Goal: Task Accomplishment & Management: Complete application form

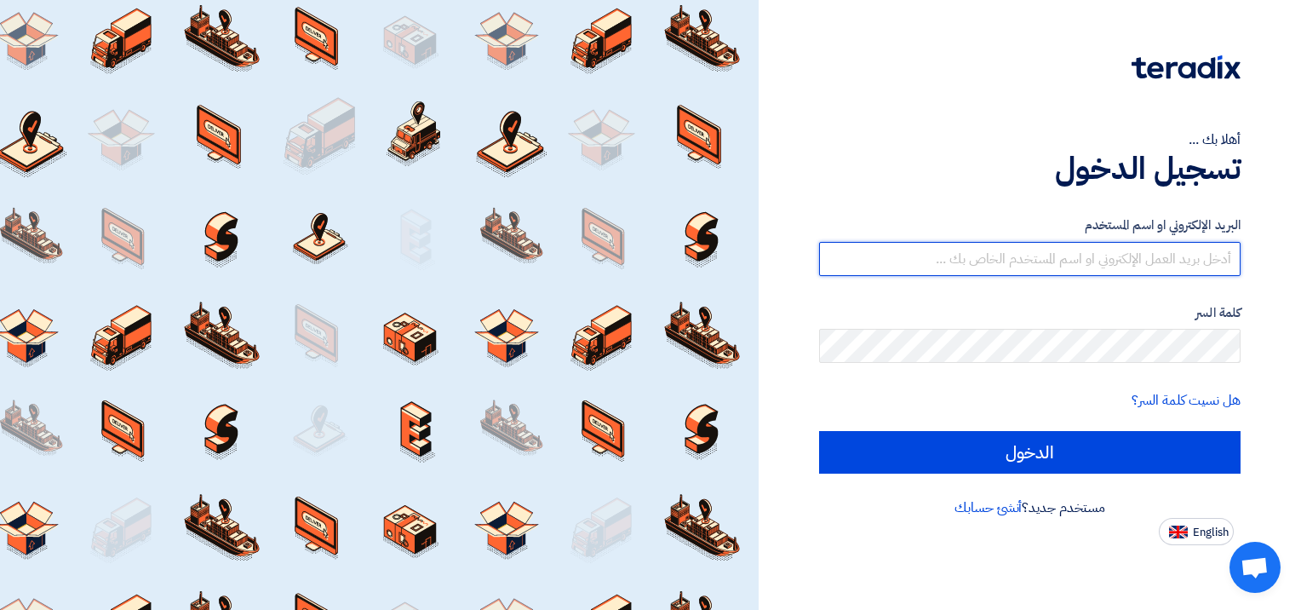
click at [1109, 256] on input "text" at bounding box center [1029, 259] width 421 height 34
type input "س"
type input "[EMAIL_ADDRESS][DOMAIN_NAME]"
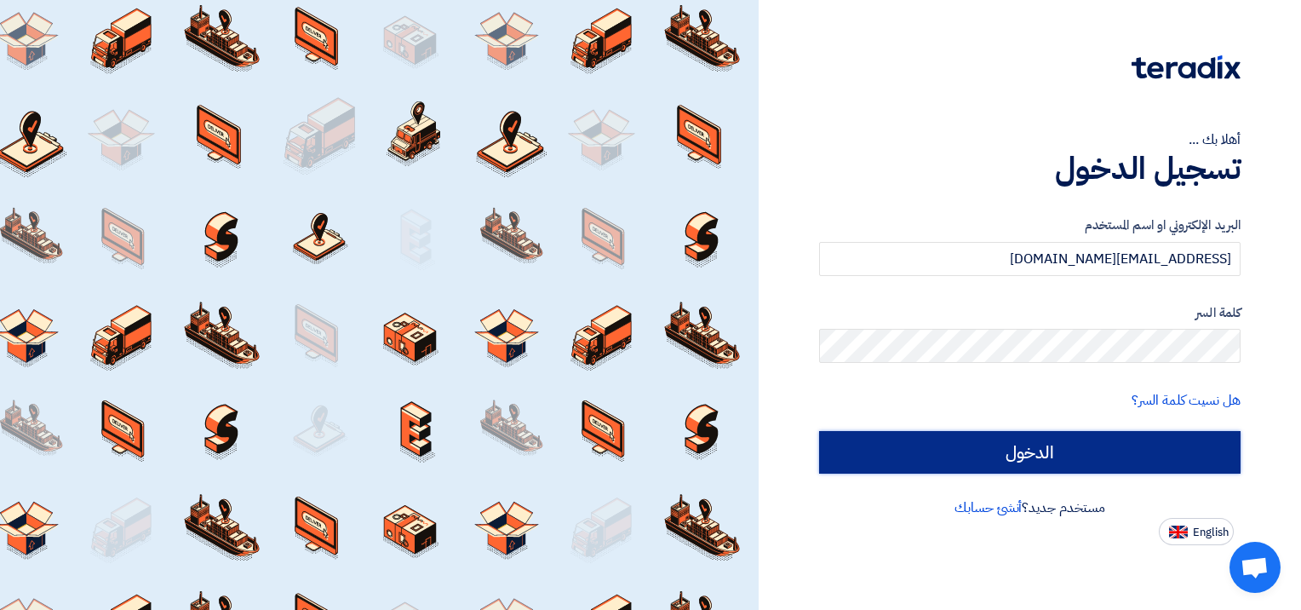
click at [1178, 446] on input "الدخول" at bounding box center [1029, 452] width 421 height 43
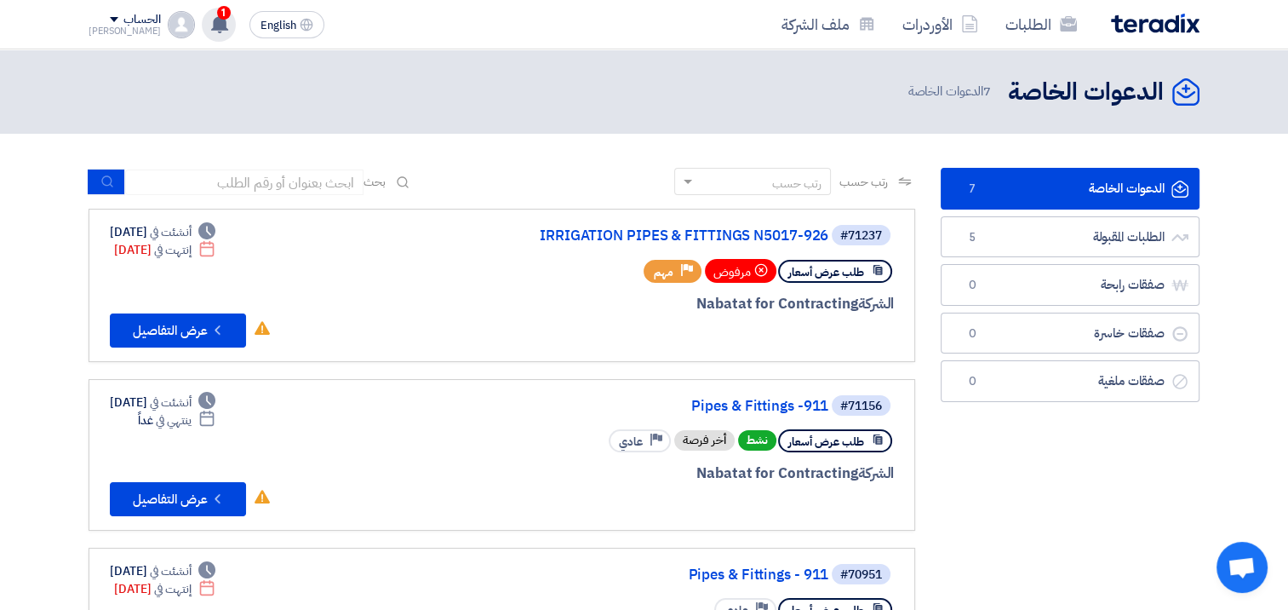
click at [211, 20] on use at bounding box center [219, 23] width 17 height 19
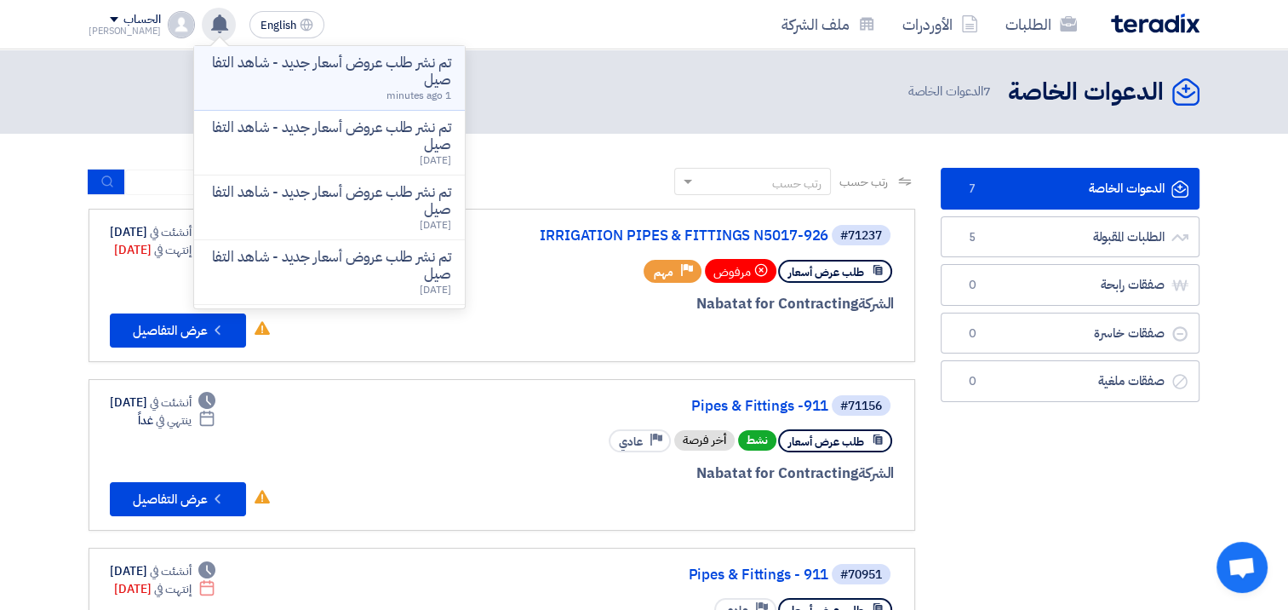
click at [412, 78] on p "تم نشر طلب عروض أسعار جديد - شاهد التفاصيل" at bounding box center [329, 71] width 243 height 34
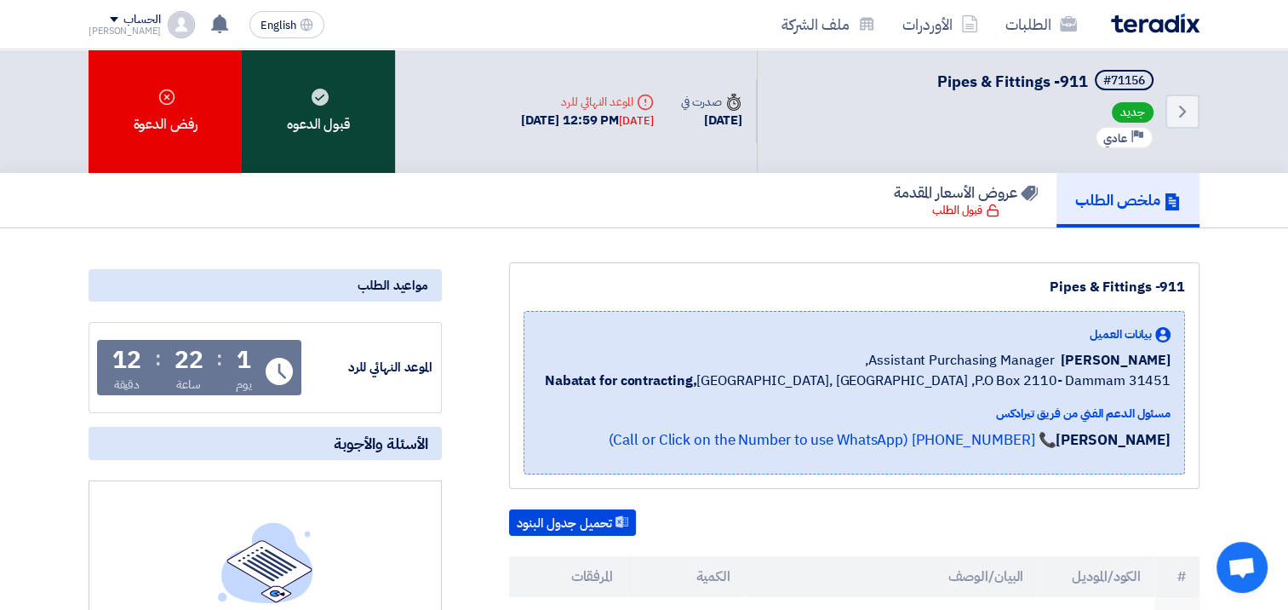
click at [314, 100] on use at bounding box center [320, 97] width 17 height 17
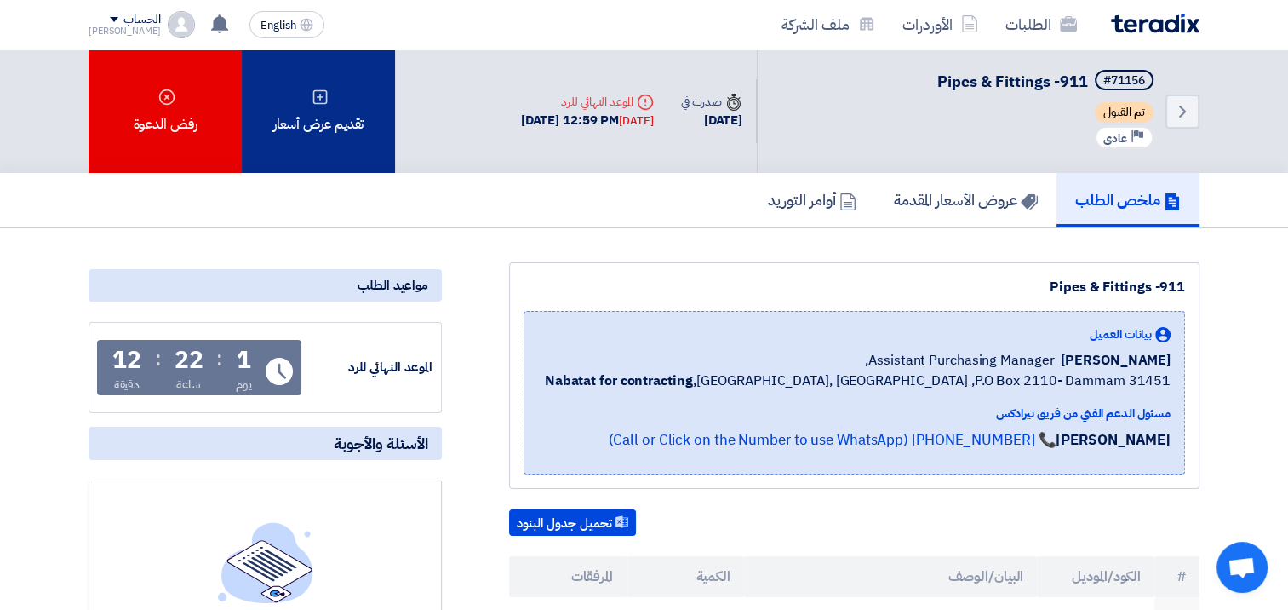
click at [335, 113] on div "تقديم عرض أسعار" at bounding box center [318, 110] width 153 height 123
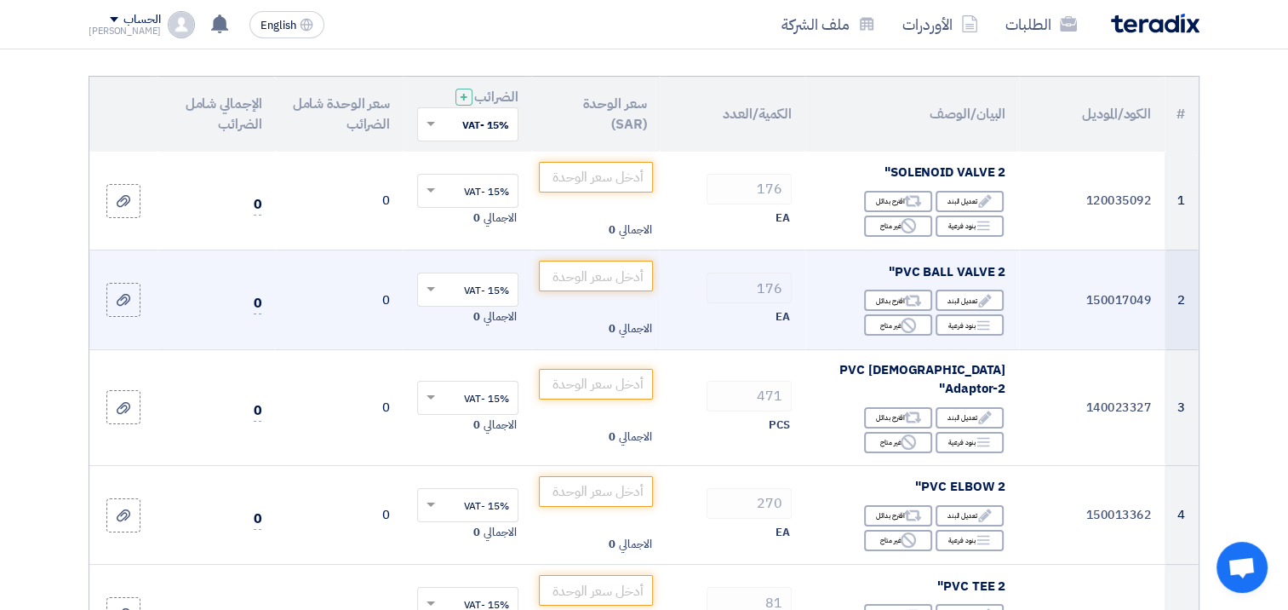
scroll to position [85, 0]
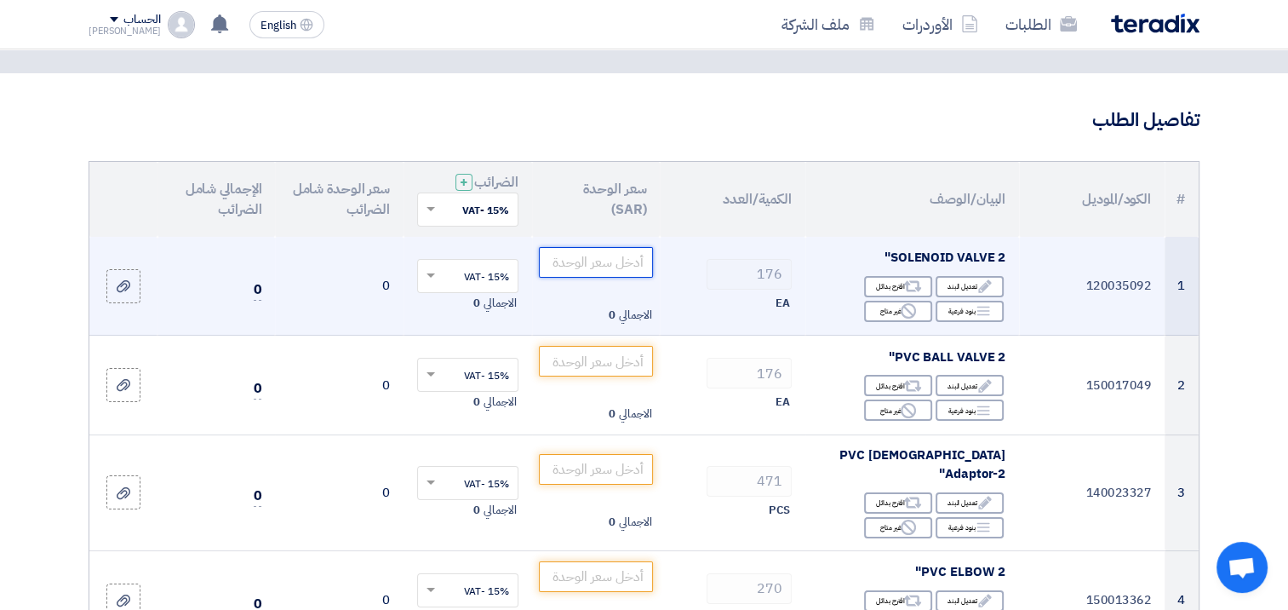
click at [589, 266] on input "number" at bounding box center [596, 262] width 115 height 31
paste input "232.90"
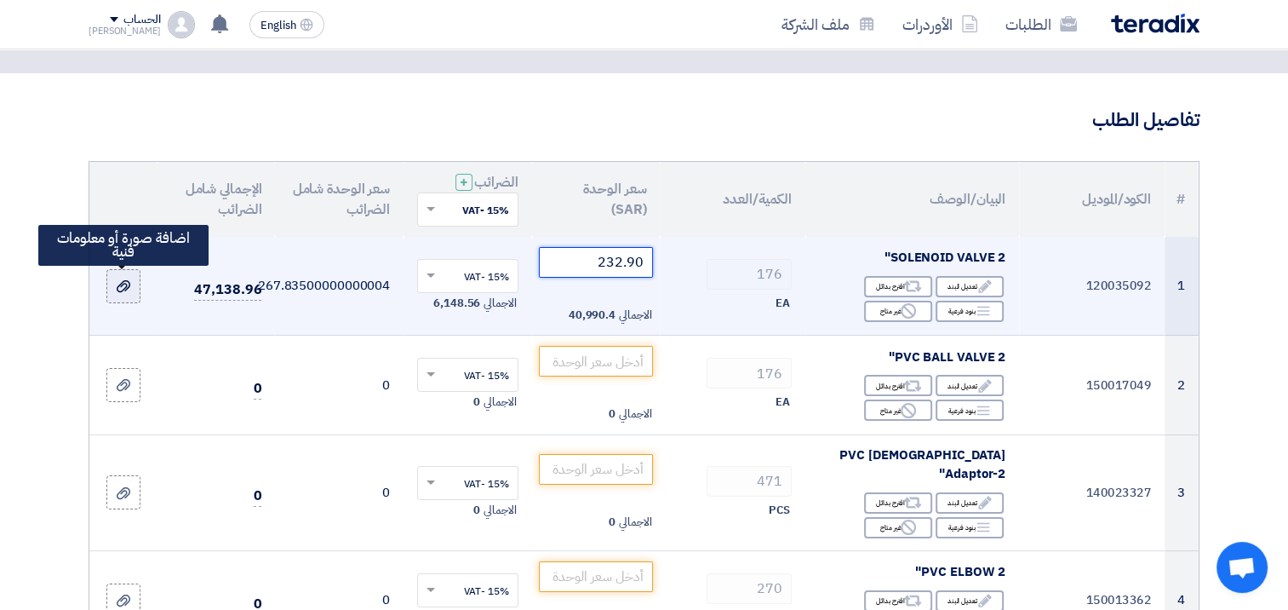
type input "232.90"
click at [124, 283] on icon at bounding box center [124, 286] width 14 height 14
click at [0, 0] on input "file" at bounding box center [0, 0] width 0 height 0
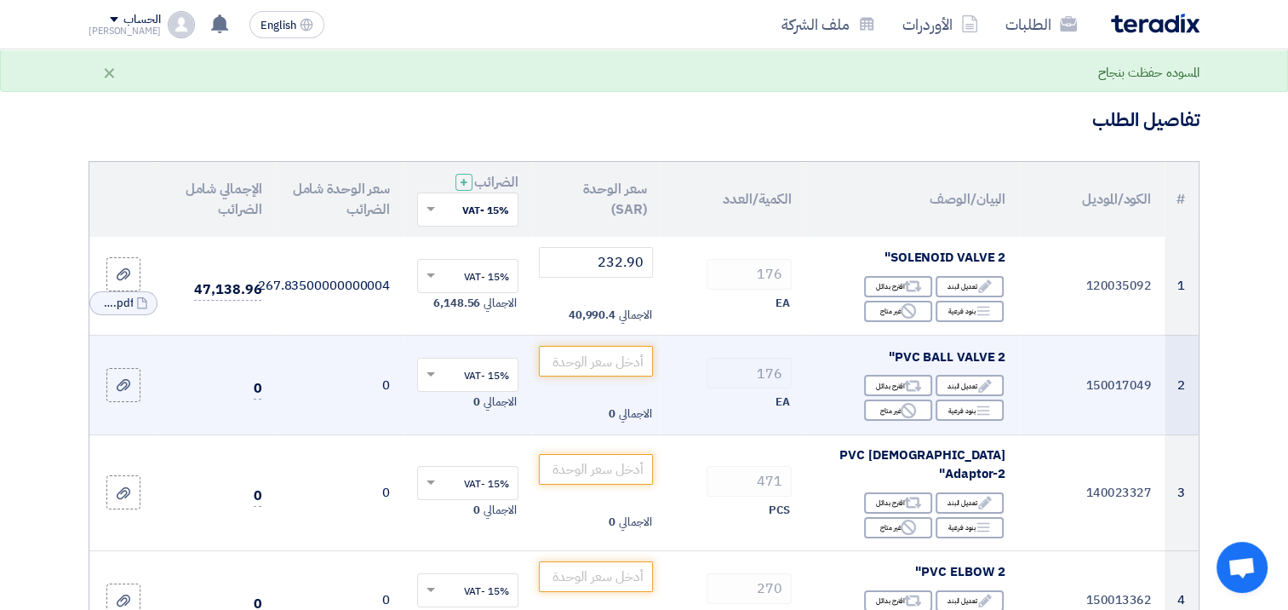
scroll to position [170, 0]
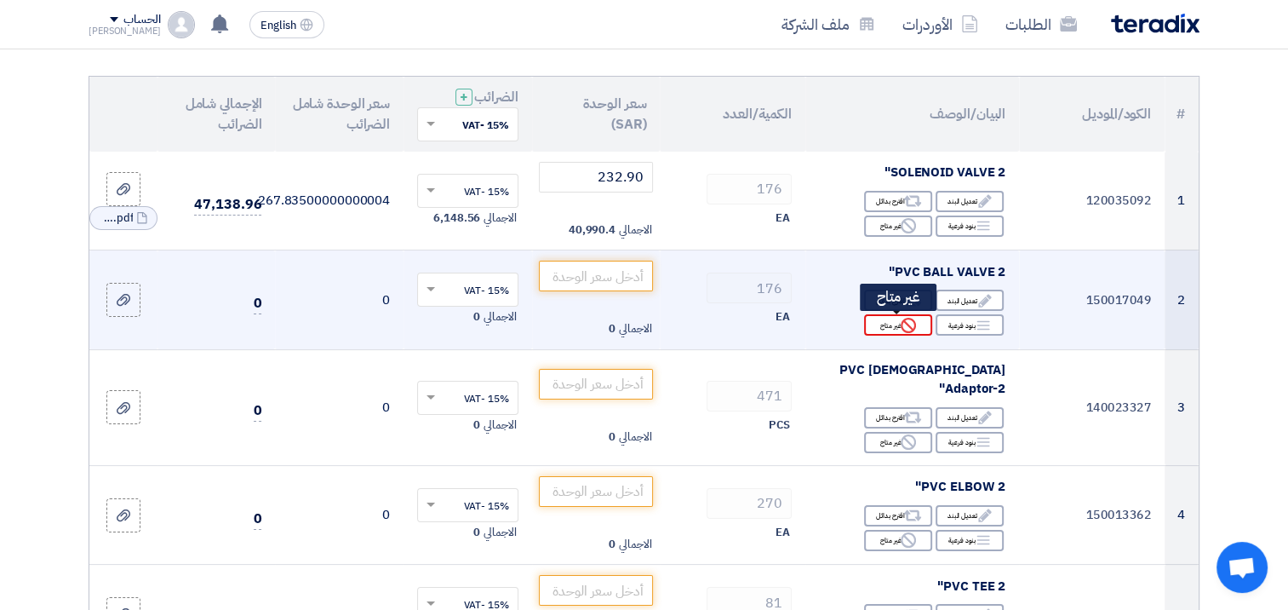
click at [889, 324] on div "Reject غير متاح" at bounding box center [898, 324] width 68 height 21
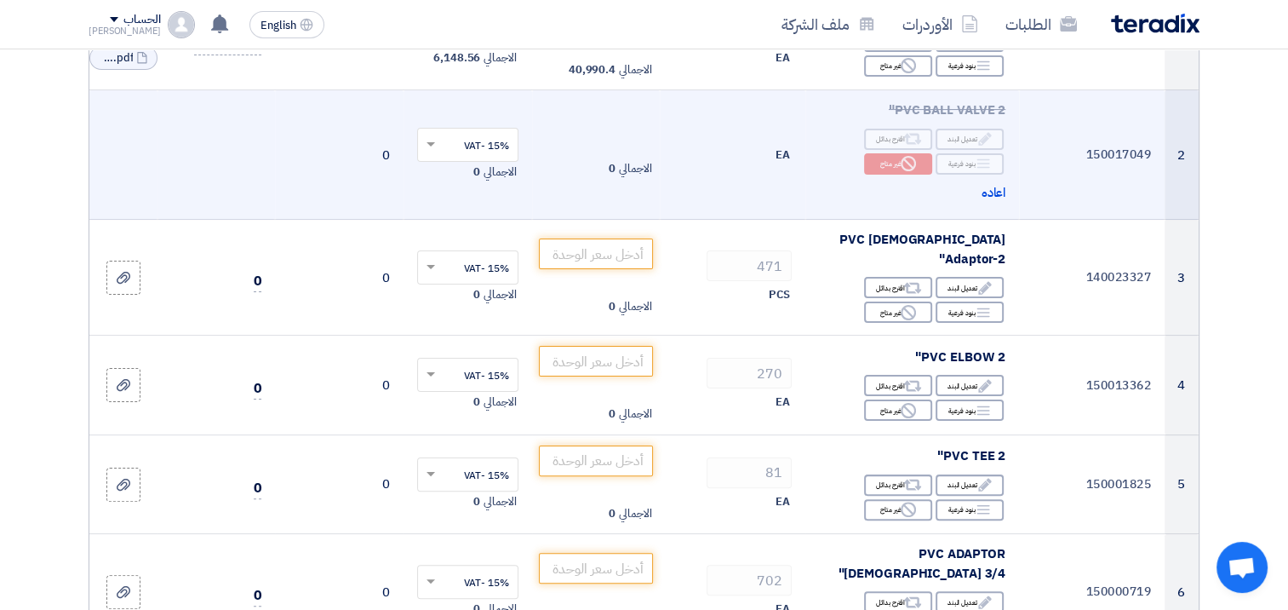
scroll to position [341, 0]
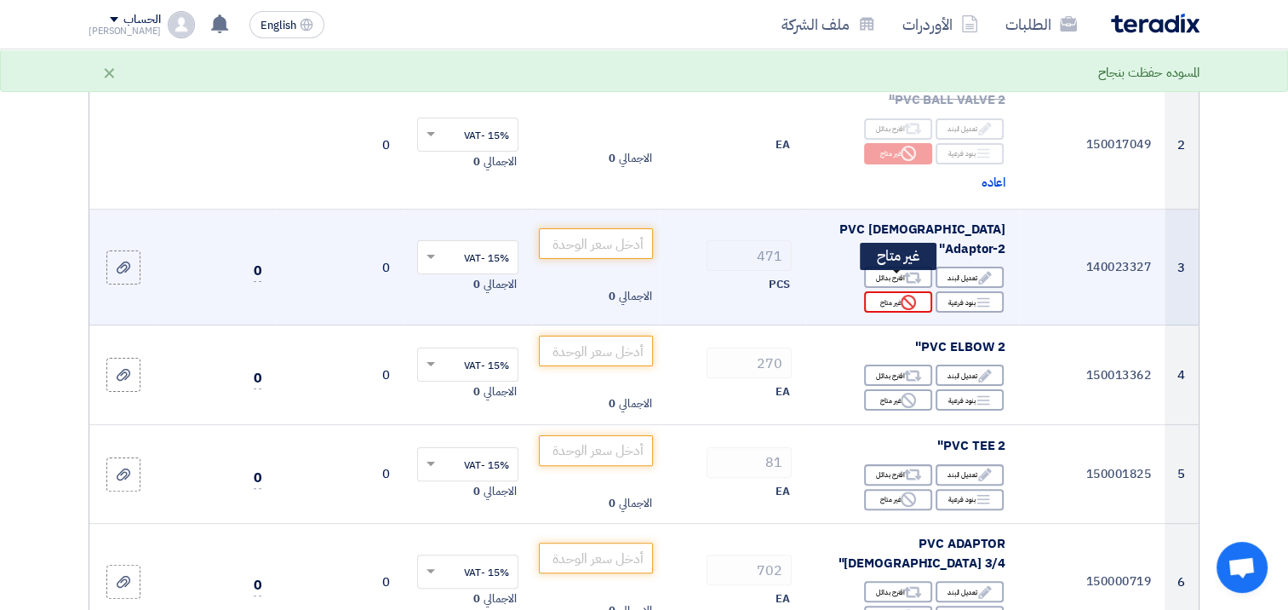
click at [877, 291] on div "Reject غير متاح" at bounding box center [898, 301] width 68 height 21
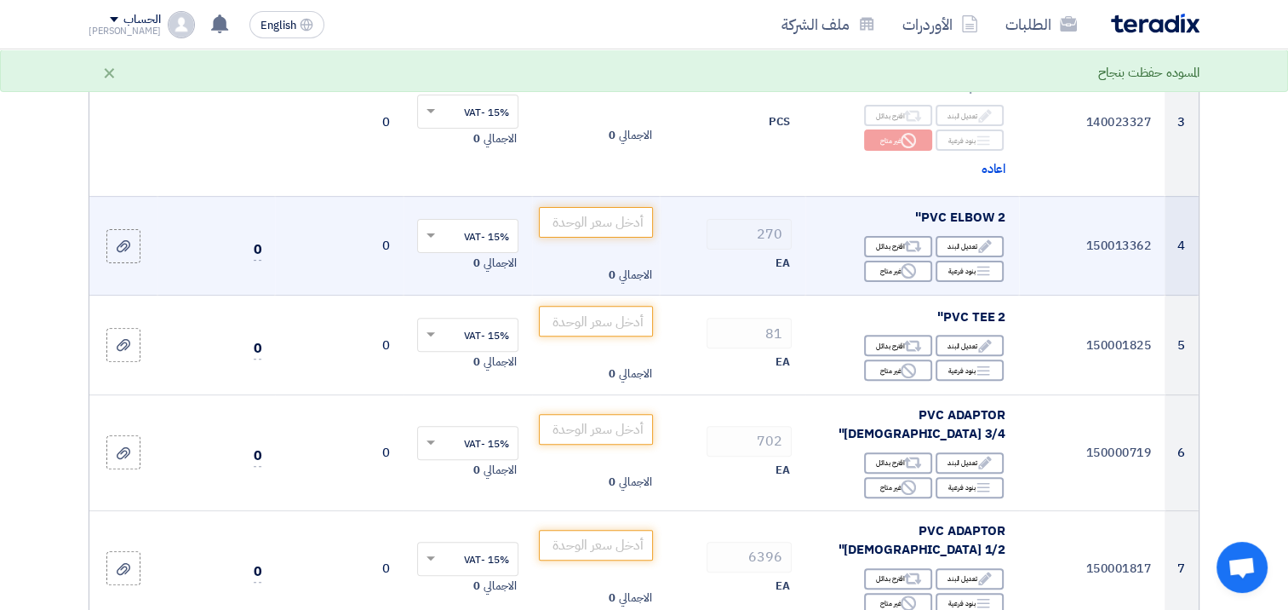
scroll to position [511, 0]
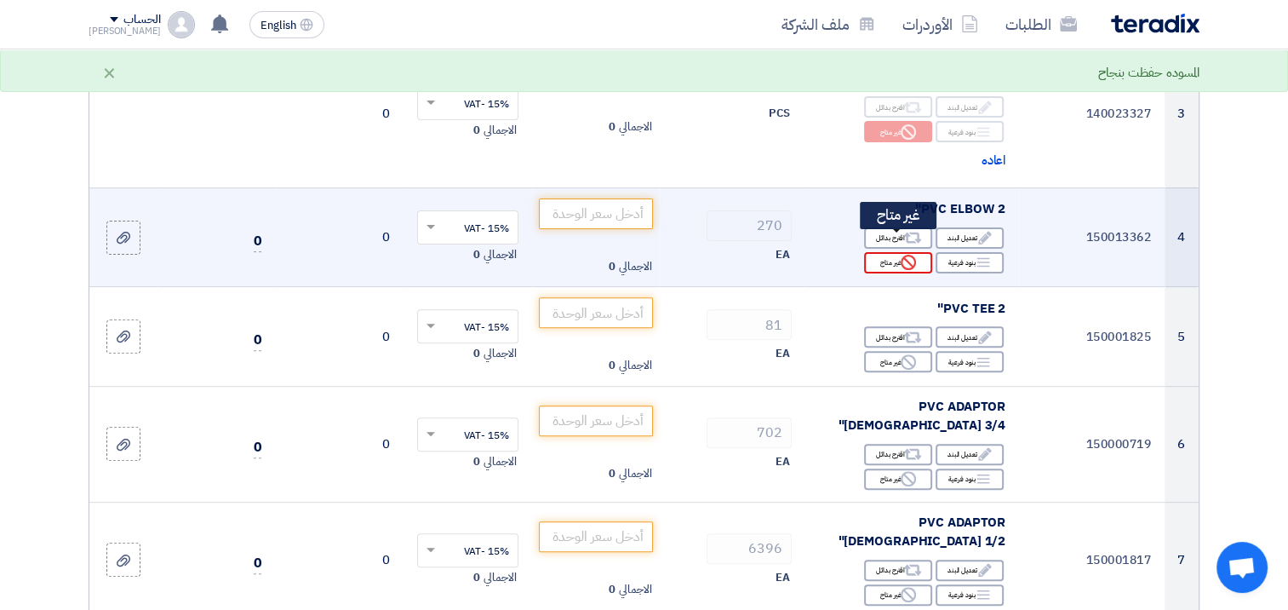
click at [883, 252] on div "Reject غير متاح" at bounding box center [898, 262] width 68 height 21
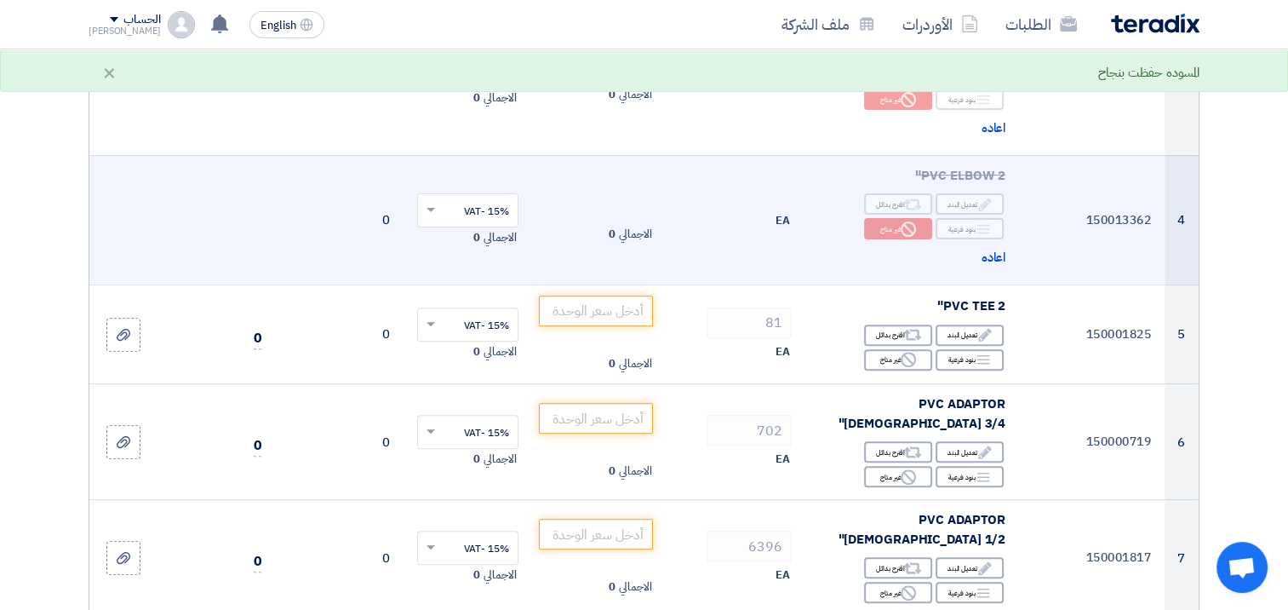
scroll to position [596, 0]
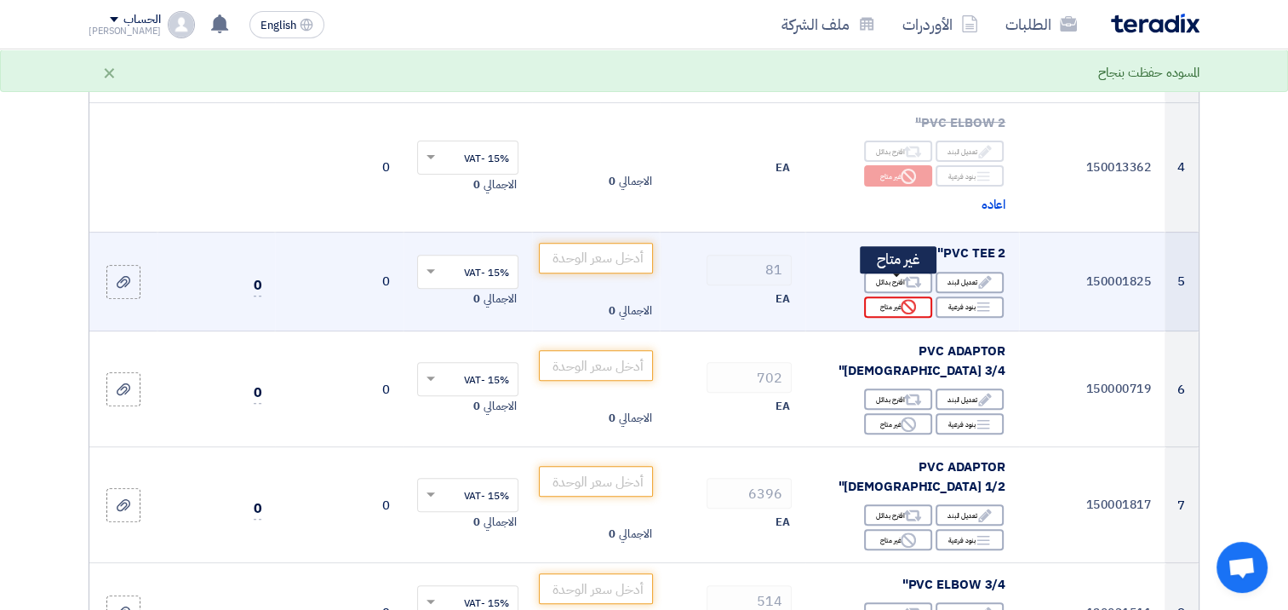
click at [875, 296] on div "Reject غير متاح" at bounding box center [898, 306] width 68 height 21
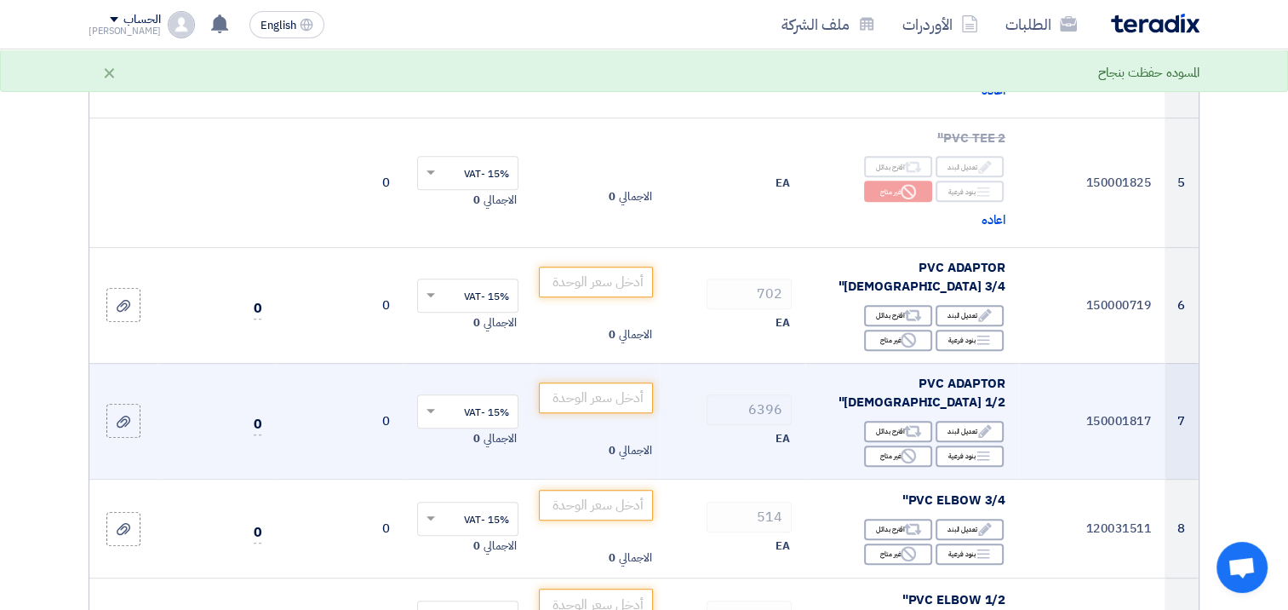
scroll to position [681, 0]
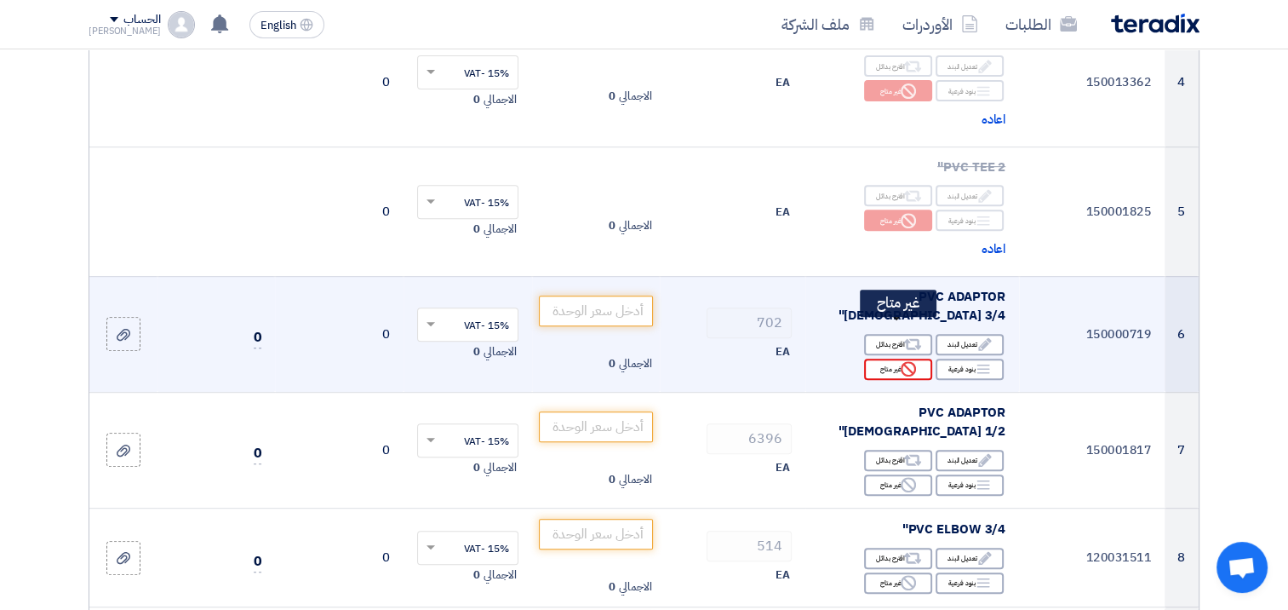
click at [880, 358] on div "Reject غير متاح" at bounding box center [898, 368] width 68 height 21
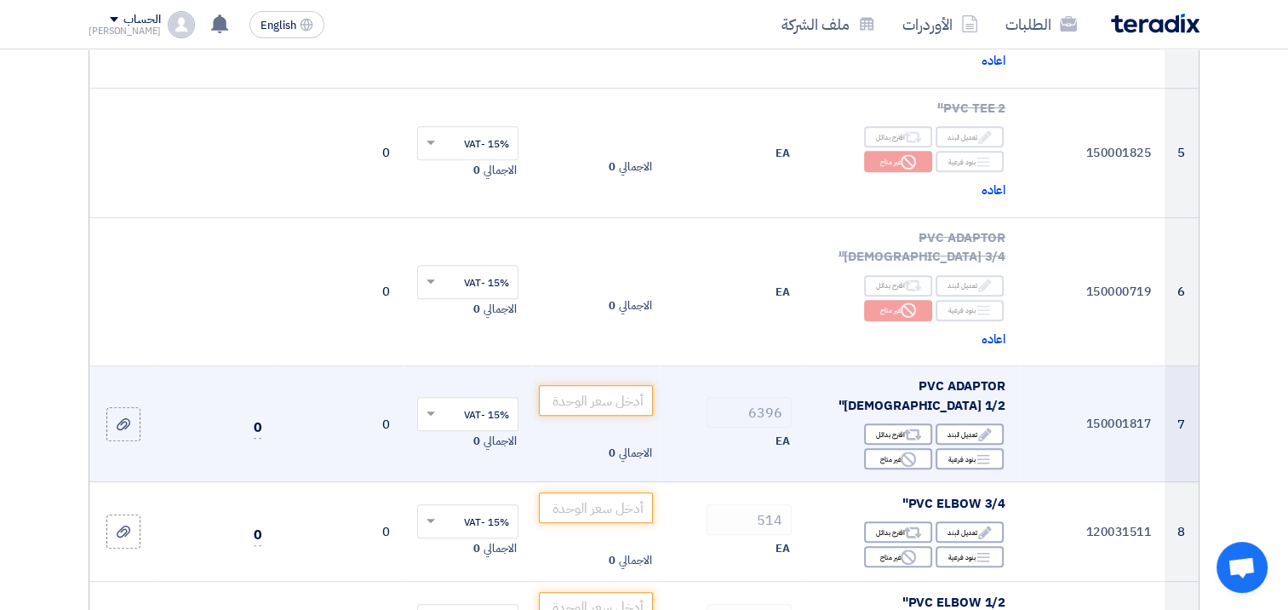
scroll to position [851, 0]
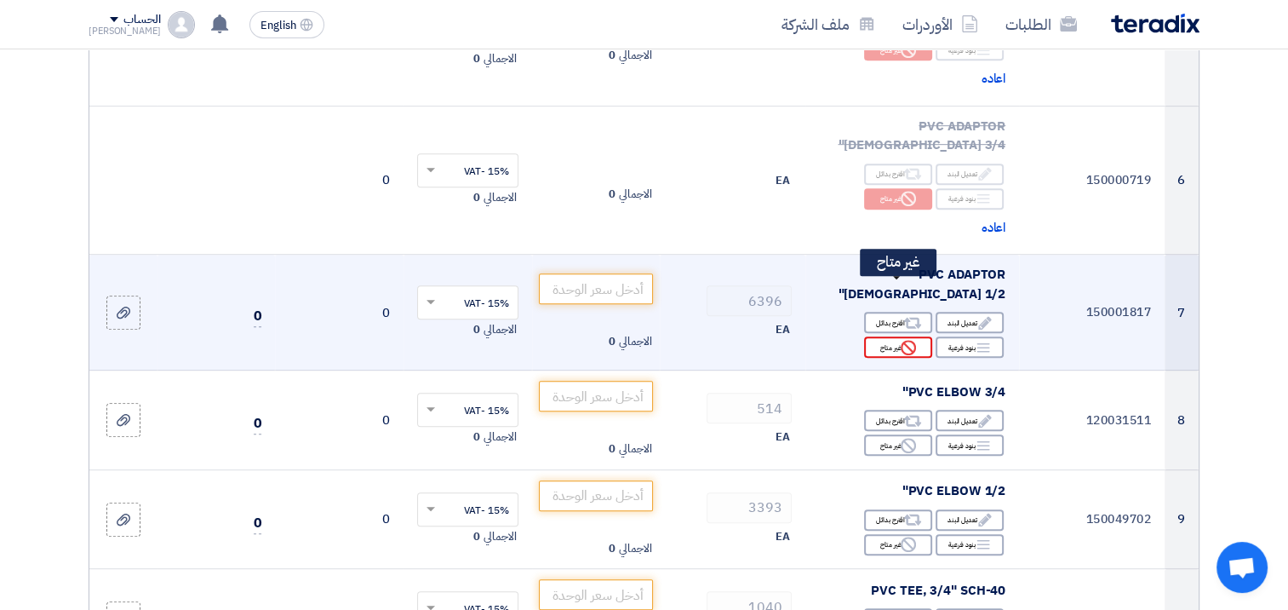
click at [882, 336] on div "Reject غير متاح" at bounding box center [898, 346] width 68 height 21
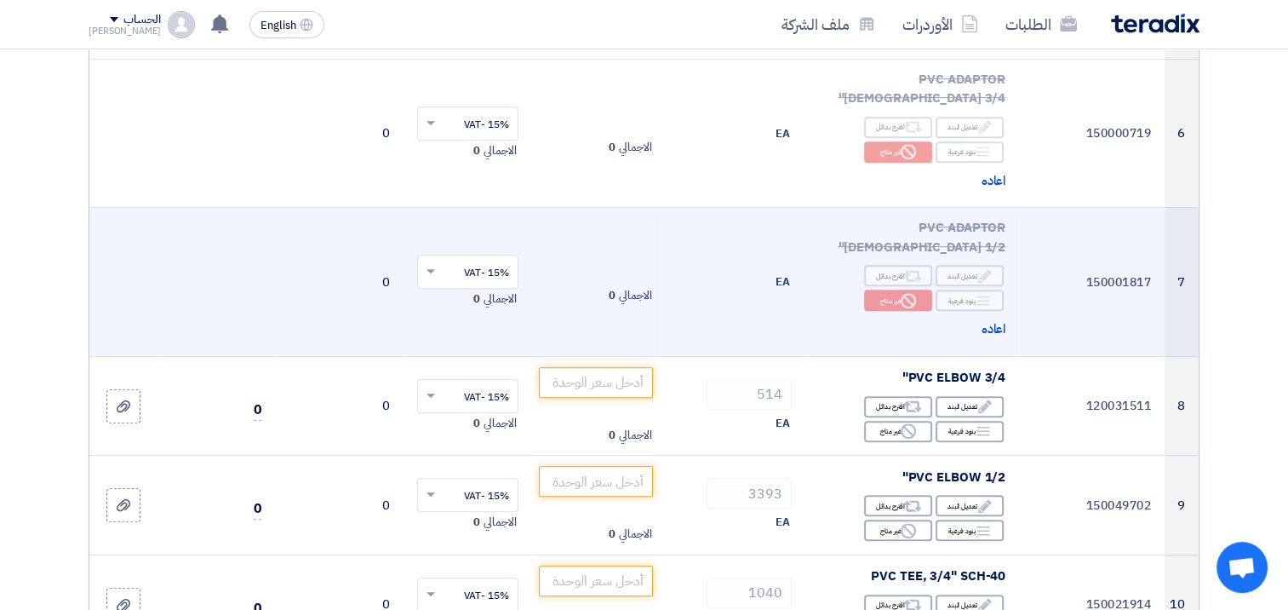
scroll to position [1022, 0]
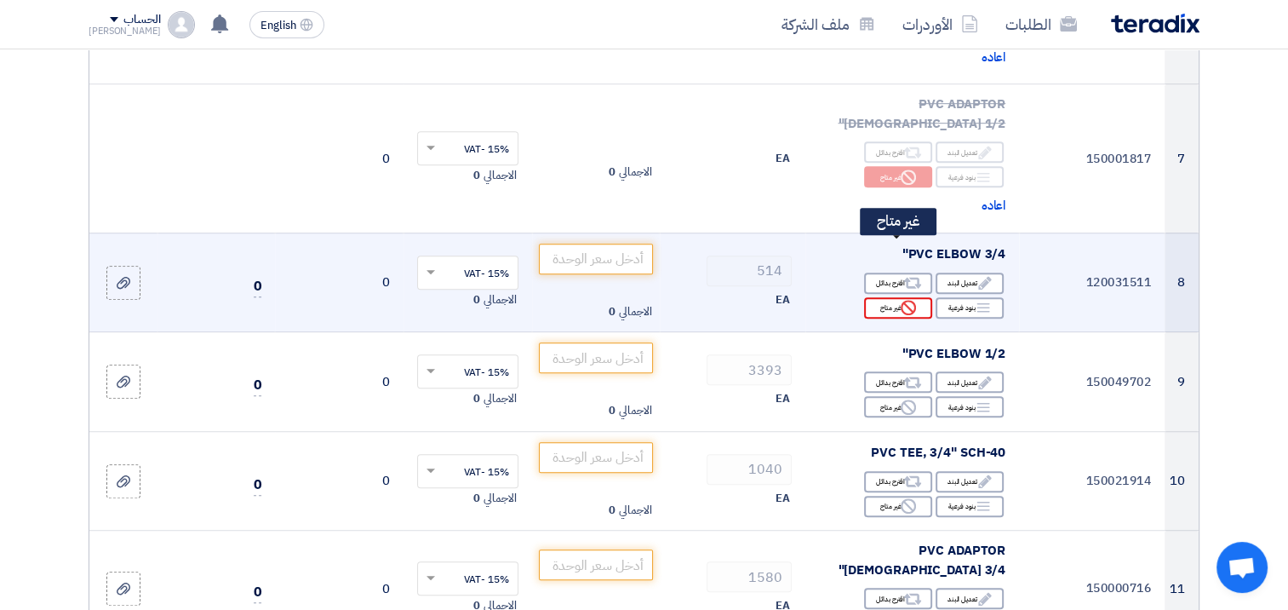
click at [889, 297] on div "Reject غير متاح" at bounding box center [898, 307] width 68 height 21
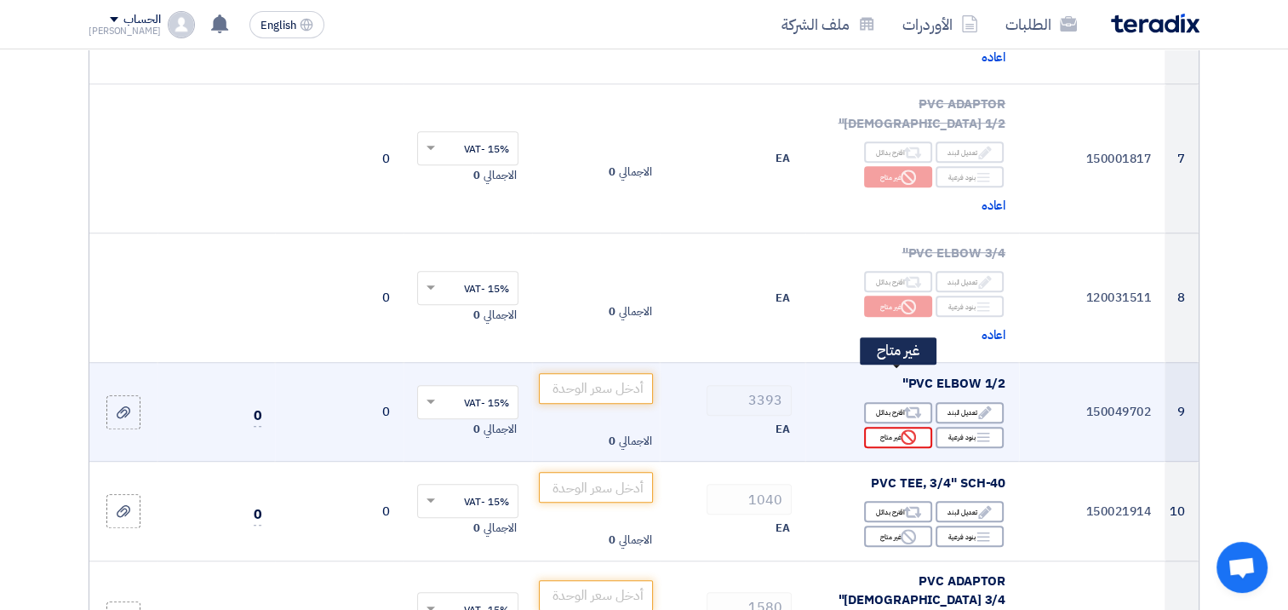
click at [896, 427] on div "Reject غير متاح" at bounding box center [898, 437] width 68 height 21
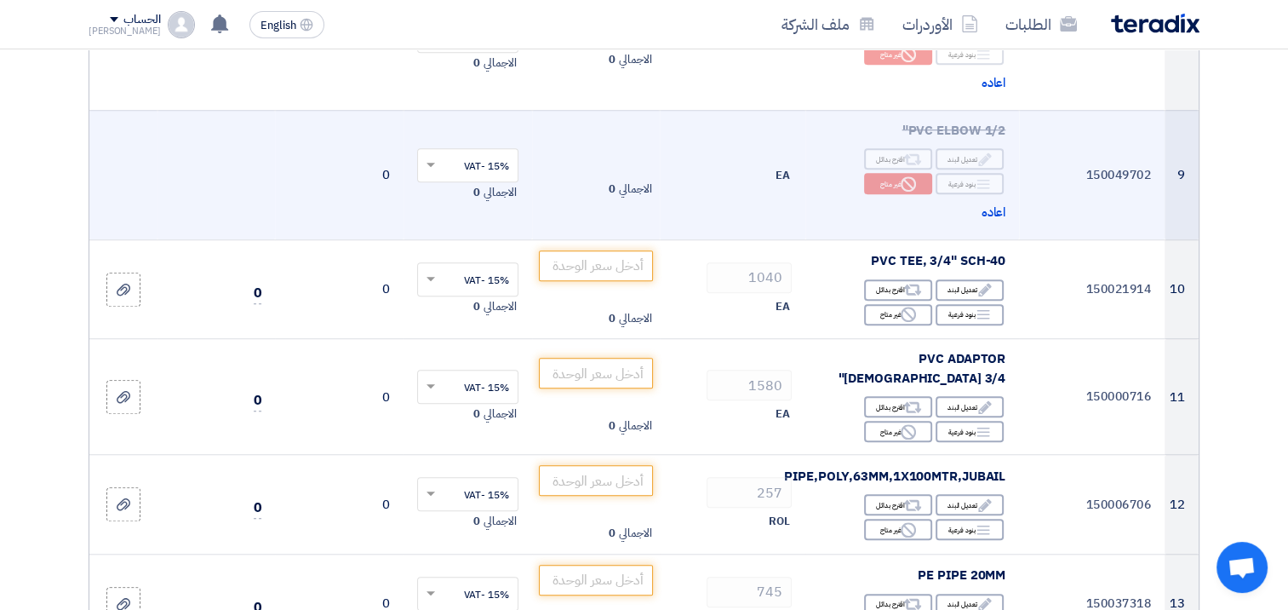
scroll to position [1277, 0]
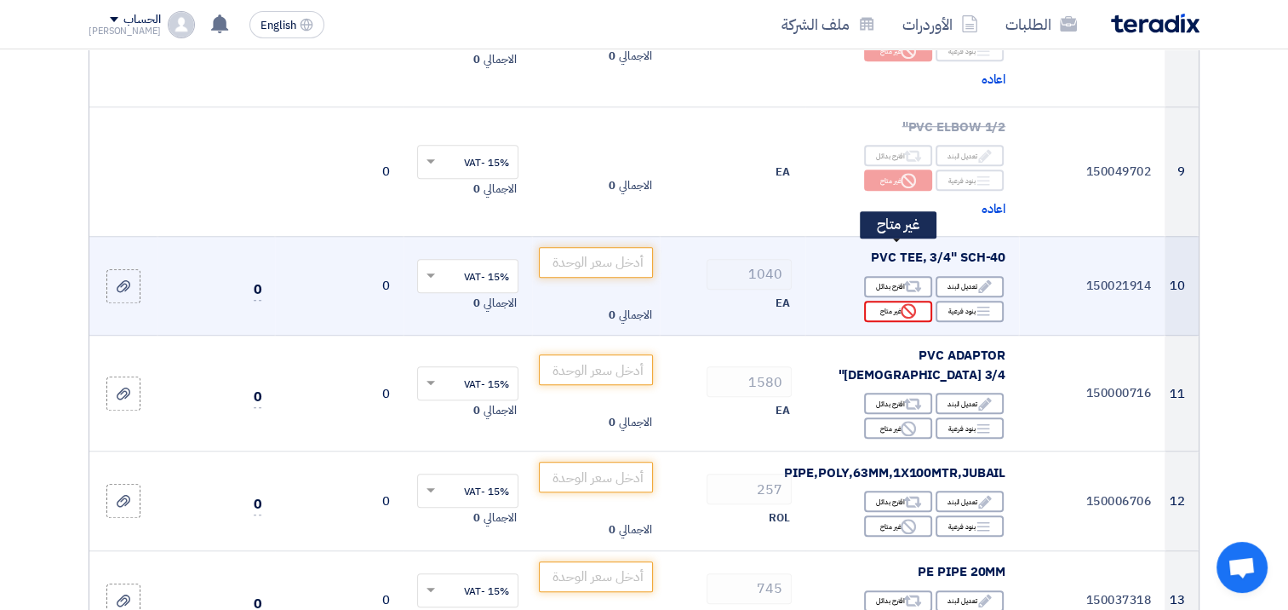
click at [887, 301] on div "Reject غير متاح" at bounding box center [898, 311] width 68 height 21
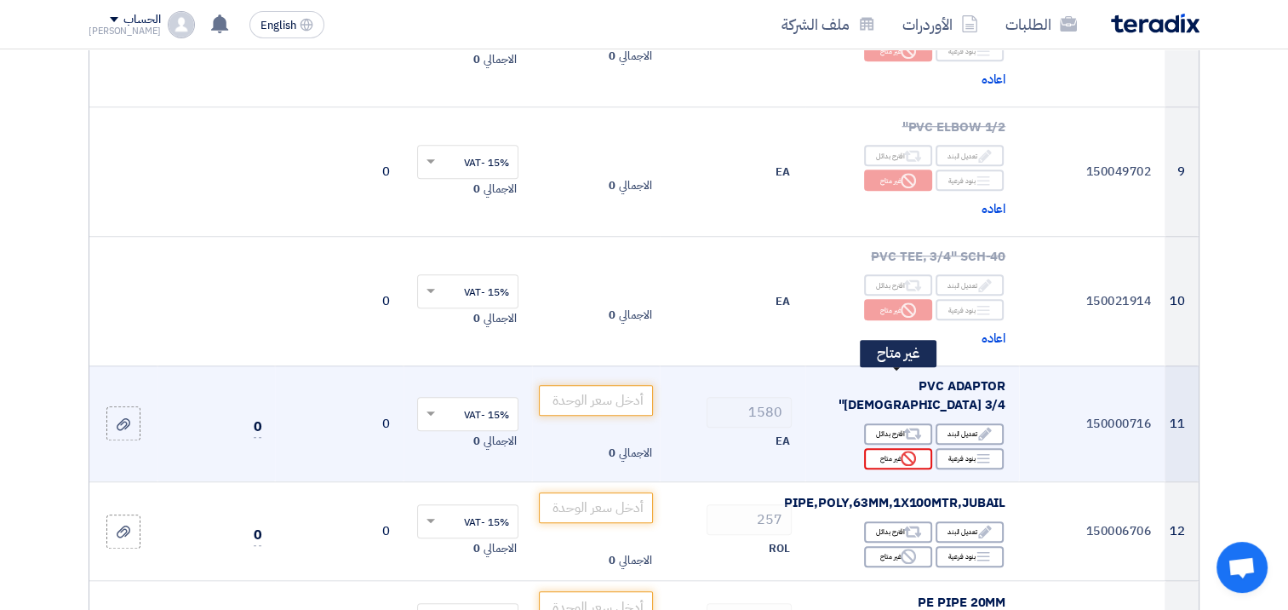
click at [880, 448] on div "Reject غير متاح" at bounding box center [898, 458] width 68 height 21
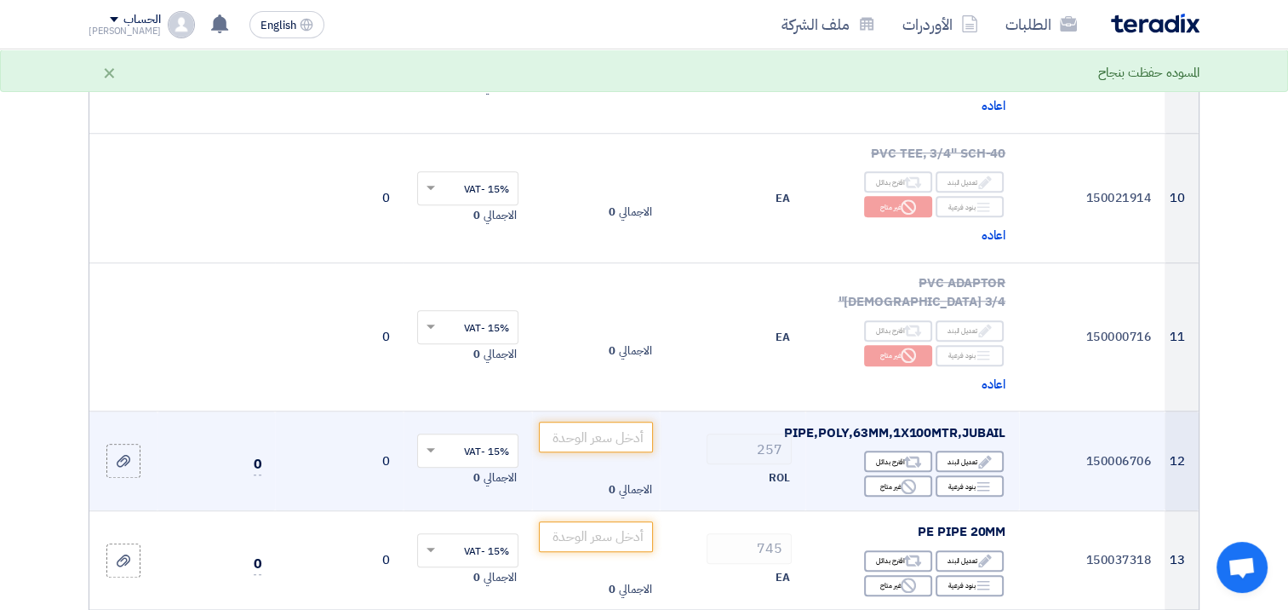
scroll to position [1447, 0]
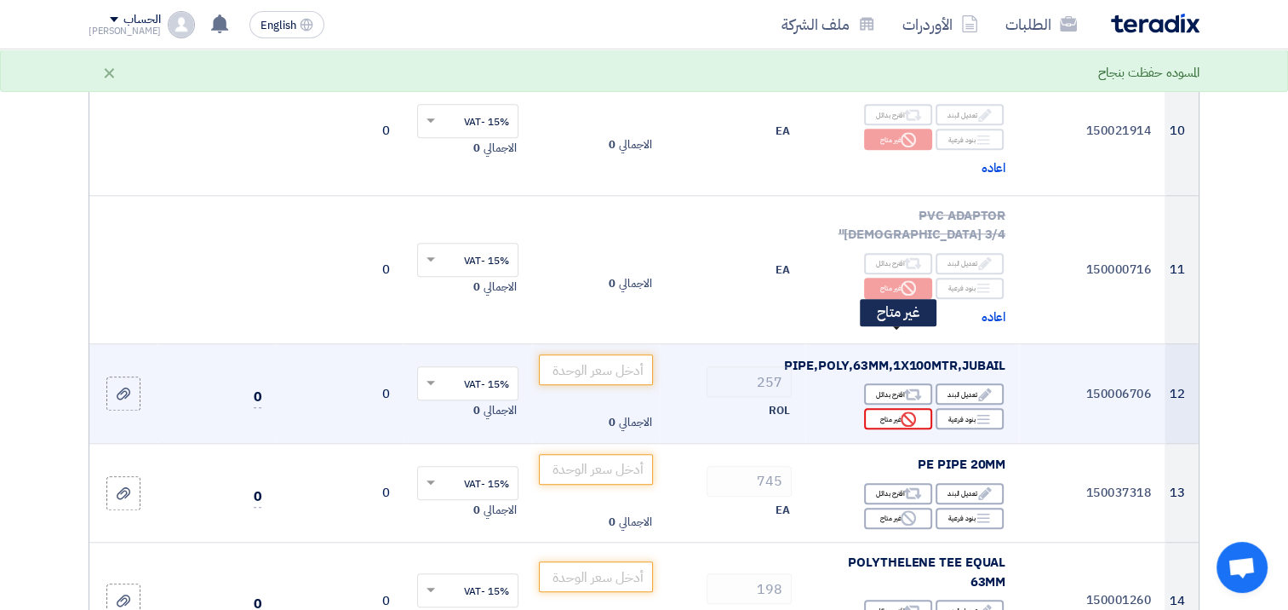
click at [896, 408] on div "Reject غير متاح" at bounding box center [898, 418] width 68 height 21
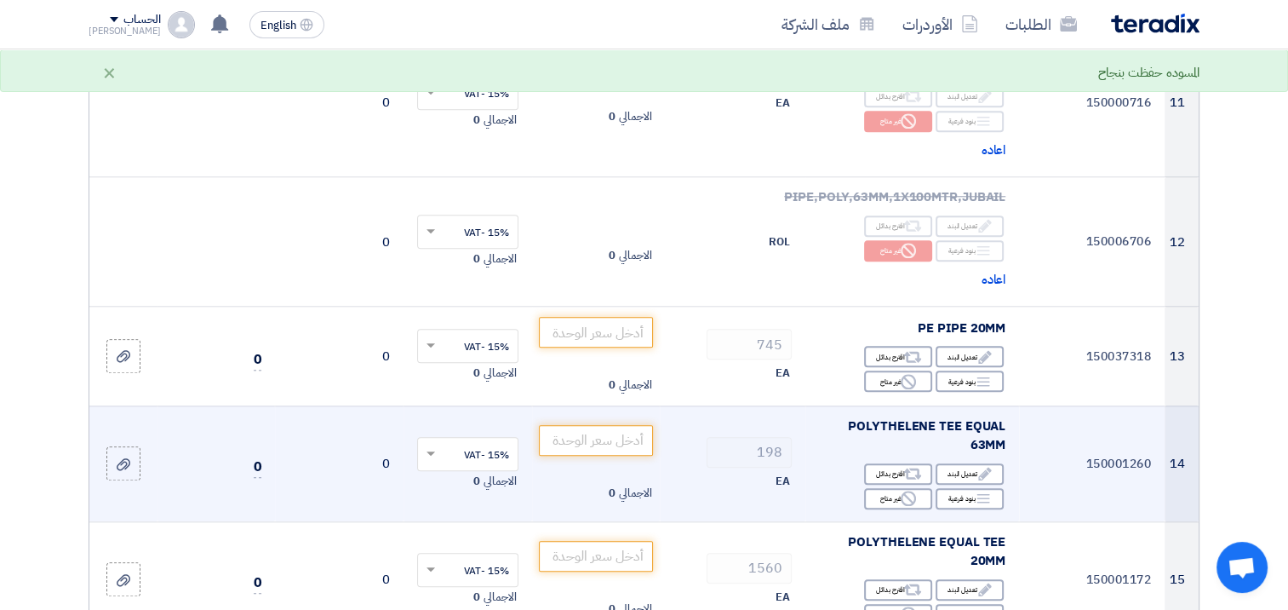
scroll to position [1618, 0]
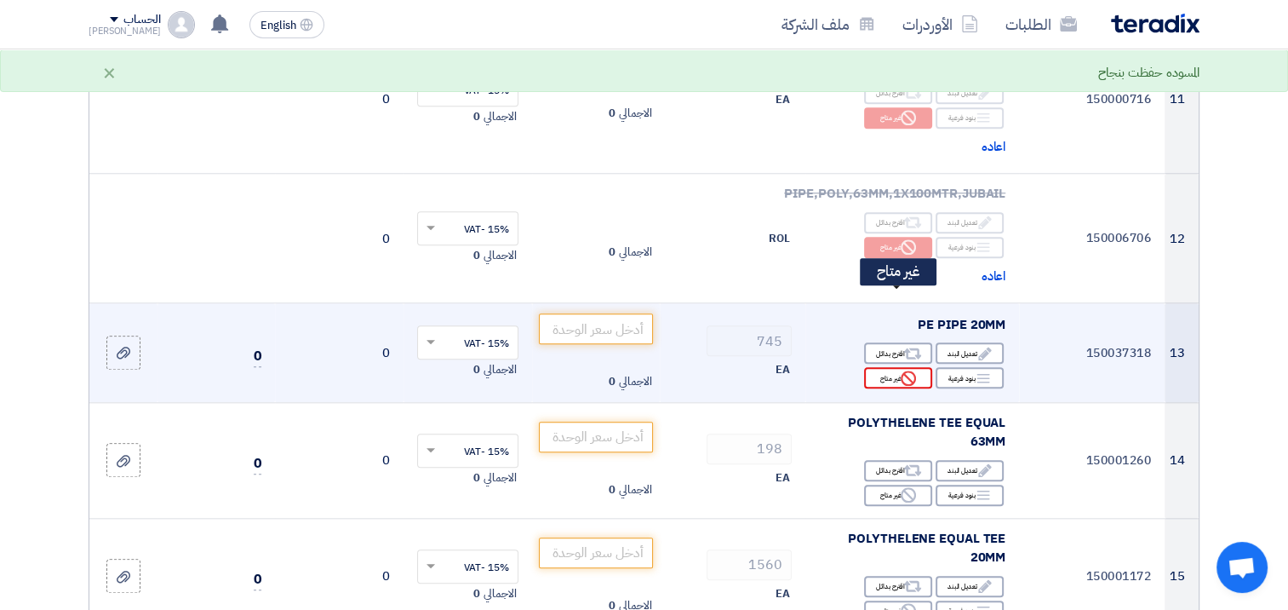
click at [879, 367] on div "Reject غير متاح" at bounding box center [898, 377] width 68 height 21
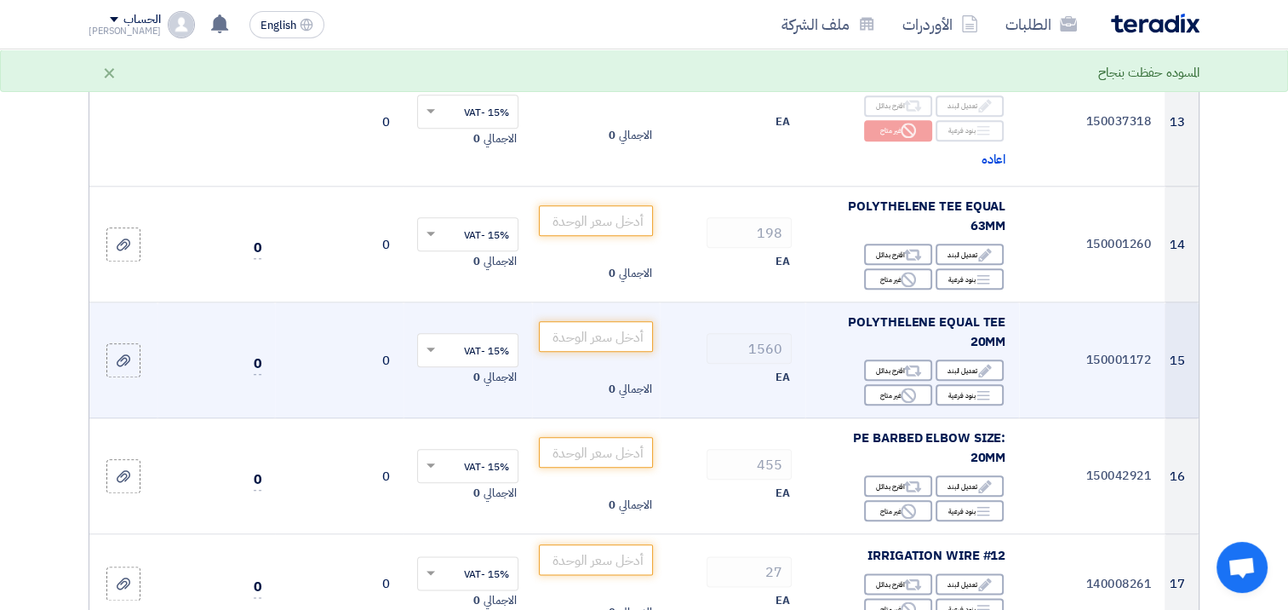
scroll to position [1873, 0]
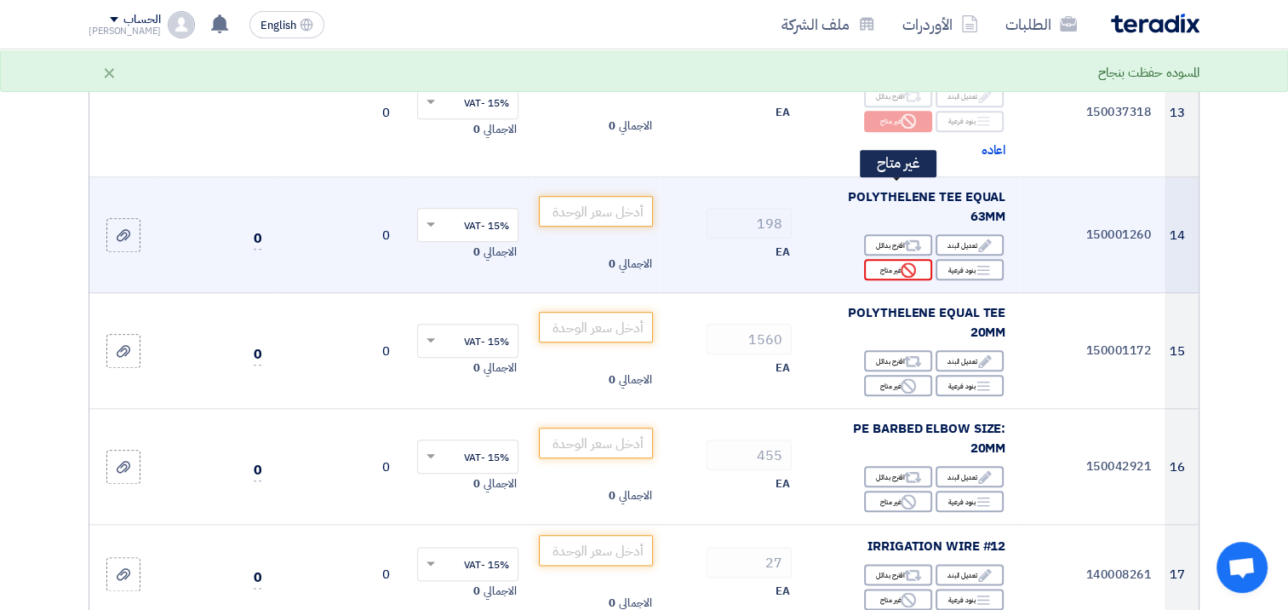
click at [899, 259] on div "Reject غير متاح" at bounding box center [898, 269] width 68 height 21
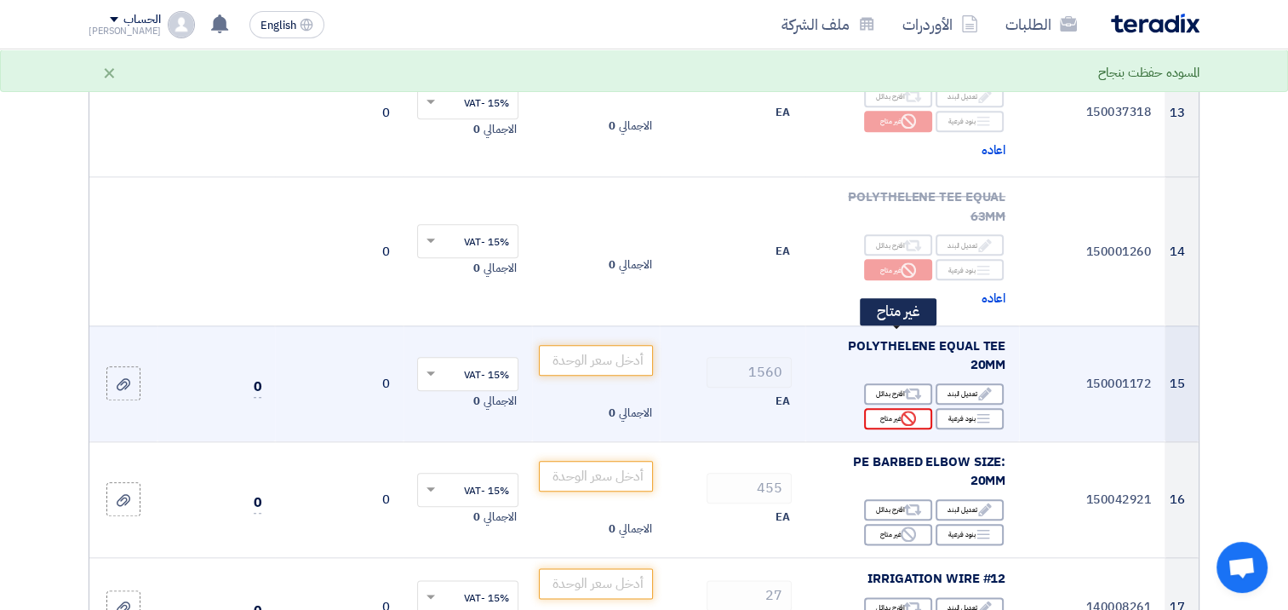
click at [872, 408] on div "Reject غير متاح" at bounding box center [898, 418] width 68 height 21
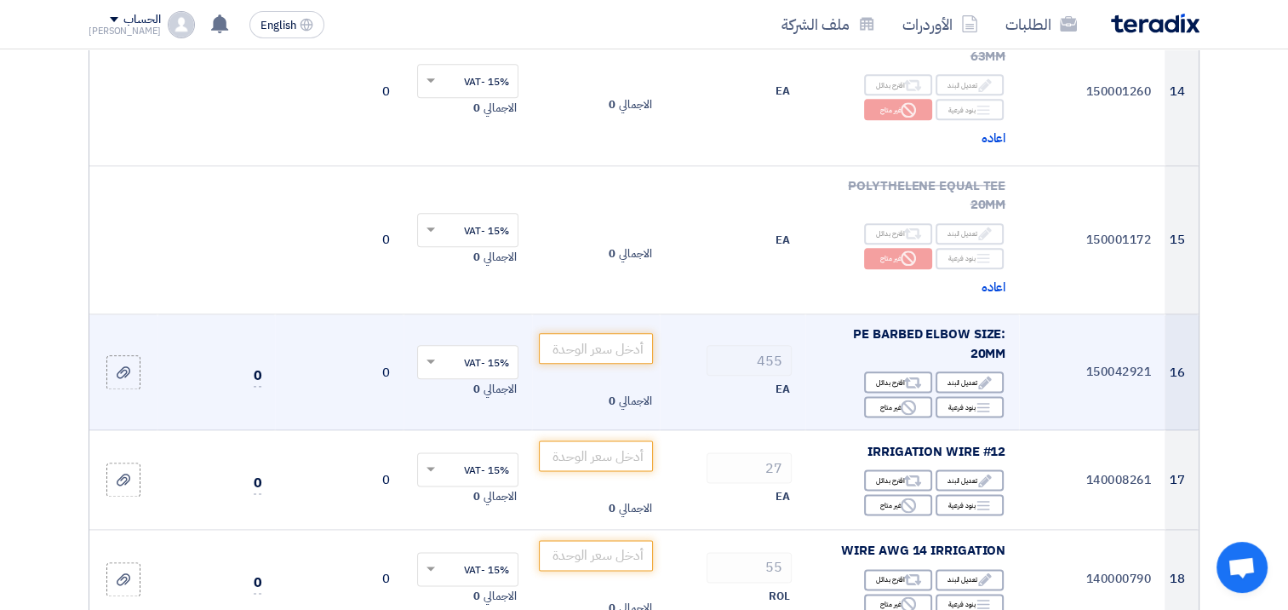
scroll to position [2043, 0]
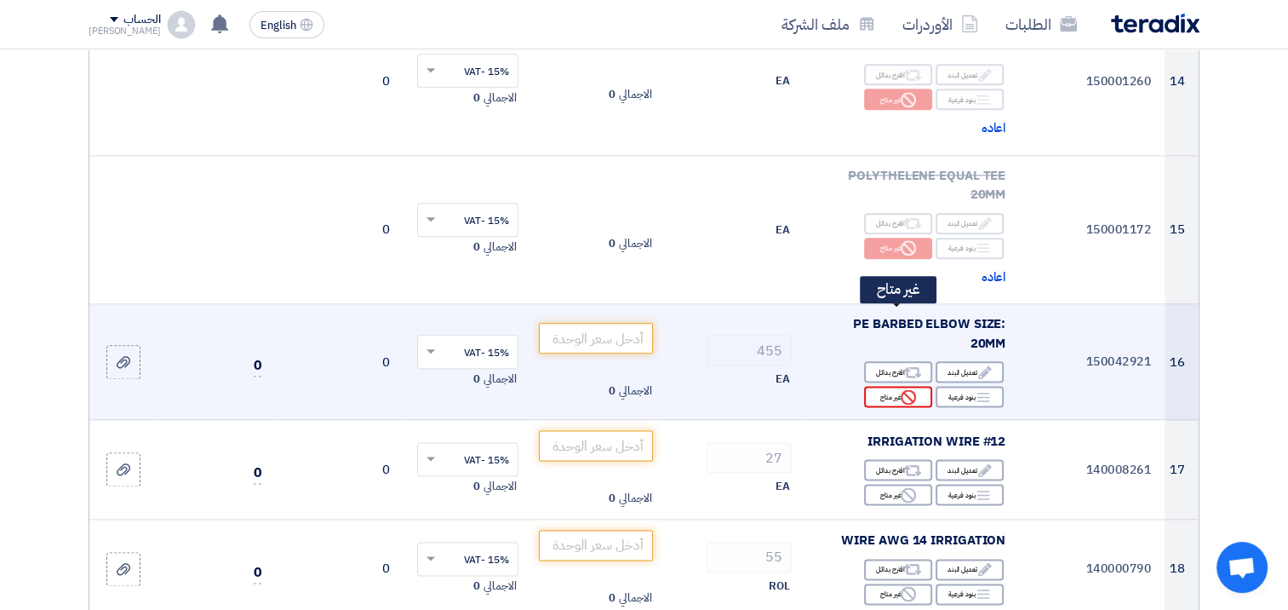
click at [880, 386] on div "Reject غير متاح" at bounding box center [898, 396] width 68 height 21
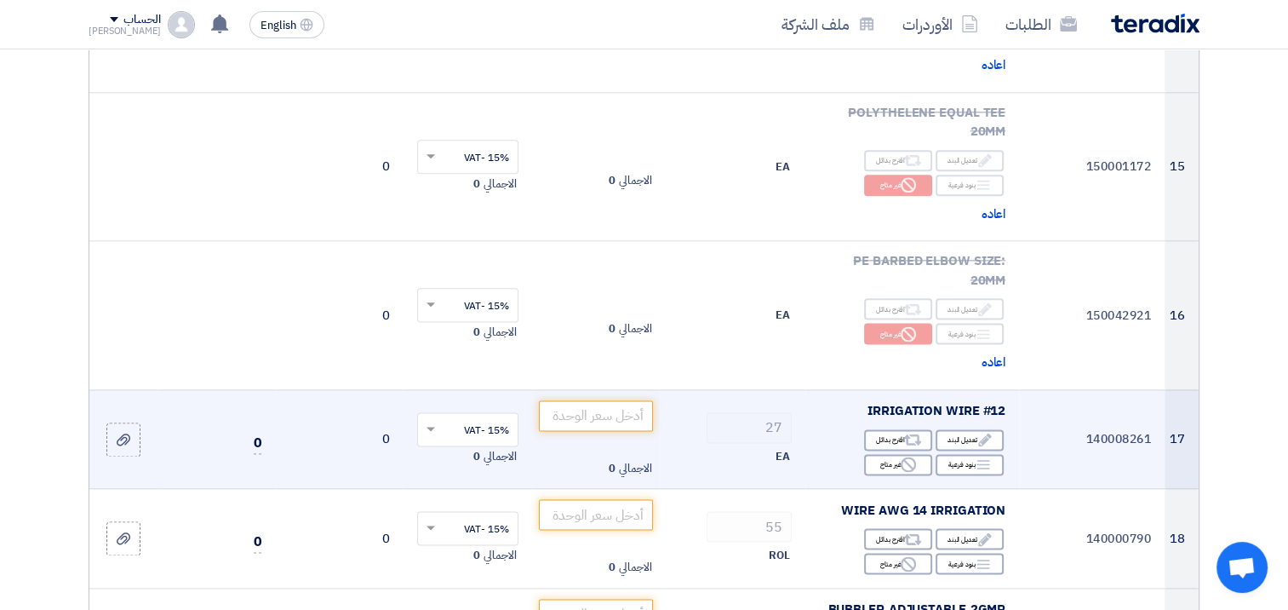
scroll to position [2213, 0]
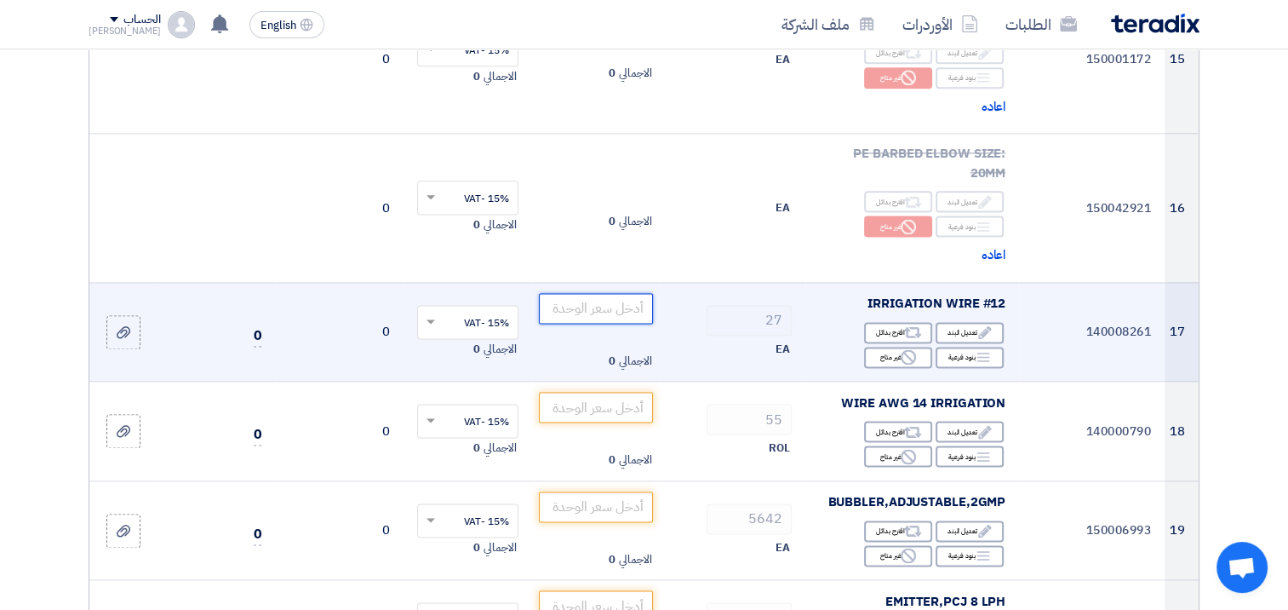
click at [603, 293] on input "number" at bounding box center [596, 308] width 115 height 31
paste input "4107.20"
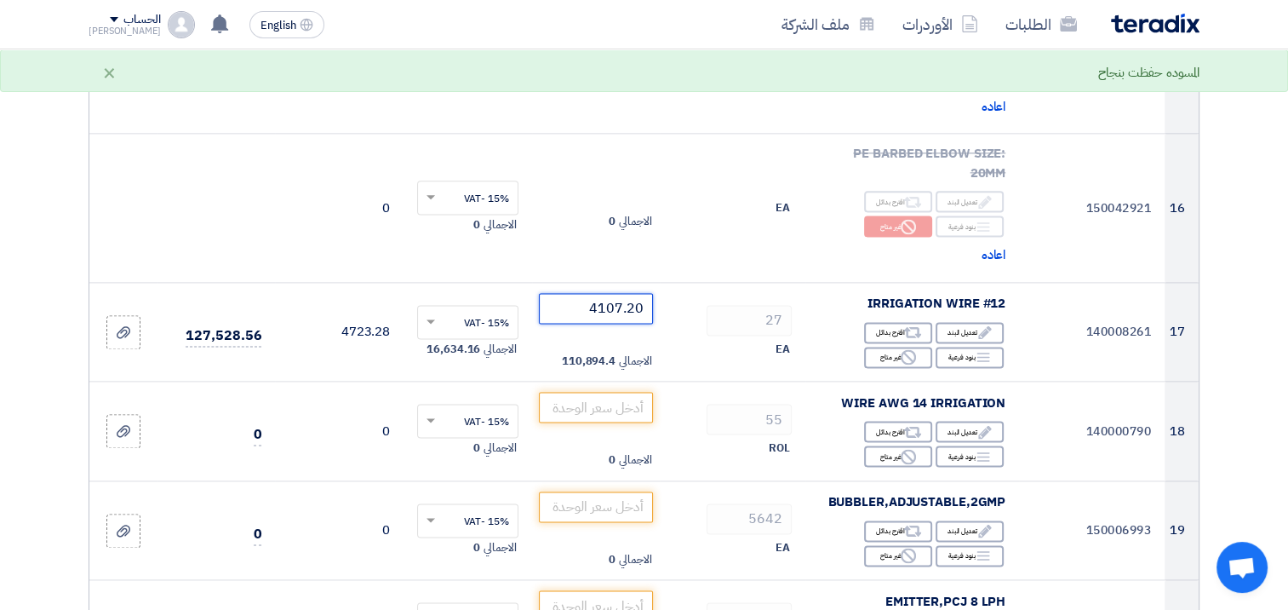
type input "4107.20"
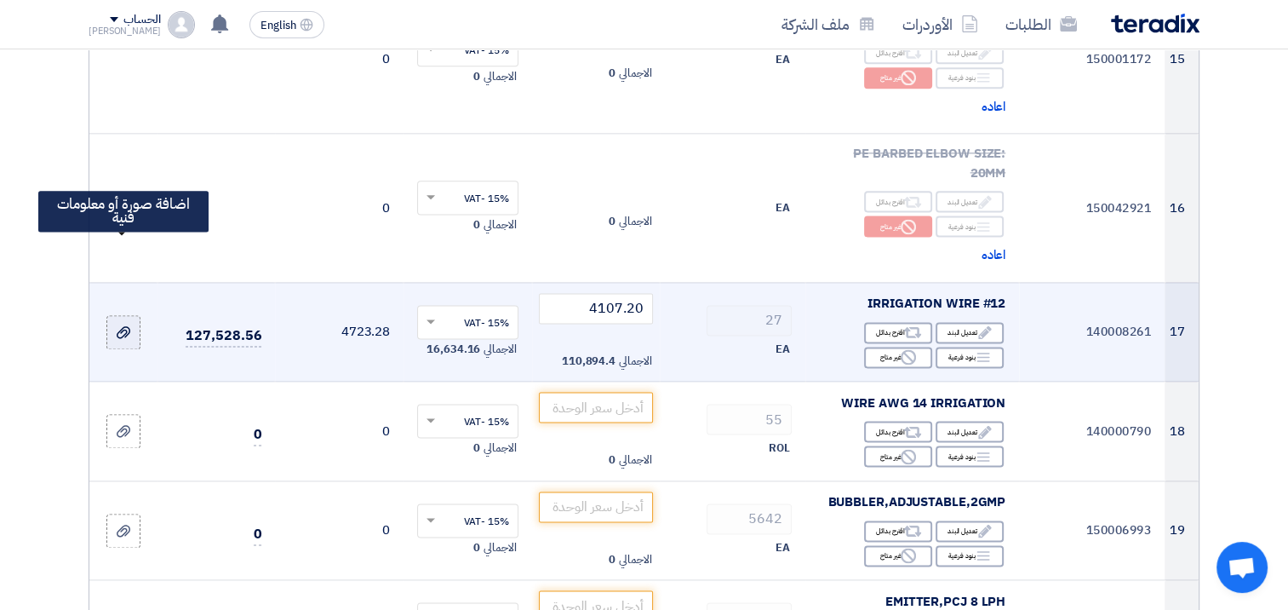
click at [124, 326] on use at bounding box center [124, 332] width 14 height 12
click at [0, 0] on input "file" at bounding box center [0, 0] width 0 height 0
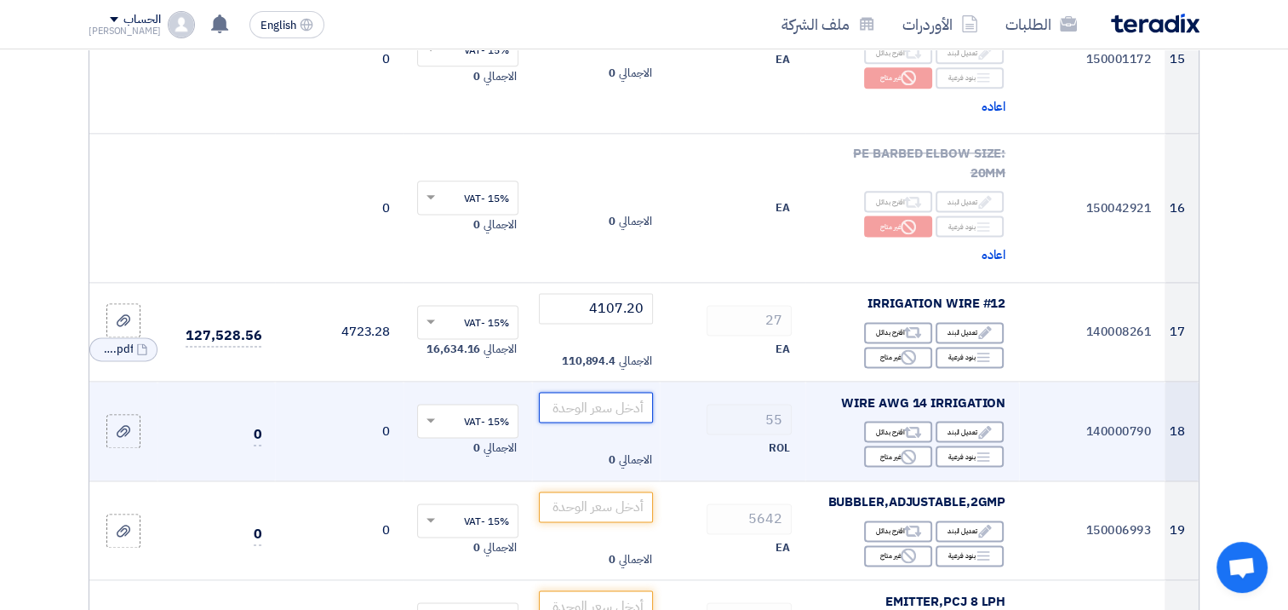
click at [581, 392] on input "number" at bounding box center [596, 407] width 115 height 31
paste input "2962.25"
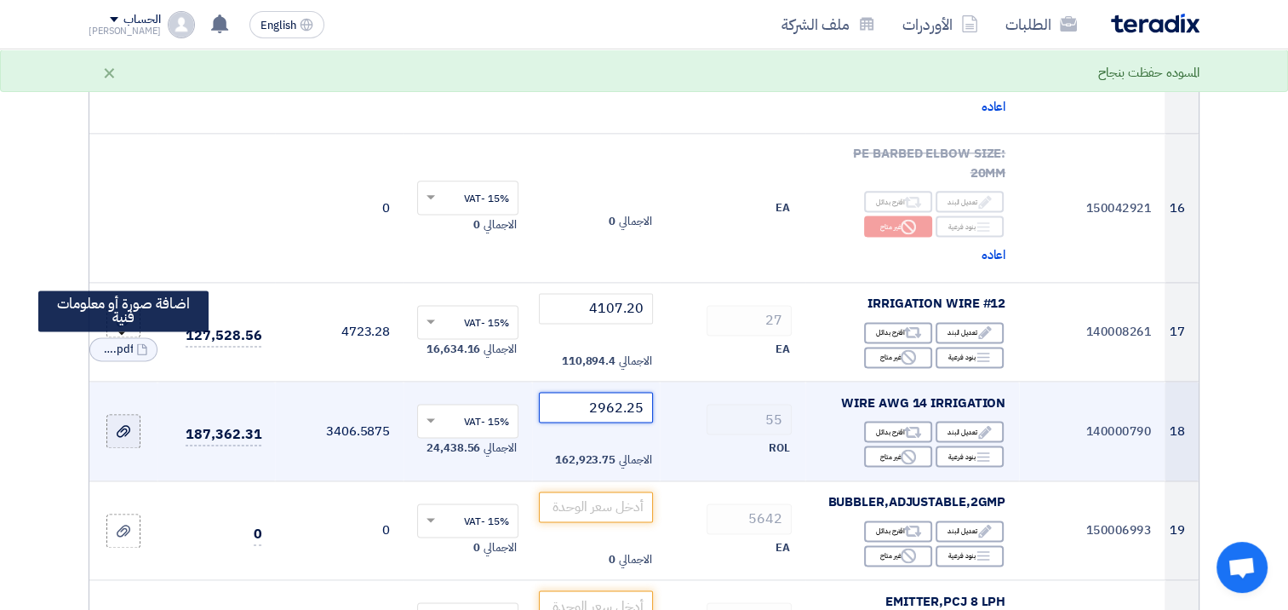
type input "2962.25"
click at [123, 424] on icon at bounding box center [124, 431] width 14 height 14
click at [0, 0] on input "file" at bounding box center [0, 0] width 0 height 0
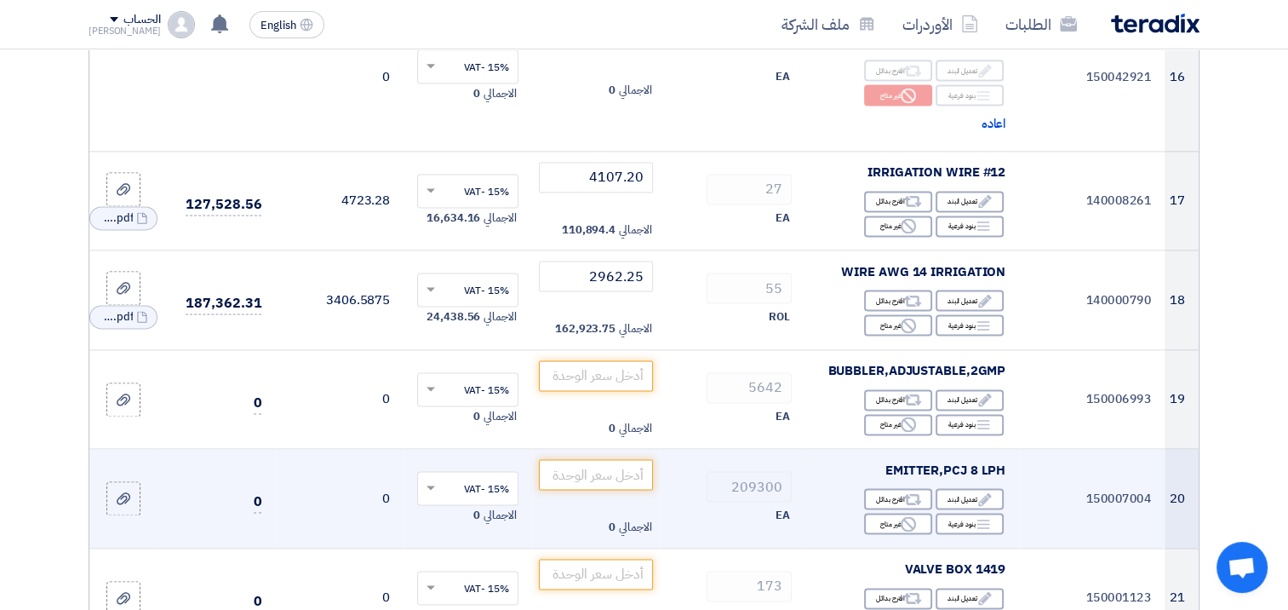
scroll to position [2384, 0]
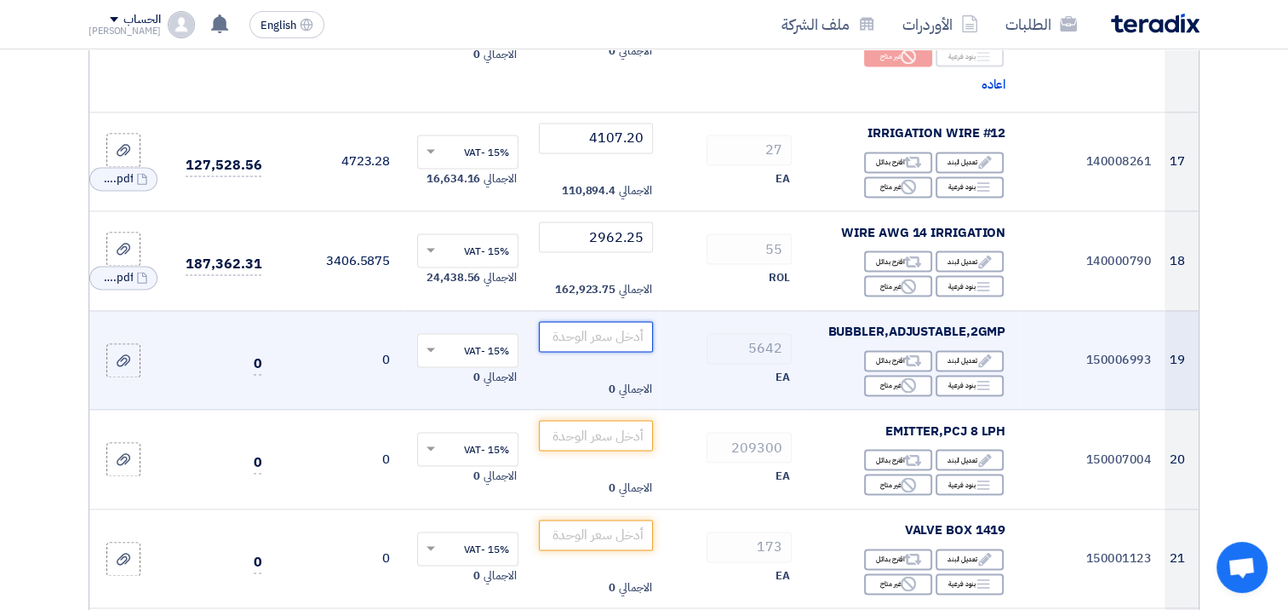
click at [571, 321] on input "number" at bounding box center [596, 336] width 115 height 31
paste input "3.57"
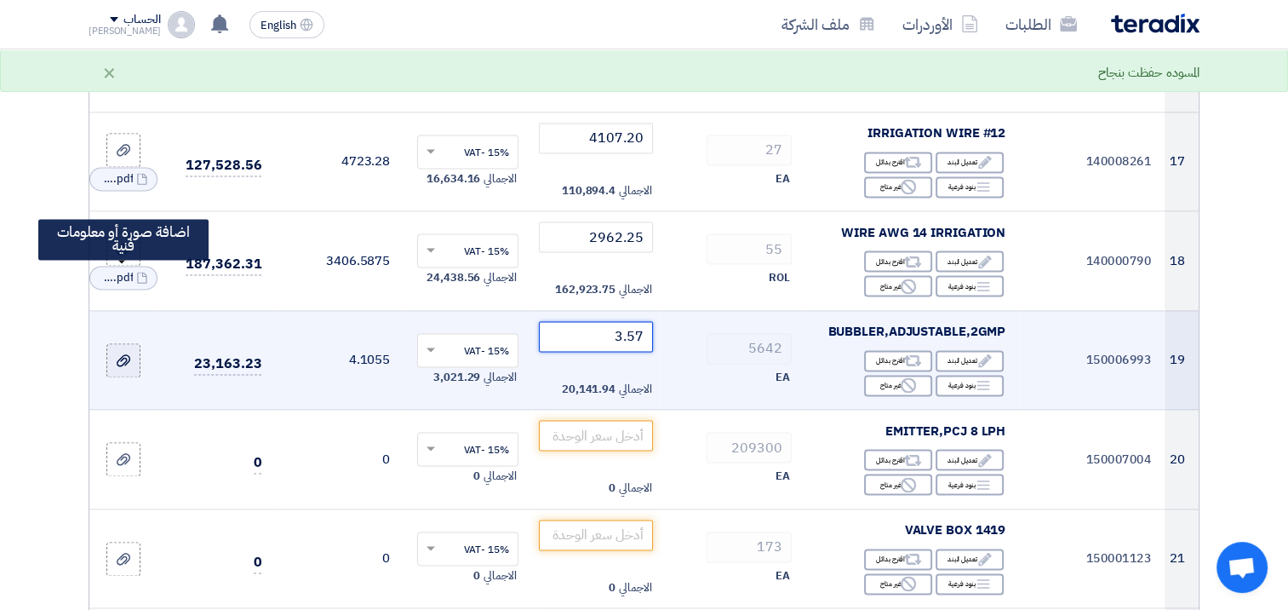
type input "3.57"
click at [123, 353] on icon at bounding box center [124, 360] width 14 height 14
click at [0, 0] on input "file" at bounding box center [0, 0] width 0 height 0
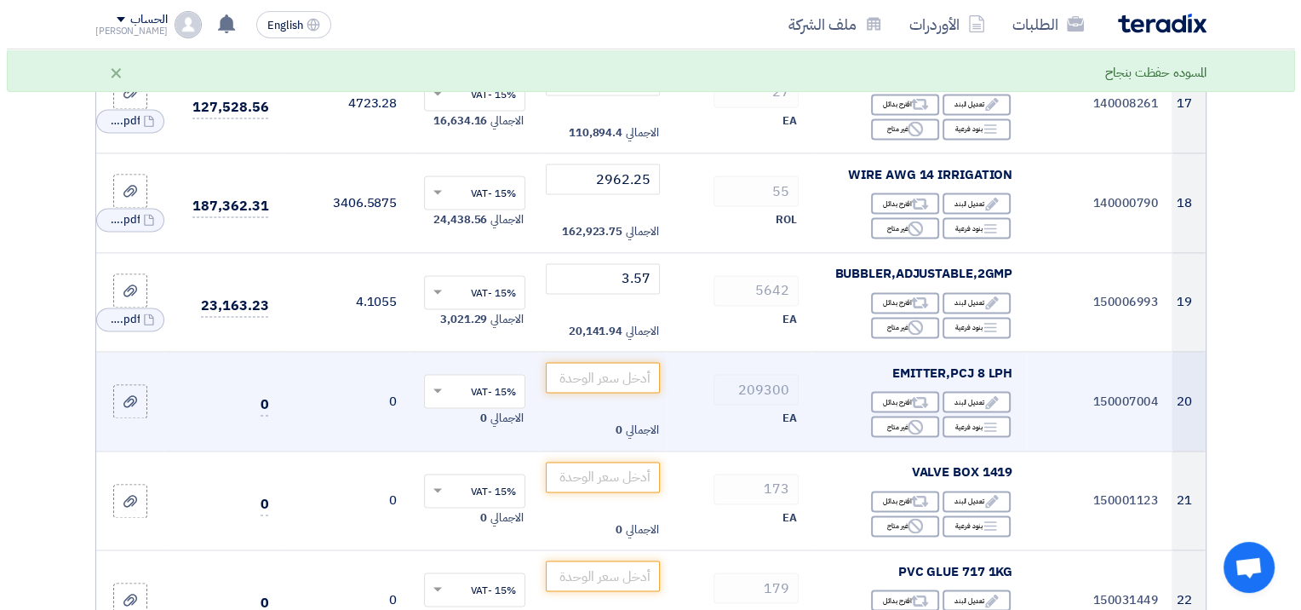
scroll to position [2469, 0]
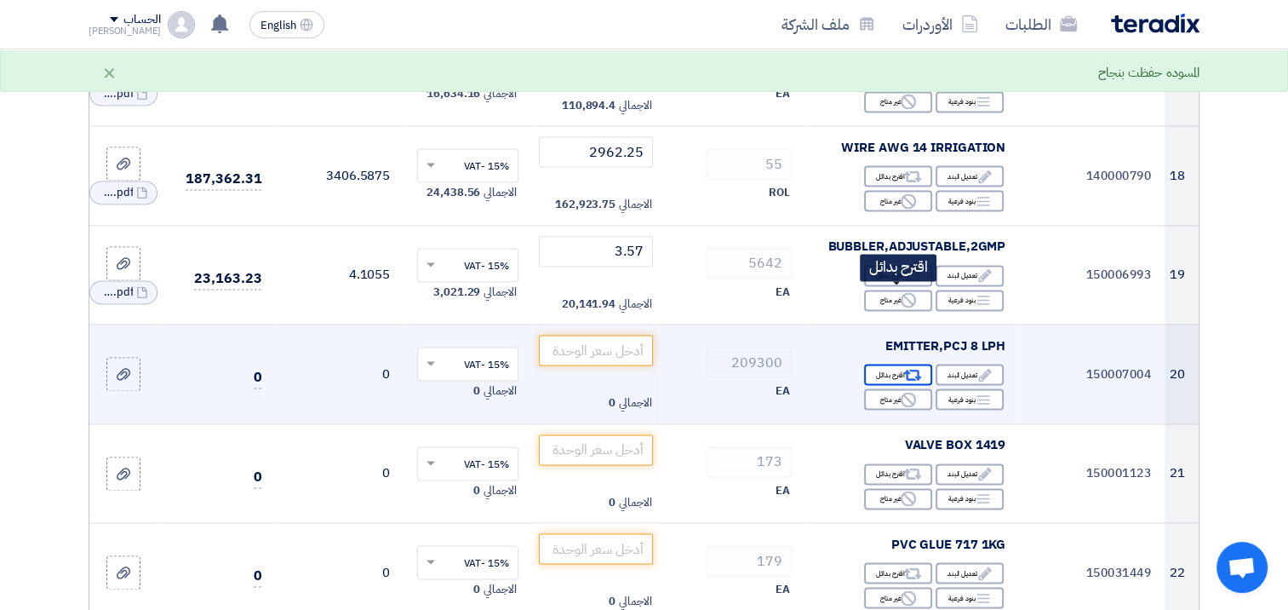
click at [892, 364] on div "Alternative اقترح بدائل" at bounding box center [898, 374] width 68 height 21
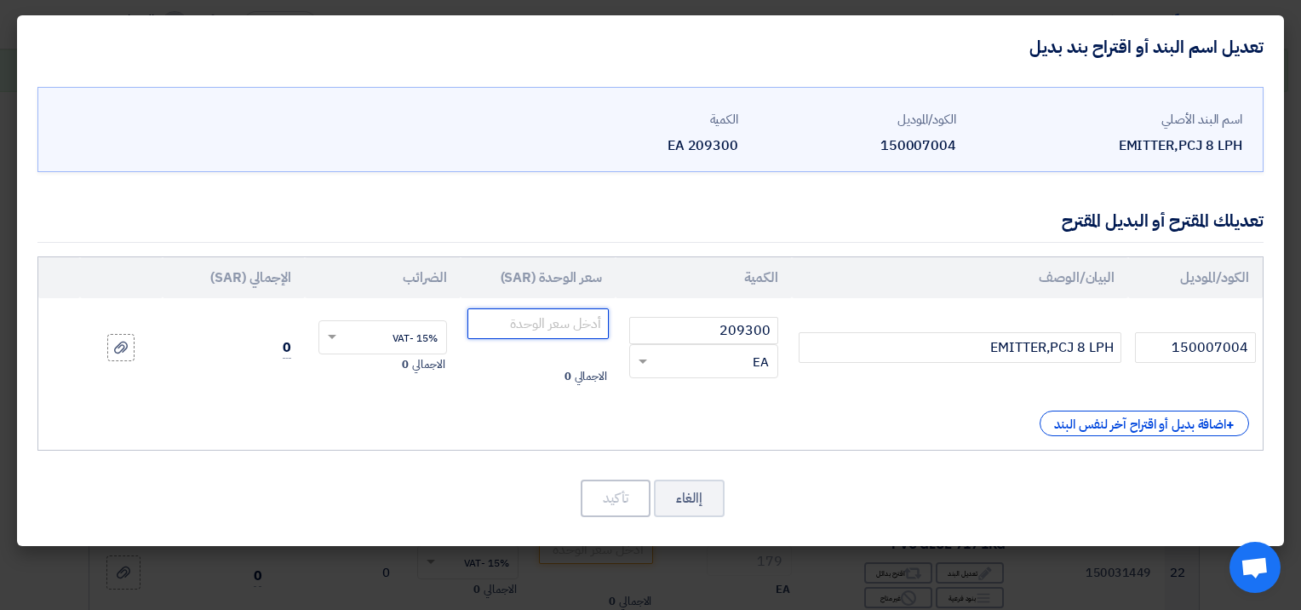
click at [565, 325] on input "number" at bounding box center [537, 323] width 141 height 31
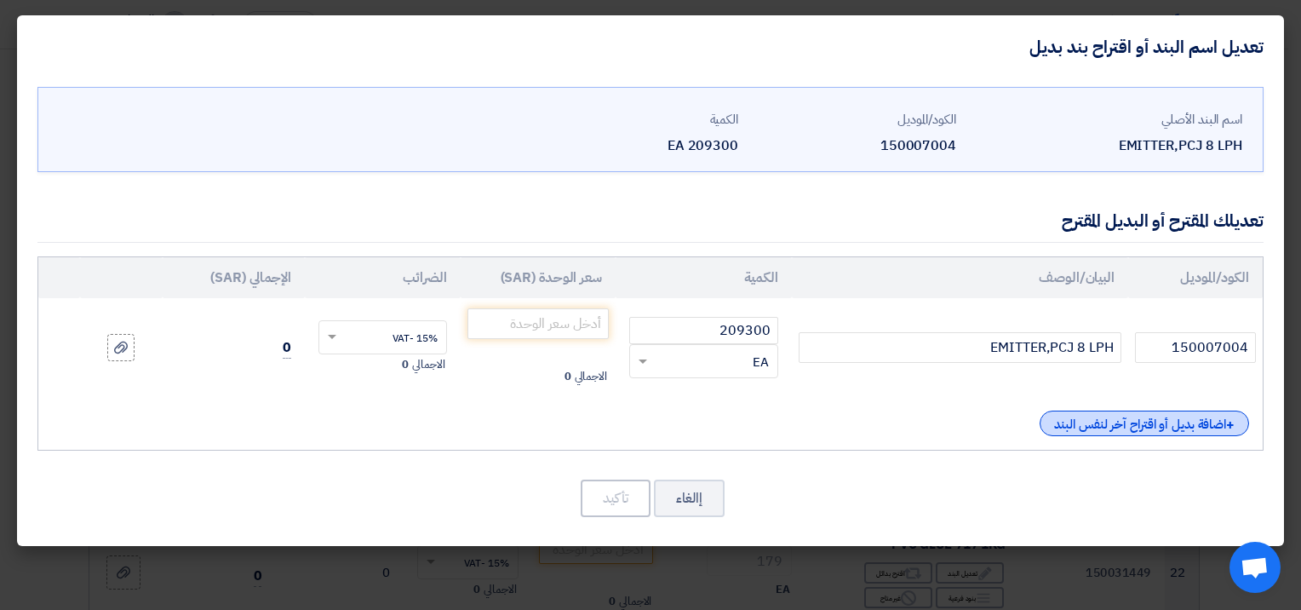
click at [1181, 426] on div "+ اضافة بديل أو اقتراح آخر لنفس البند" at bounding box center [1143, 423] width 209 height 26
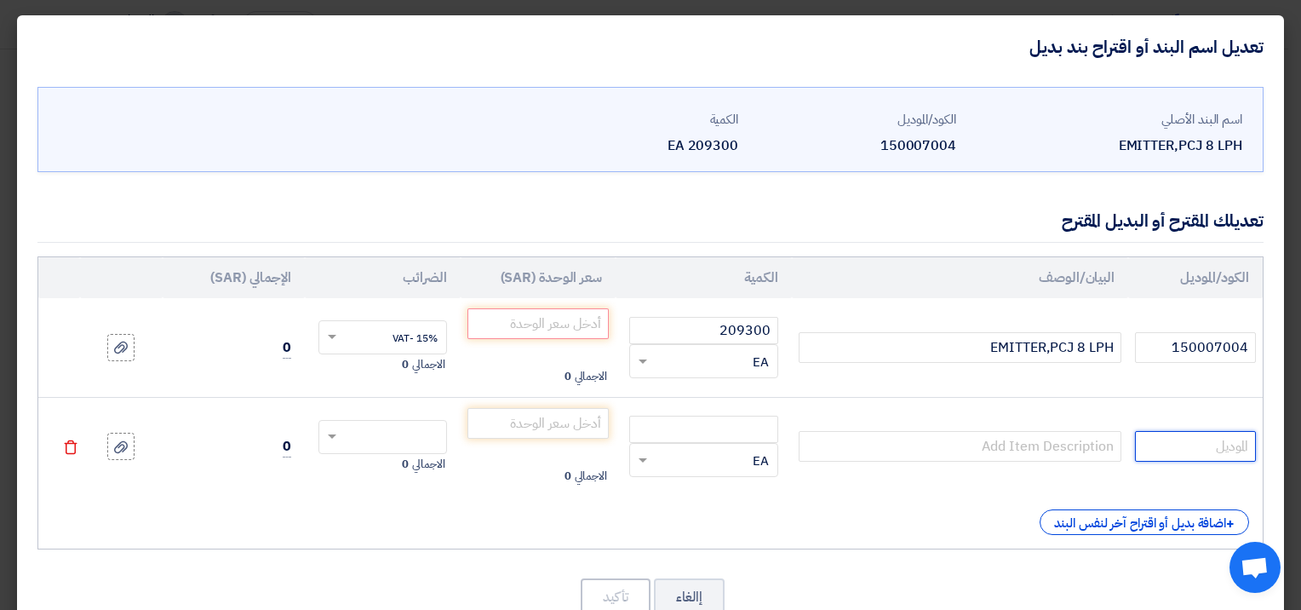
click at [1163, 443] on input "text" at bounding box center [1195, 446] width 121 height 31
drag, startPoint x: 724, startPoint y: 330, endPoint x: 773, endPoint y: 330, distance: 48.5
click at [773, 330] on input "209300" at bounding box center [703, 330] width 149 height 27
click at [530, 418] on input "number" at bounding box center [537, 423] width 141 height 31
paste input "0.36"
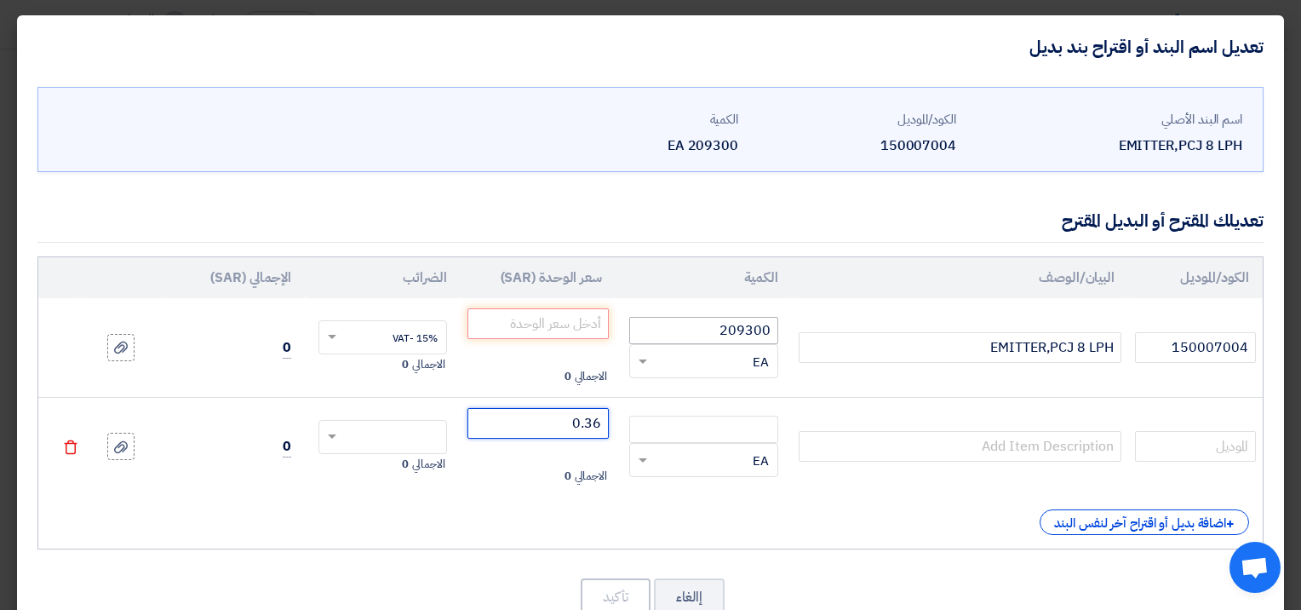
type input "0.36"
drag, startPoint x: 718, startPoint y: 326, endPoint x: 800, endPoint y: 329, distance: 82.6
click at [800, 329] on tr "150007004 EMITTER,PCJ 8 LPH 209300 RFQ_STEP1.ITEMS.2.TYPE_PLACEHOLDER × EA" at bounding box center [650, 347] width 1224 height 99
click at [736, 421] on input "number" at bounding box center [703, 428] width 149 height 27
paste input "209300"
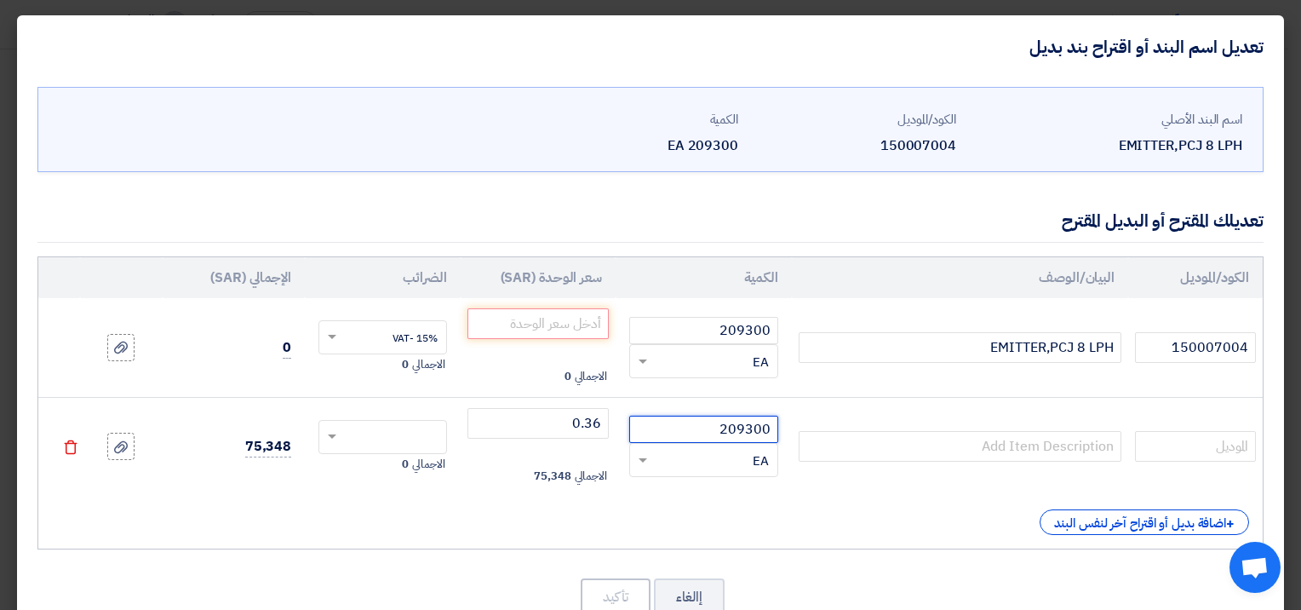
type input "209300"
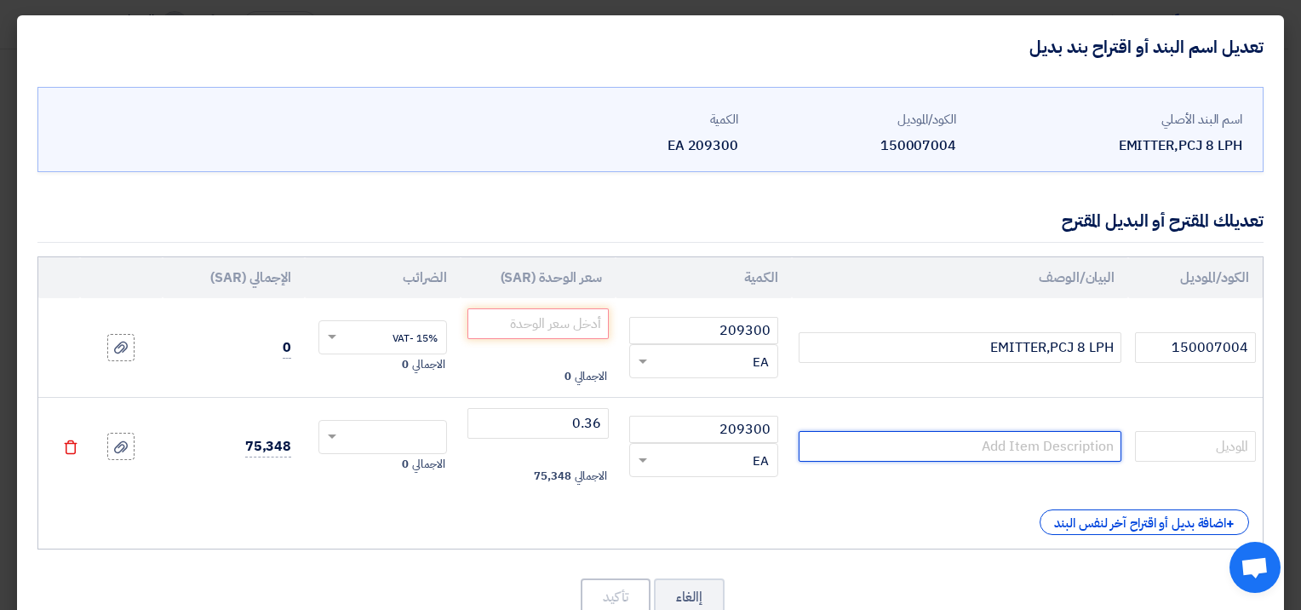
click at [971, 450] on input "text" at bounding box center [960, 446] width 323 height 31
paste input "barbed outlet on-line emitter.8.0 LPH"
type input "barbed outlet on-line emitter.8.0 LPH"
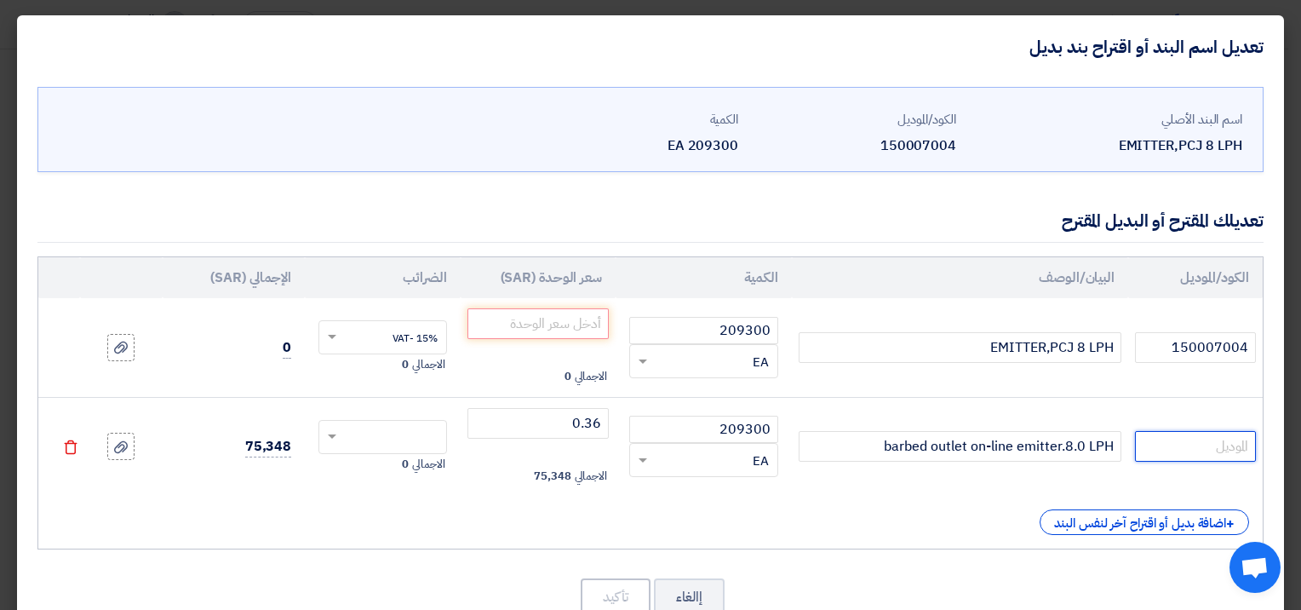
click at [1169, 445] on input "text" at bounding box center [1195, 446] width 121 height 31
paste input "AZ08NV6800PC"
type input "AZ08NV6800PC"
click at [341, 431] on span at bounding box center [329, 436] width 21 height 15
click at [393, 471] on div "15% -VAT" at bounding box center [382, 469] width 126 height 30
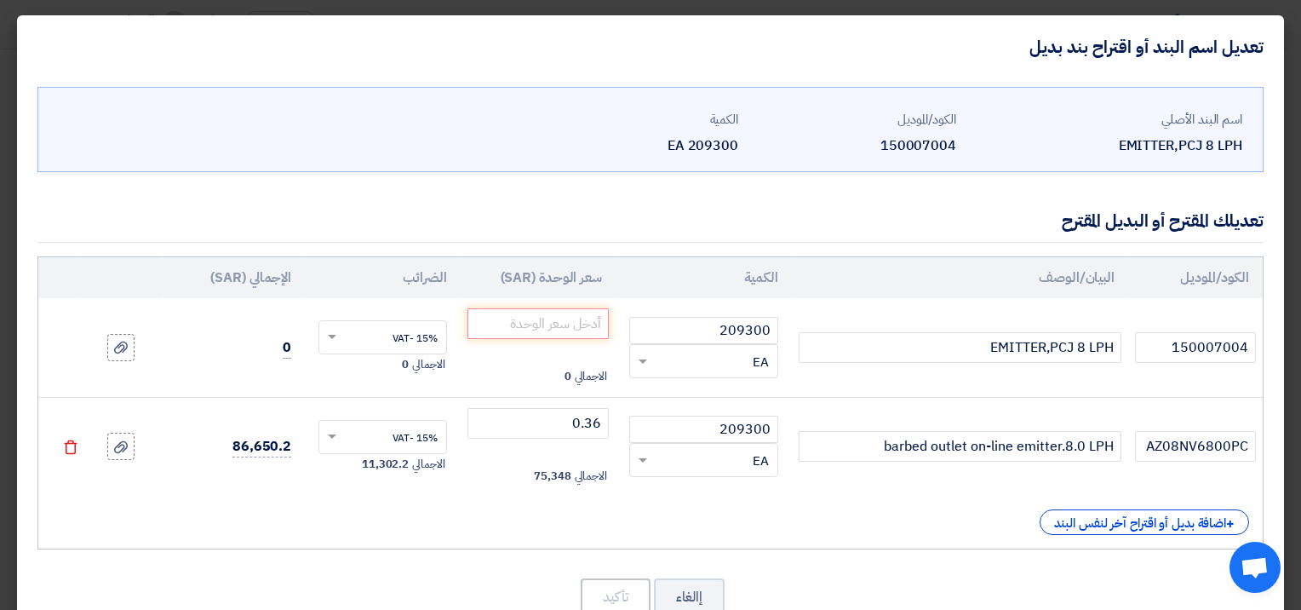
click at [342, 499] on div "الكود/الموديل البيان/الوصف الكمية سعر الوحدة (SAR) [DEMOGRAPHIC_DATA] الإجمالي …" at bounding box center [650, 402] width 1226 height 293
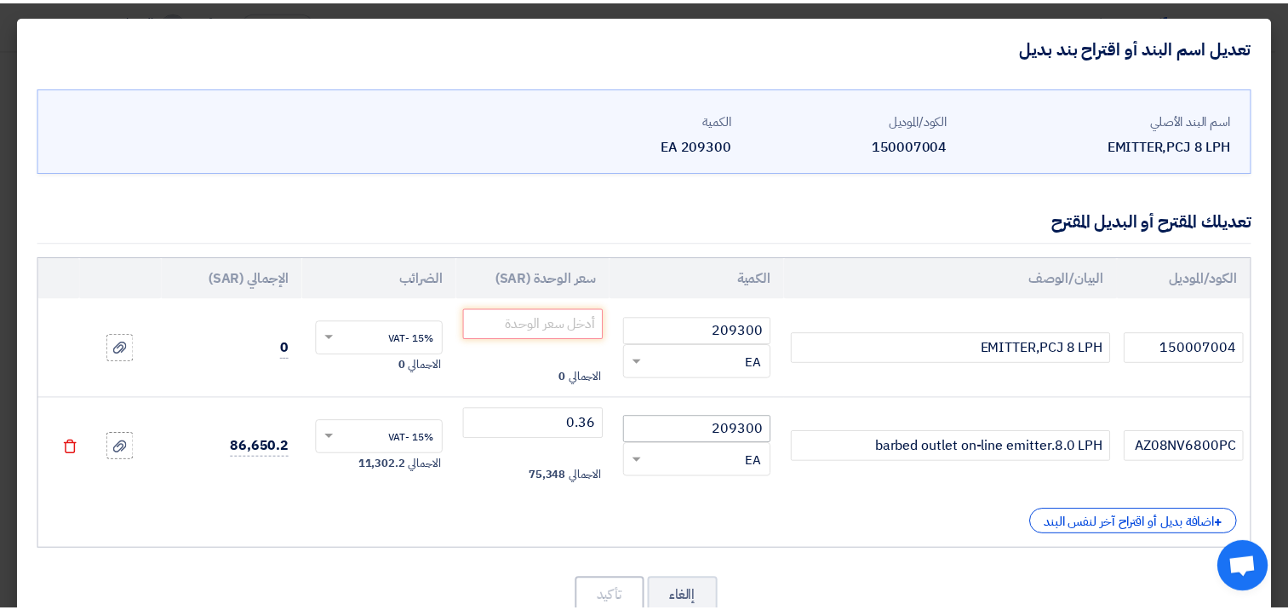
scroll to position [48, 0]
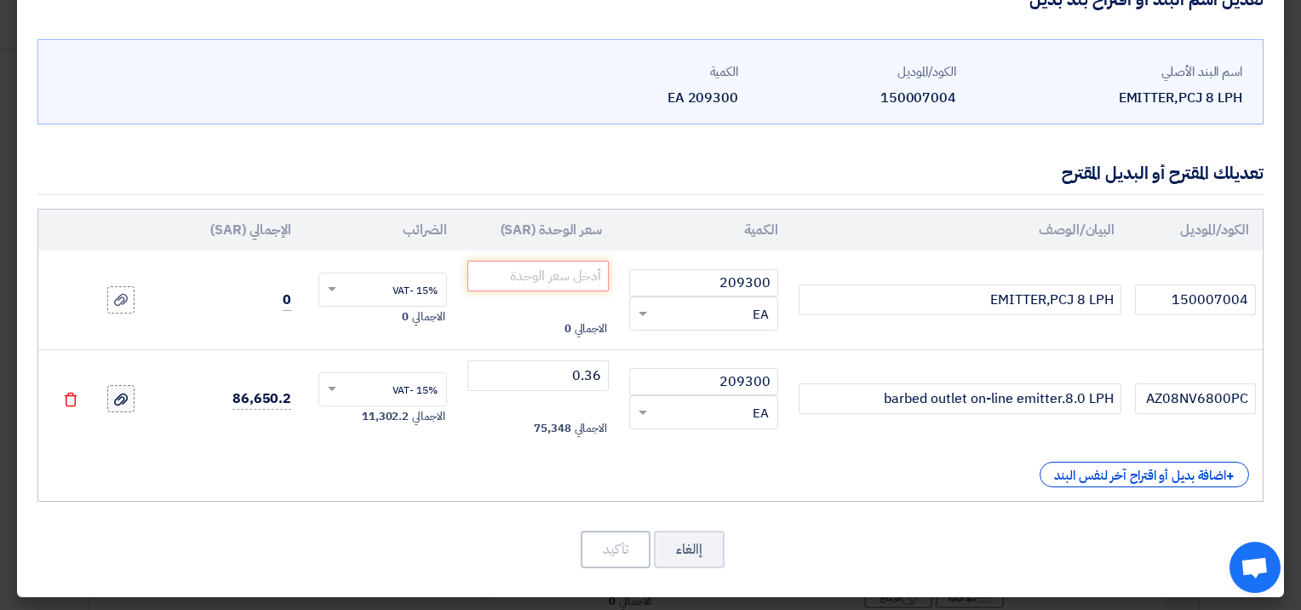
click at [128, 402] on icon at bounding box center [121, 399] width 14 height 14
click at [0, 0] on input "file" at bounding box center [0, 0] width 0 height 0
click at [576, 272] on input "number" at bounding box center [537, 276] width 141 height 31
type input "0"
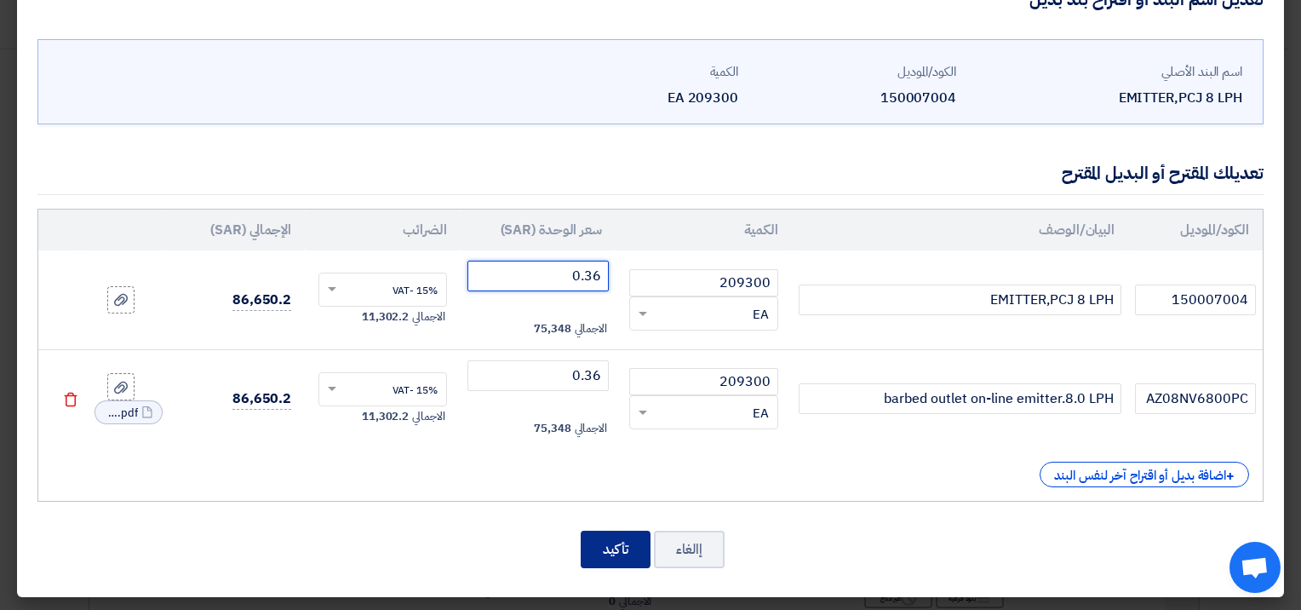
type input "0.36"
click at [620, 545] on button "تأكيد" at bounding box center [616, 548] width 70 height 37
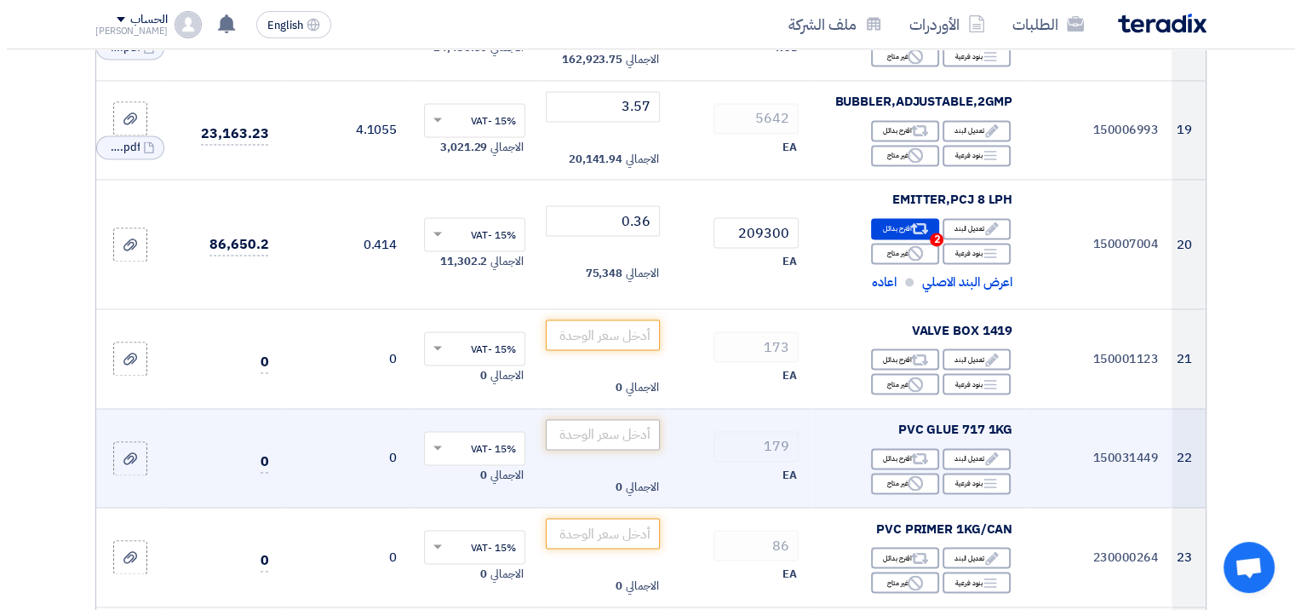
scroll to position [2639, 0]
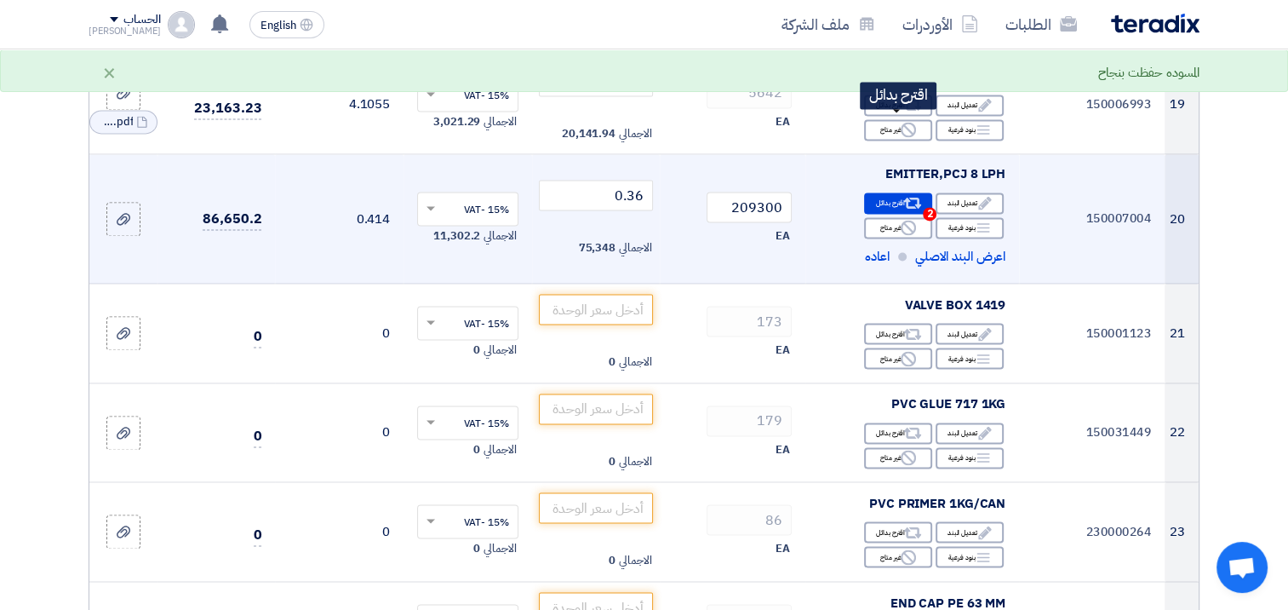
click at [896, 192] on div "Alternative اقترح بدائل 2" at bounding box center [898, 202] width 68 height 21
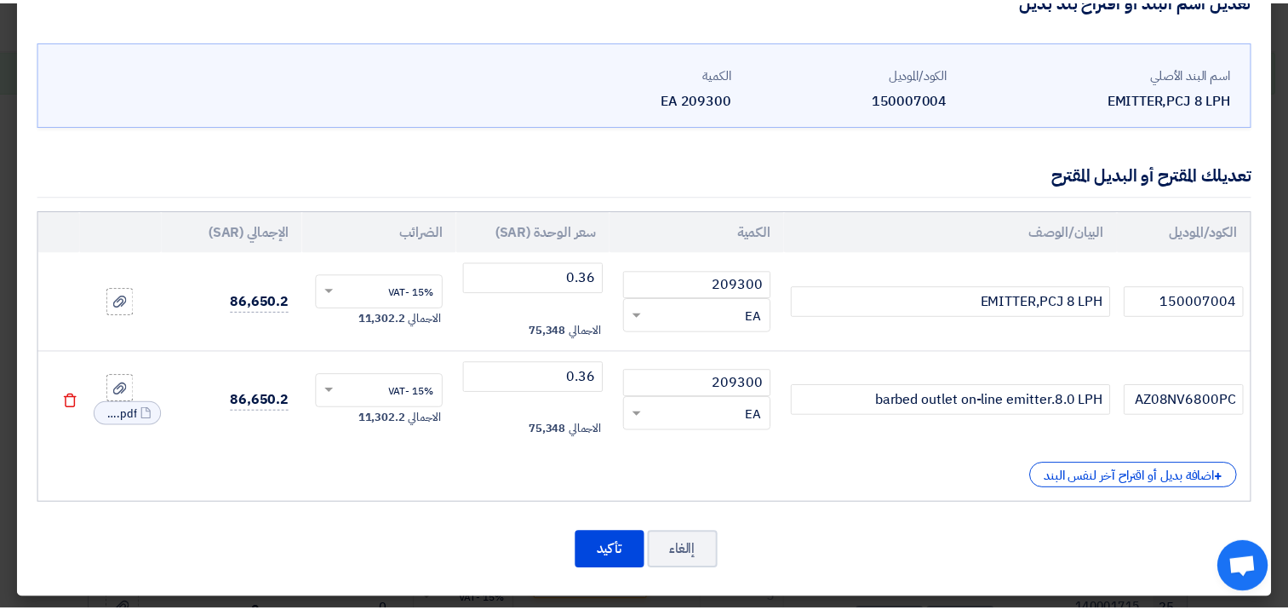
scroll to position [48, 0]
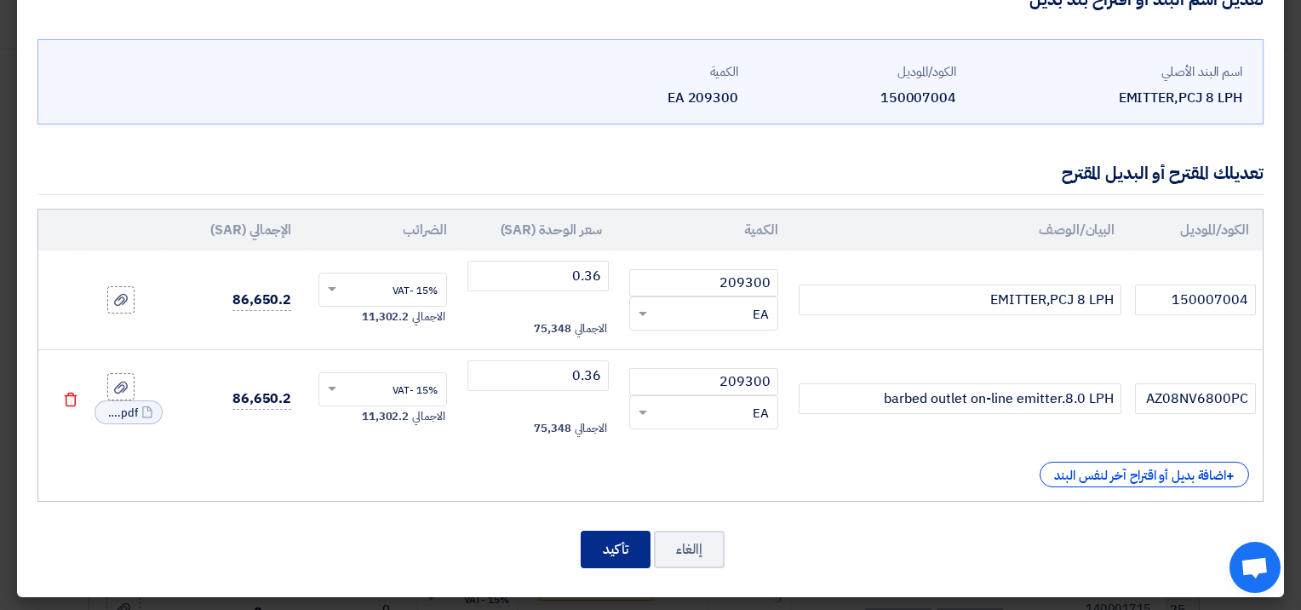
click at [615, 554] on button "تأكيد" at bounding box center [616, 548] width 70 height 37
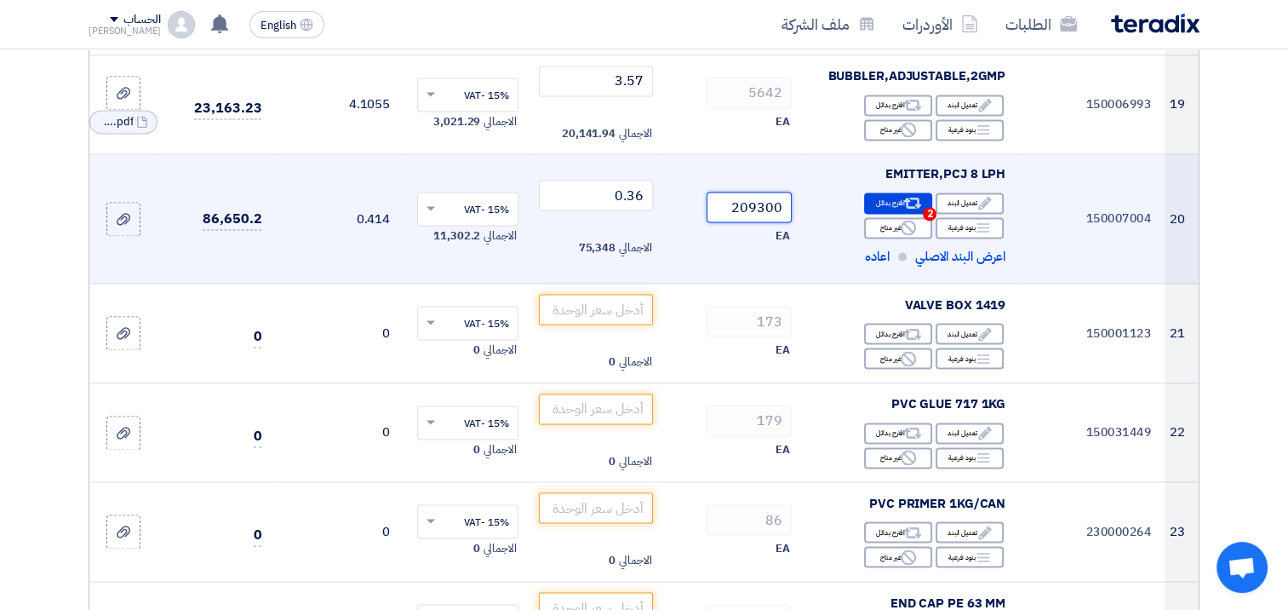
drag, startPoint x: 732, startPoint y: 130, endPoint x: 808, endPoint y: 135, distance: 75.9
click at [808, 154] on tr "20 150007004 EMITTER,PCJ 8 LPH Edit تعديل البند Alternative Breakdown Reject ×" at bounding box center [643, 218] width 1109 height 129
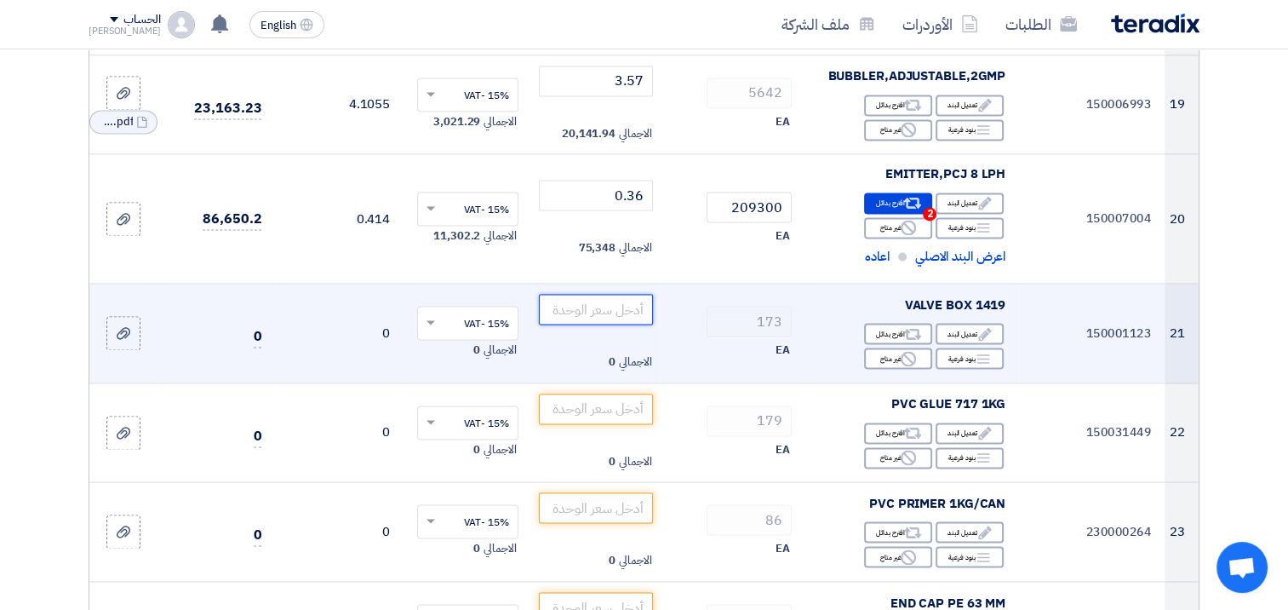
click at [587, 294] on input "number" at bounding box center [596, 309] width 115 height 31
paste input "44.20"
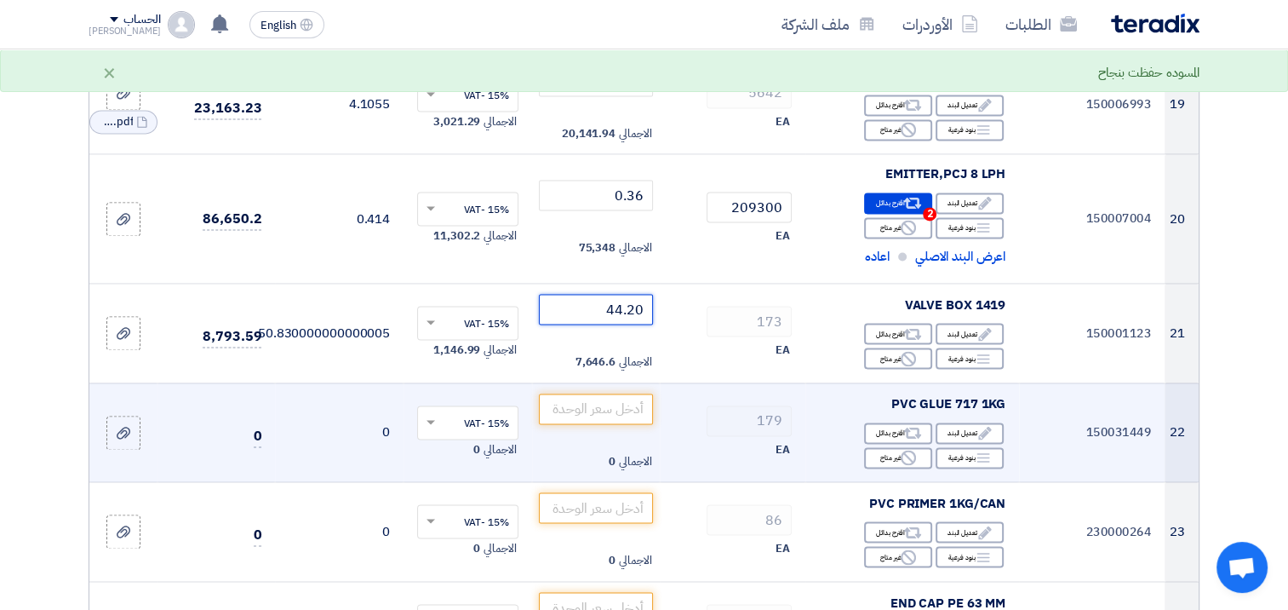
type input "44.20"
click at [354, 382] on td "0" at bounding box center [339, 432] width 129 height 100
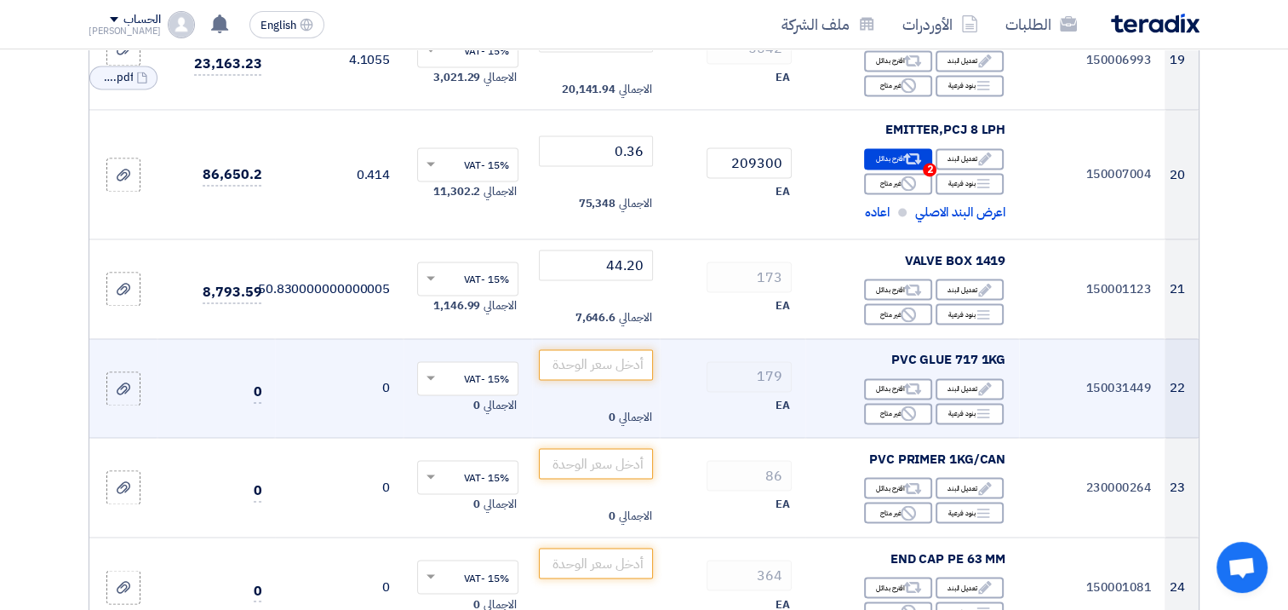
scroll to position [2724, 0]
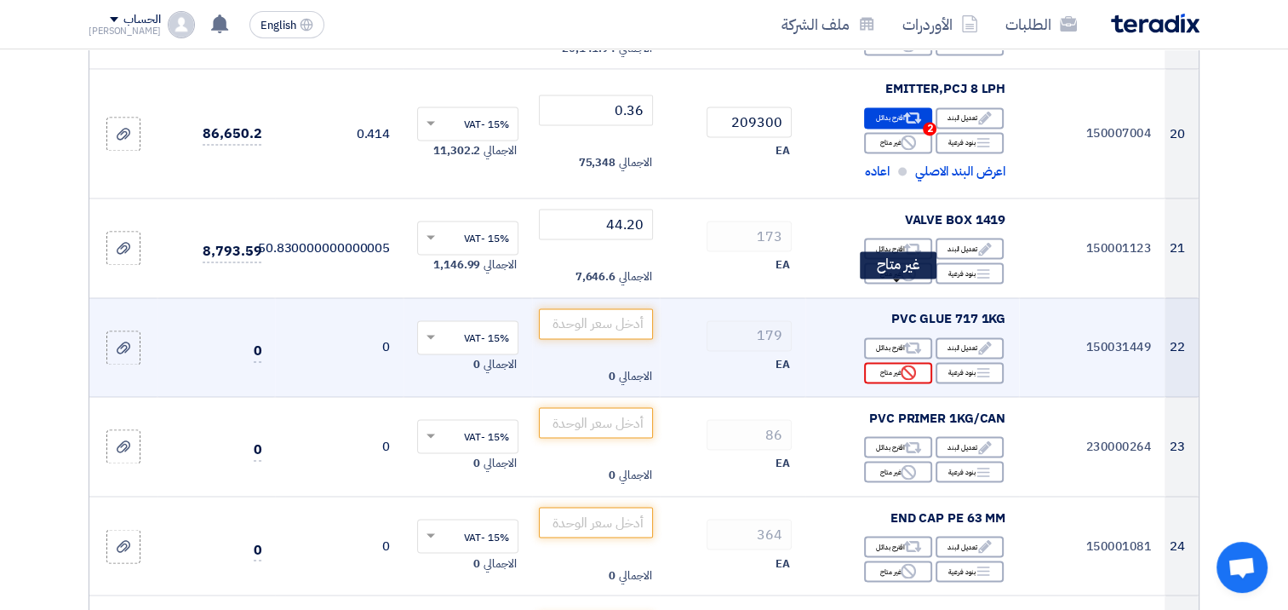
click at [896, 362] on div "Reject غير متاح" at bounding box center [898, 372] width 68 height 21
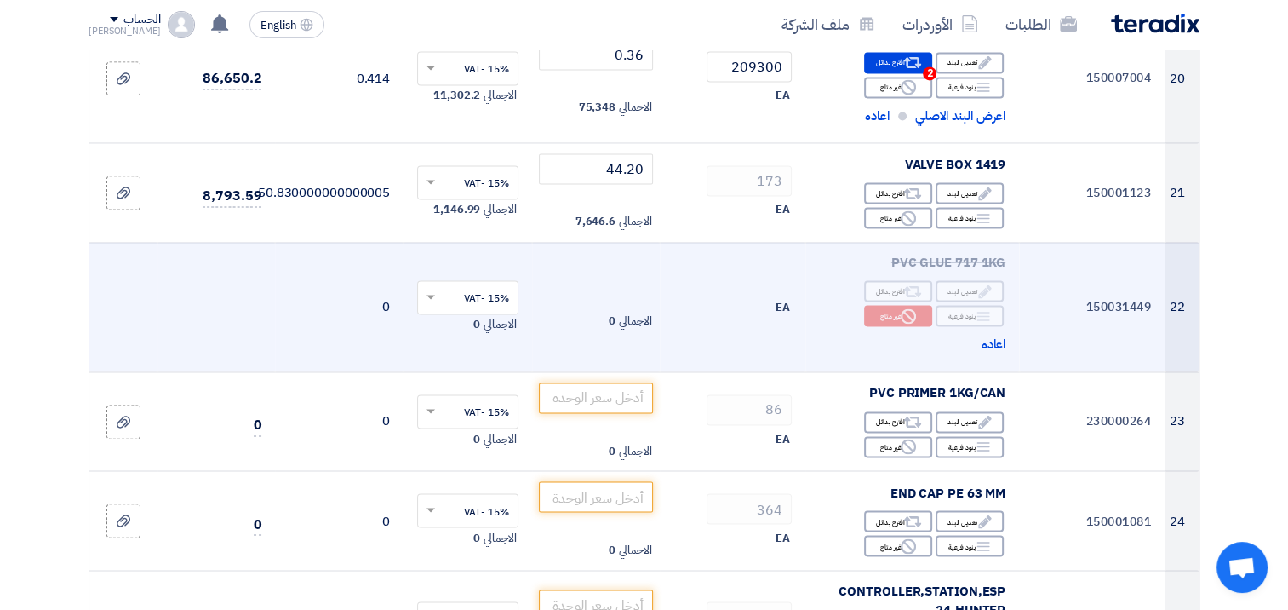
scroll to position [2895, 0]
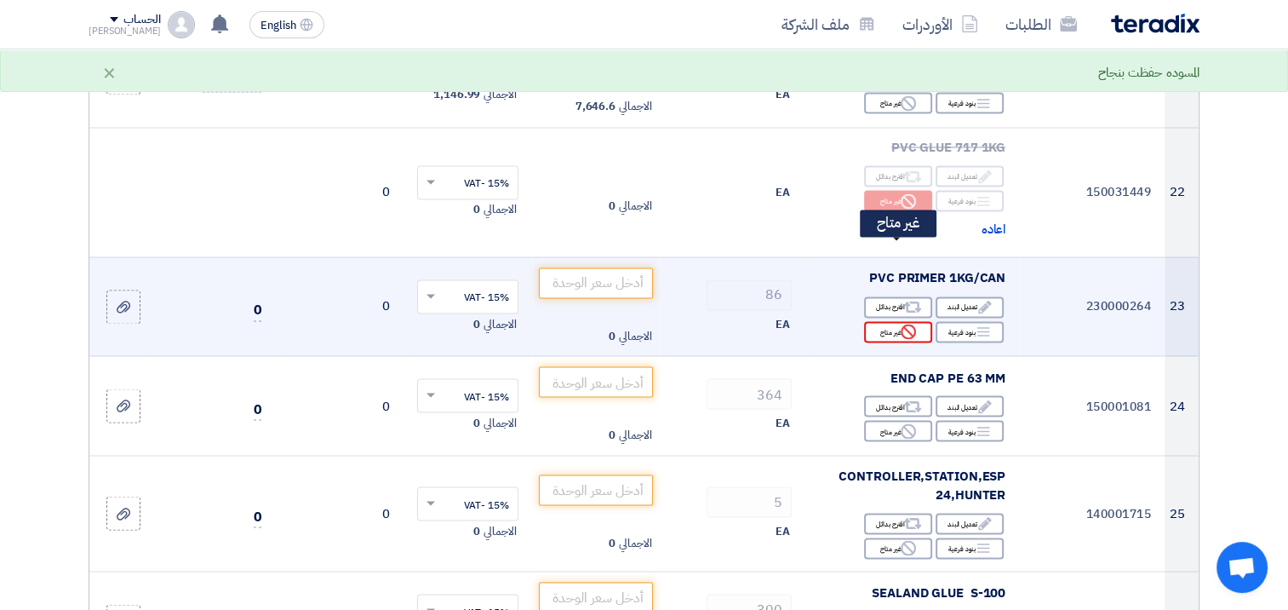
click at [892, 321] on div "Reject غير متاح" at bounding box center [898, 331] width 68 height 21
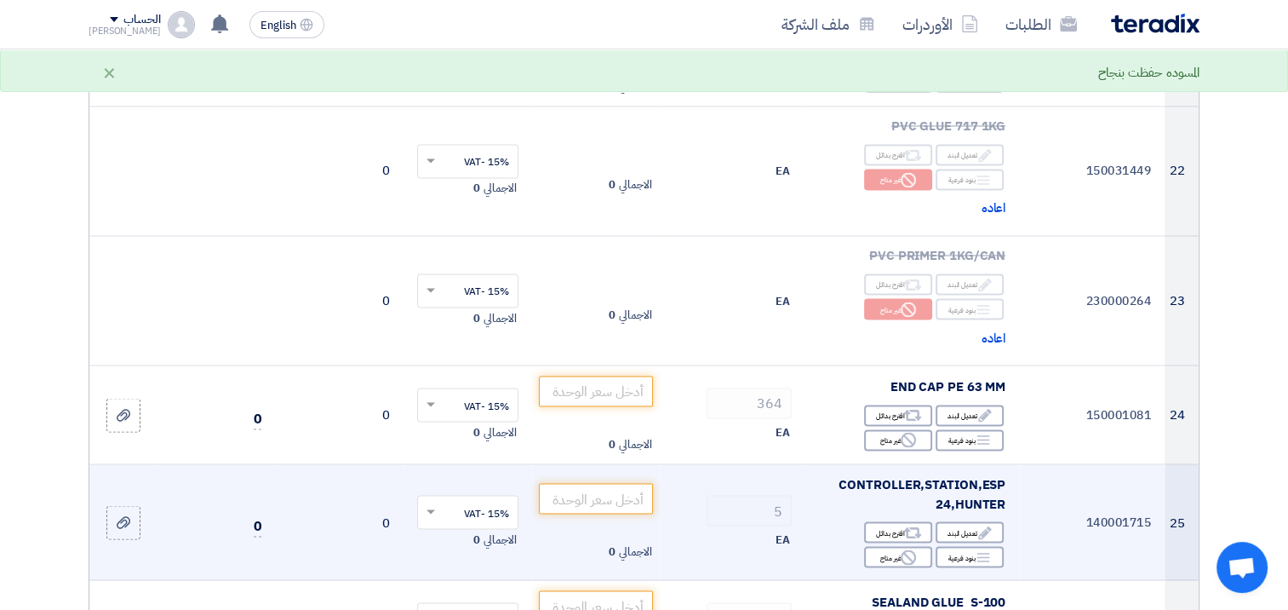
scroll to position [2980, 0]
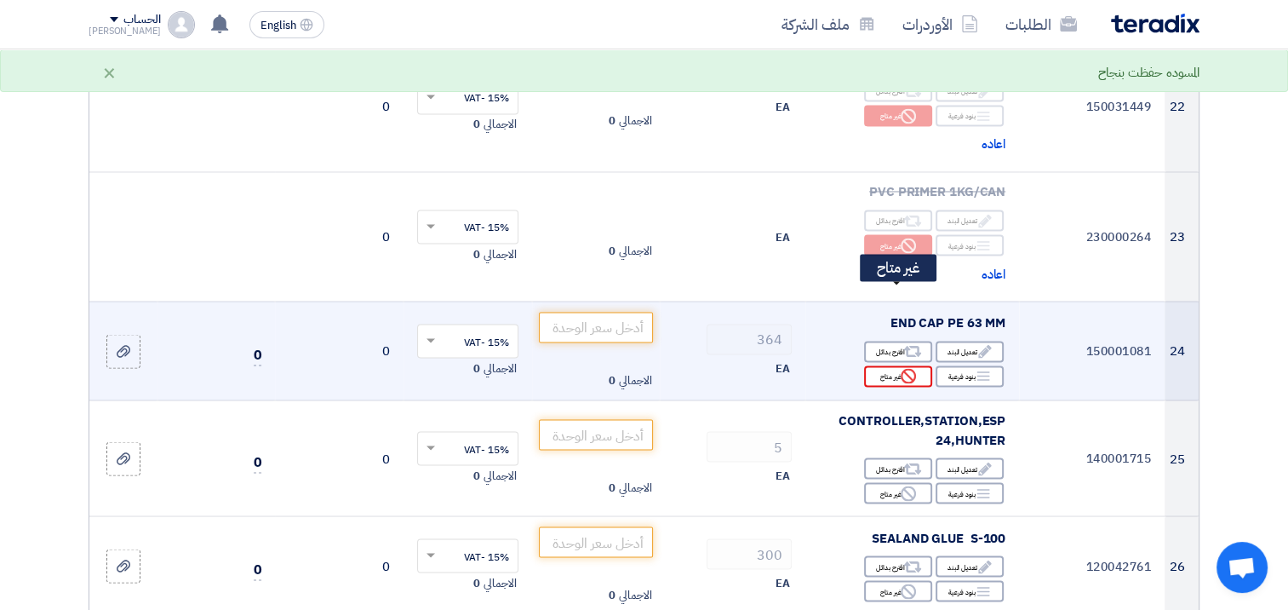
click at [891, 365] on div "Reject غير متاح" at bounding box center [898, 375] width 68 height 21
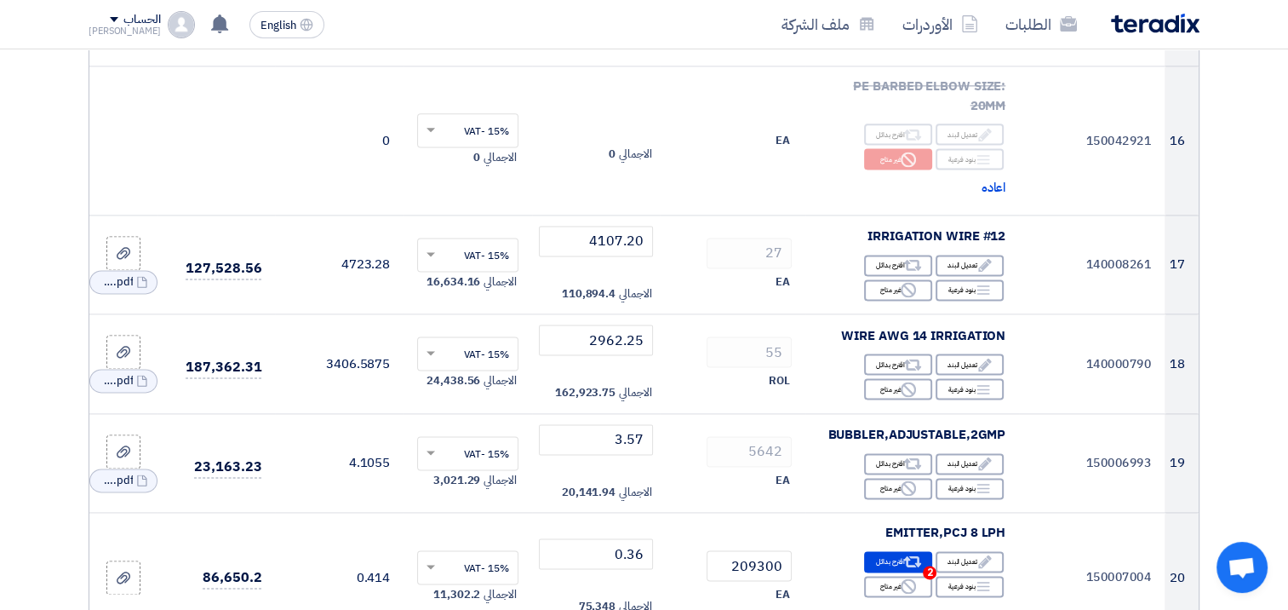
scroll to position [2299, 0]
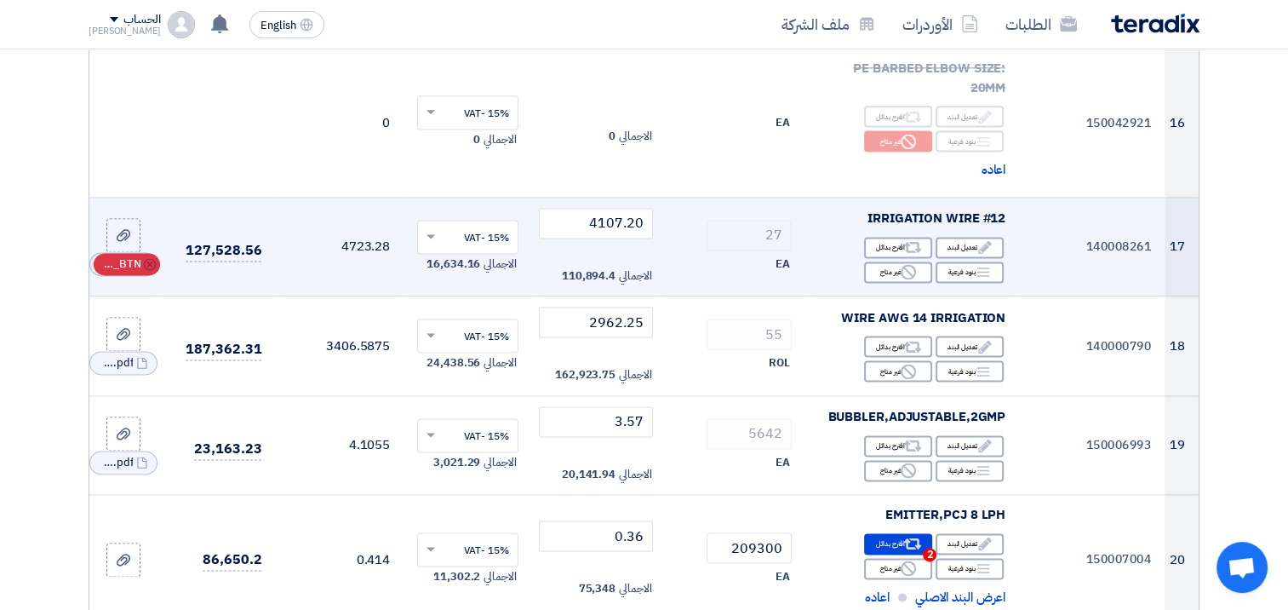
click at [151, 258] on icon "Cancel" at bounding box center [150, 264] width 12 height 12
click at [724, 197] on tr "17 140008261 IRRIGATION WIRE #12 Edit تعديل البند Alternative اقترح بدائل Break…" at bounding box center [643, 247] width 1109 height 100
paste input "1338.75"
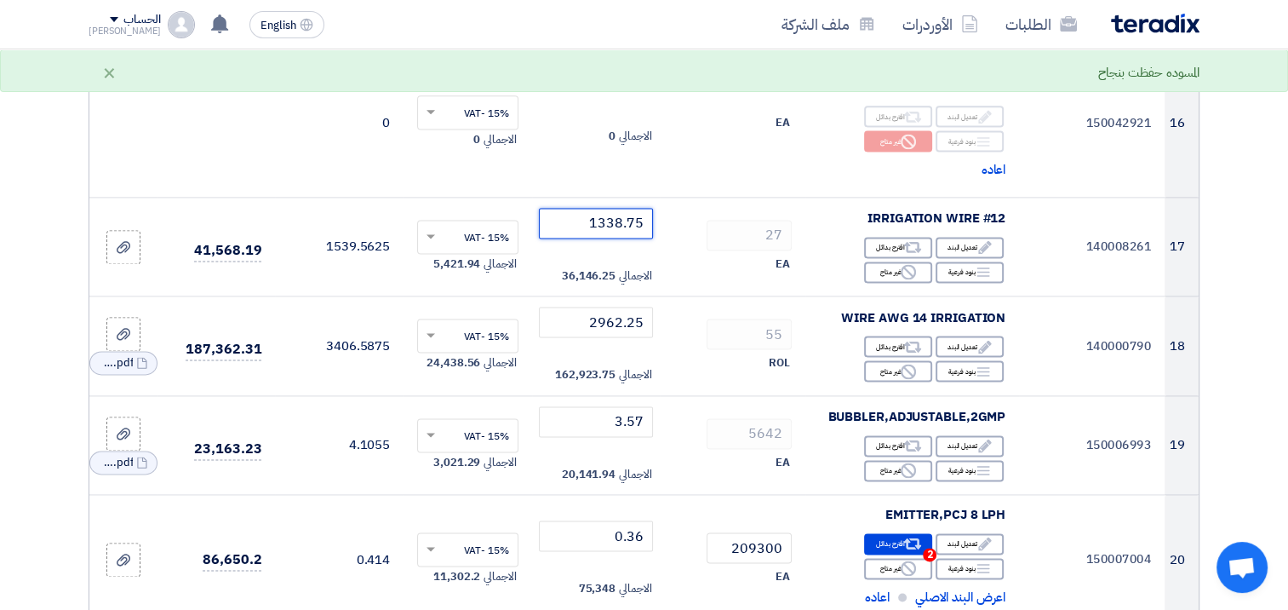
type input "1338.75"
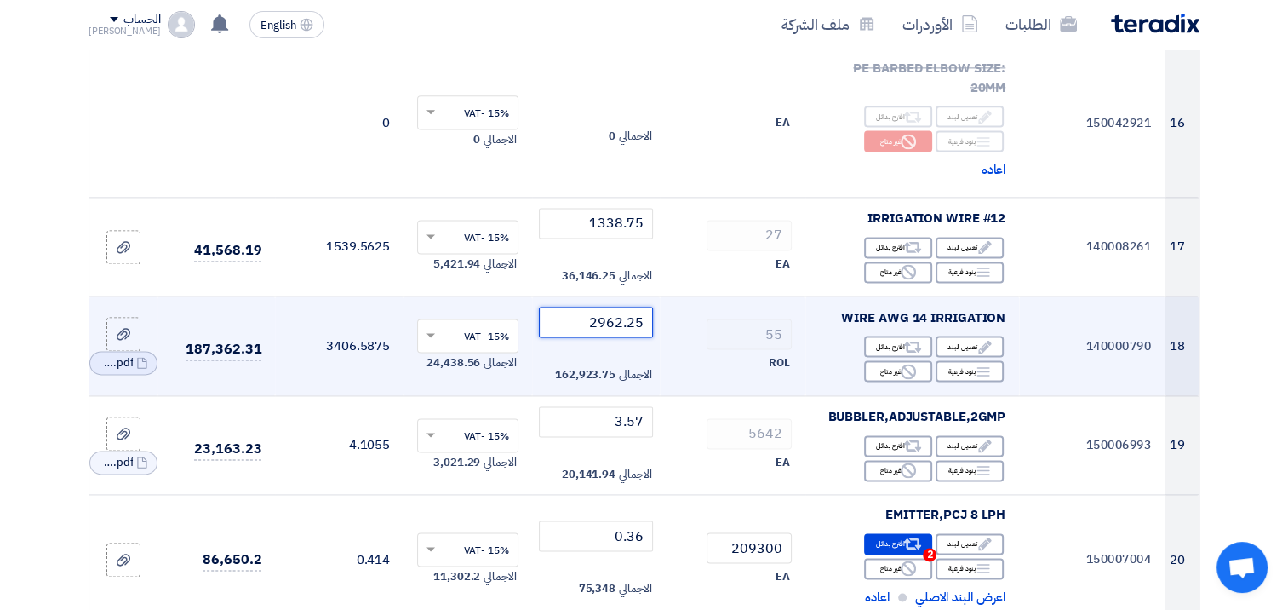
drag, startPoint x: 581, startPoint y: 243, endPoint x: 669, endPoint y: 249, distance: 88.7
click at [669, 296] on tr "18 140000790 WIRE AWG 14 IRRIGATION Edit تعديل البند Alternative اقترح بدائل Br…" at bounding box center [643, 346] width 1109 height 100
paste input "901.8"
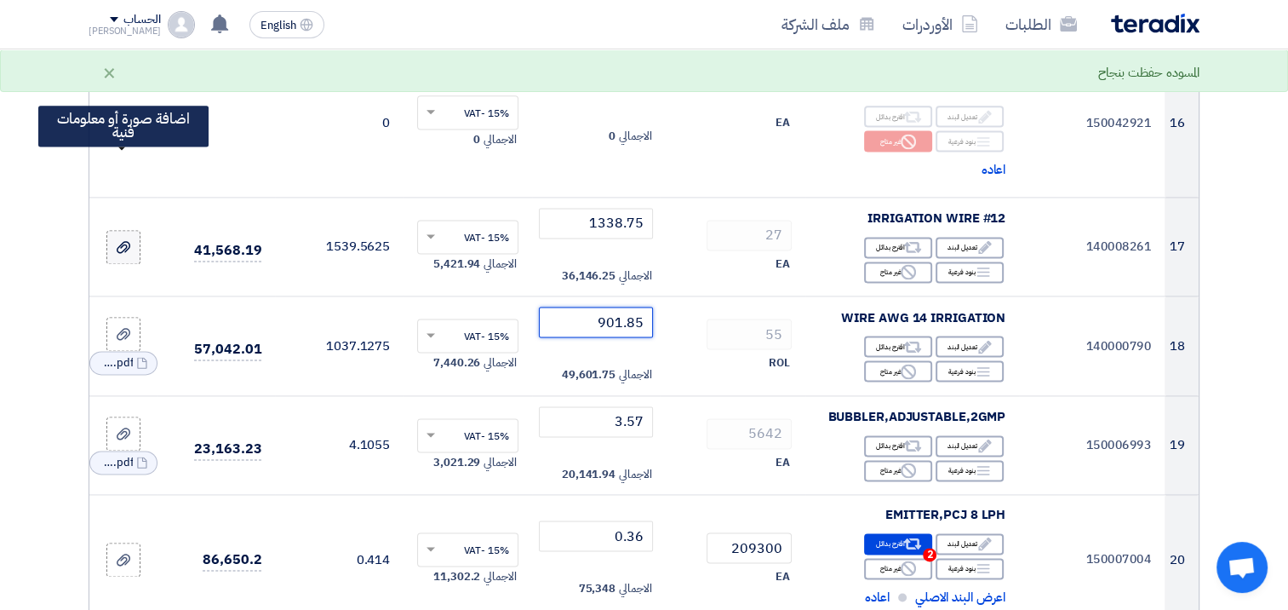
type input "901.85"
click at [121, 241] on use at bounding box center [124, 247] width 14 height 12
click at [0, 0] on input "file" at bounding box center [0, 0] width 0 height 0
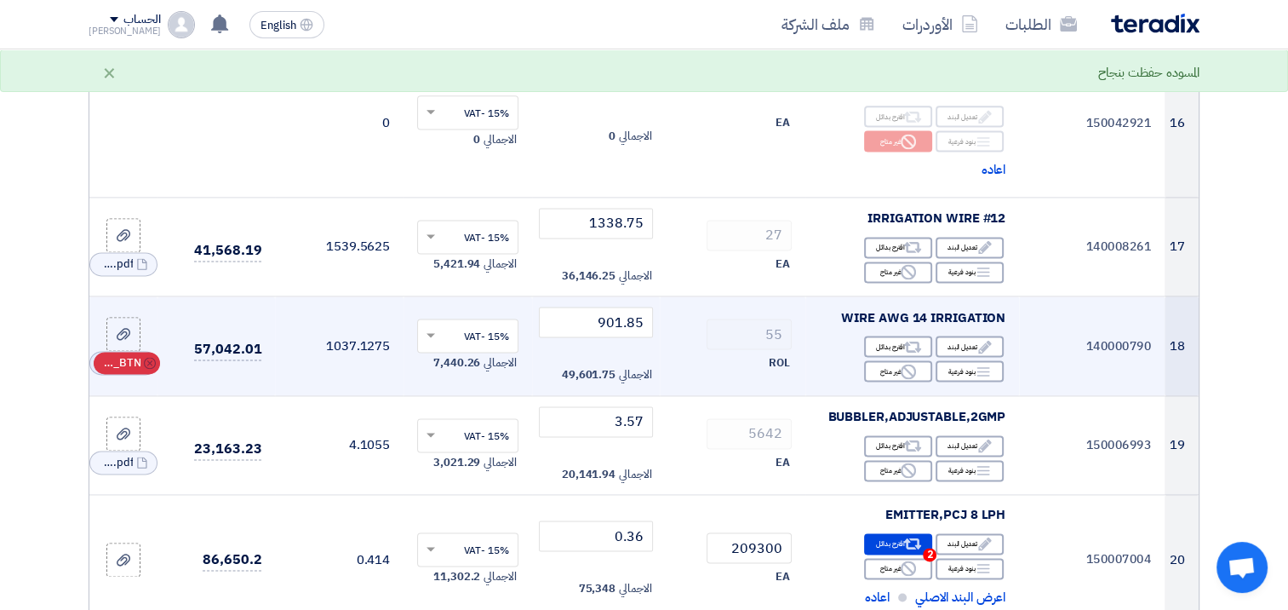
click at [150, 357] on icon "Cancel" at bounding box center [150, 363] width 12 height 12
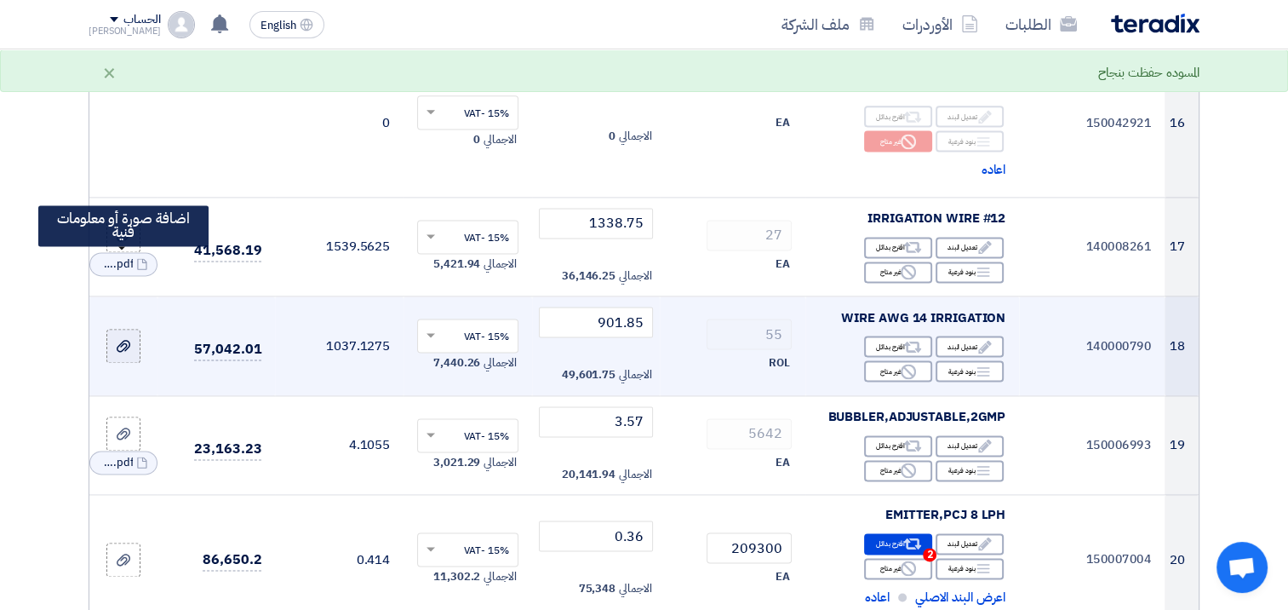
click at [125, 340] on use at bounding box center [124, 346] width 14 height 12
click at [0, 0] on input "file" at bounding box center [0, 0] width 0 height 0
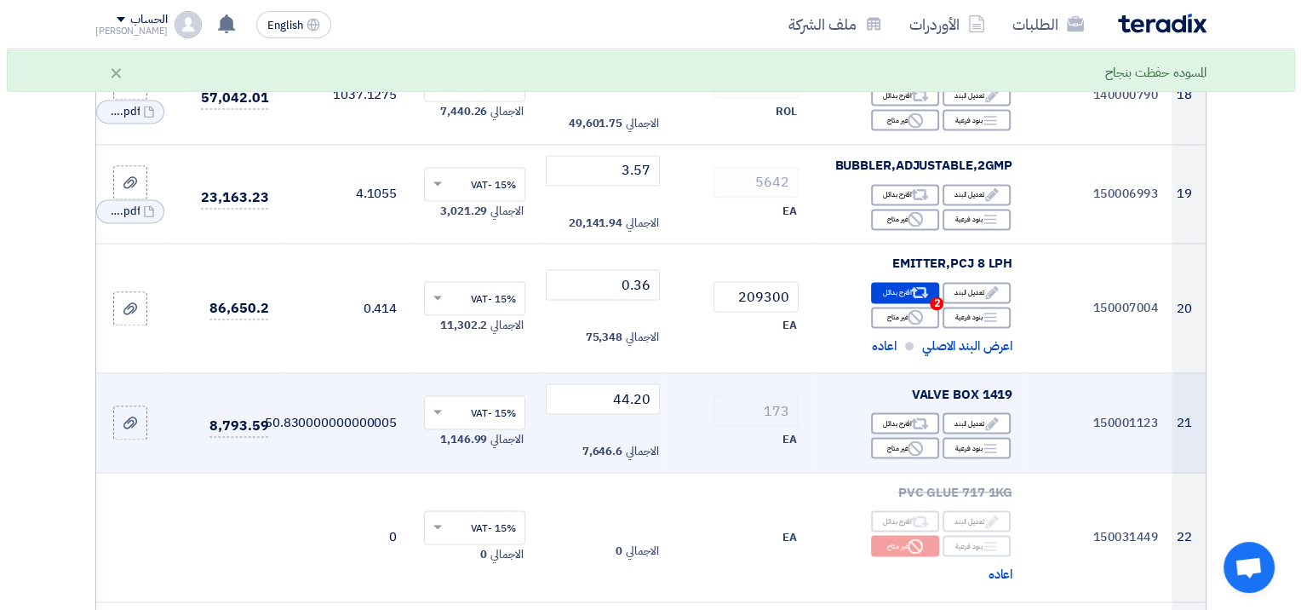
scroll to position [2554, 0]
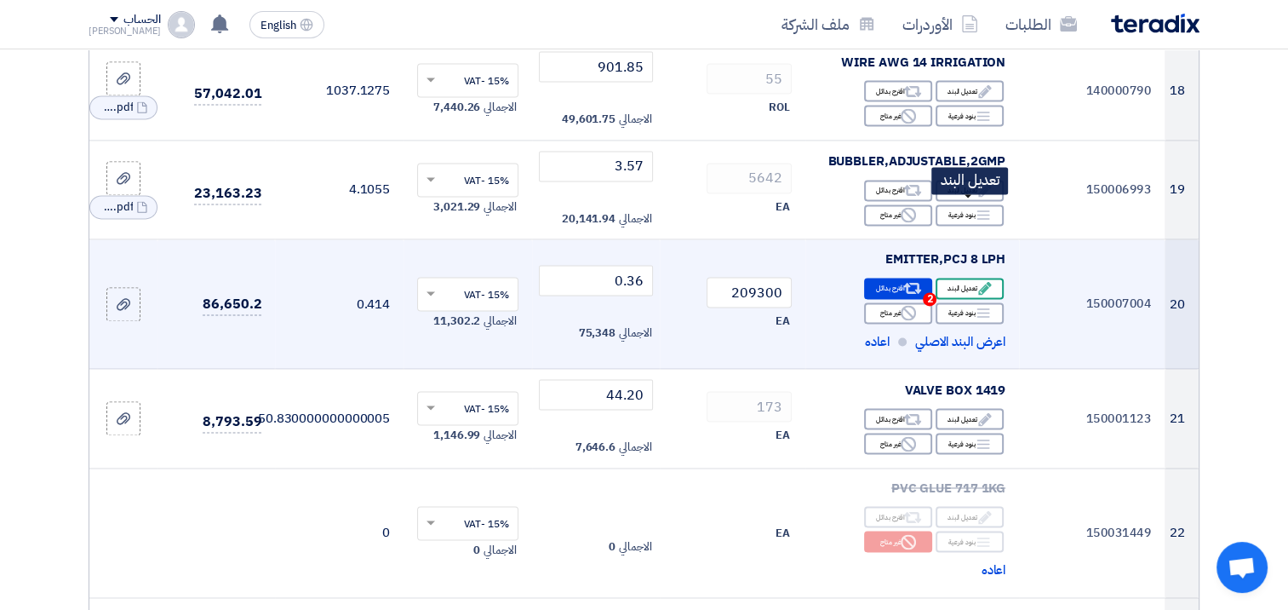
click at [967, 278] on div "Edit تعديل البند" at bounding box center [970, 288] width 68 height 21
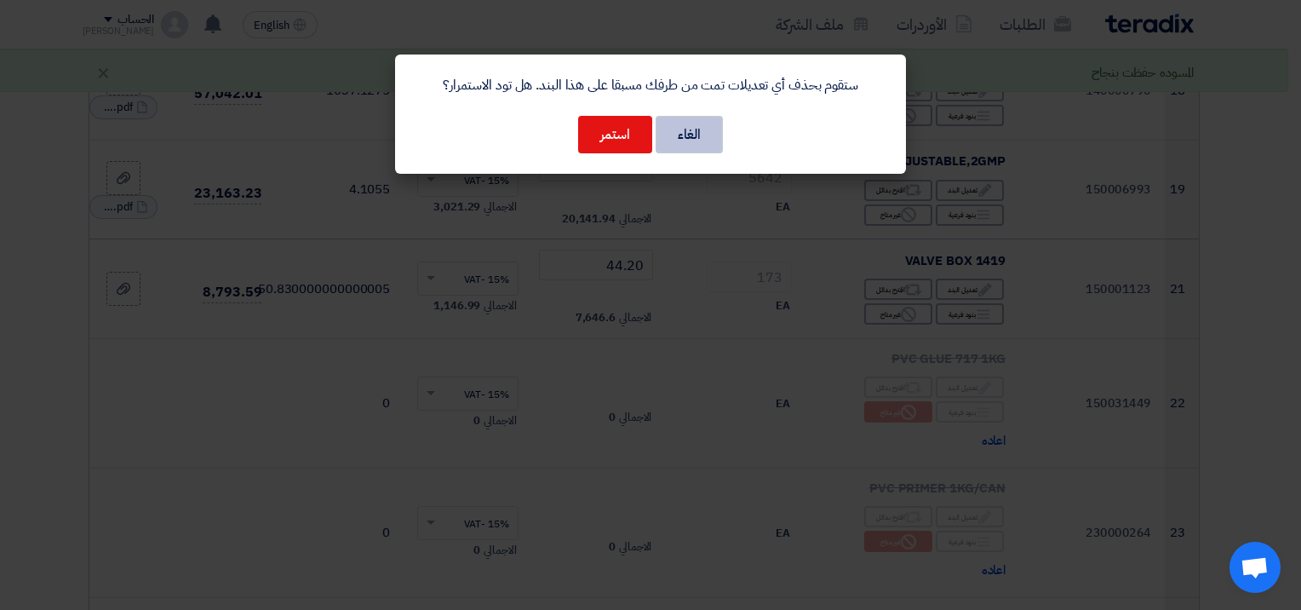
click at [687, 140] on button "الغاء" at bounding box center [689, 134] width 67 height 37
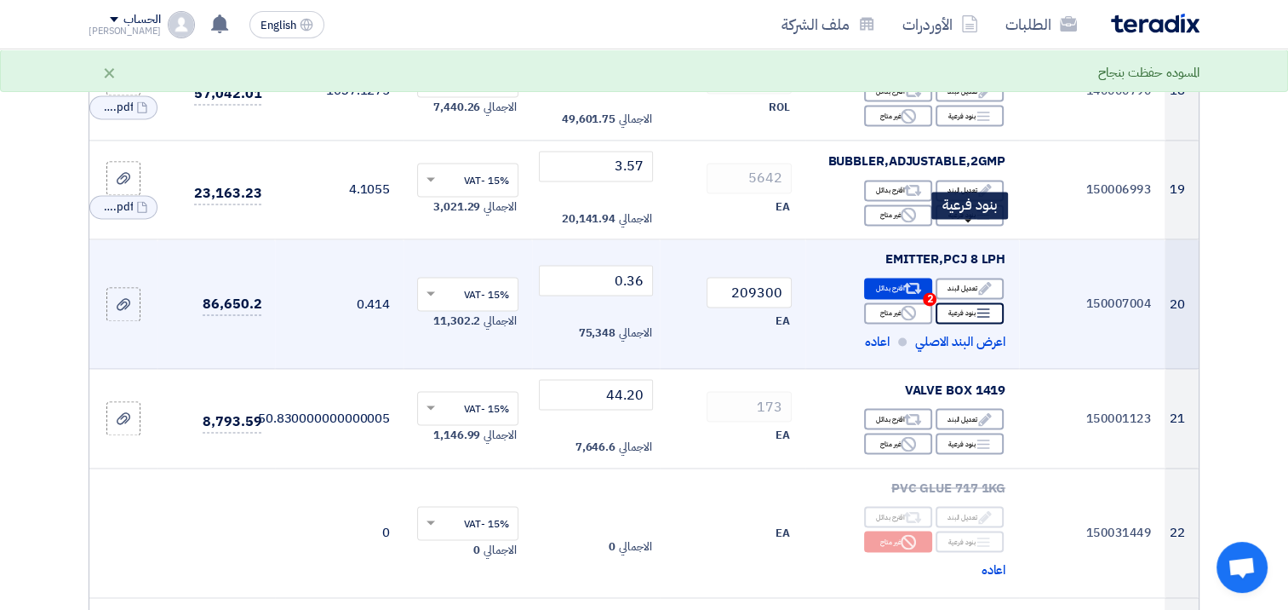
click at [980, 305] on icon "Breakdown" at bounding box center [983, 312] width 15 height 15
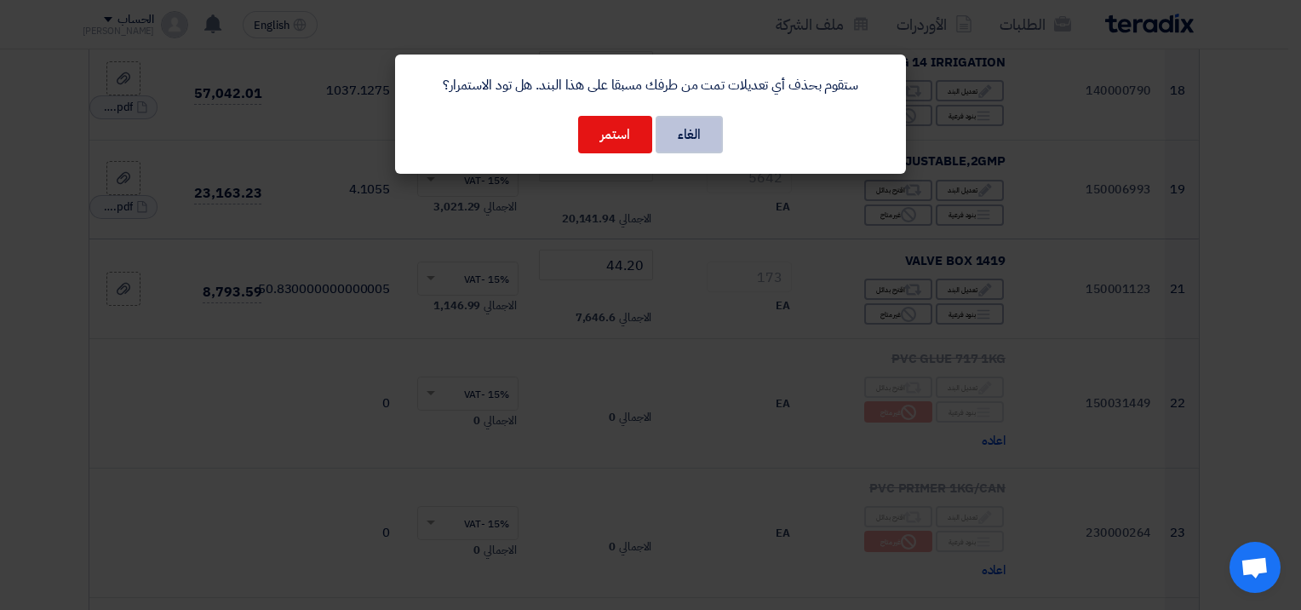
click at [706, 131] on button "الغاء" at bounding box center [689, 134] width 67 height 37
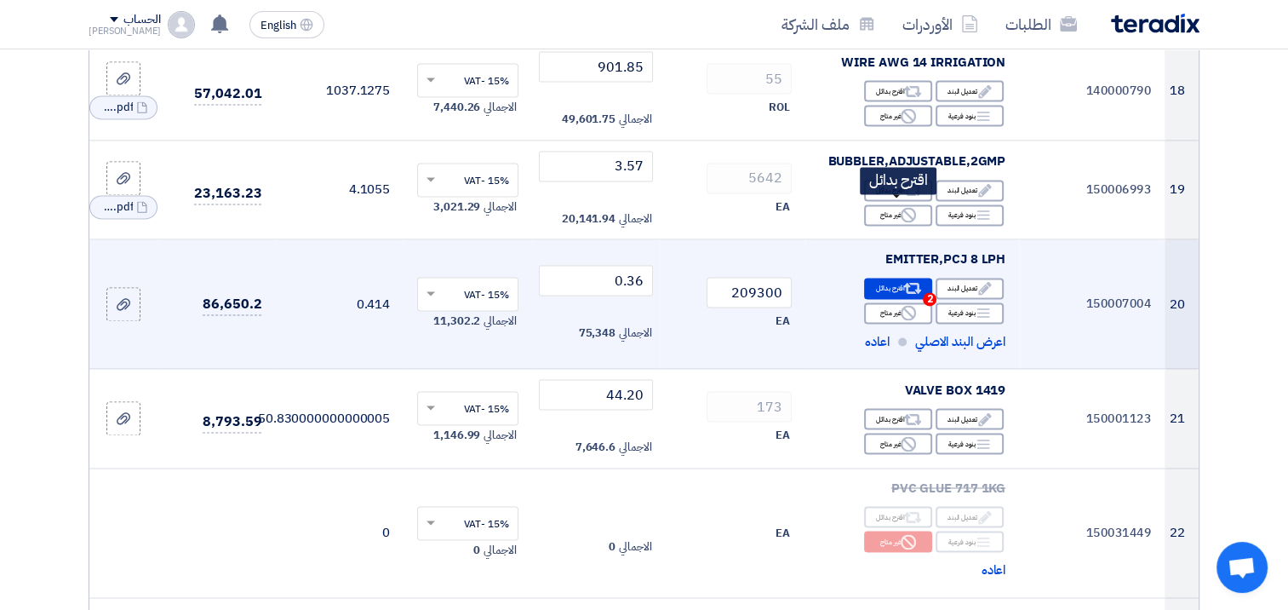
click at [893, 278] on div "Alternative اقترح بدائل 2" at bounding box center [898, 288] width 68 height 21
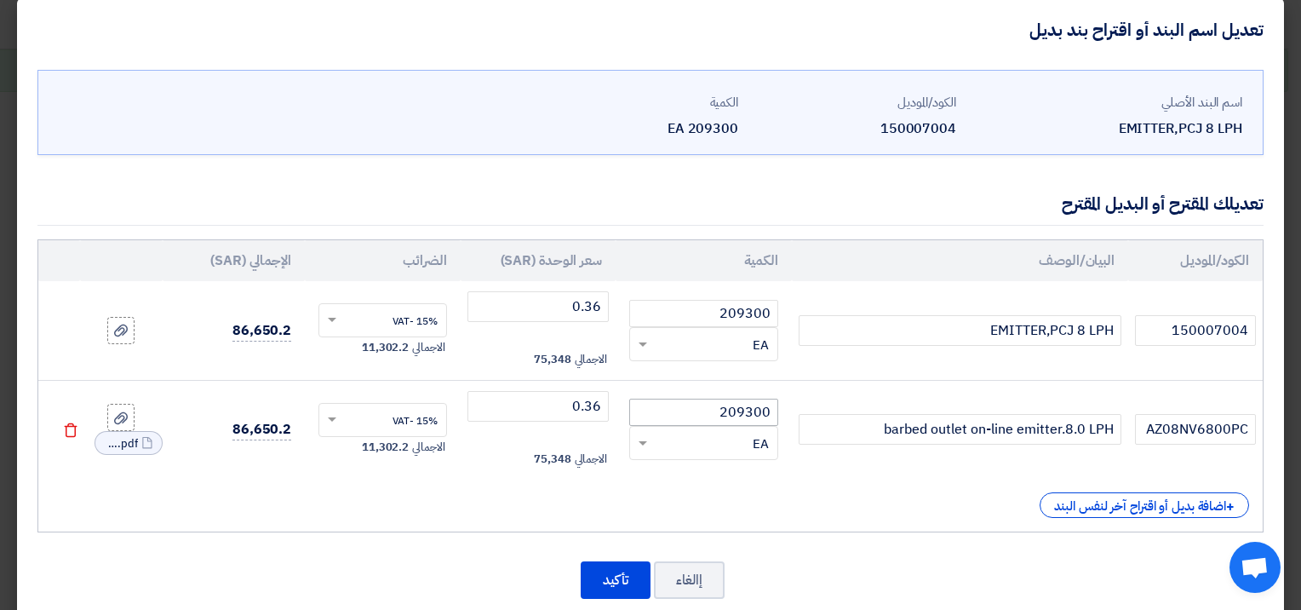
scroll to position [48, 0]
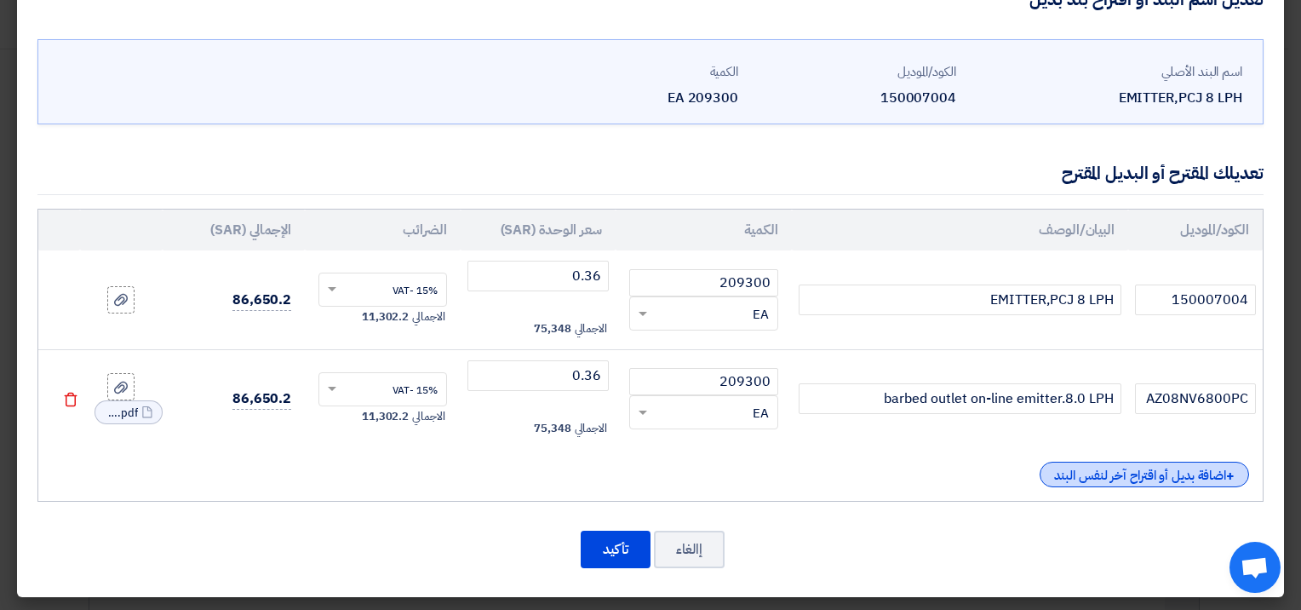
click at [1166, 473] on div "+ اضافة بديل أو اقتراح آخر لنفس البند" at bounding box center [1143, 474] width 209 height 26
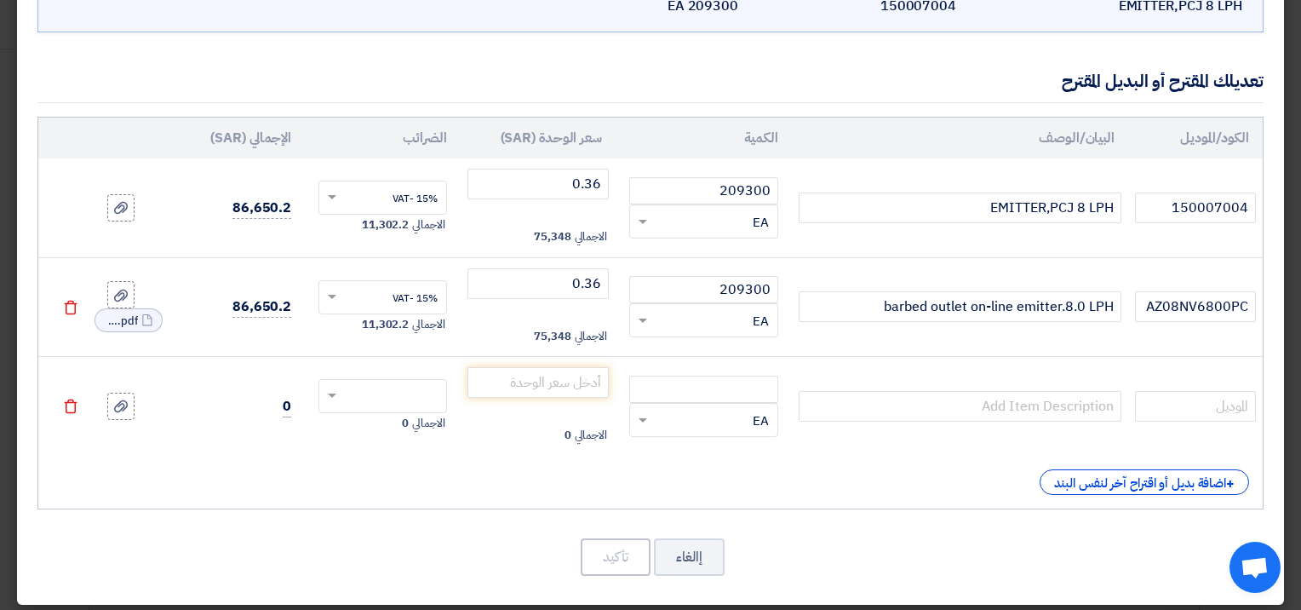
scroll to position [147, 0]
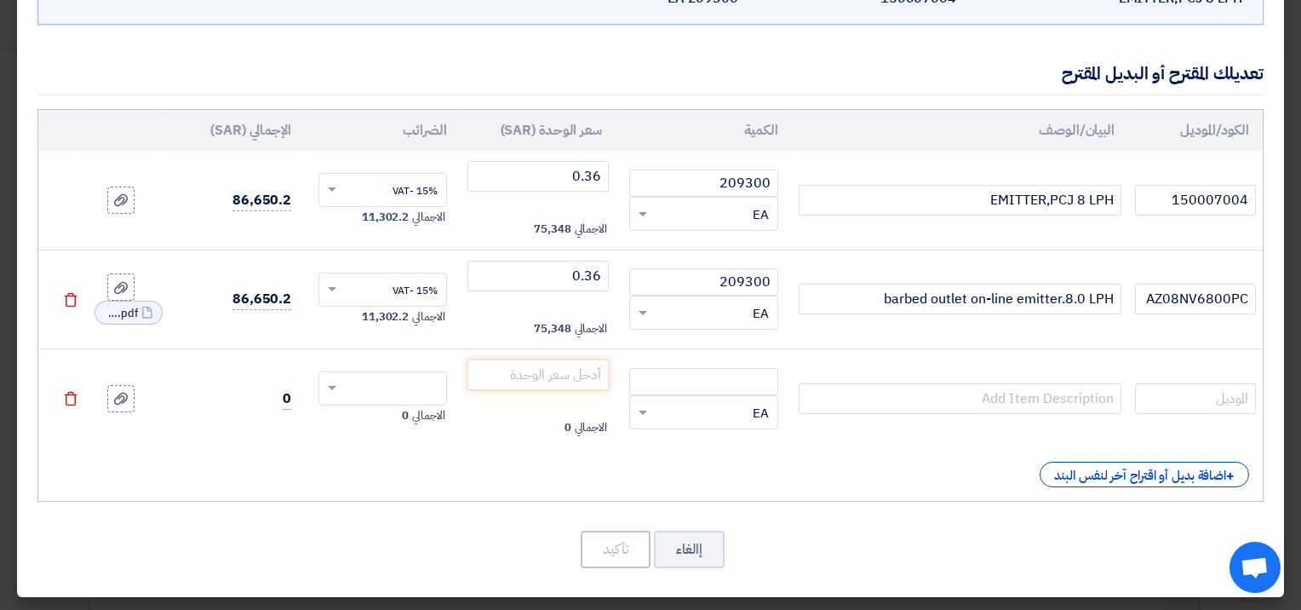
click at [77, 393] on use at bounding box center [70, 399] width 13 height 14
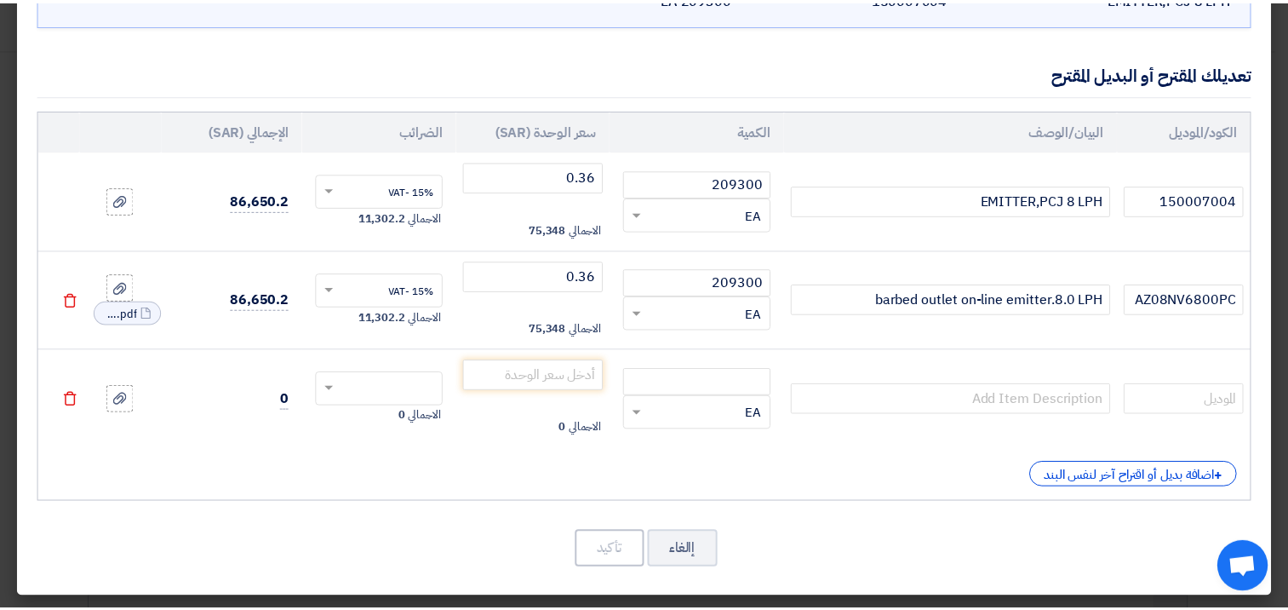
scroll to position [48, 0]
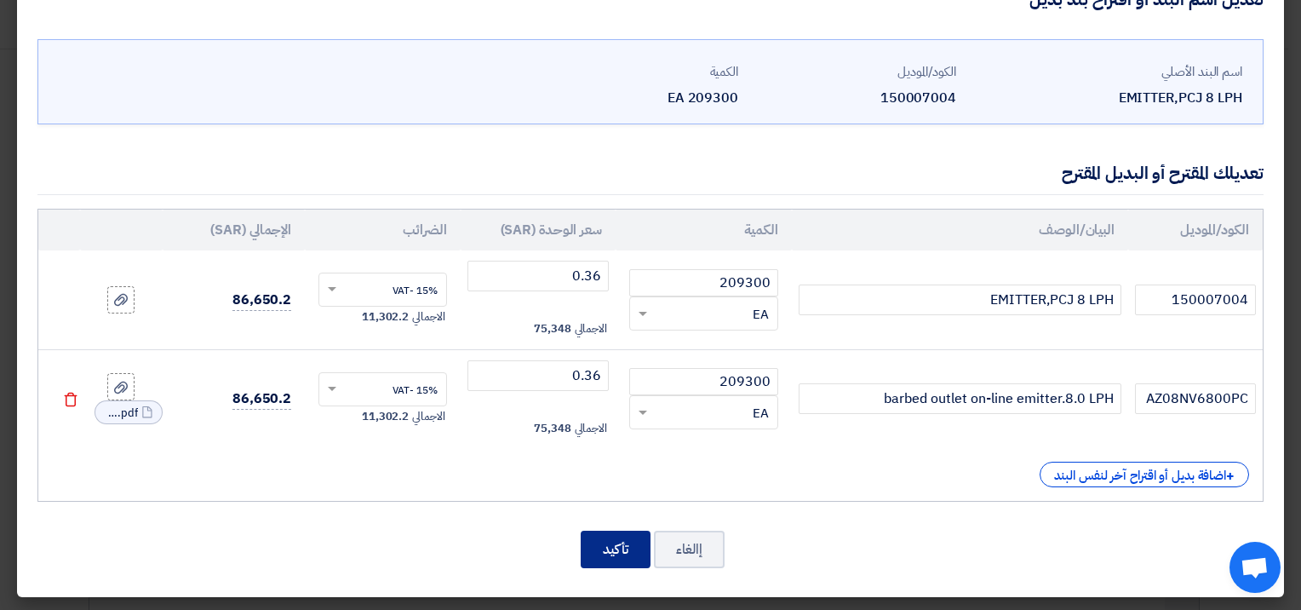
click at [596, 548] on button "تأكيد" at bounding box center [616, 548] width 70 height 37
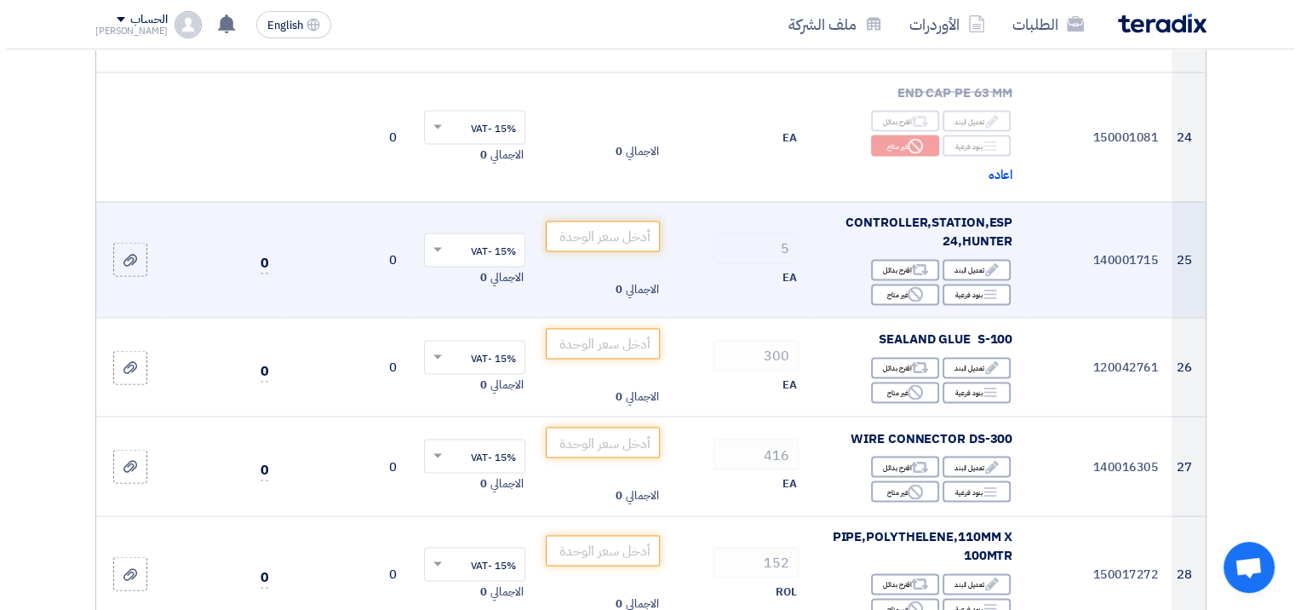
scroll to position [3235, 0]
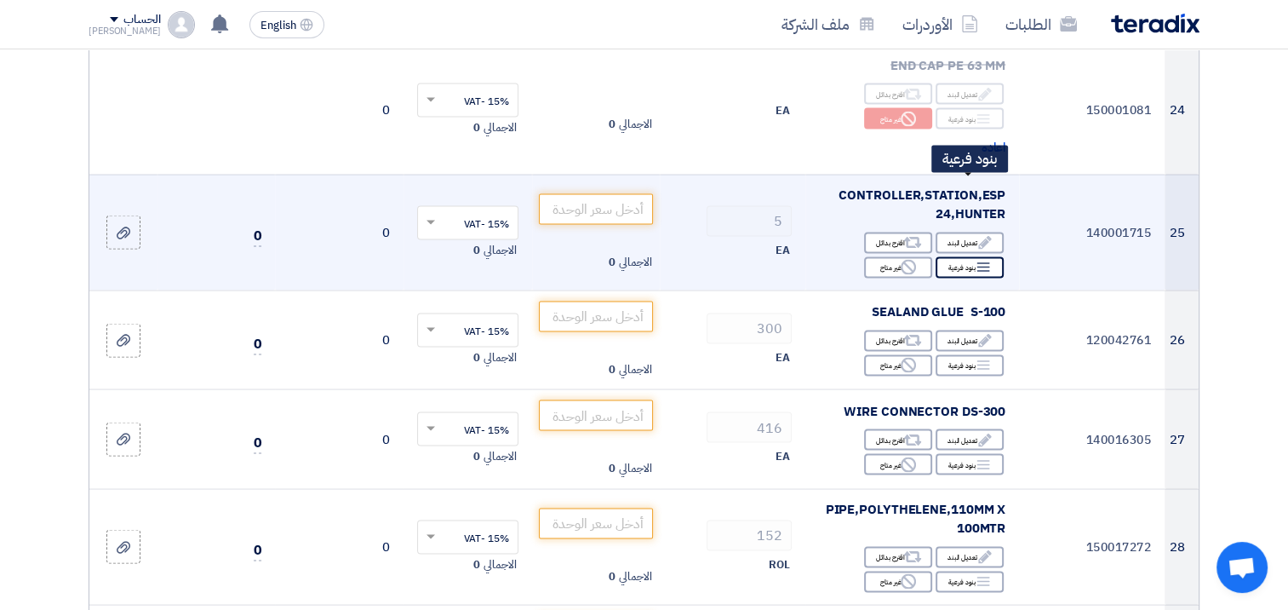
click at [978, 260] on icon "Breakdown" at bounding box center [983, 267] width 15 height 15
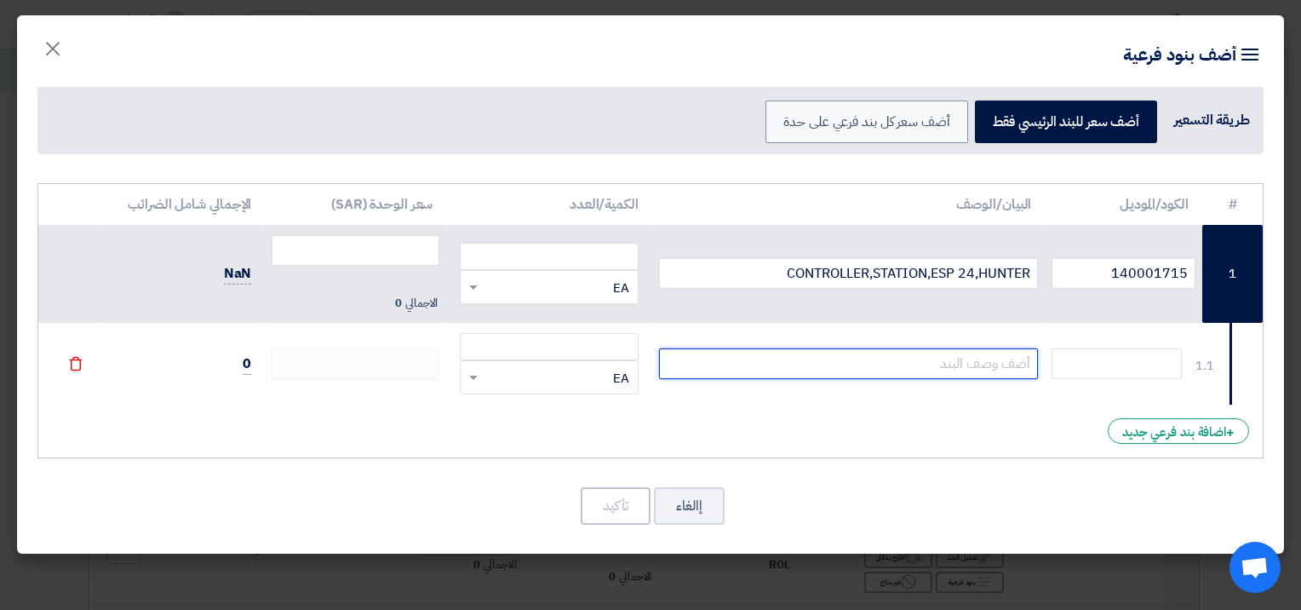
click at [967, 366] on input "text" at bounding box center [849, 363] width 380 height 31
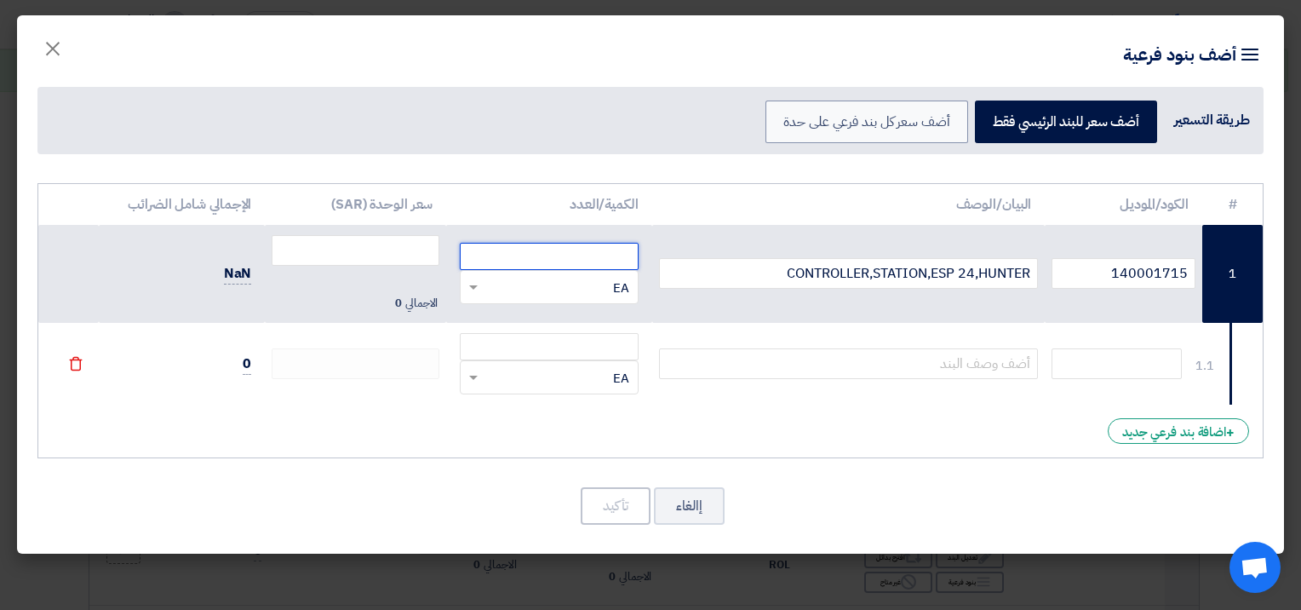
click at [582, 259] on input "number" at bounding box center [549, 256] width 178 height 27
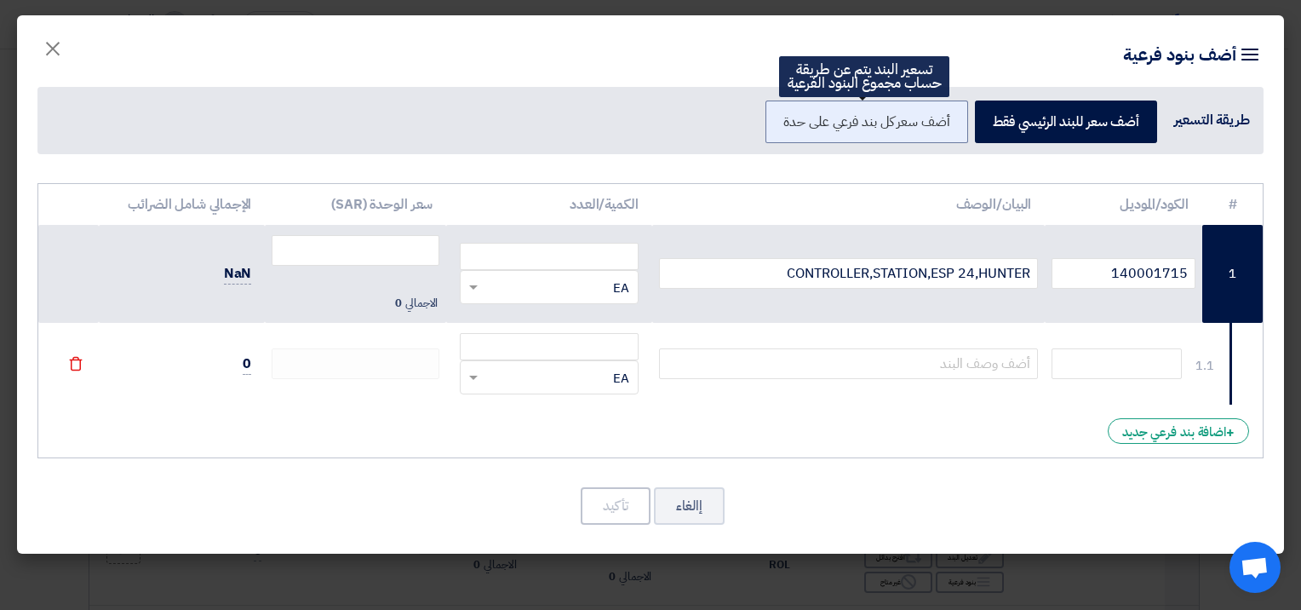
click at [813, 132] on label "أضف سعر كل بند فرعي على حدة" at bounding box center [866, 121] width 202 height 43
click at [939, 126] on input "أضف سعر كل بند فرعي على حدة" at bounding box center [944, 120] width 11 height 11
radio input "true"
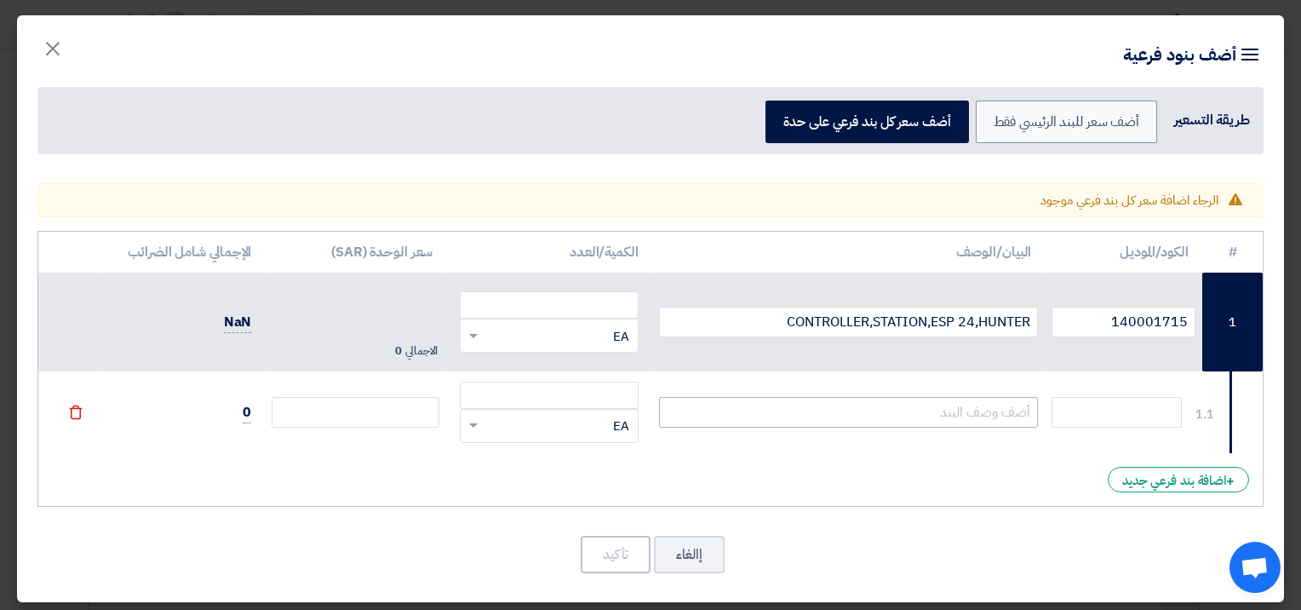
scroll to position [5, 0]
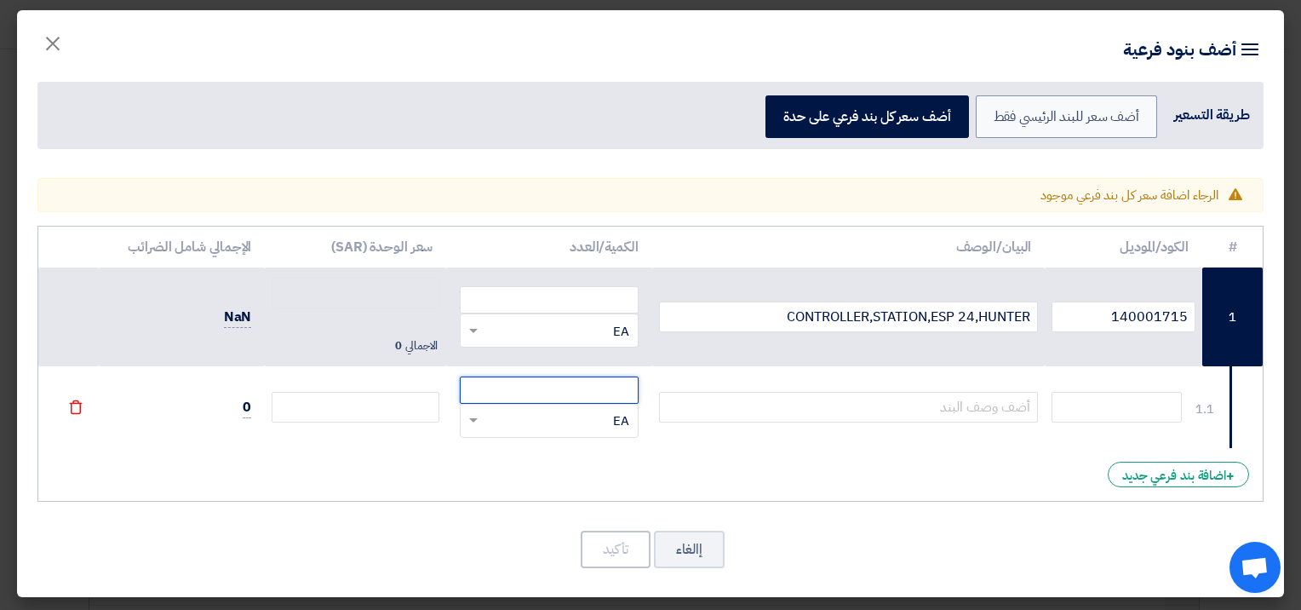
click at [505, 391] on input "number" at bounding box center [549, 389] width 178 height 27
click at [574, 290] on input "number" at bounding box center [549, 299] width 178 height 27
click at [700, 558] on button "إالغاء" at bounding box center [689, 548] width 71 height 37
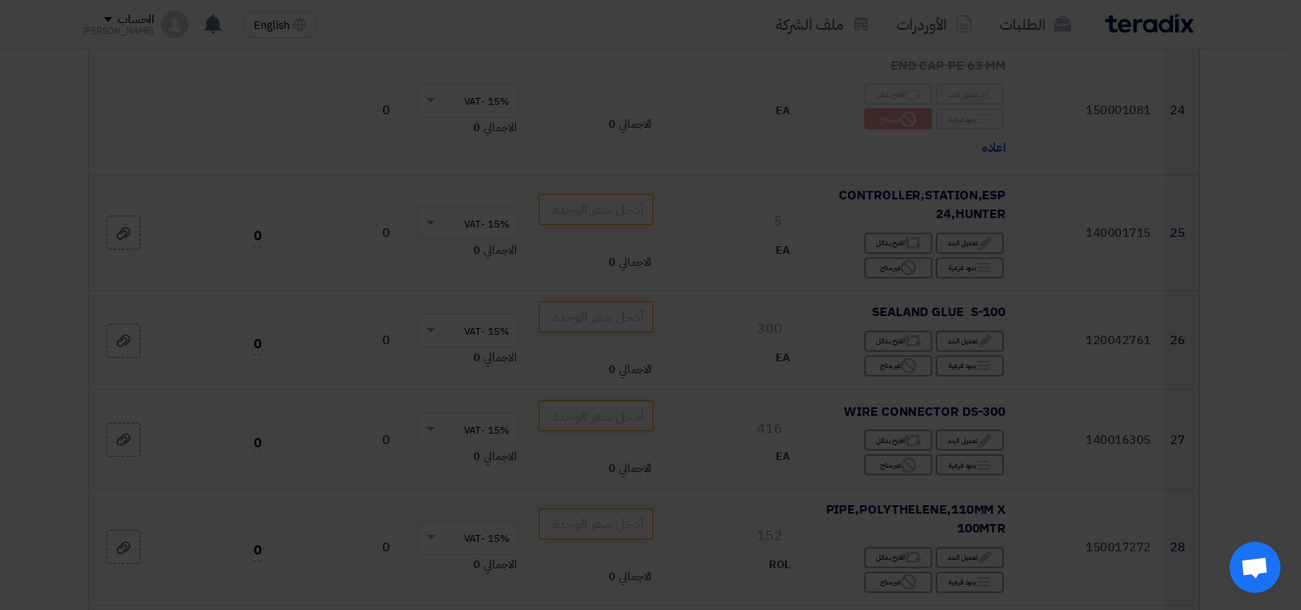
scroll to position [0, 0]
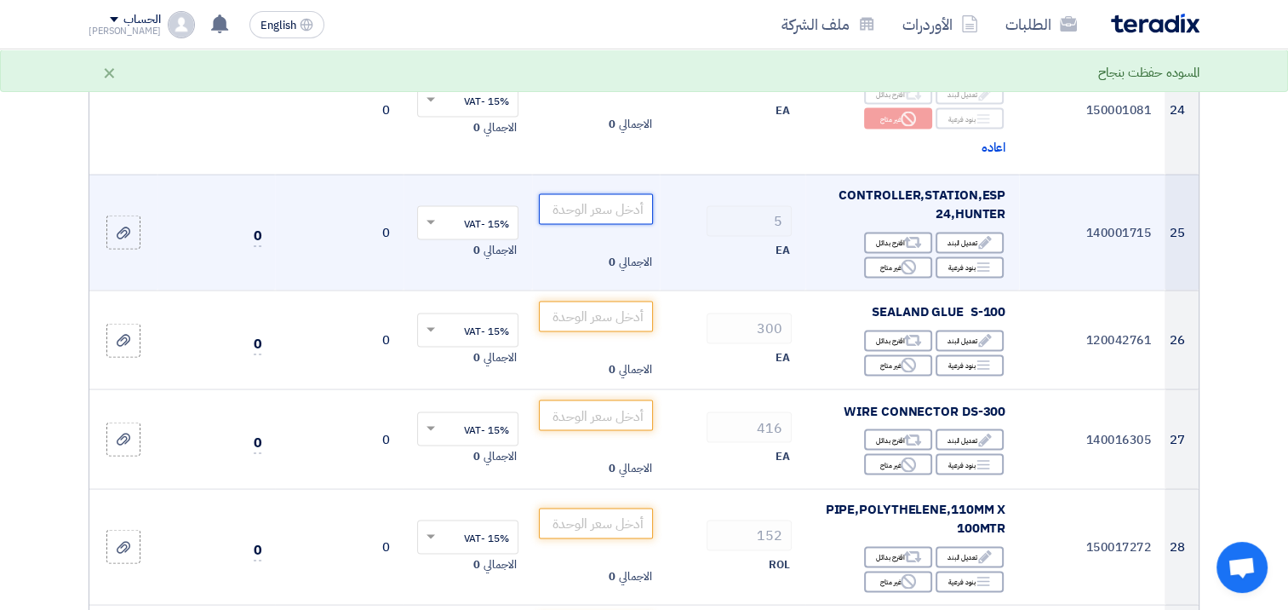
click at [578, 194] on input "number" at bounding box center [596, 209] width 115 height 31
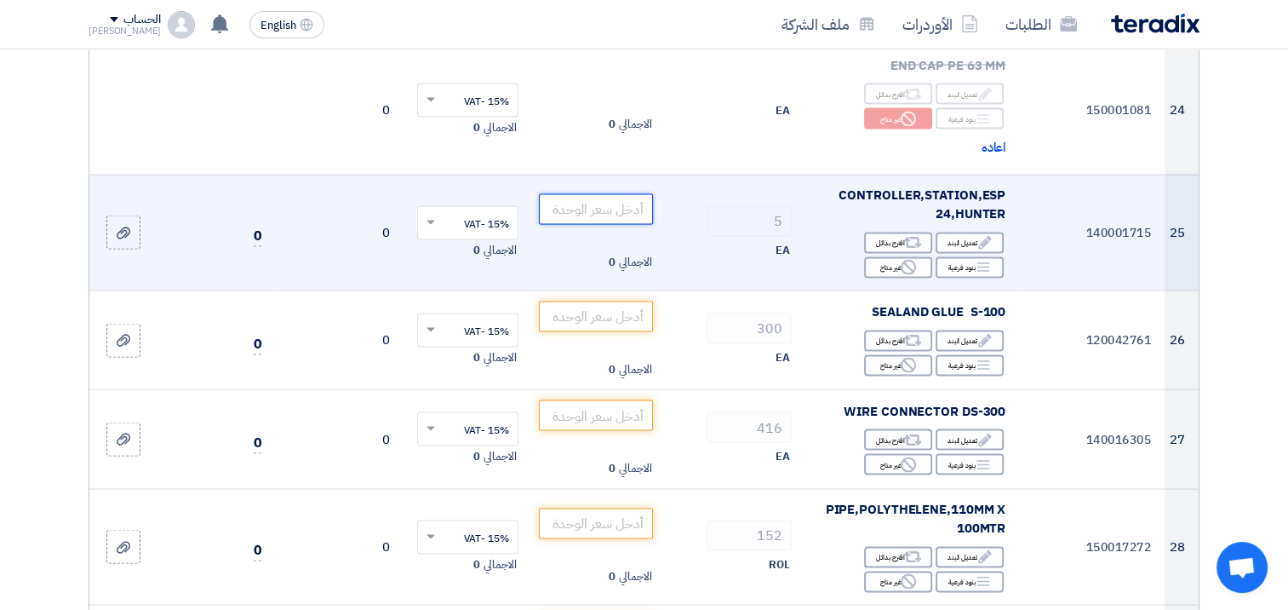
paste input "1210.40"
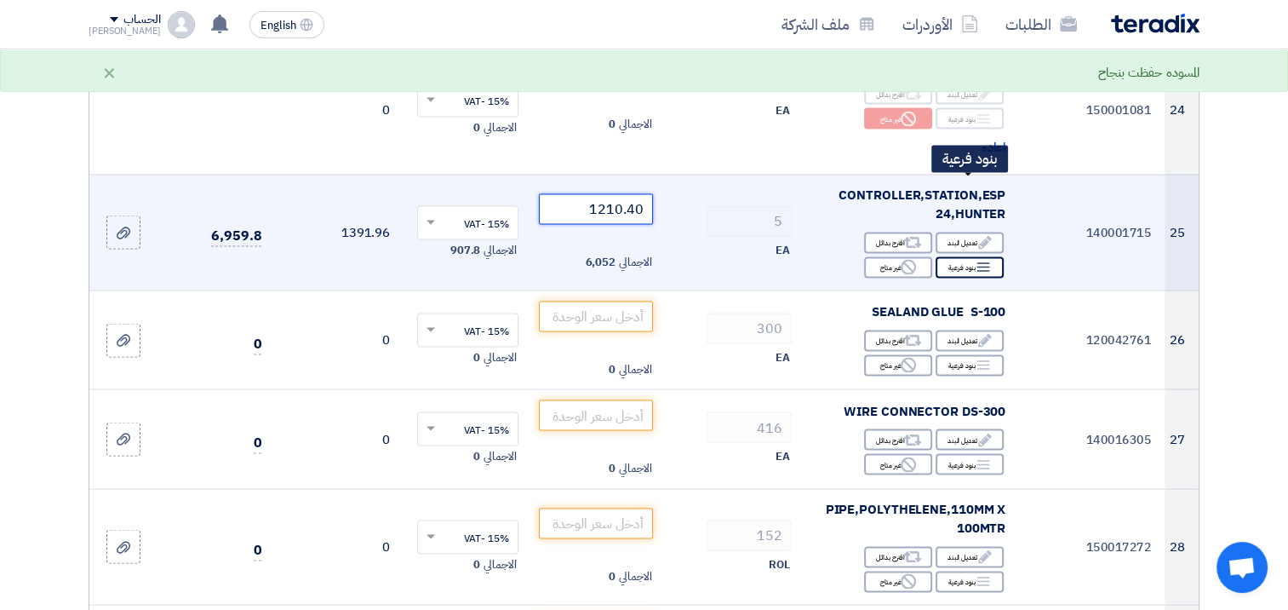
type input "1210.40"
click at [982, 260] on icon "Breakdown" at bounding box center [983, 267] width 15 height 15
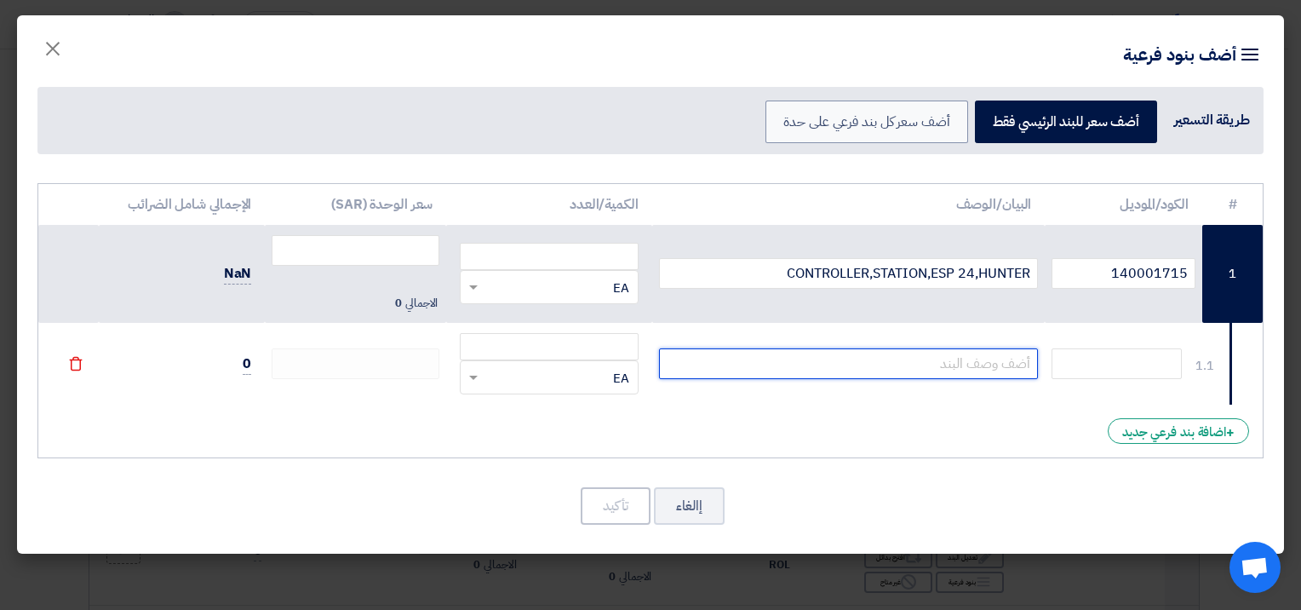
click at [998, 368] on input "text" at bounding box center [849, 363] width 380 height 31
paste input "1,210.40"
type input "1,210.40"
drag, startPoint x: 925, startPoint y: 362, endPoint x: 1064, endPoint y: 379, distance: 139.8
click at [1064, 379] on tr "1.1 1,210.40 RFQ_STEP1.ITEMS.2.TYPE_PLACEHOLDER ×" at bounding box center [650, 364] width 1224 height 82
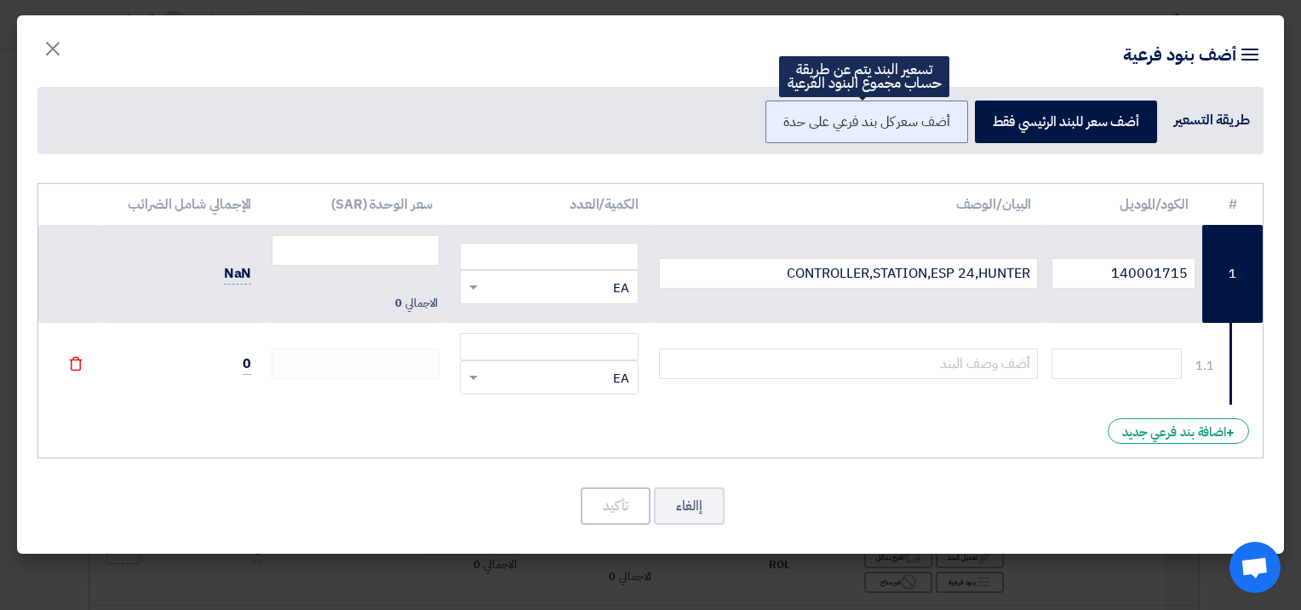
click at [833, 130] on label "أضف سعر كل بند فرعي على حدة" at bounding box center [866, 121] width 202 height 43
click at [939, 126] on input "أضف سعر كل بند فرعي على حدة" at bounding box center [944, 120] width 11 height 11
radio input "true"
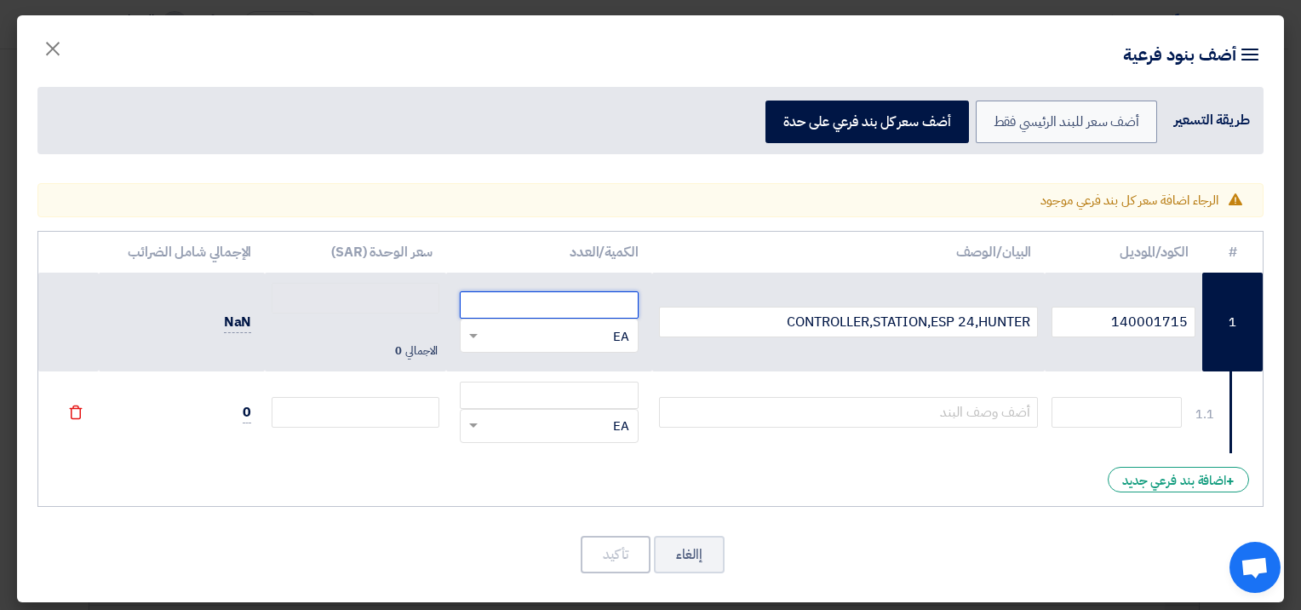
click at [584, 306] on input "number" at bounding box center [549, 304] width 178 height 27
paste input "1210.40"
type input "1210.40"
click at [573, 392] on input "number" at bounding box center [549, 394] width 178 height 27
paste input "615.40"
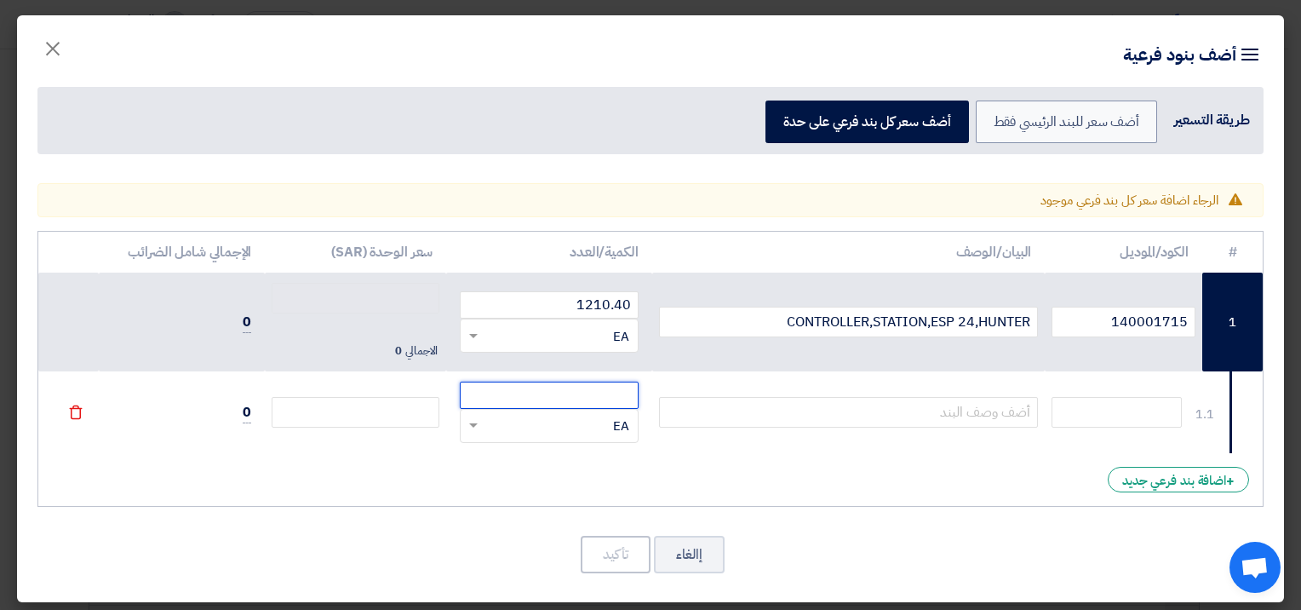
type input "615.40"
type input "0"
type input "615.40"
click at [749, 392] on td at bounding box center [848, 412] width 393 height 82
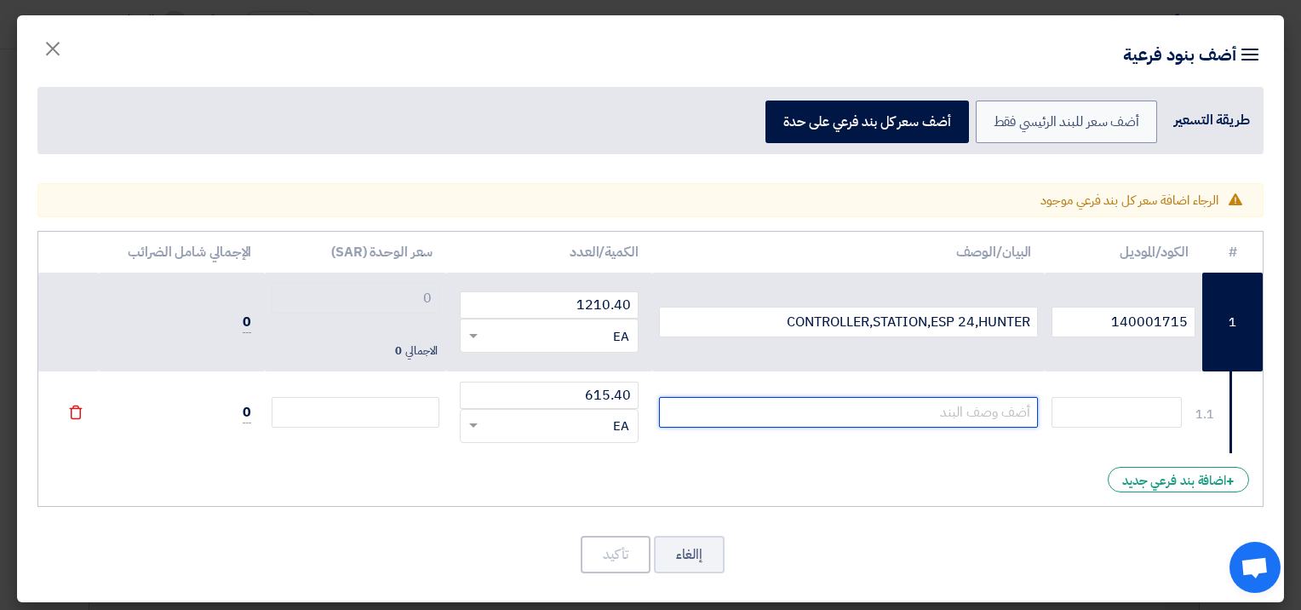
click at [756, 401] on input "text" at bounding box center [849, 412] width 380 height 31
paste input "Module, 8 Stations For ICC Controllers"
type input "Module, 8 Stations For ICC Controllers"
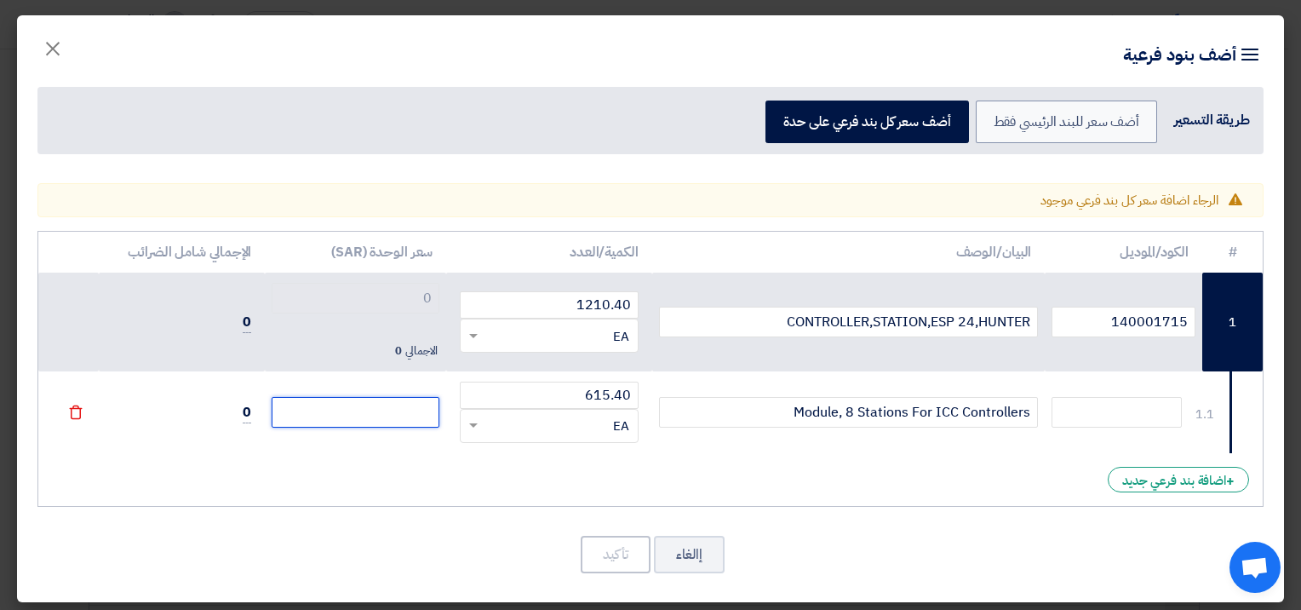
click at [369, 418] on input "number" at bounding box center [356, 412] width 168 height 31
click at [289, 415] on input "number" at bounding box center [356, 412] width 168 height 31
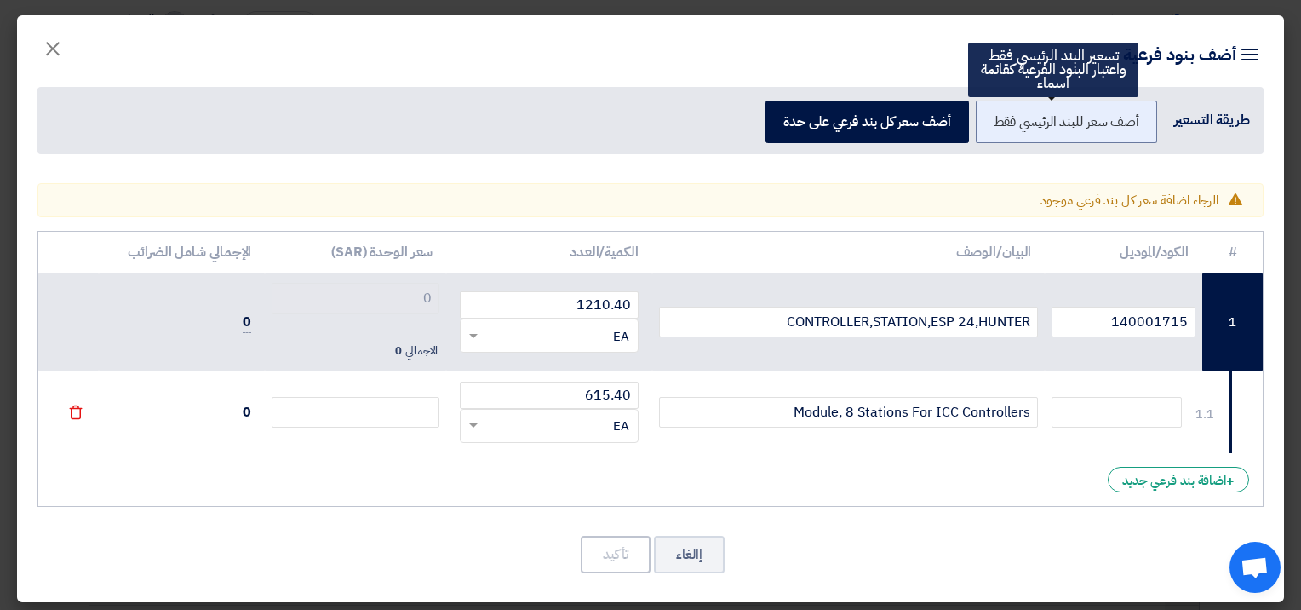
click at [1005, 129] on label "أضف سعر للبند الرئيسي فقط" at bounding box center [1067, 121] width 182 height 43
click at [1128, 126] on input "أضف سعر للبند الرئيسي فقط" at bounding box center [1133, 120] width 11 height 11
radio input "true"
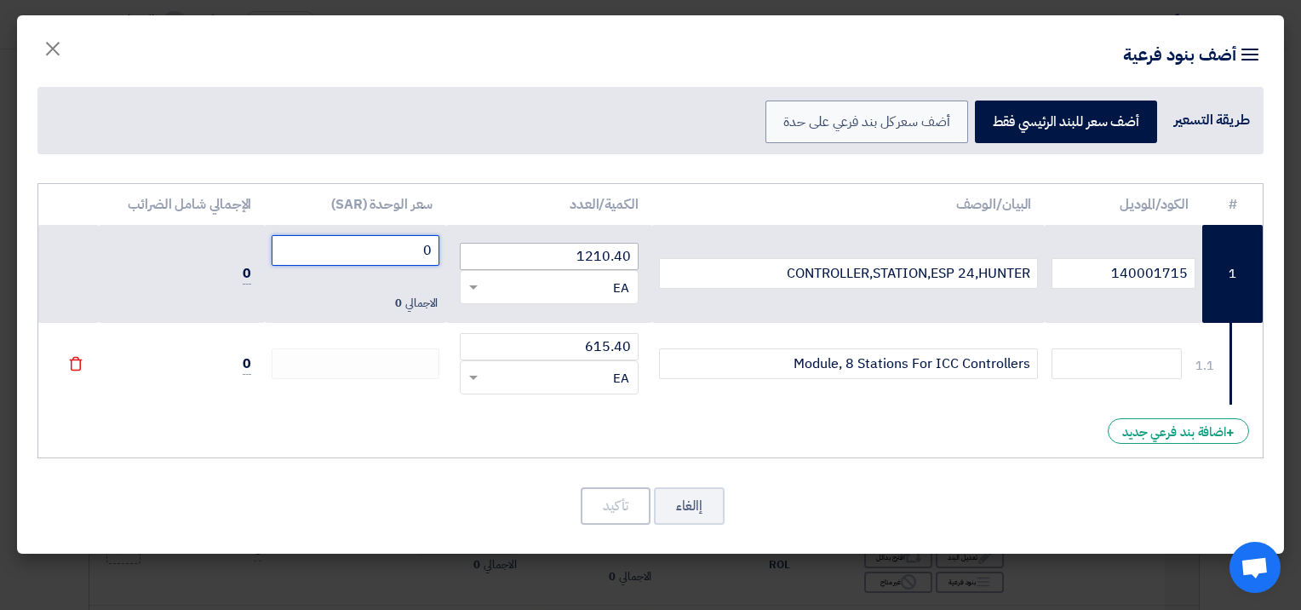
drag, startPoint x: 409, startPoint y: 252, endPoint x: 470, endPoint y: 249, distance: 60.5
click at [470, 249] on tr "1 140001715 CONTROLLER,STATION,ESP 24,HUNTER 1210.40 RFQ_STEP1.ITEMS.2.TYPE_PLA…" at bounding box center [650, 274] width 1224 height 99
drag, startPoint x: 548, startPoint y: 354, endPoint x: 670, endPoint y: 351, distance: 121.8
click at [670, 351] on tr "1.1 Module, 8 Stations For ICC Controllers 615.40 RFQ_STEP1.ITEMS.2.TYPE_PLACEH…" at bounding box center [650, 364] width 1224 height 82
drag, startPoint x: 562, startPoint y: 251, endPoint x: 667, endPoint y: 259, distance: 105.0
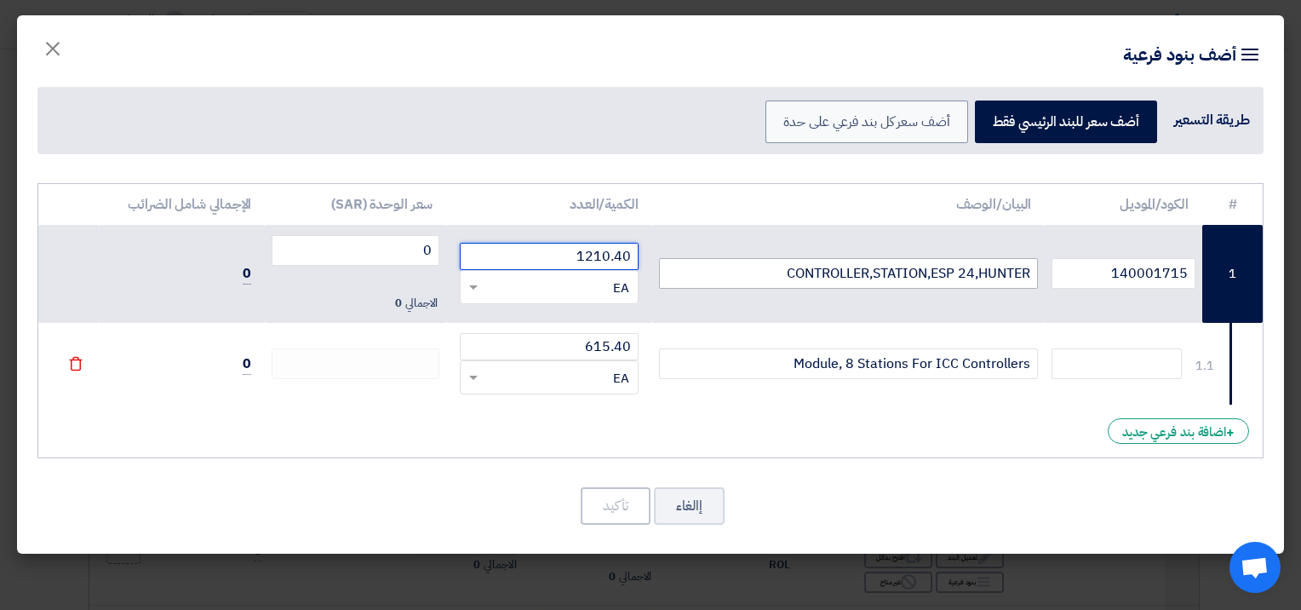
click at [667, 259] on tr "1 140001715 CONTROLLER,STATION,ESP 24,HUNTER 1210.40 RFQ_STEP1.ITEMS.2.TYPE_PLA…" at bounding box center [650, 274] width 1224 height 99
drag, startPoint x: 395, startPoint y: 238, endPoint x: 455, endPoint y: 249, distance: 60.8
click at [455, 249] on tr "1 140001715 CONTROLLER,STATION,ESP 24,HUNTER RFQ_STEP1.ITEMS.2.TYPE_PLACEHOLDER…" at bounding box center [650, 274] width 1224 height 99
paste input "1210.4"
type input "1210.40"
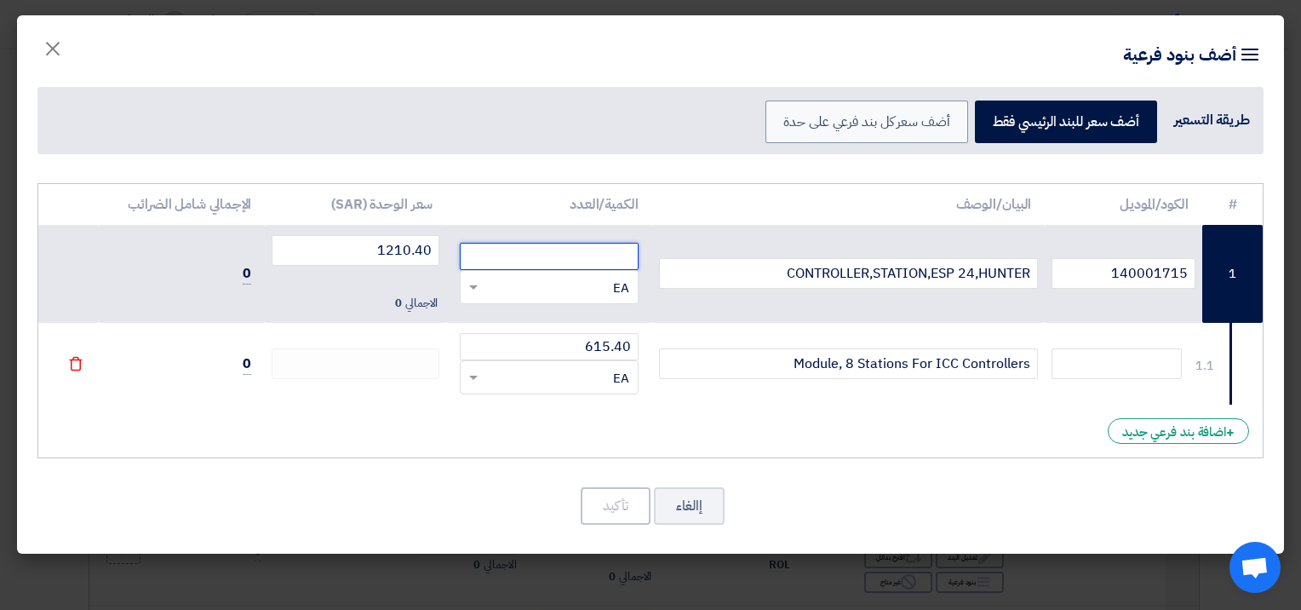
click at [524, 258] on input "number" at bounding box center [549, 256] width 178 height 27
type input "5"
drag, startPoint x: 545, startPoint y: 346, endPoint x: 675, endPoint y: 358, distance: 130.7
click at [675, 358] on tr "1.1 Module, 8 Stations For ICC Controllers 615.40 RFQ_STEP1.ITEMS.2.TYPE_PLACEH…" at bounding box center [650, 364] width 1224 height 82
type input "5"
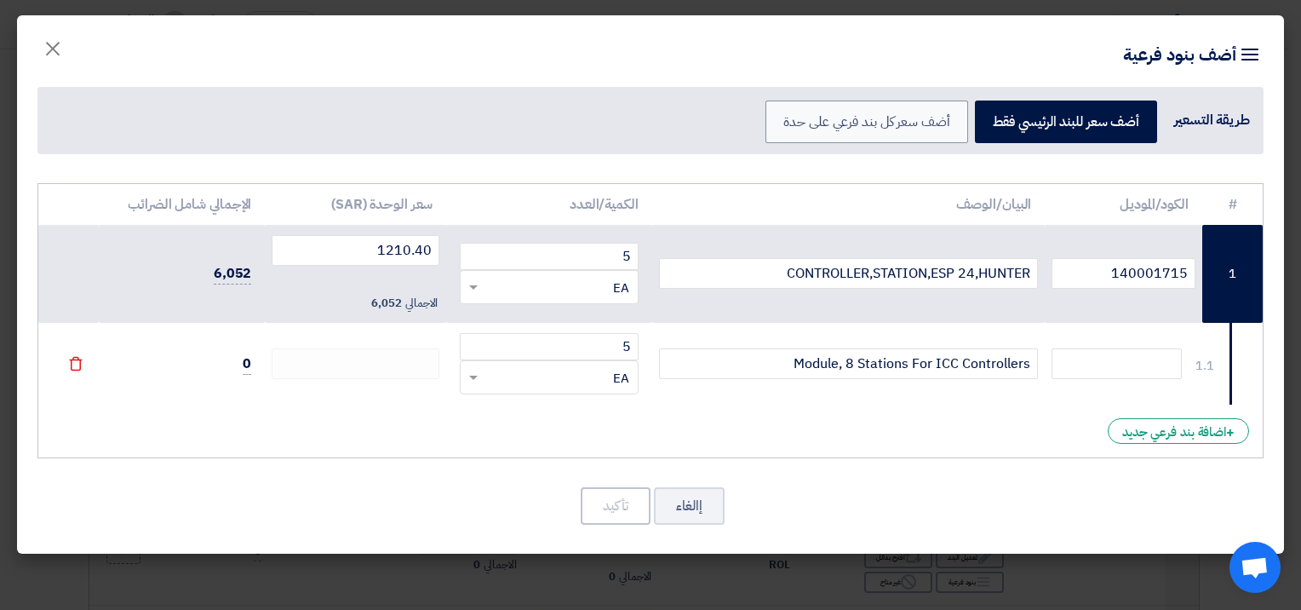
click at [497, 430] on div "# الكود/الموديل البيان/الوصف الكمية/العدد سعر الوحدة (SAR) [PERSON_NAME] الضرائ…" at bounding box center [650, 321] width 1226 height 276
click at [215, 354] on td "0" at bounding box center [182, 364] width 166 height 82
click at [249, 359] on span "0" at bounding box center [247, 363] width 9 height 21
click at [1105, 354] on input "text" at bounding box center [1116, 363] width 130 height 31
type input "ICM800"
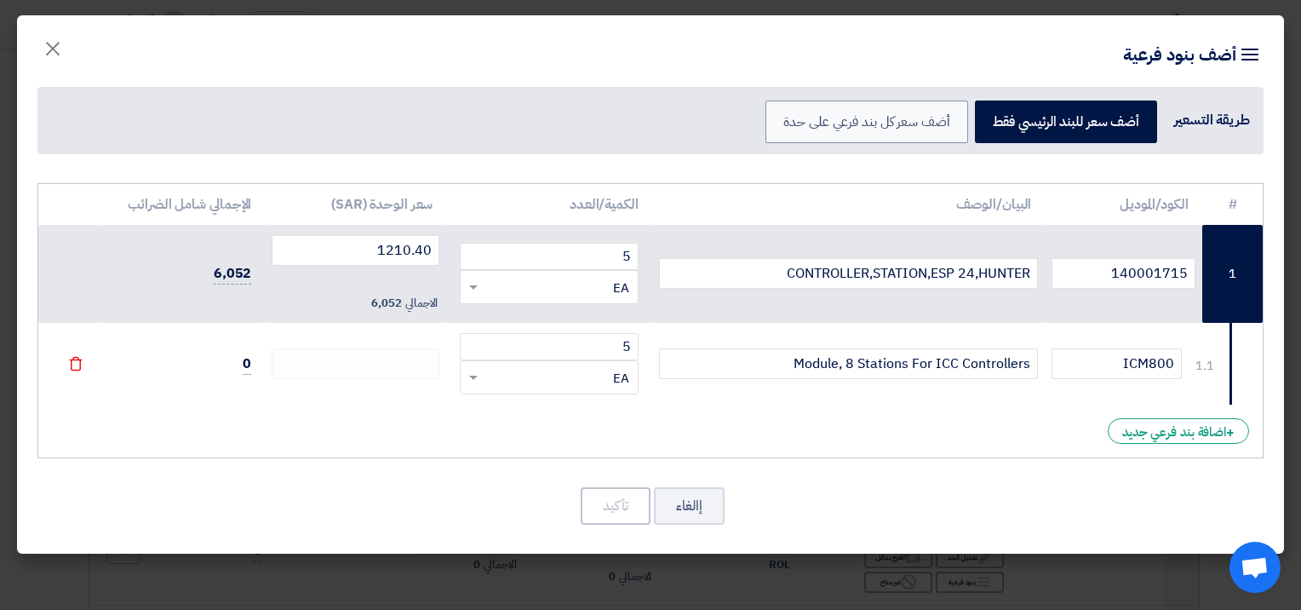
click at [689, 439] on div "# الكود/الموديل البيان/الوصف الكمية/العدد سعر الوحدة (SAR) [PERSON_NAME] الضرائ…" at bounding box center [650, 321] width 1226 height 276
click at [390, 431] on div "# الكود/الموديل البيان/الوصف الكمية/العدد سعر الوحدة (SAR) [PERSON_NAME] الضرائ…" at bounding box center [650, 321] width 1226 height 276
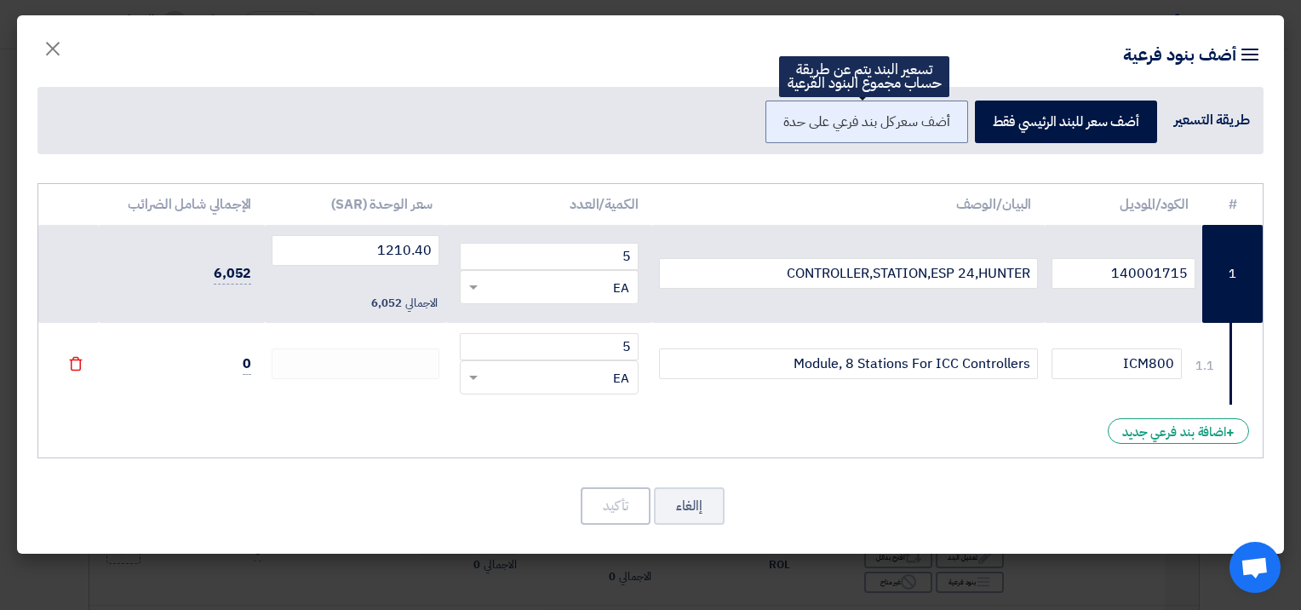
click at [853, 119] on label "أضف سعر كل بند فرعي على حدة" at bounding box center [866, 121] width 202 height 43
click at [939, 119] on input "أضف سعر كل بند فرعي على حدة" at bounding box center [944, 120] width 11 height 11
radio input "true"
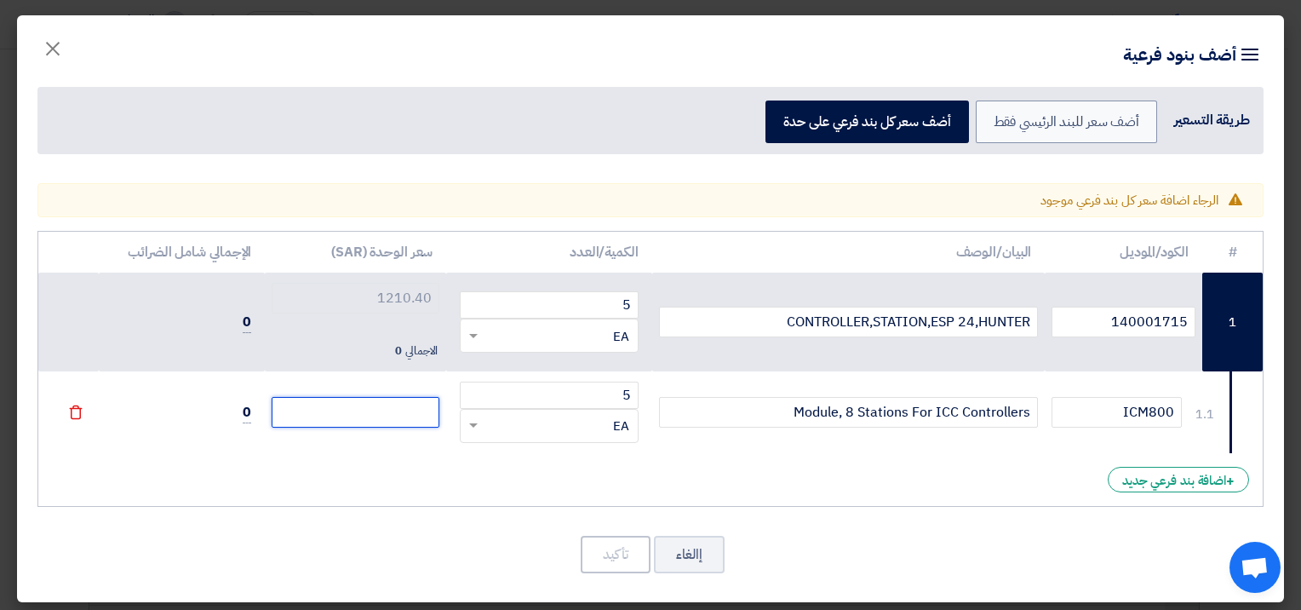
click at [329, 397] on input "number" at bounding box center [356, 412] width 168 height 31
paste input "615.40"
type input "615.40"
type input "615.4"
type input "615.40"
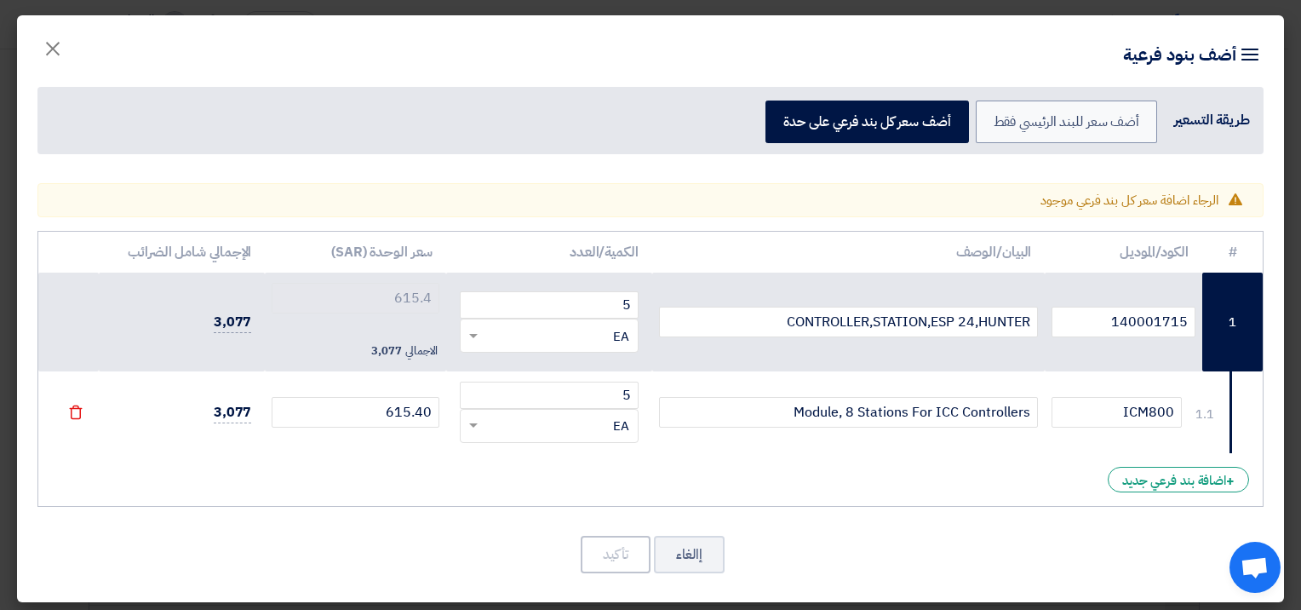
click at [691, 471] on div "# الكود/الموديل البيان/الوصف الكمية/العدد سعر الوحدة (SAR) [PERSON_NAME] الضرائ…" at bounding box center [650, 369] width 1226 height 276
click at [529, 497] on div "# الكود/الموديل البيان/الوصف الكمية/العدد سعر الوحدة (SAR) [PERSON_NAME] الضرائ…" at bounding box center [650, 369] width 1226 height 276
click at [294, 494] on div "# الكود/الموديل البيان/الوصف الكمية/العدد سعر الوحدة (SAR) [PERSON_NAME] الضرائ…" at bounding box center [650, 369] width 1226 height 276
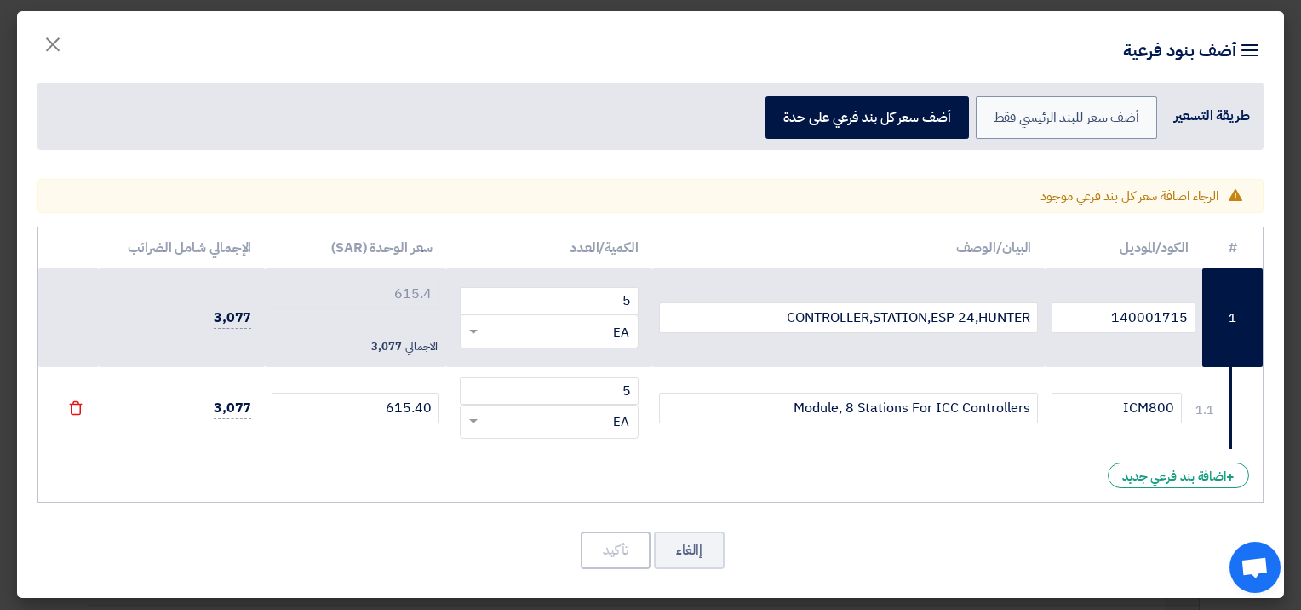
scroll to position [5, 0]
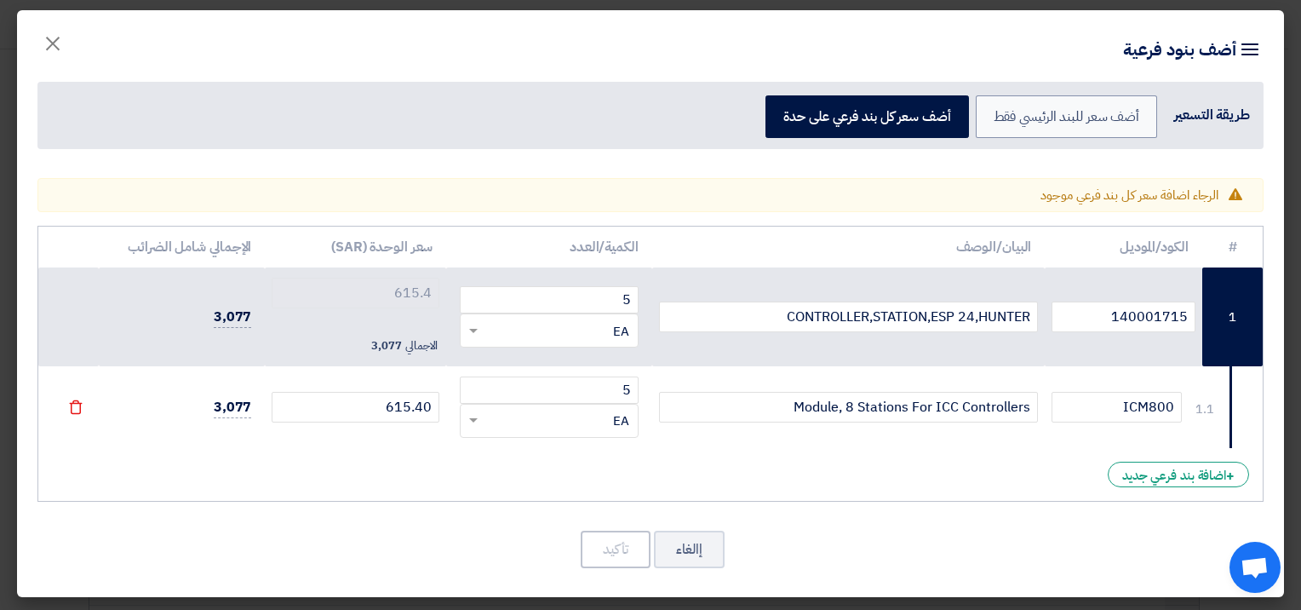
click at [1231, 413] on div at bounding box center [1230, 407] width 3 height 82
click at [1236, 316] on td "1" at bounding box center [1232, 316] width 60 height 99
drag, startPoint x: 610, startPoint y: 384, endPoint x: 647, endPoint y: 384, distance: 37.5
click at [647, 384] on td "5 RFQ_STEP1.ITEMS.2.TYPE_PLACEHOLDER × EA" at bounding box center [548, 407] width 205 height 82
click at [657, 475] on div "# الكود/الموديل البيان/الوصف الكمية/العدد سعر الوحدة (SAR) [PERSON_NAME] الضرائ…" at bounding box center [650, 364] width 1226 height 276
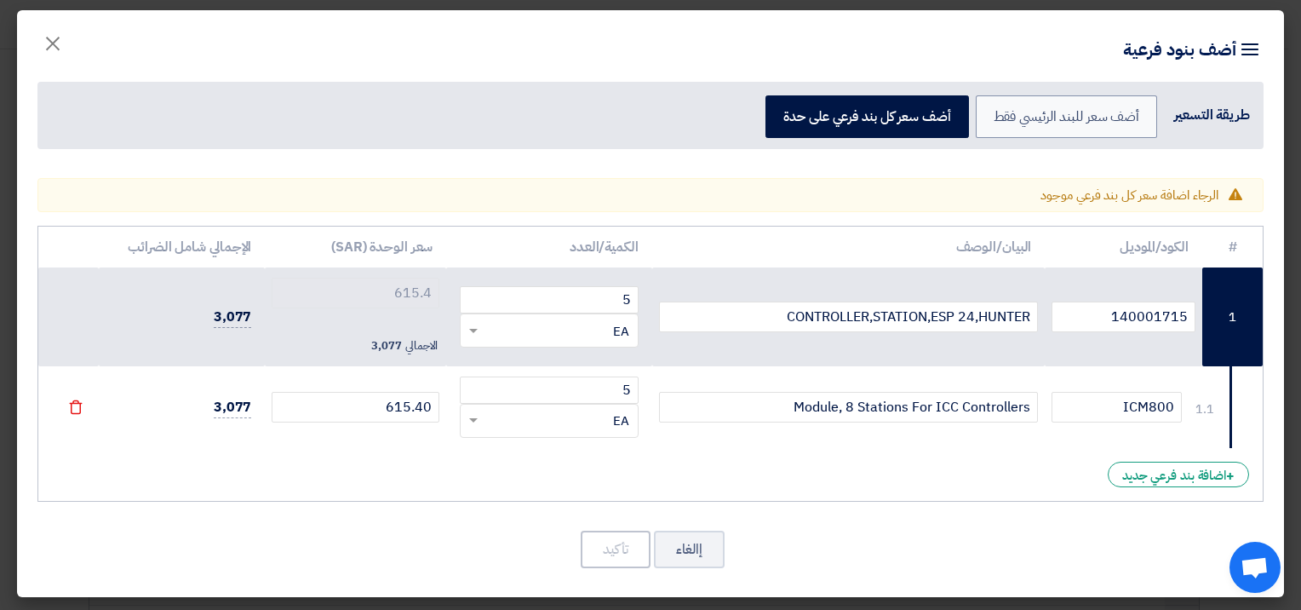
click at [83, 408] on icon "File" at bounding box center [75, 406] width 15 height 15
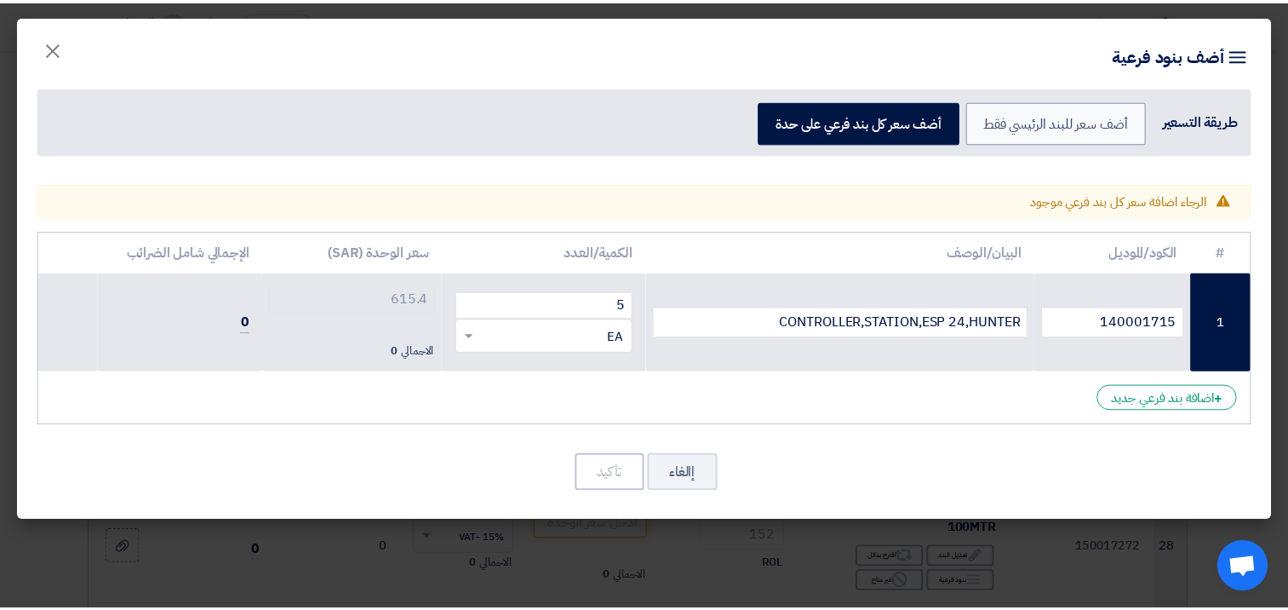
scroll to position [0, 0]
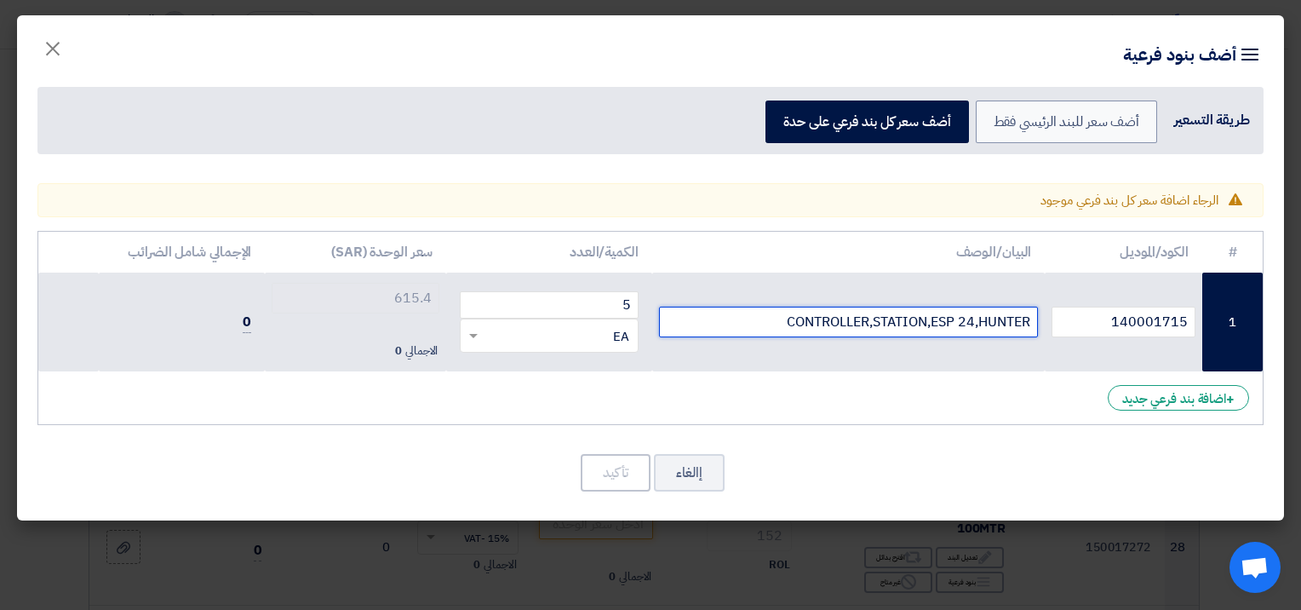
click at [939, 318] on input "CONTROLLER,STATION,ESP 24,HUNTER" at bounding box center [849, 321] width 380 height 31
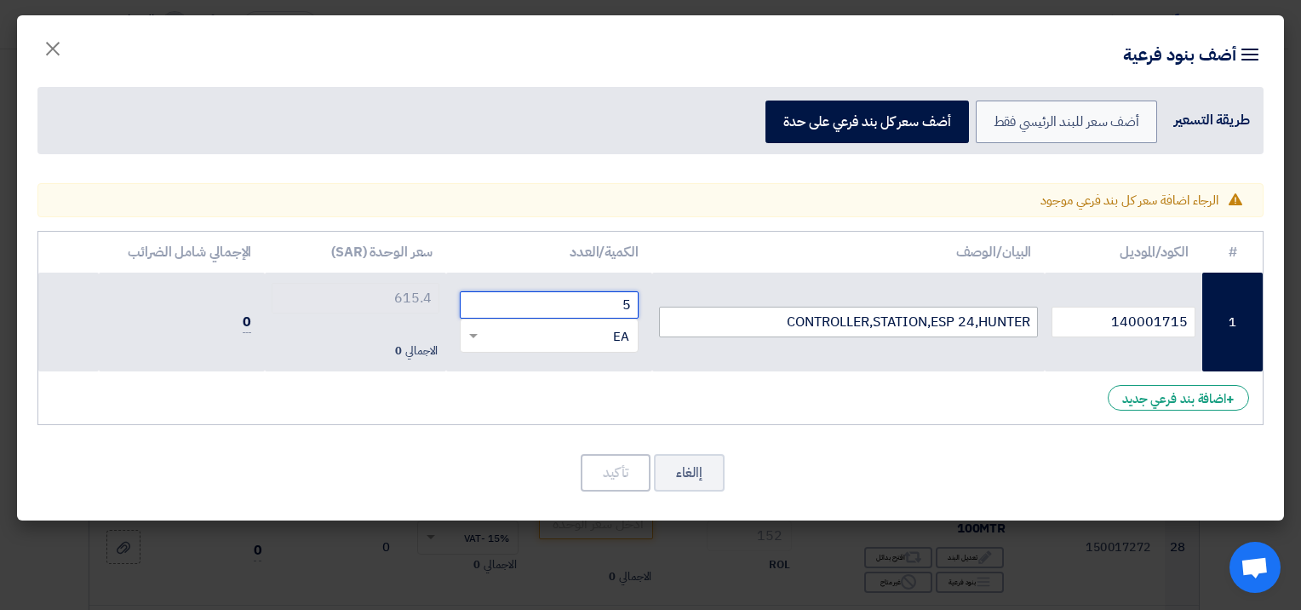
drag, startPoint x: 584, startPoint y: 296, endPoint x: 686, endPoint y: 306, distance: 102.6
click at [686, 306] on tr "1 140001715 CONTROLLER,STATION,ESP 24,HUNTER 5 RFQ_STEP1.ITEMS.2.TYPE_PLACEHOLD…" at bounding box center [650, 321] width 1224 height 99
click at [749, 337] on td "CONTROLLER,STATION,ESP 24,HUNTER" at bounding box center [848, 321] width 393 height 99
click at [421, 352] on span "الاجمالي" at bounding box center [421, 350] width 32 height 17
click at [434, 392] on div "# الكود/الموديل البيان/الوصف الكمية/العدد سعر الوحدة (SAR) [PERSON_NAME] الضرائ…" at bounding box center [650, 328] width 1226 height 194
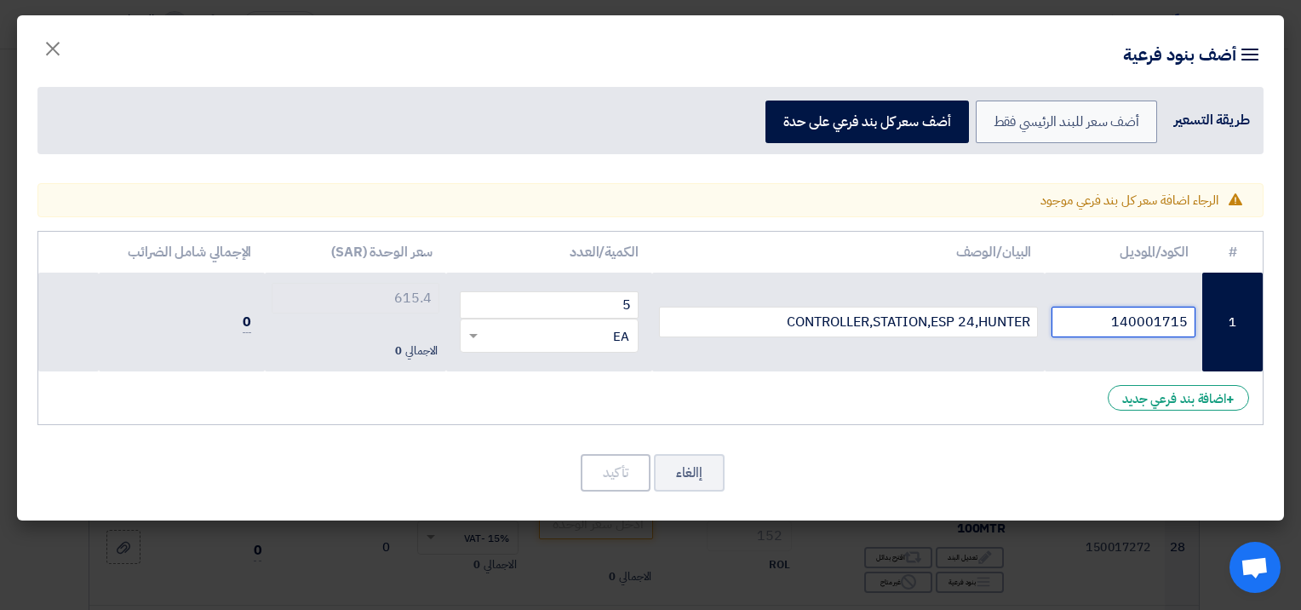
drag, startPoint x: 1106, startPoint y: 324, endPoint x: 1204, endPoint y: 325, distance: 97.9
click at [1204, 325] on tr "1 140001715 CONTROLLER,STATION,ESP 24,HUNTER 5 RFQ_STEP1.ITEMS.2.TYPE_PLACEHOLD…" at bounding box center [650, 321] width 1224 height 99
click at [697, 474] on button "إالغاء" at bounding box center [689, 472] width 71 height 37
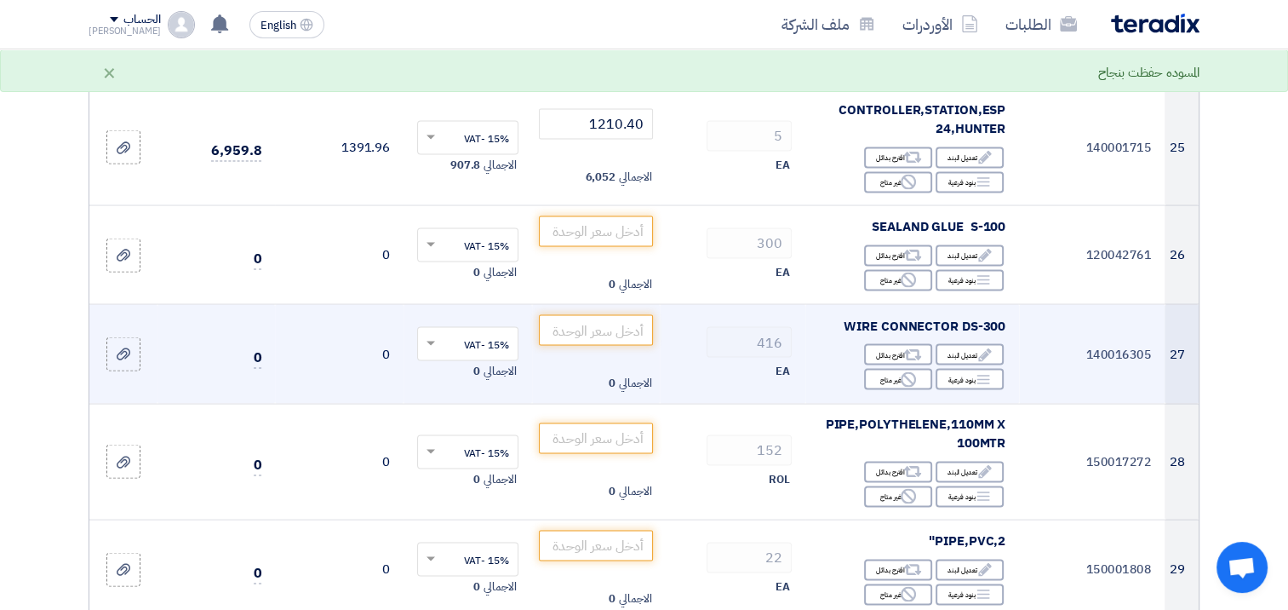
scroll to position [3150, 0]
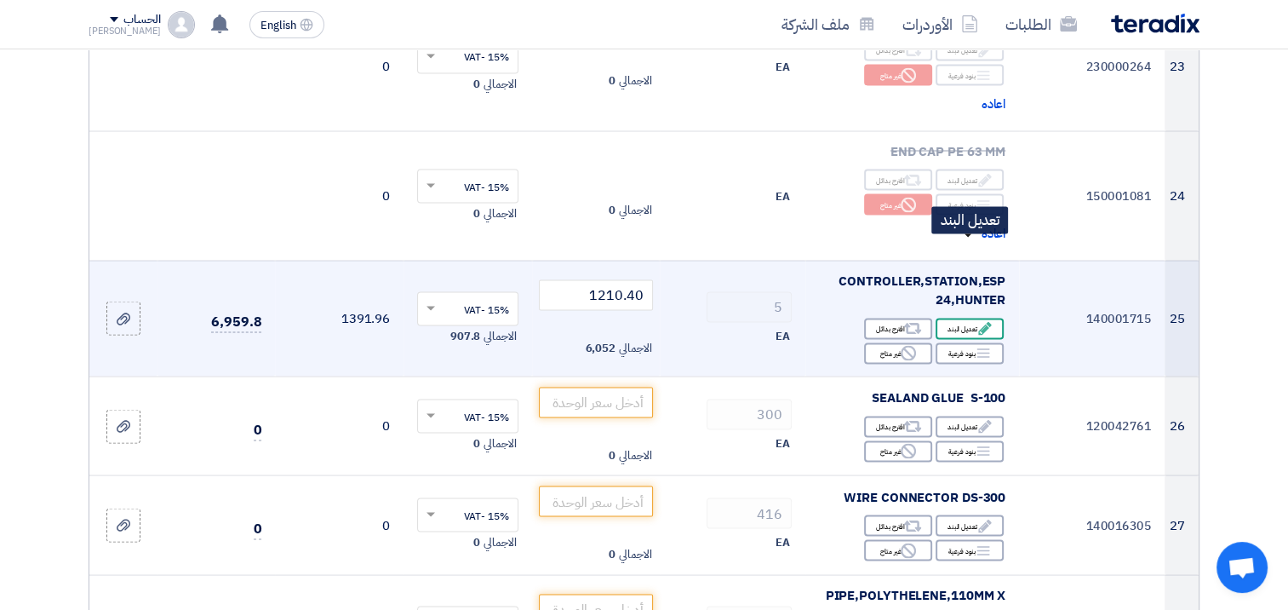
click at [977, 320] on icon "Edit" at bounding box center [984, 327] width 15 height 15
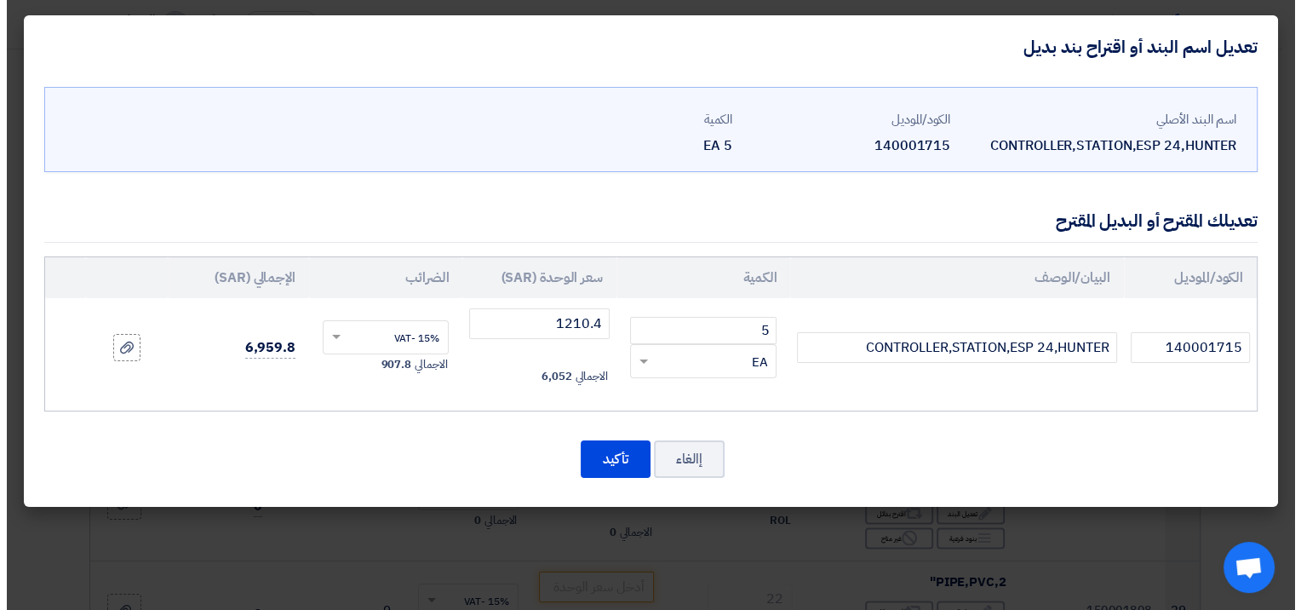
scroll to position [3021, 0]
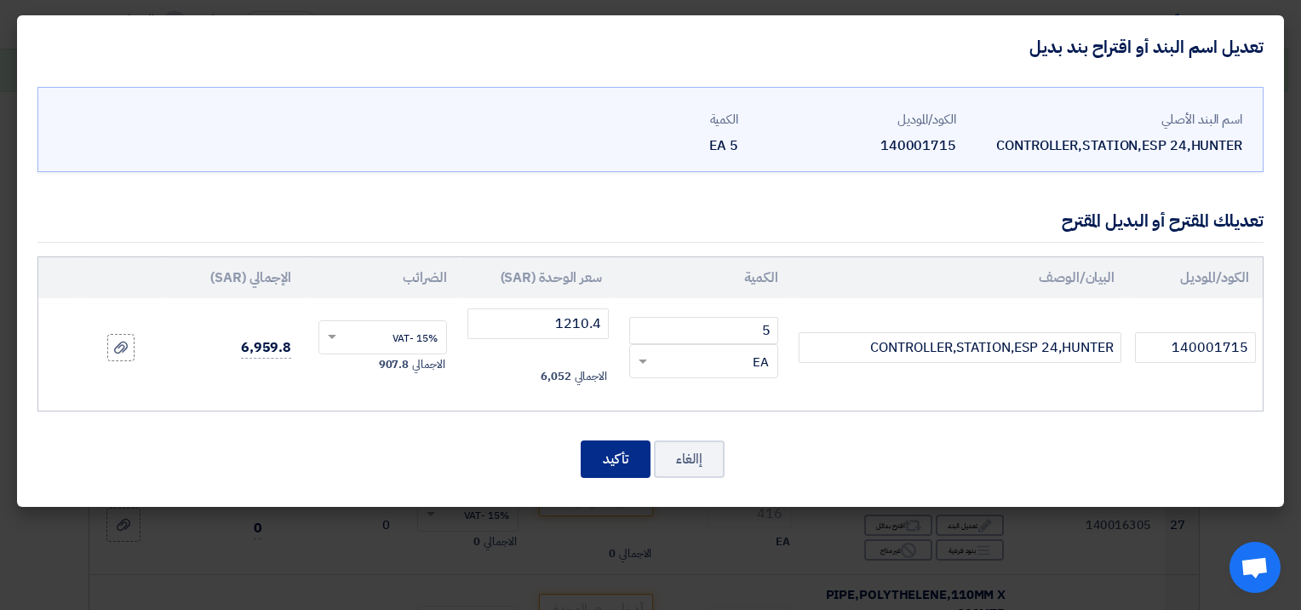
click at [603, 457] on button "تأكيد" at bounding box center [616, 458] width 70 height 37
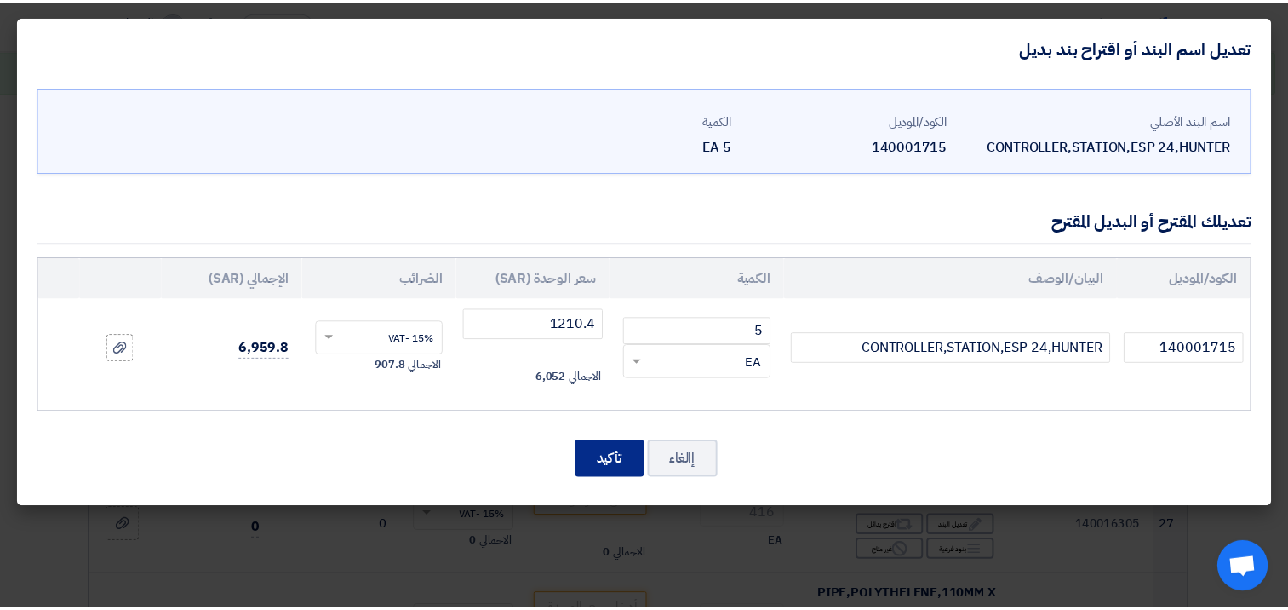
scroll to position [3150, 0]
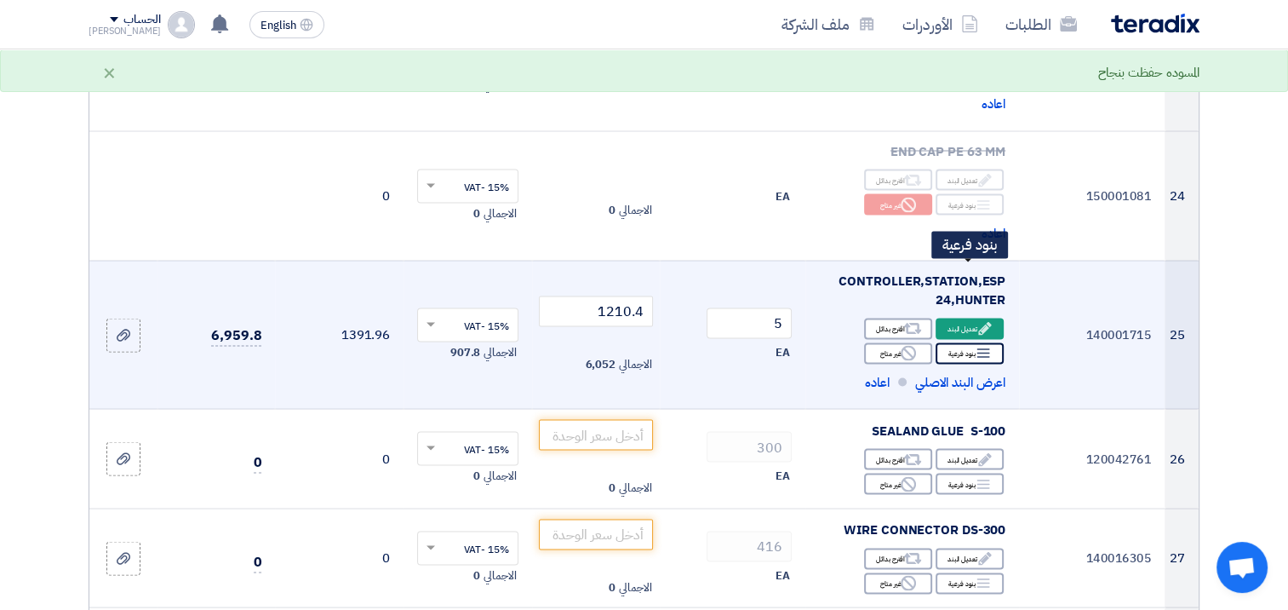
click at [954, 342] on div "Breakdown بنود فرعية" at bounding box center [970, 352] width 68 height 21
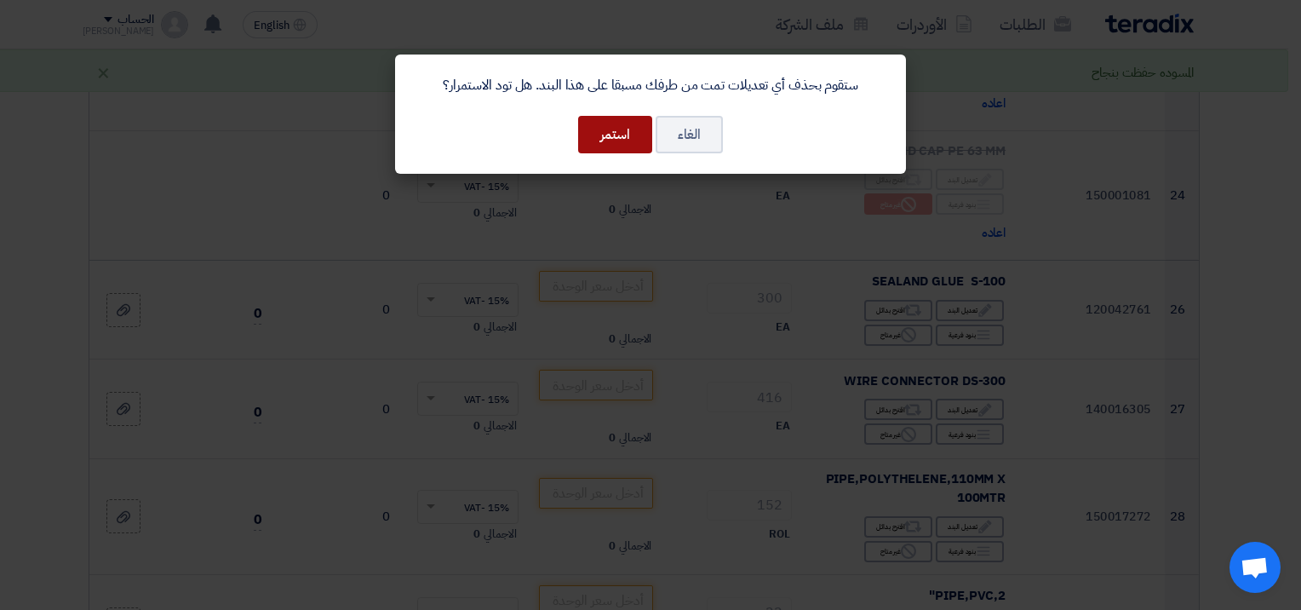
click at [596, 136] on button "استمر" at bounding box center [615, 134] width 74 height 37
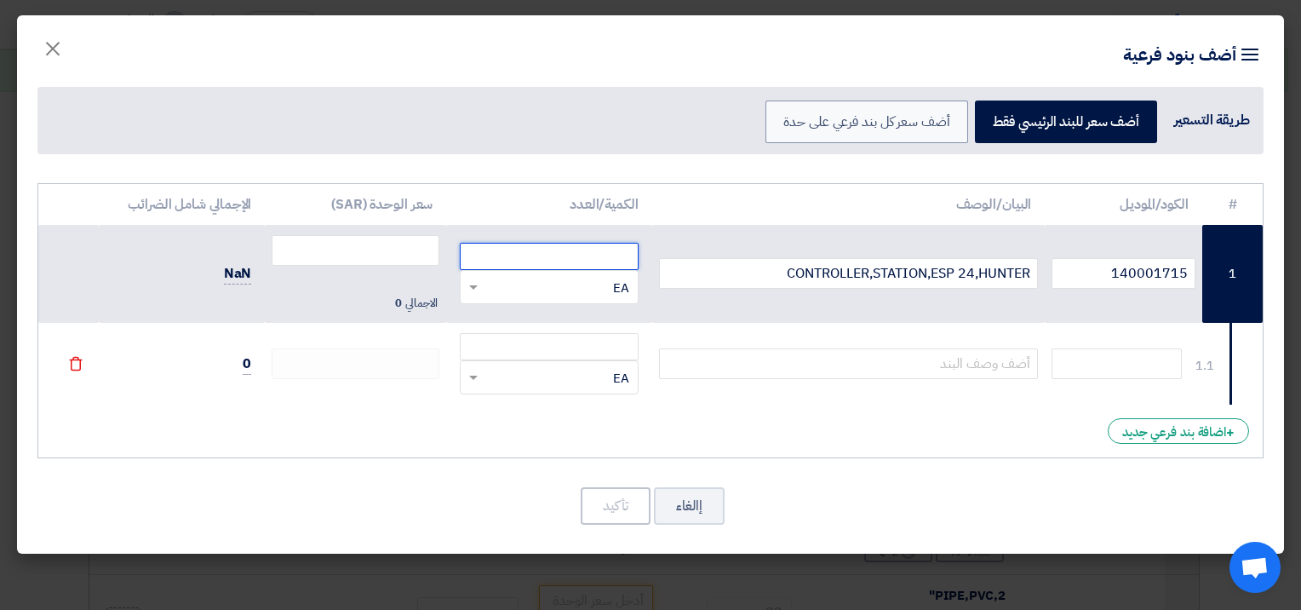
click at [593, 255] on input "number" at bounding box center [549, 256] width 178 height 27
type input "5"
click at [386, 379] on td at bounding box center [355, 364] width 181 height 82
click at [375, 244] on input "number" at bounding box center [356, 250] width 168 height 31
paste input "615.40"
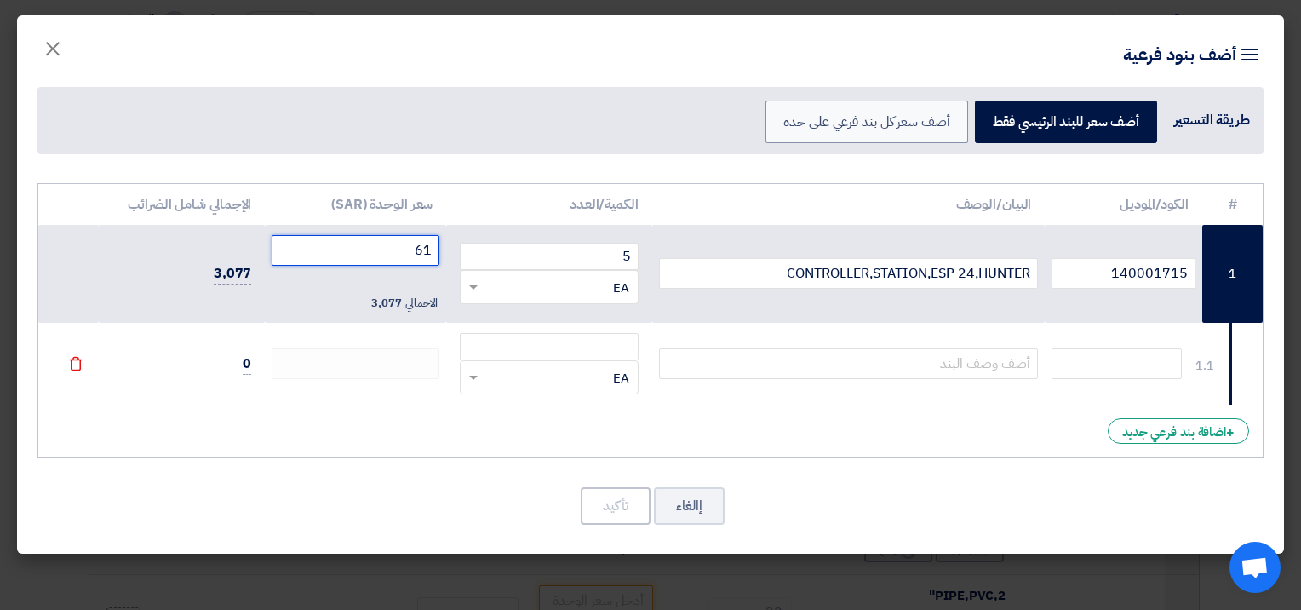
type input "6"
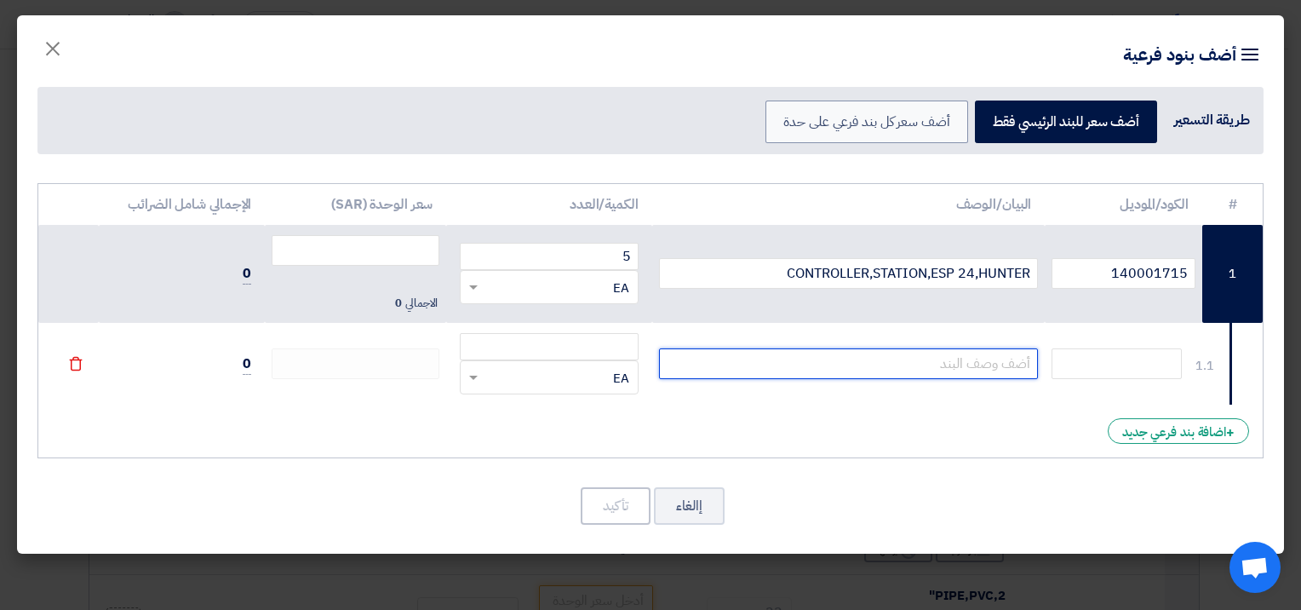
click at [932, 361] on input "text" at bounding box center [849, 363] width 380 height 31
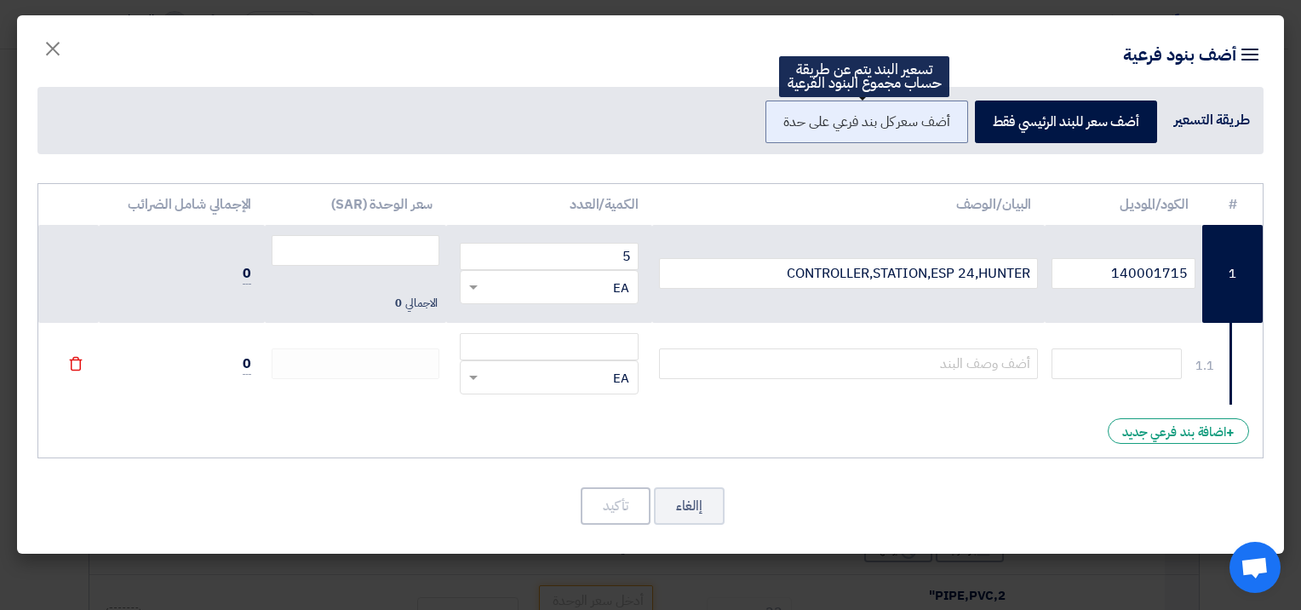
click at [825, 126] on label "أضف سعر كل بند فرعي على حدة" at bounding box center [866, 121] width 202 height 43
click at [939, 126] on input "أضف سعر كل بند فرعي على حدة" at bounding box center [944, 120] width 11 height 11
radio input "true"
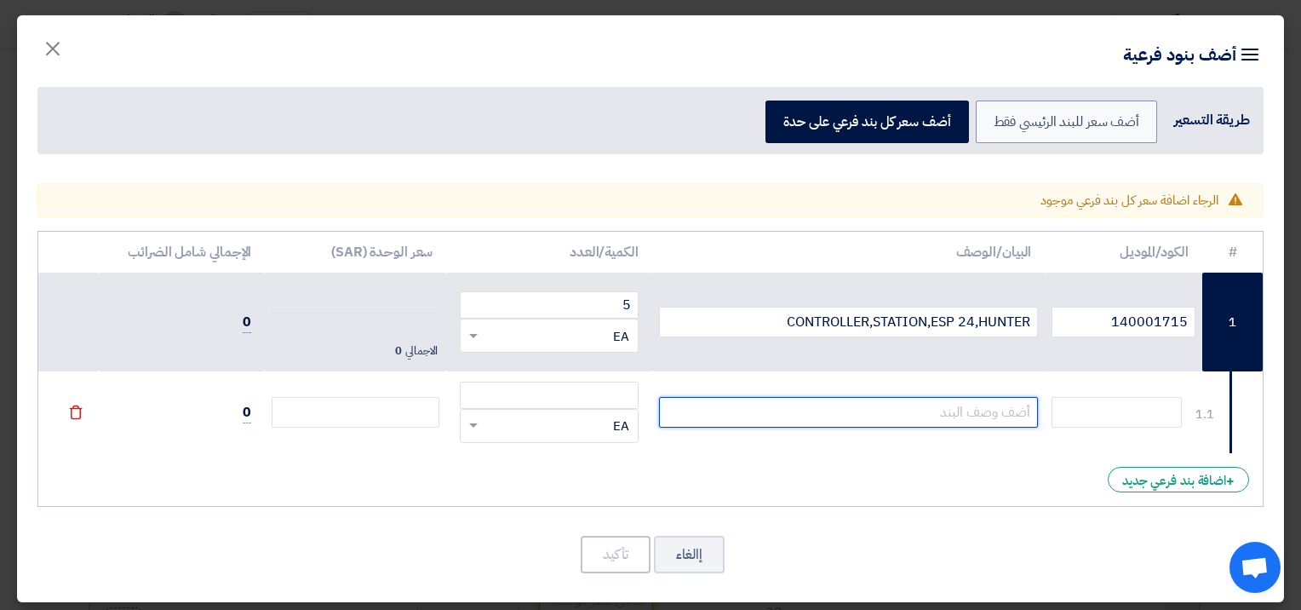
click at [971, 409] on input "text" at bounding box center [849, 412] width 380 height 31
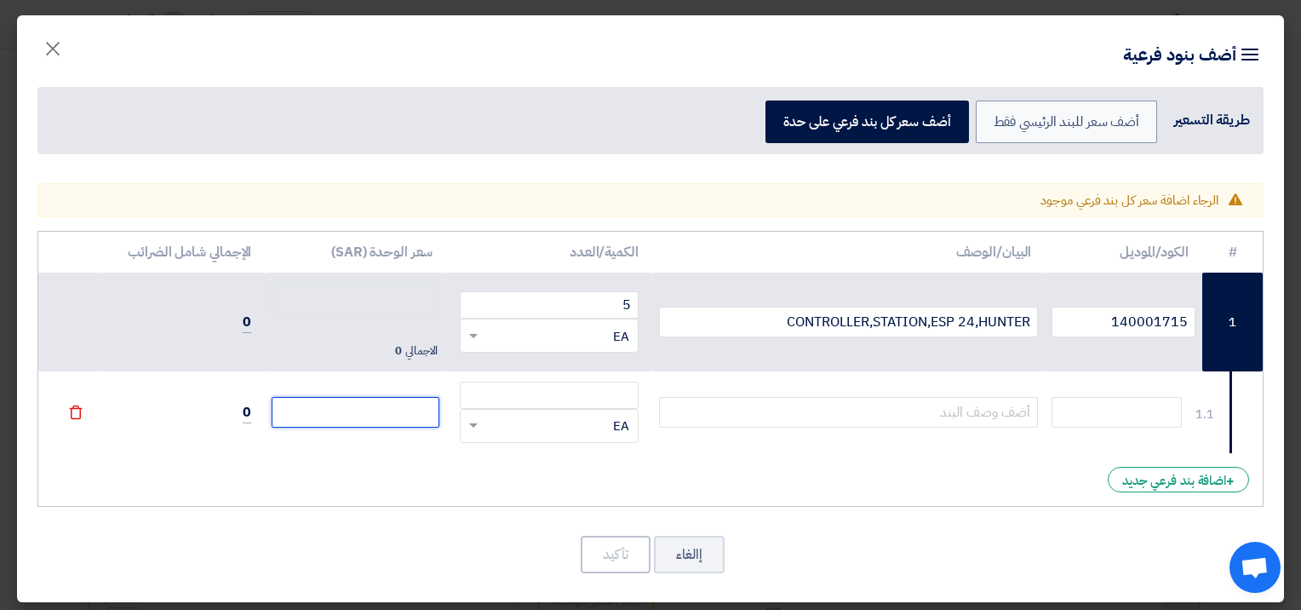
click at [381, 426] on input "number" at bounding box center [356, 412] width 168 height 31
drag, startPoint x: 597, startPoint y: 302, endPoint x: 671, endPoint y: 300, distance: 74.1
click at [671, 300] on tr "1 140001715 CONTROLLER,STATION,ESP 24,HUNTER 5 RFQ_STEP1.ITEMS.2.TYPE_PLACEHOLD…" at bounding box center [650, 321] width 1224 height 99
click at [548, 392] on input "number" at bounding box center [549, 394] width 178 height 27
type input "5"
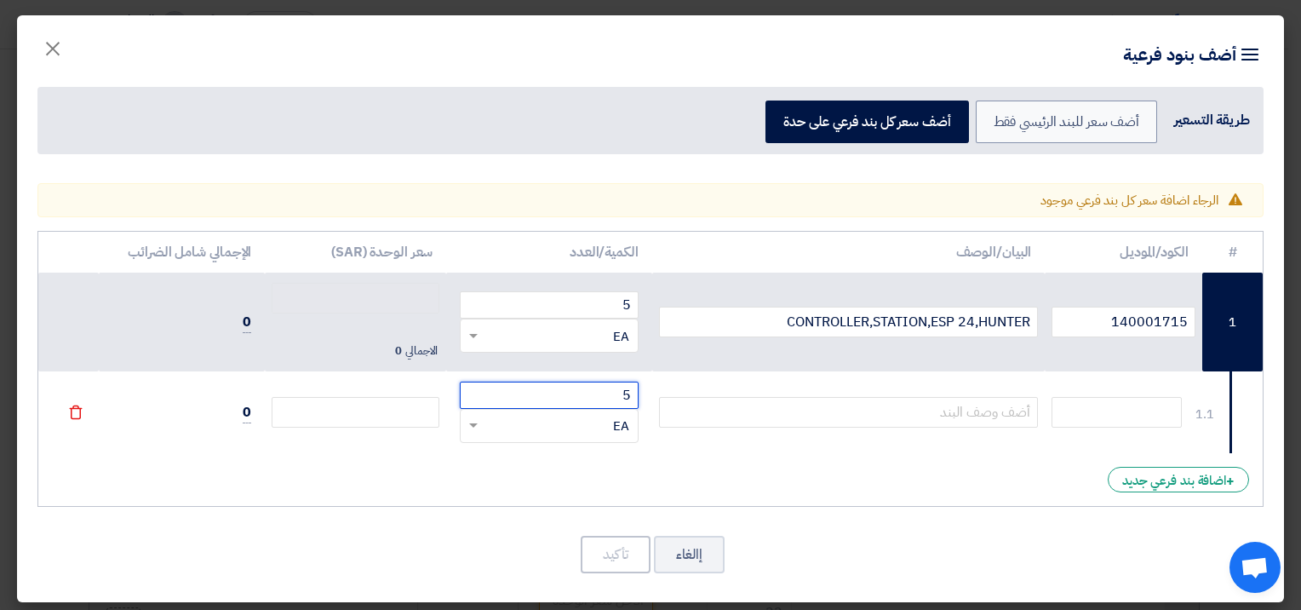
type input "0"
click at [346, 421] on input "number" at bounding box center [356, 412] width 168 height 31
drag, startPoint x: 627, startPoint y: 390, endPoint x: 660, endPoint y: 387, distance: 32.5
click at [660, 387] on tr "1.1 5 RFQ_STEP1.ITEMS.2.TYPE_PLACEHOLDER × EA" at bounding box center [650, 412] width 1224 height 82
type input "10"
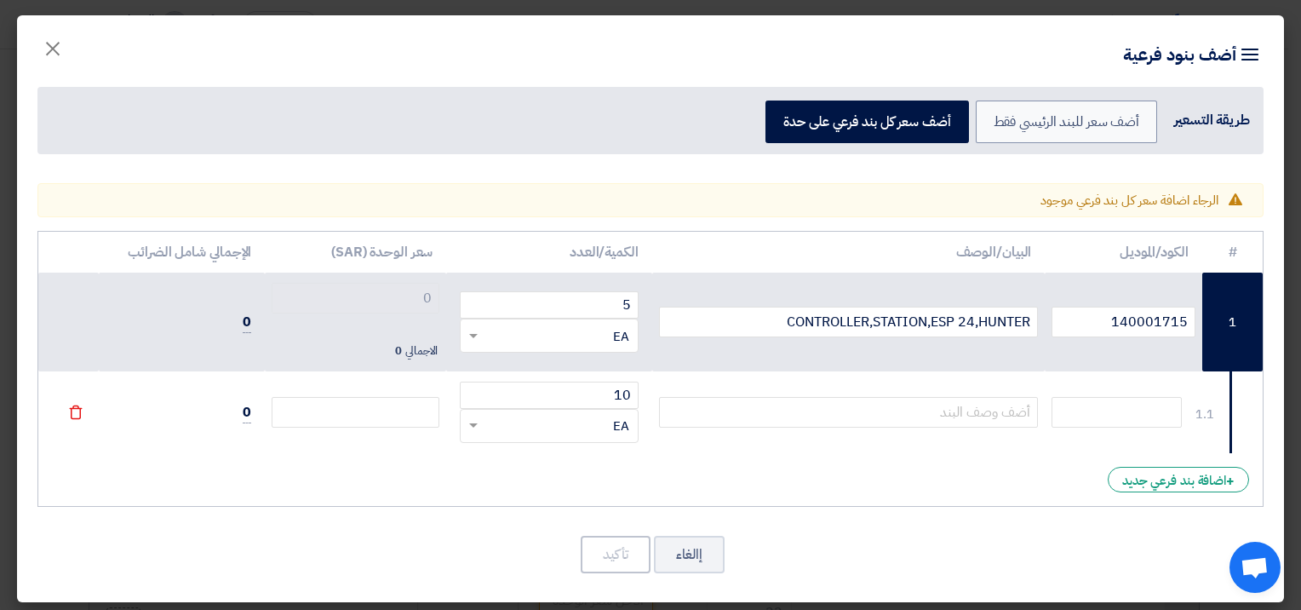
click at [663, 439] on td at bounding box center [848, 412] width 393 height 82
click at [419, 415] on input "number" at bounding box center [356, 412] width 168 height 31
paste input "615.40"
type input "615.40"
type input "615.4"
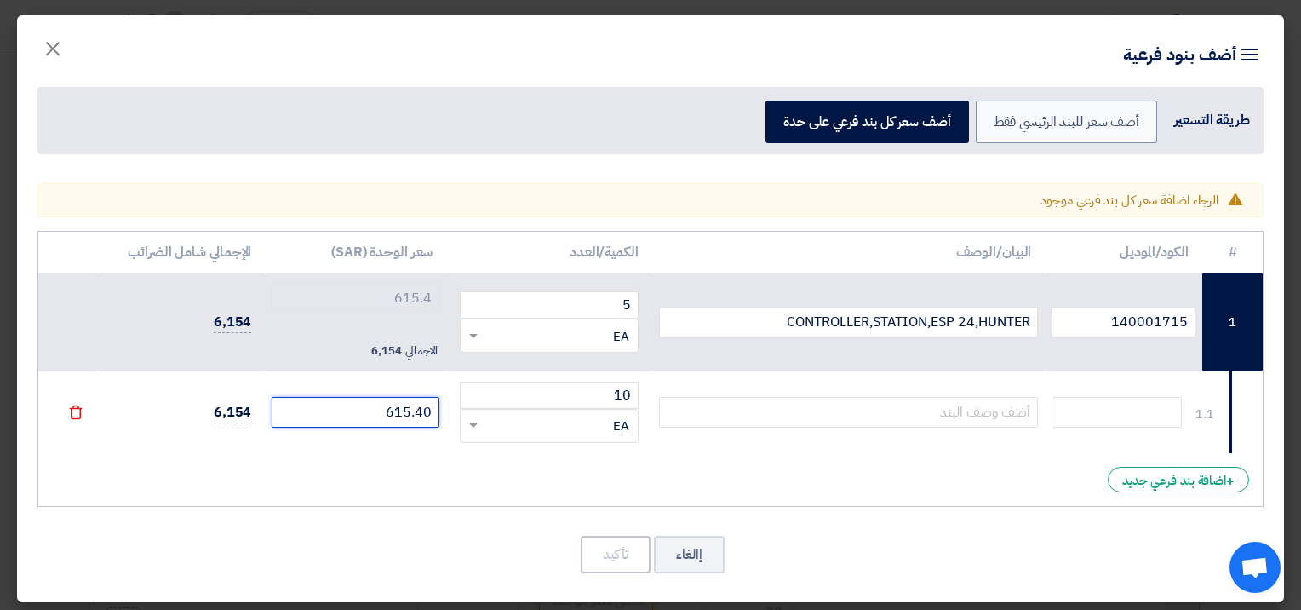
type input "615.40"
click at [395, 453] on div "# الكود/الموديل البيان/الوصف الكمية/العدد سعر الوحدة (SAR) [PERSON_NAME] الضرائ…" at bounding box center [650, 369] width 1226 height 276
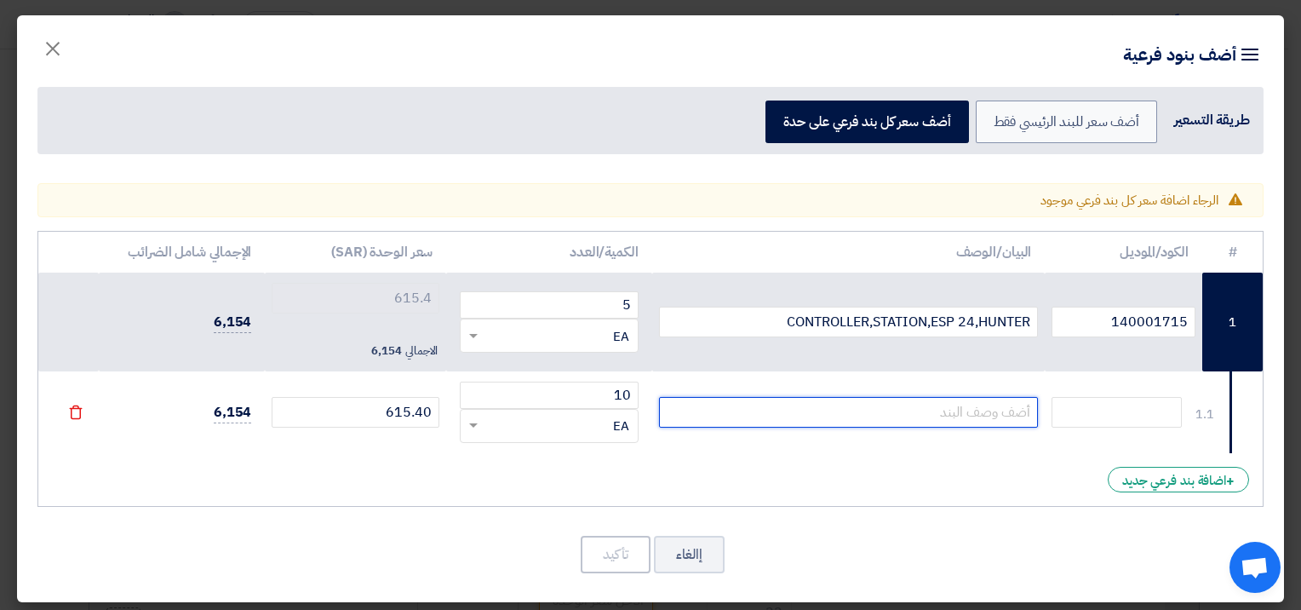
click at [786, 402] on input "text" at bounding box center [849, 412] width 380 height 31
paste input "Module, 8 Stations For ICC Controllers"
type input "Module, 8 Stations For ICC Controllers"
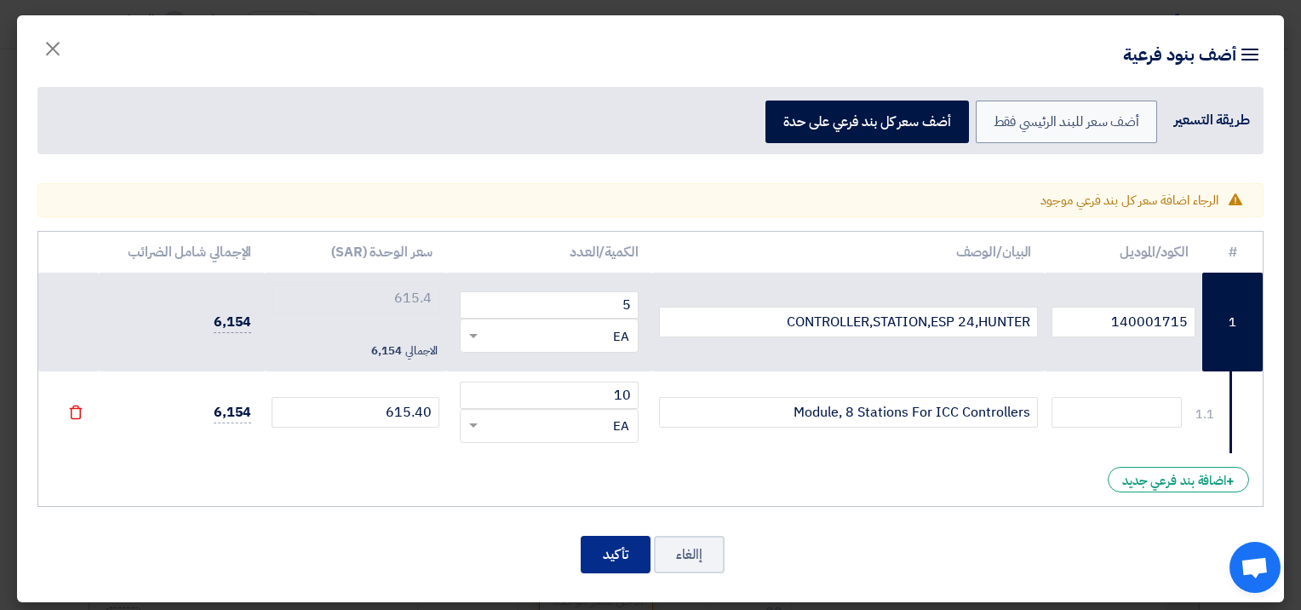
click at [626, 557] on button "تأكيد" at bounding box center [616, 553] width 70 height 37
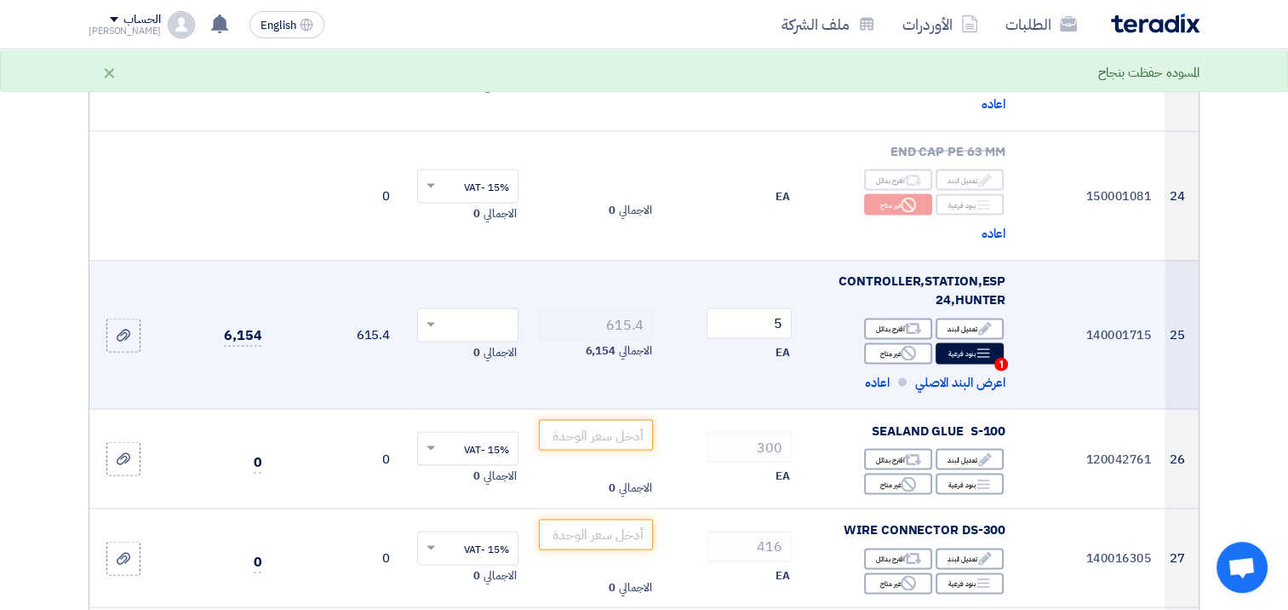
click at [484, 312] on input "text" at bounding box center [477, 326] width 67 height 28
click at [487, 348] on span "15% -VAT" at bounding box center [486, 355] width 45 height 15
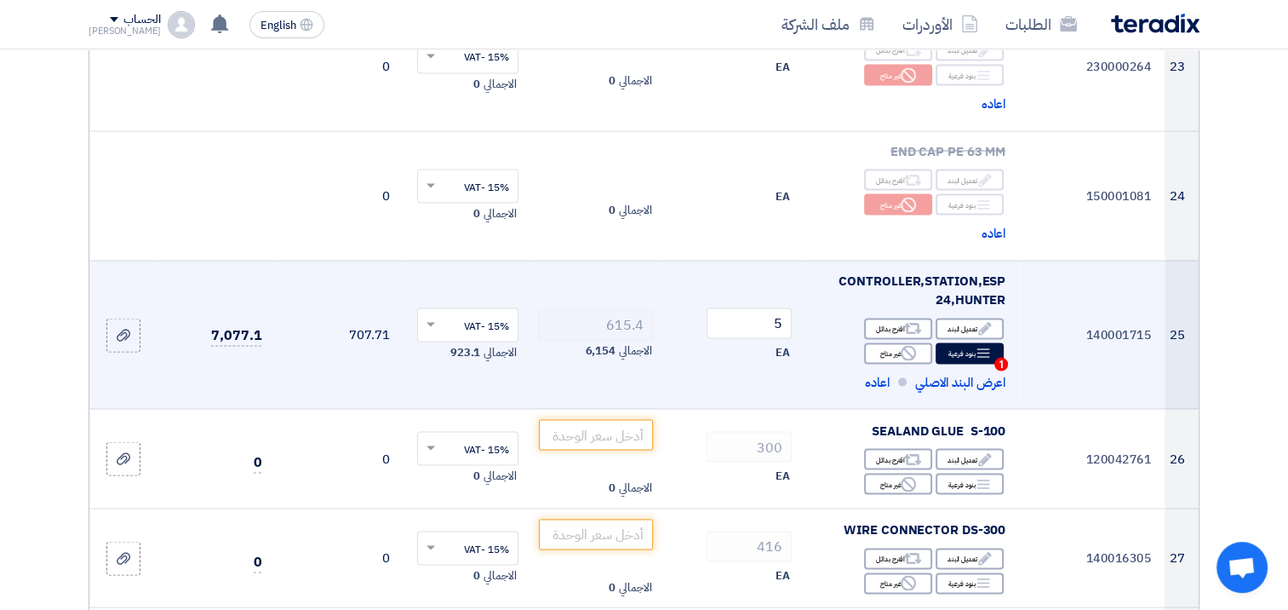
click at [606, 341] on span "6,154" at bounding box center [600, 349] width 31 height 17
click at [866, 372] on span "اعاده" at bounding box center [877, 382] width 25 height 20
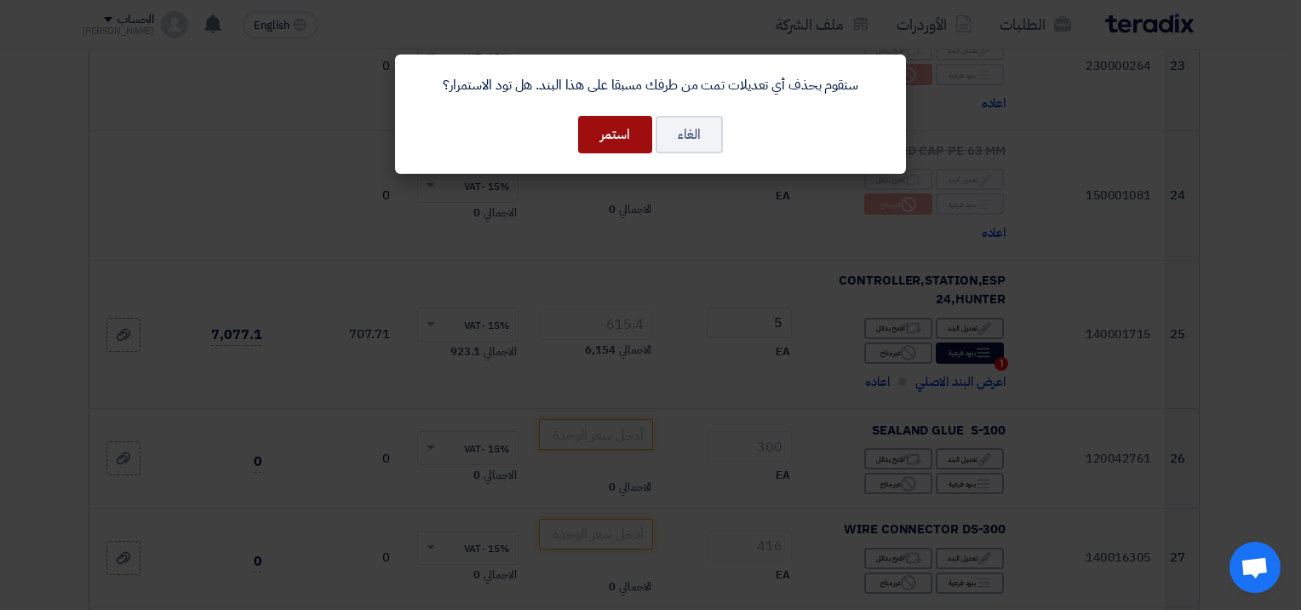
click at [618, 138] on button "استمر" at bounding box center [615, 134] width 74 height 37
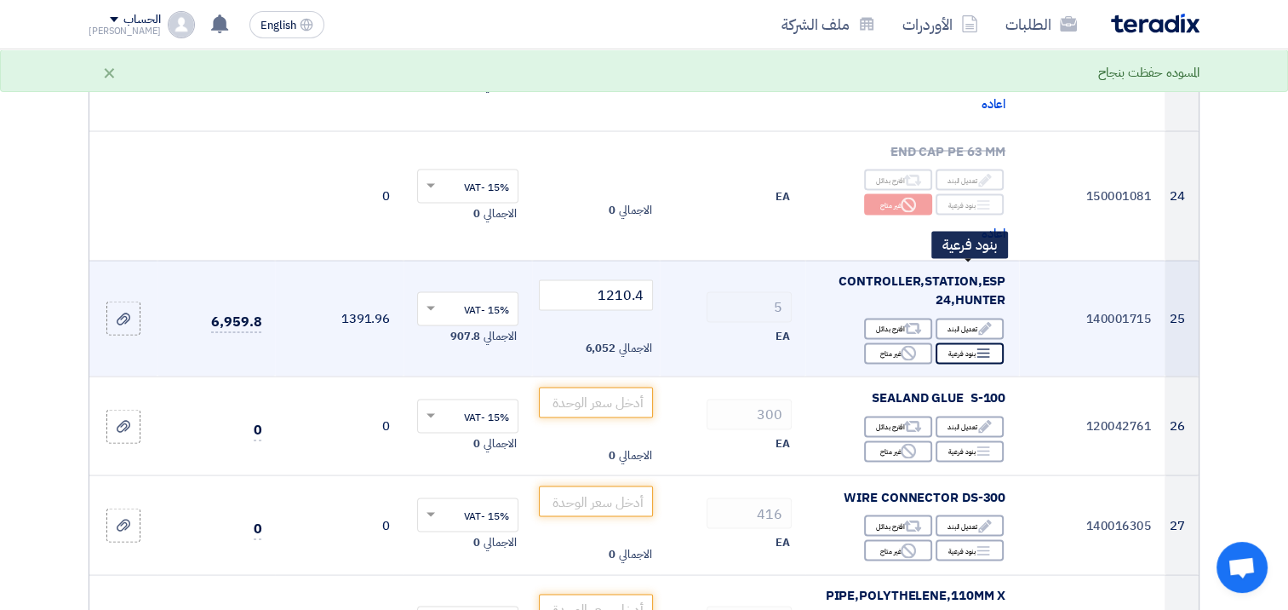
click at [982, 345] on icon "Breakdown" at bounding box center [983, 352] width 15 height 15
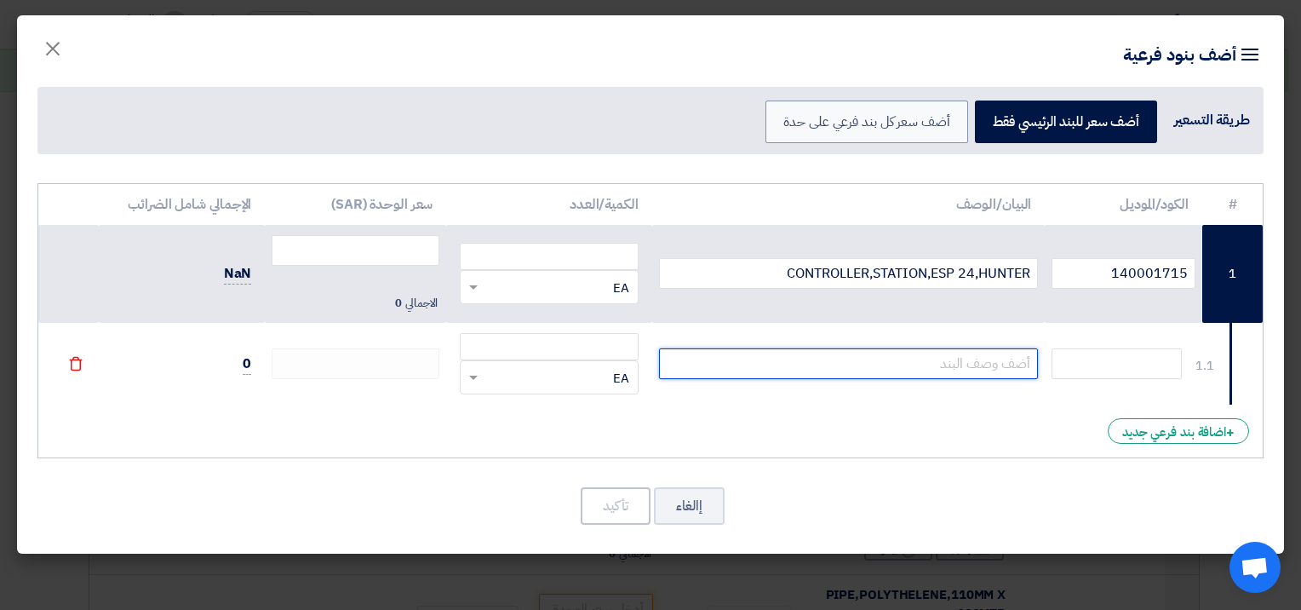
click at [953, 365] on input "text" at bounding box center [849, 363] width 380 height 31
paste input "Module, 8 Stations For ICC Controllers"
type input "Module, 8 Stations For ICC Controllers"
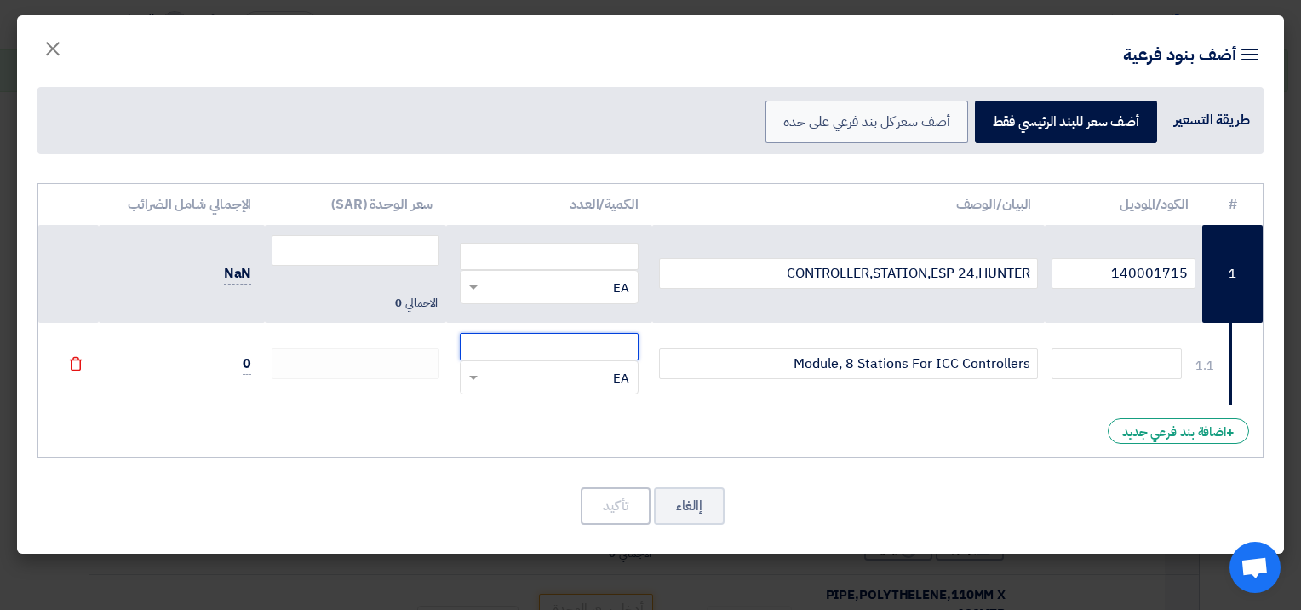
click at [561, 350] on input "number" at bounding box center [549, 346] width 178 height 27
type input "10"
click at [475, 415] on div "# الكود/الموديل البيان/الوصف الكمية/العدد سعر الوحدة (SAR) [PERSON_NAME] الضرائ…" at bounding box center [650, 321] width 1226 height 276
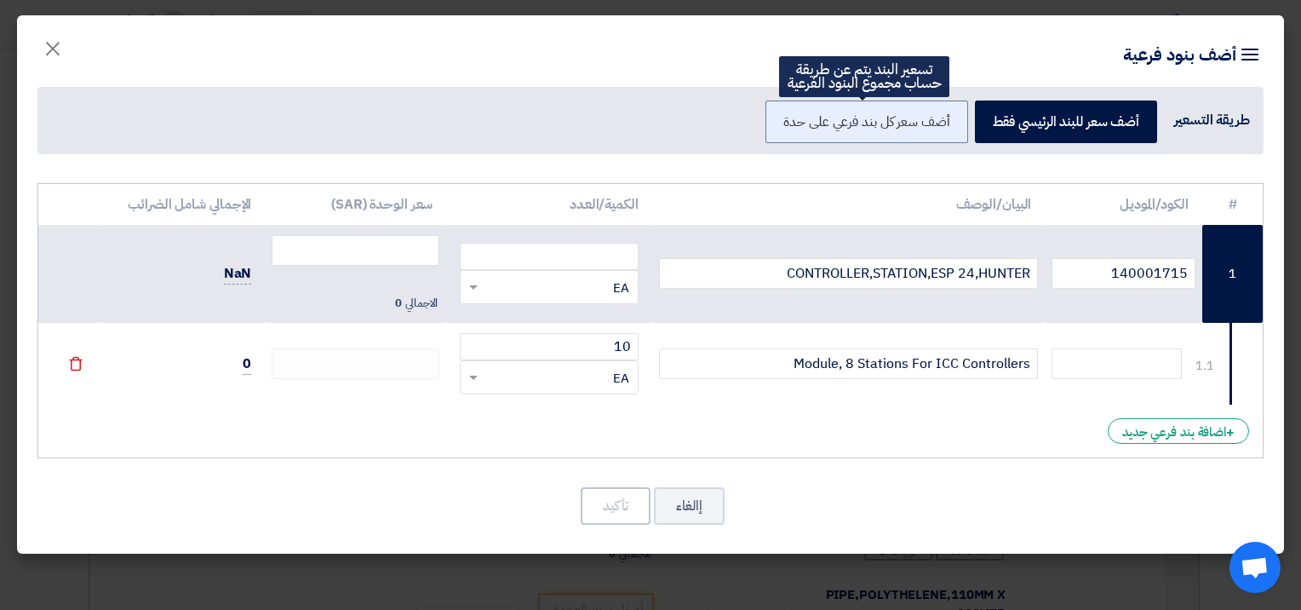
click at [822, 123] on label "أضف سعر كل بند فرعي على حدة" at bounding box center [866, 121] width 202 height 43
click at [939, 123] on input "أضف سعر كل بند فرعي على حدة" at bounding box center [944, 120] width 11 height 11
radio input "true"
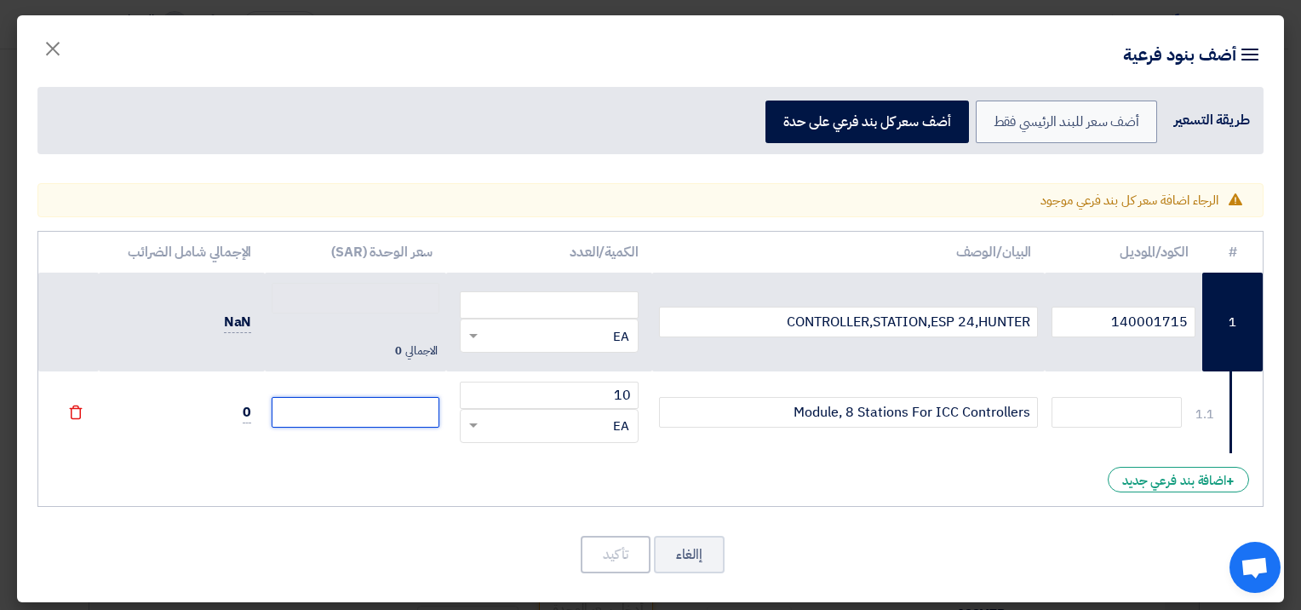
click at [382, 411] on input "number" at bounding box center [356, 412] width 168 height 31
paste input "615.40"
type input "615.40"
type input "615.4"
type input "615.40"
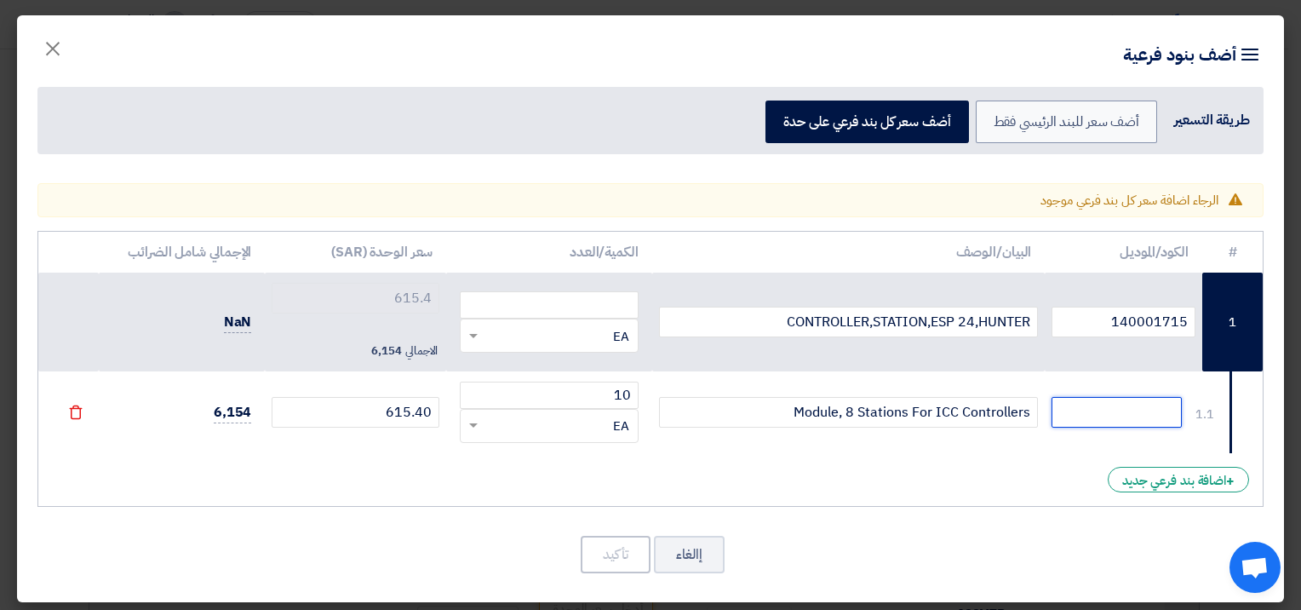
click at [1084, 412] on input "text" at bounding box center [1116, 412] width 130 height 31
type input "ICM800"
click at [783, 459] on div "# الكود/الموديل البيان/الوصف الكمية/العدد سعر الوحدة (SAR) [PERSON_NAME] الضرائ…" at bounding box center [650, 369] width 1226 height 276
click at [584, 306] on input "number" at bounding box center [549, 304] width 178 height 27
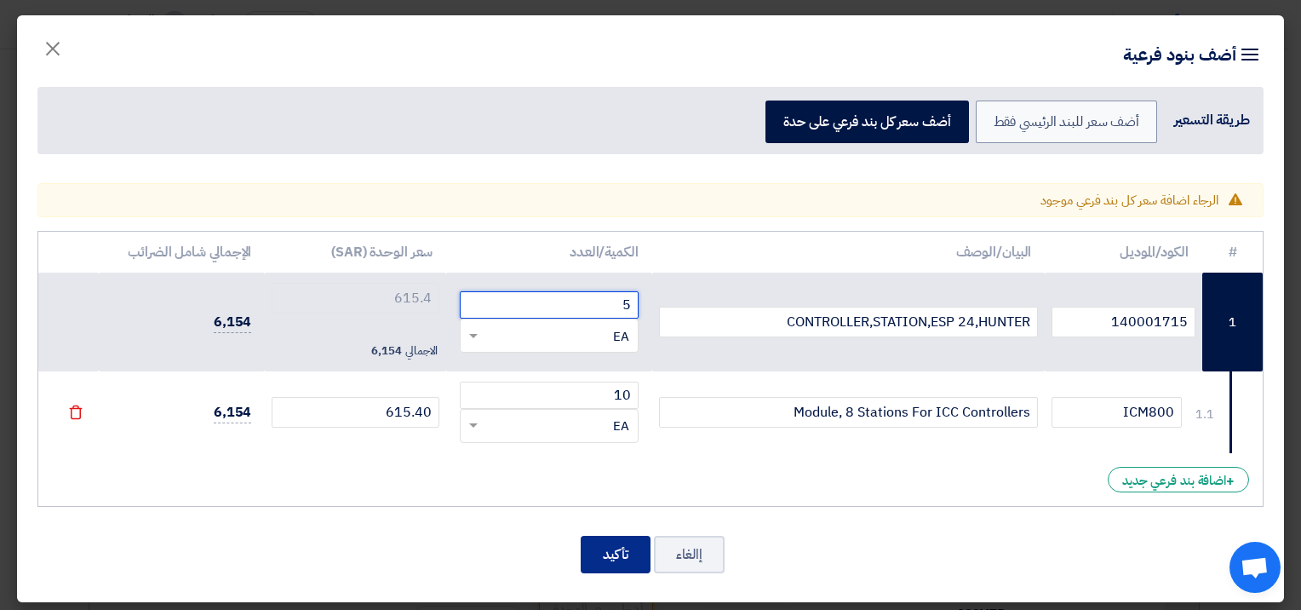
type input "5"
click at [606, 550] on button "تأكيد" at bounding box center [616, 553] width 70 height 37
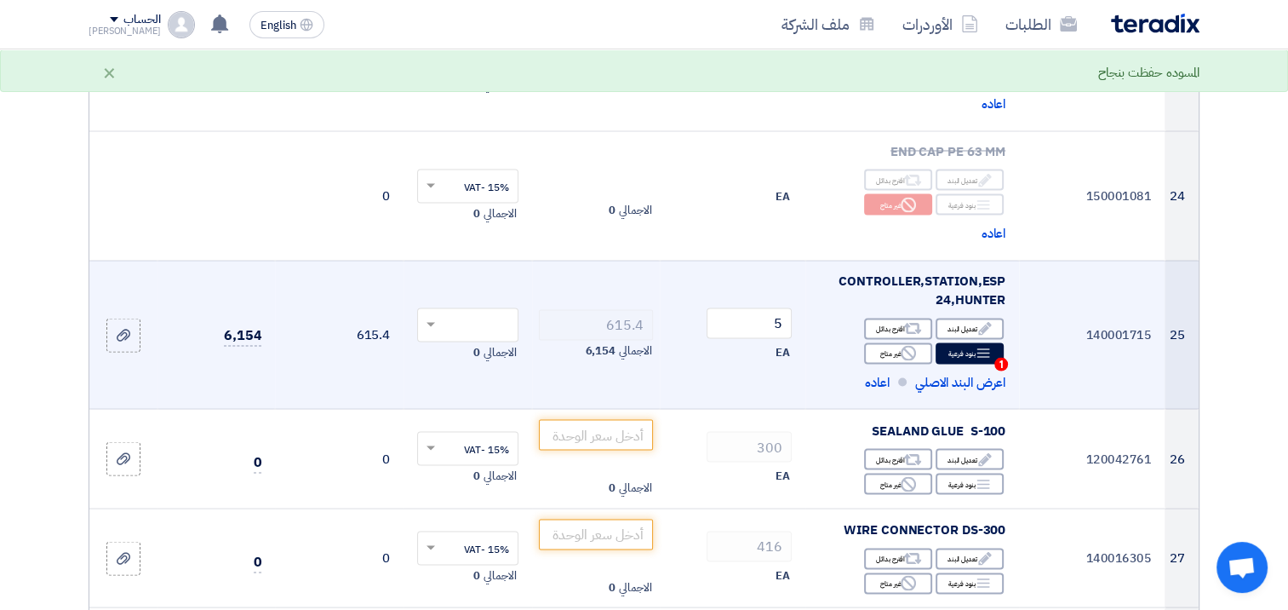
click at [430, 307] on div at bounding box center [467, 324] width 101 height 34
click at [454, 341] on div "15% -VAT" at bounding box center [468, 356] width 100 height 30
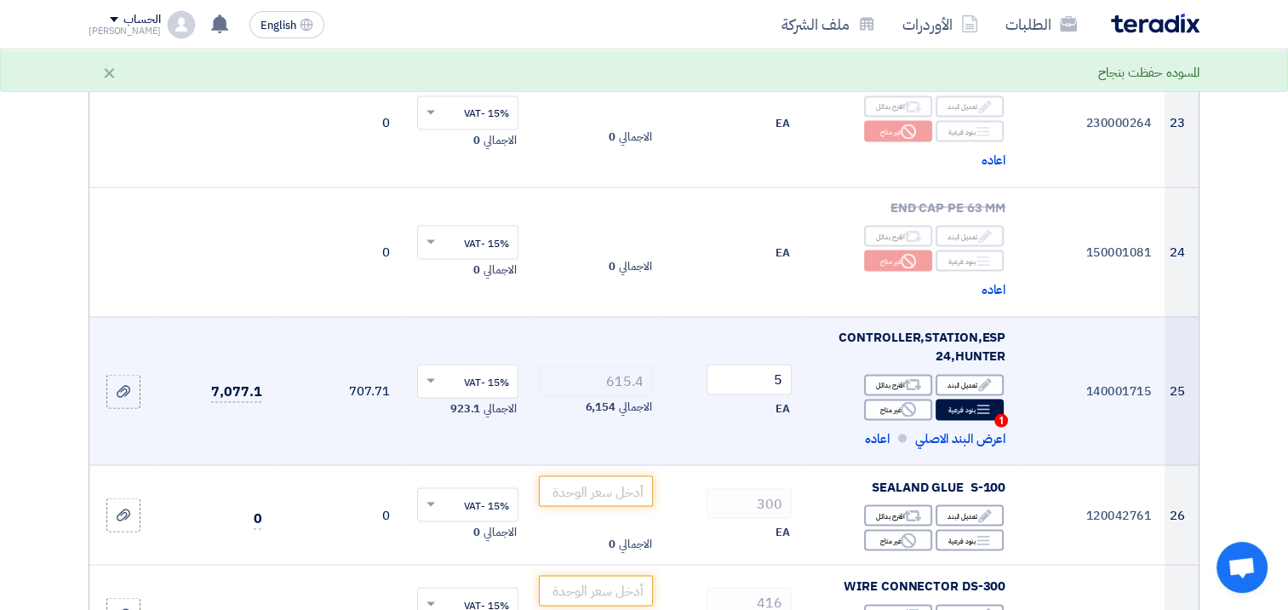
scroll to position [3065, 0]
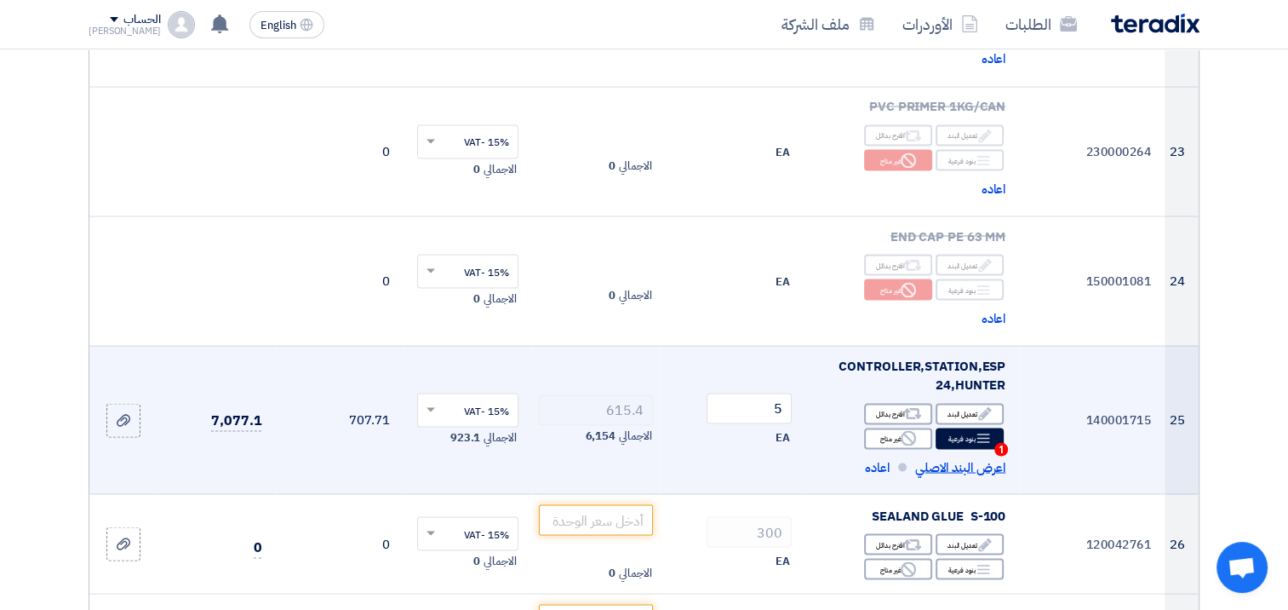
click at [967, 457] on span "اعرض البند الاصلي" at bounding box center [960, 467] width 90 height 20
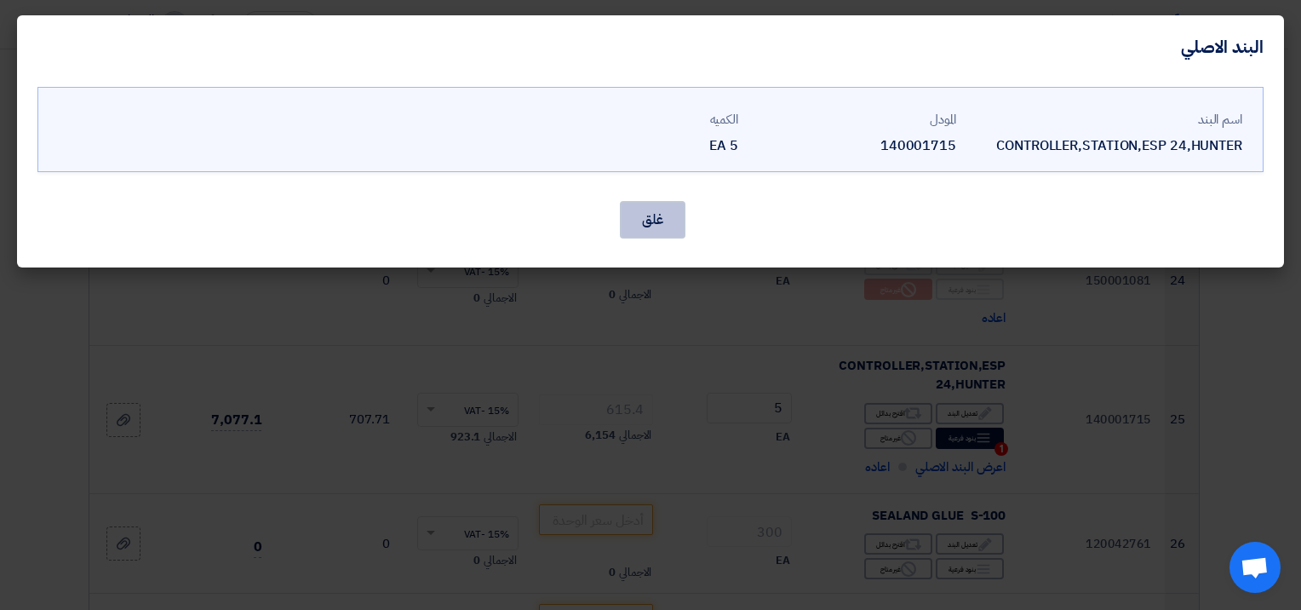
click at [644, 217] on button "غلق" at bounding box center [653, 219] width 66 height 37
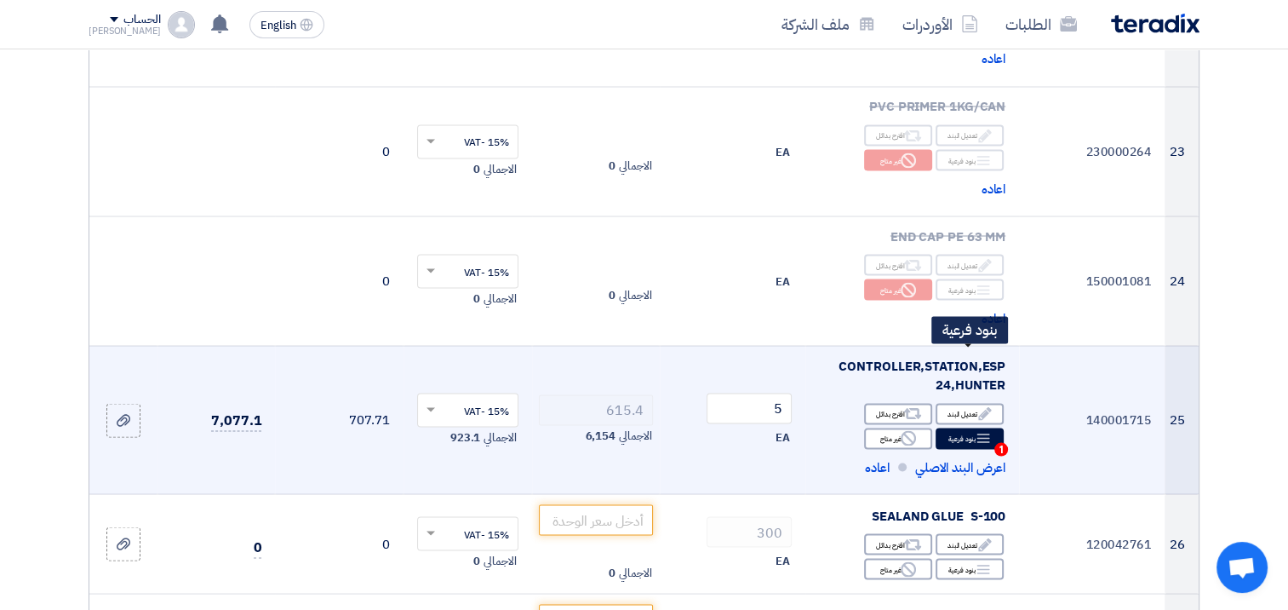
click at [972, 427] on div "Breakdown بنود فرعية 1" at bounding box center [970, 437] width 68 height 21
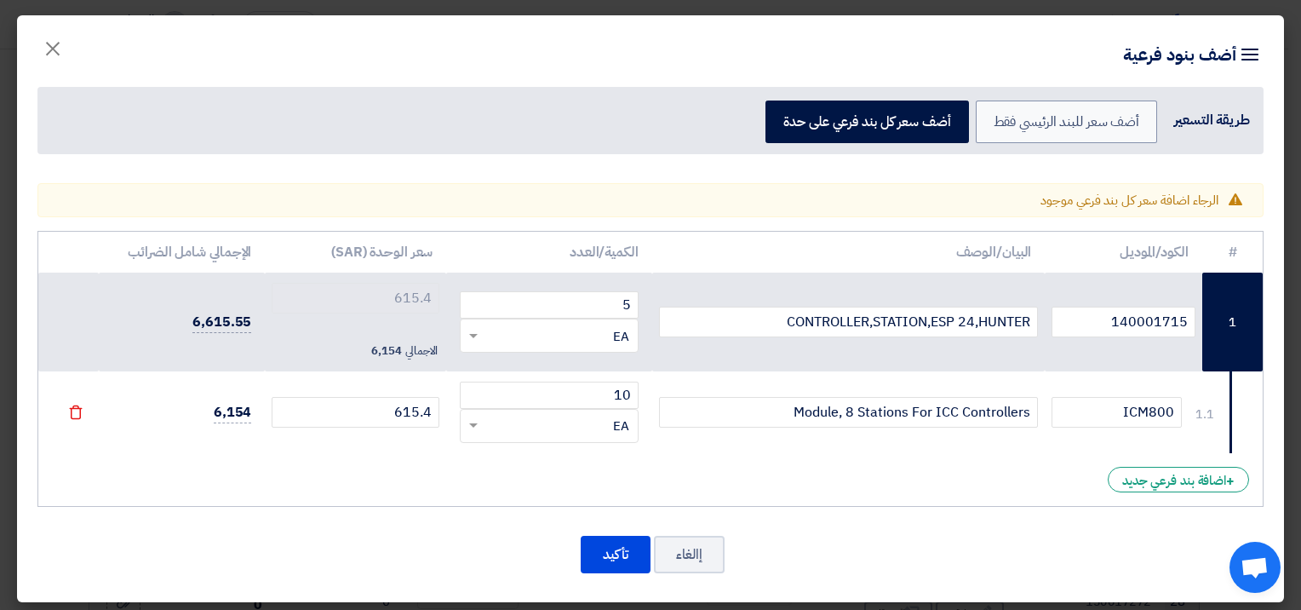
click at [83, 412] on icon "File" at bounding box center [75, 411] width 15 height 15
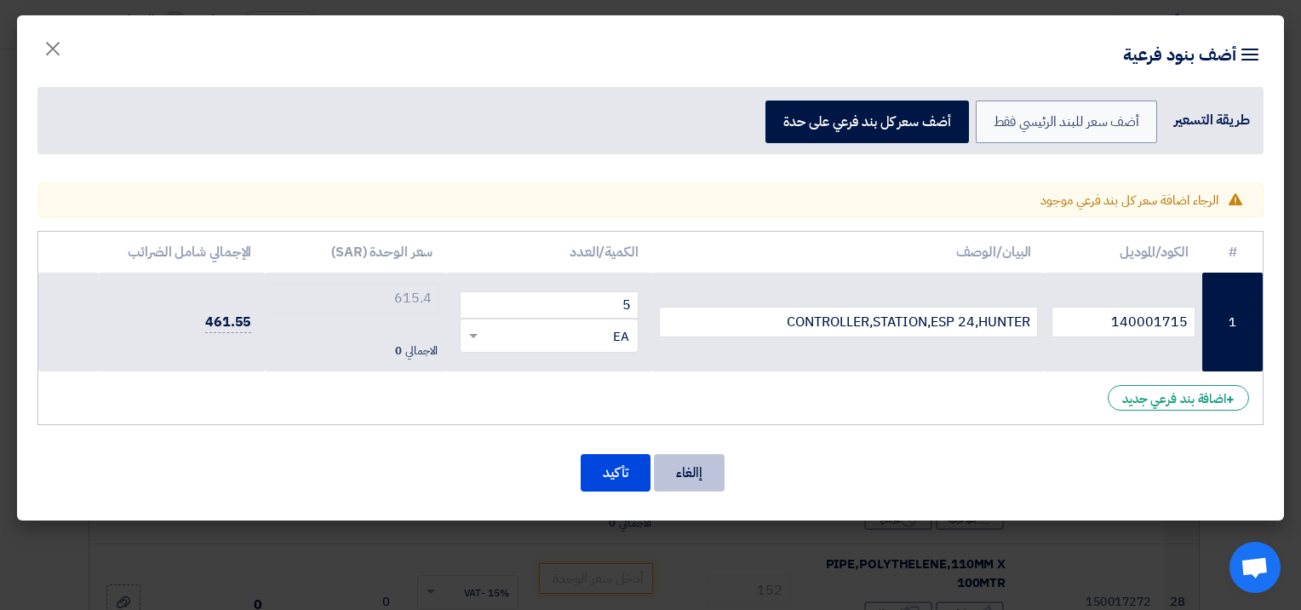
click at [676, 476] on button "إالغاء" at bounding box center [689, 472] width 71 height 37
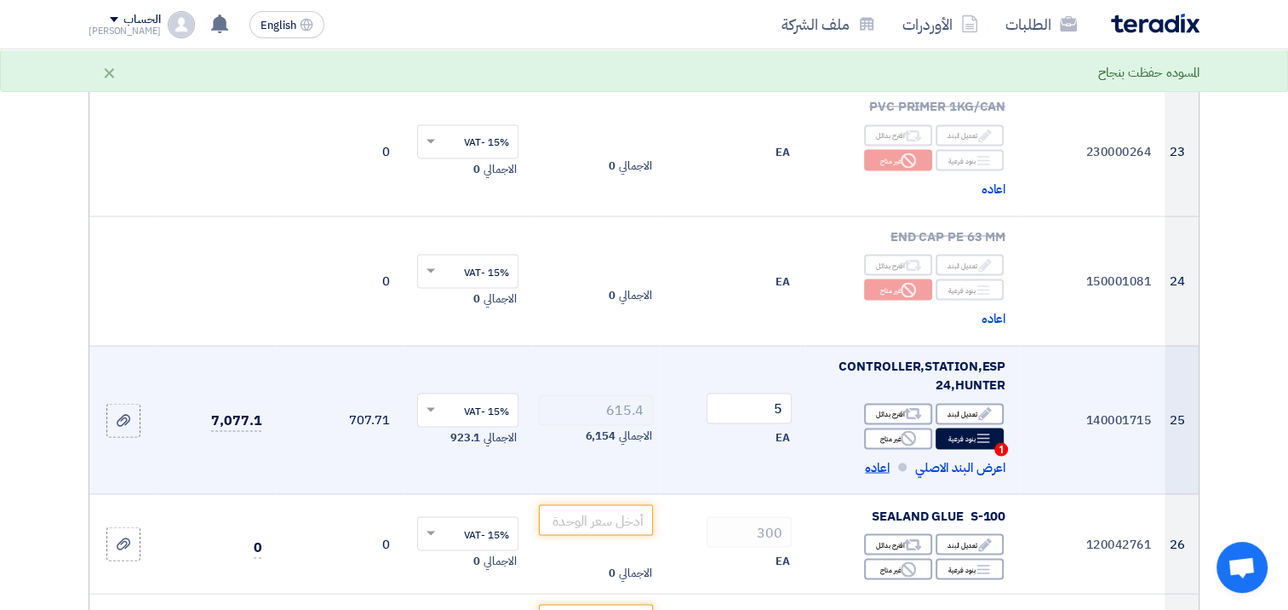
click at [882, 457] on span "اعاده" at bounding box center [877, 467] width 25 height 20
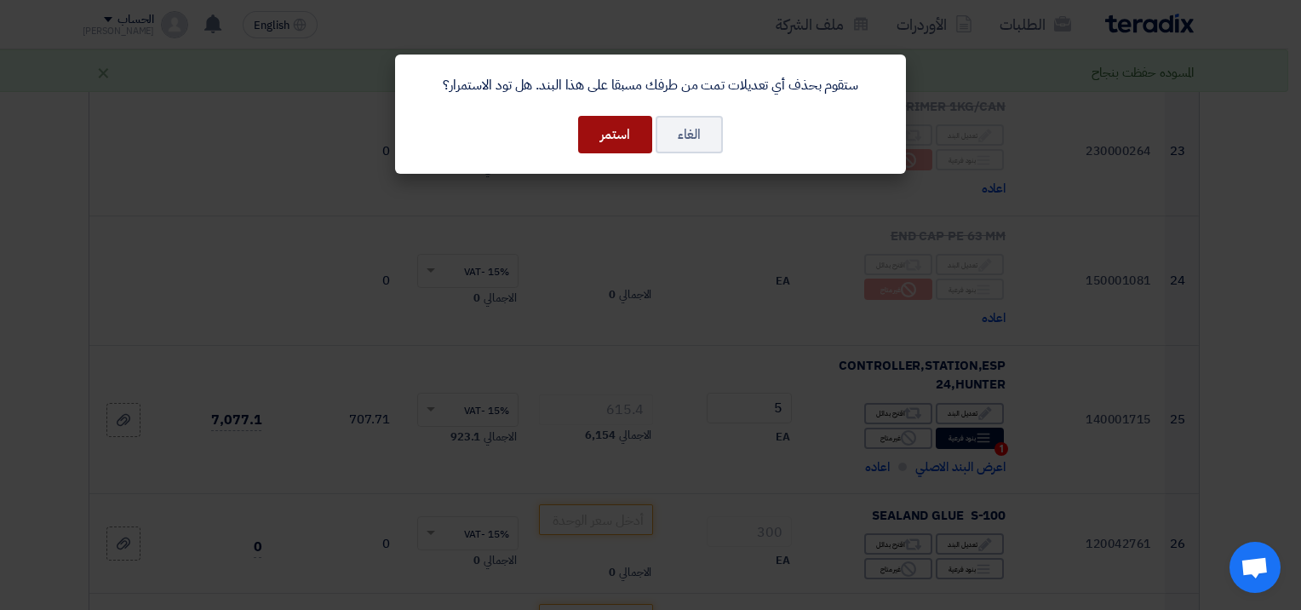
click at [602, 139] on button "استمر" at bounding box center [615, 134] width 74 height 37
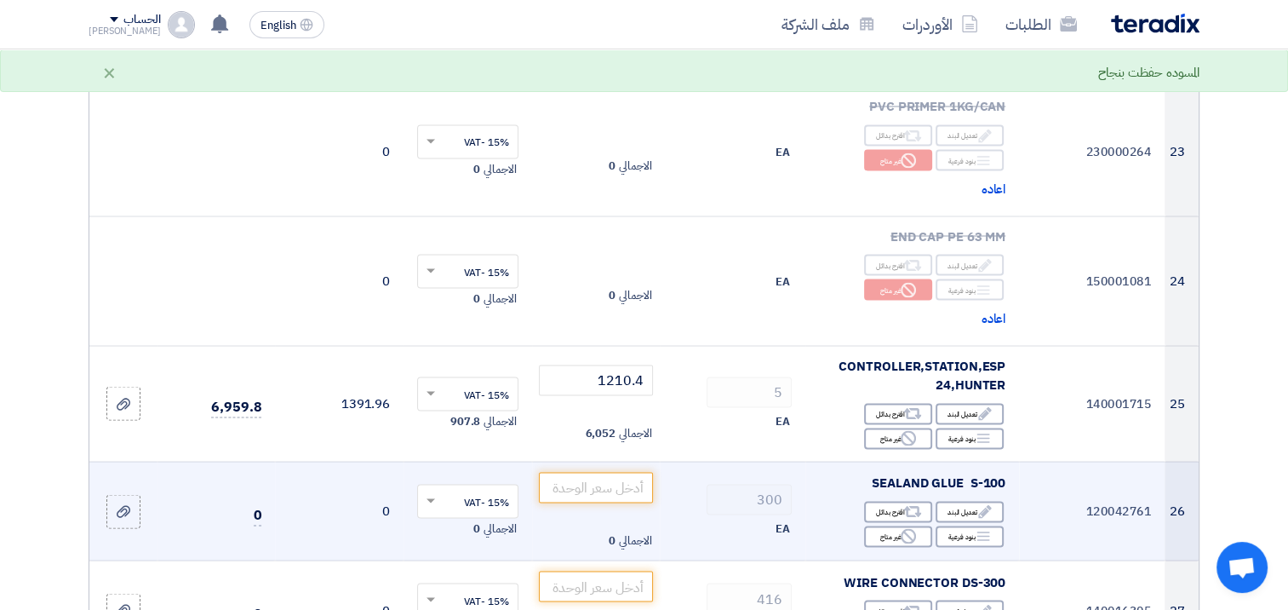
click at [700, 484] on div "300" at bounding box center [732, 499] width 118 height 31
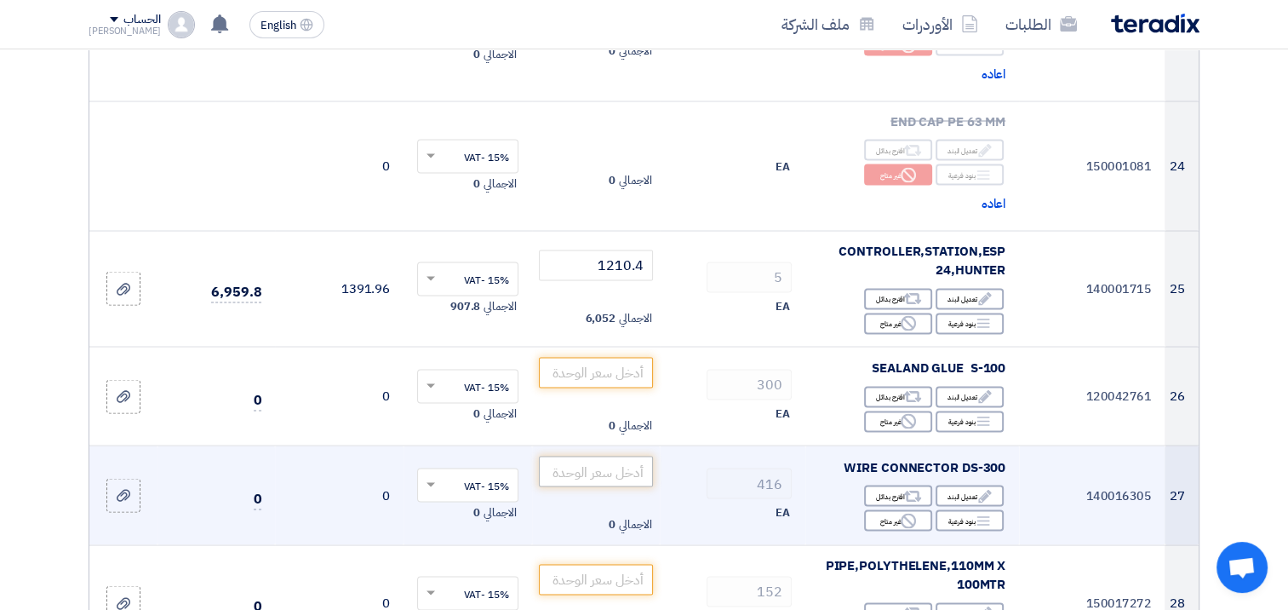
scroll to position [3150, 0]
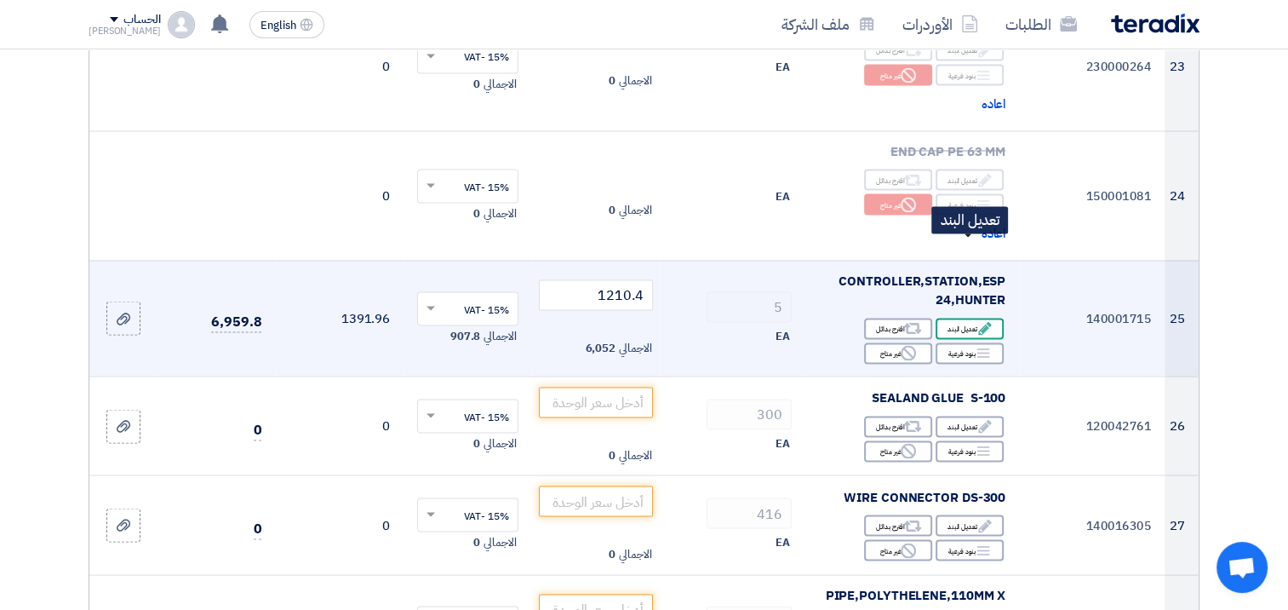
click at [975, 318] on div "Edit تعديل البند" at bounding box center [970, 328] width 68 height 21
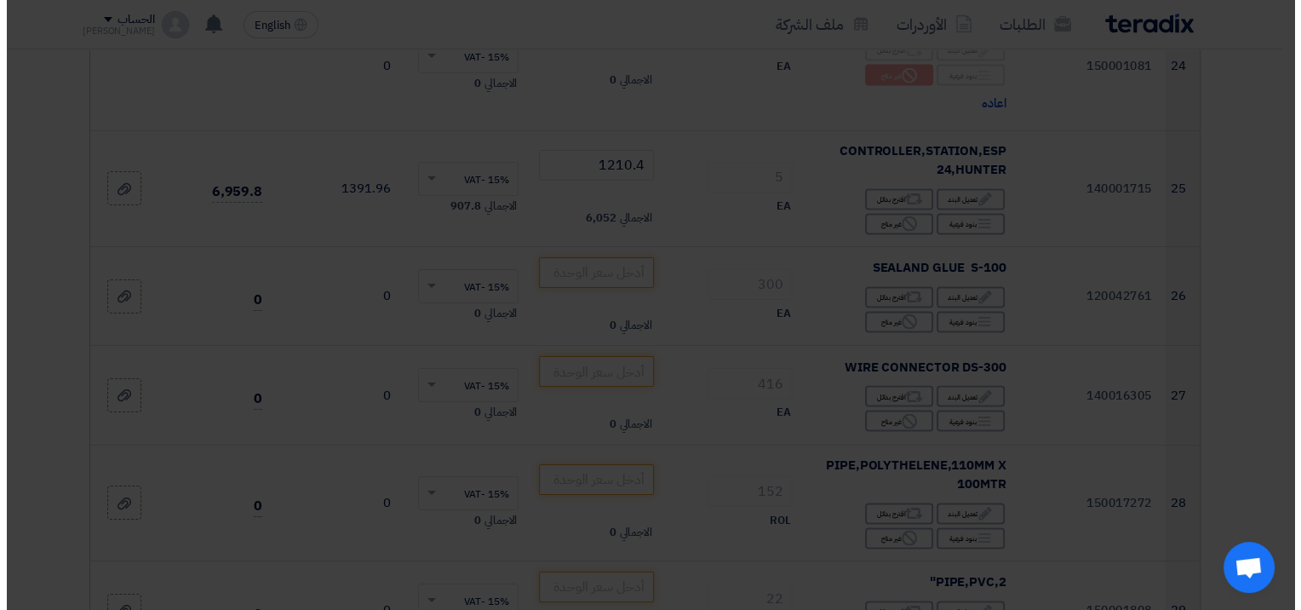
scroll to position [3021, 0]
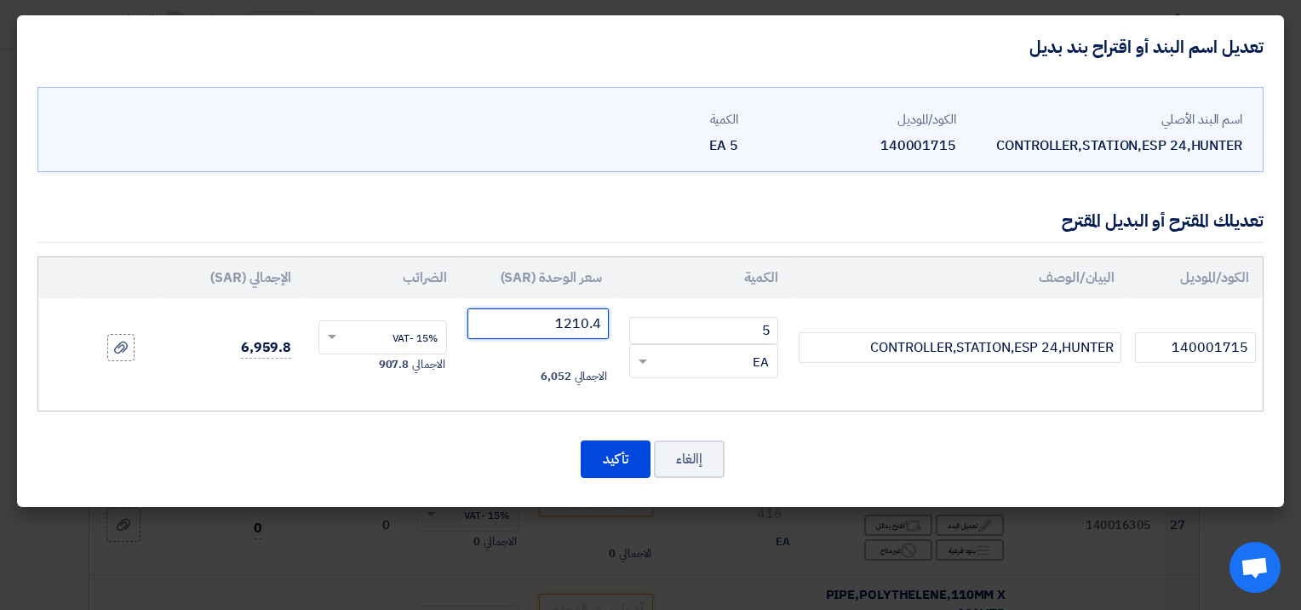
click at [565, 318] on input "1210.4" at bounding box center [537, 323] width 141 height 31
drag, startPoint x: 535, startPoint y: 327, endPoint x: 677, endPoint y: 329, distance: 141.3
click at [677, 329] on tr "140001715 CONTROLLER,STATION,ESP 24,HUNTER 5 RFQ_STEP1.ITEMS.2.TYPE_PLACEHOLDER…" at bounding box center [650, 347] width 1224 height 99
type input "1825.8"
click at [452, 430] on div "اسم البند الأصلي CONTROLLER,STATION,ESP 24,HUNTER الكود/الموديل 140001715 الكمي…" at bounding box center [650, 292] width 1267 height 428
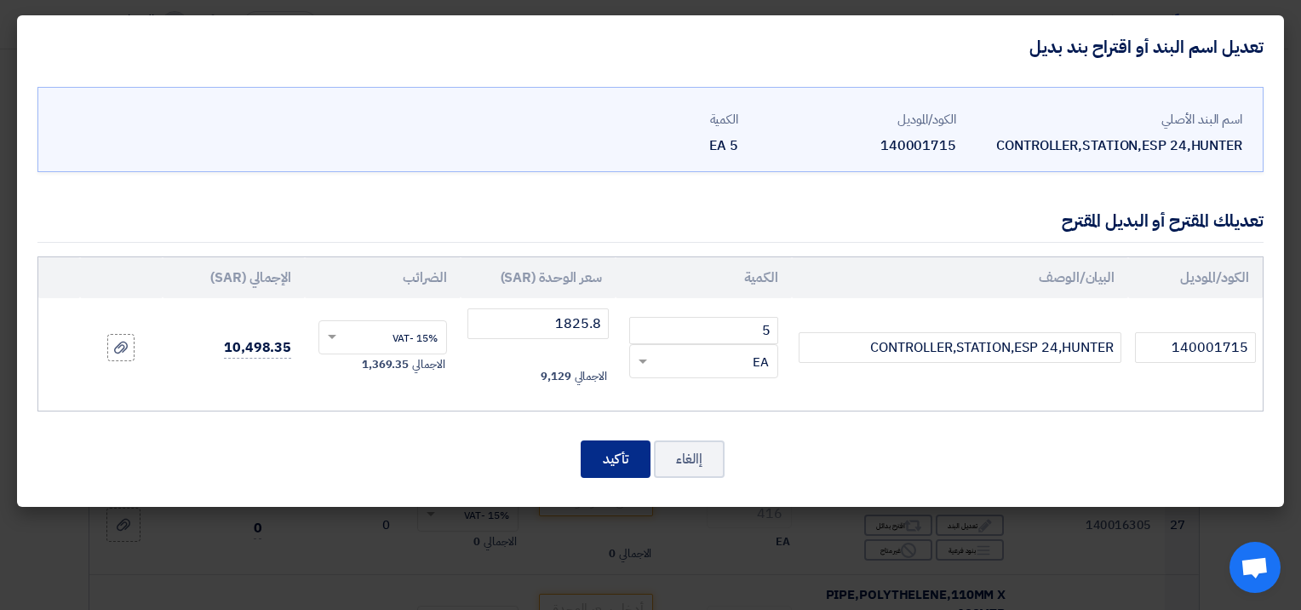
click at [596, 462] on button "تأكيد" at bounding box center [616, 458] width 70 height 37
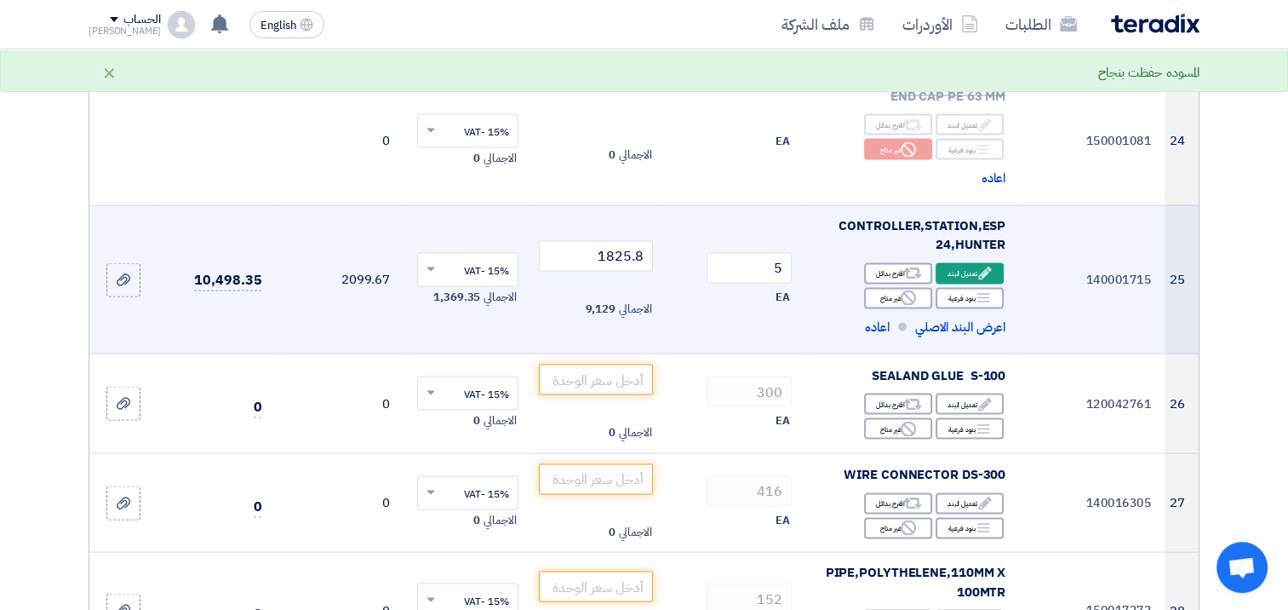
scroll to position [3235, 0]
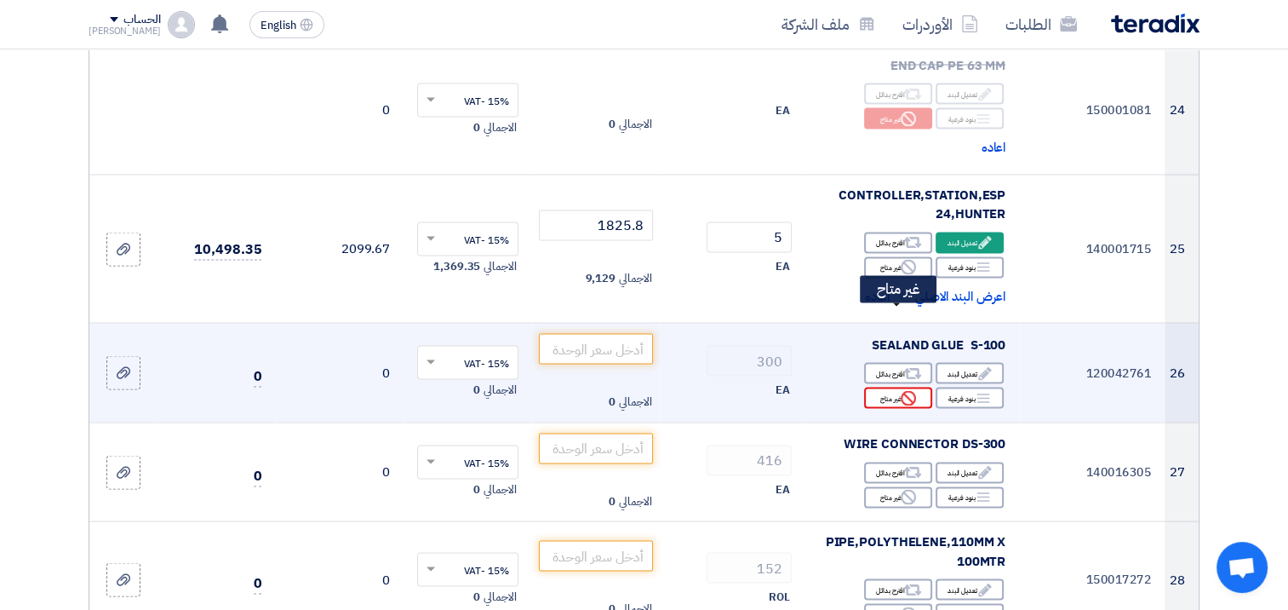
click at [872, 387] on div "Reject غير متاح" at bounding box center [898, 397] width 68 height 21
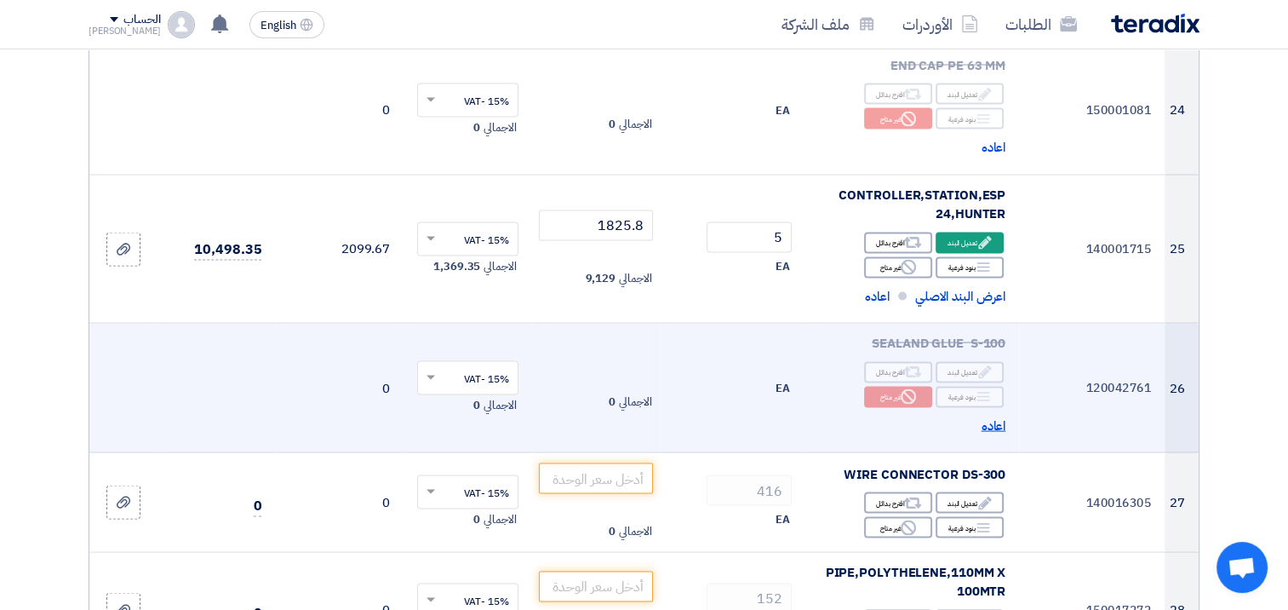
click at [991, 416] on span "اعاده" at bounding box center [994, 426] width 25 height 20
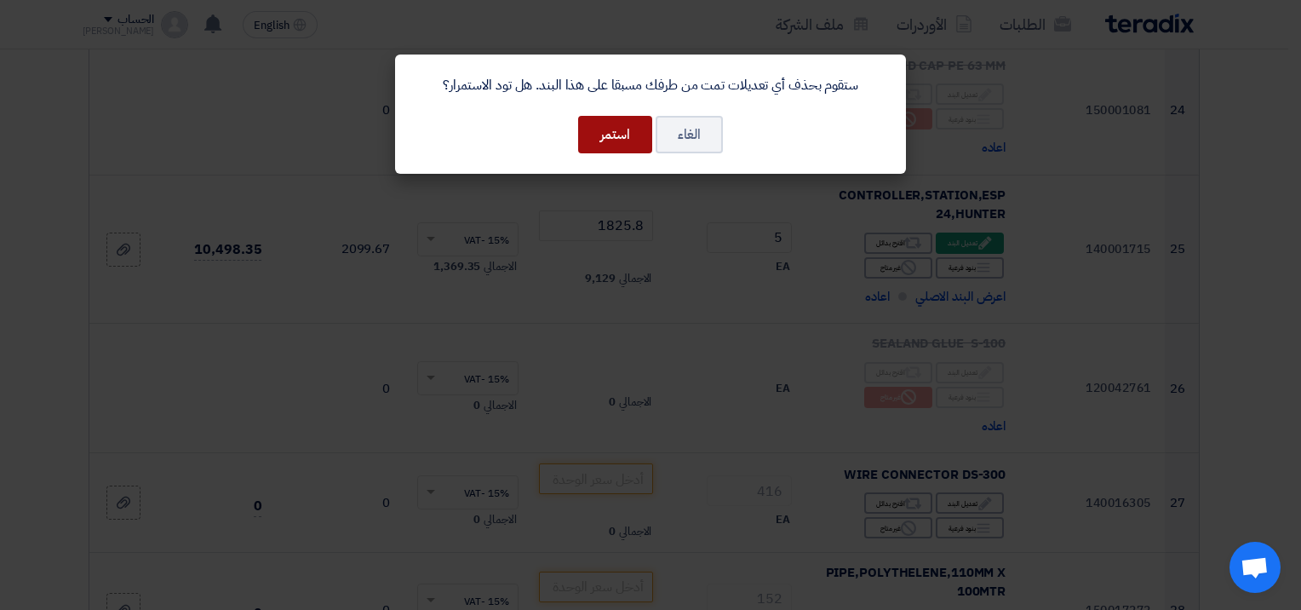
click at [602, 123] on button "استمر" at bounding box center [615, 134] width 74 height 37
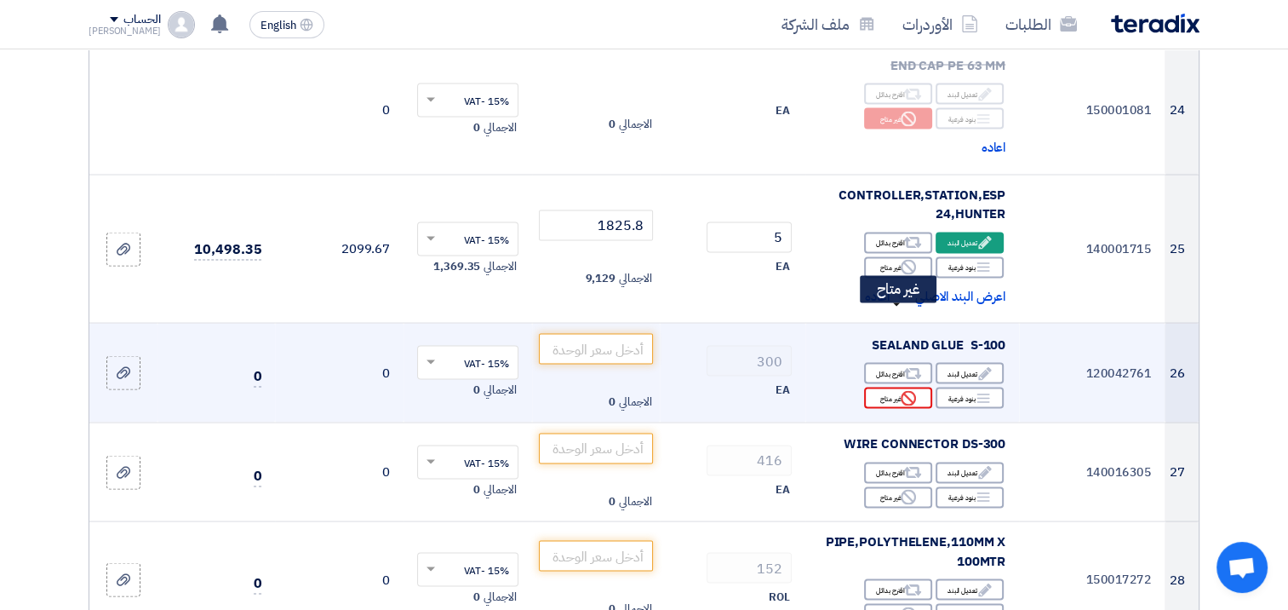
click at [887, 387] on div "Reject غير متاح" at bounding box center [898, 397] width 68 height 21
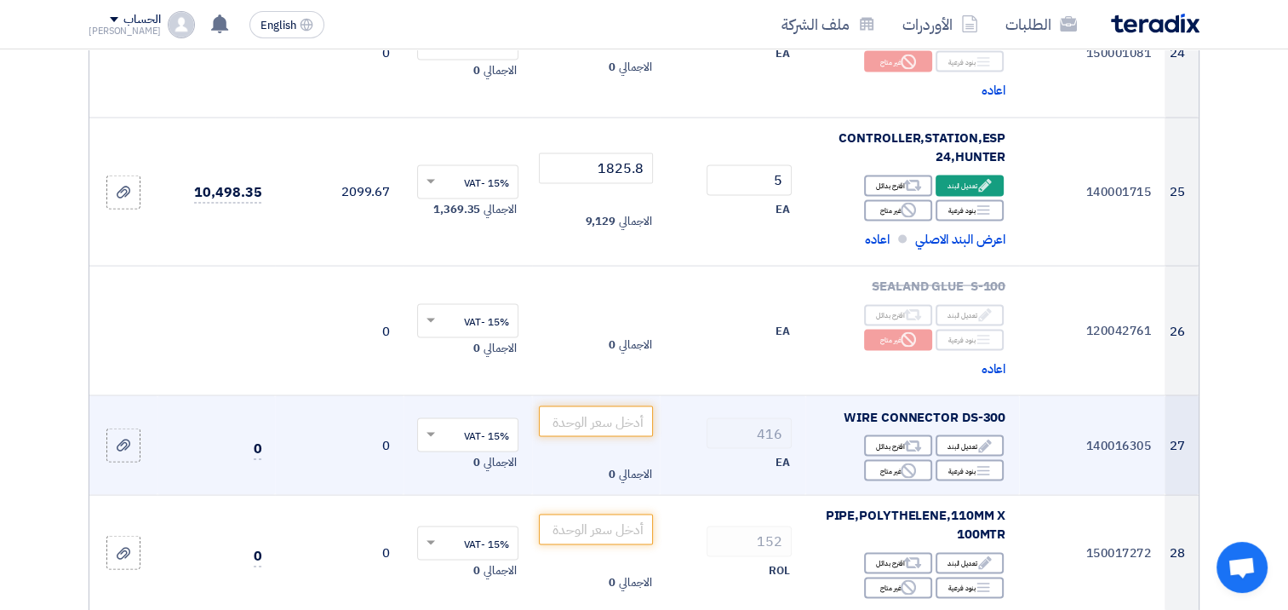
scroll to position [3405, 0]
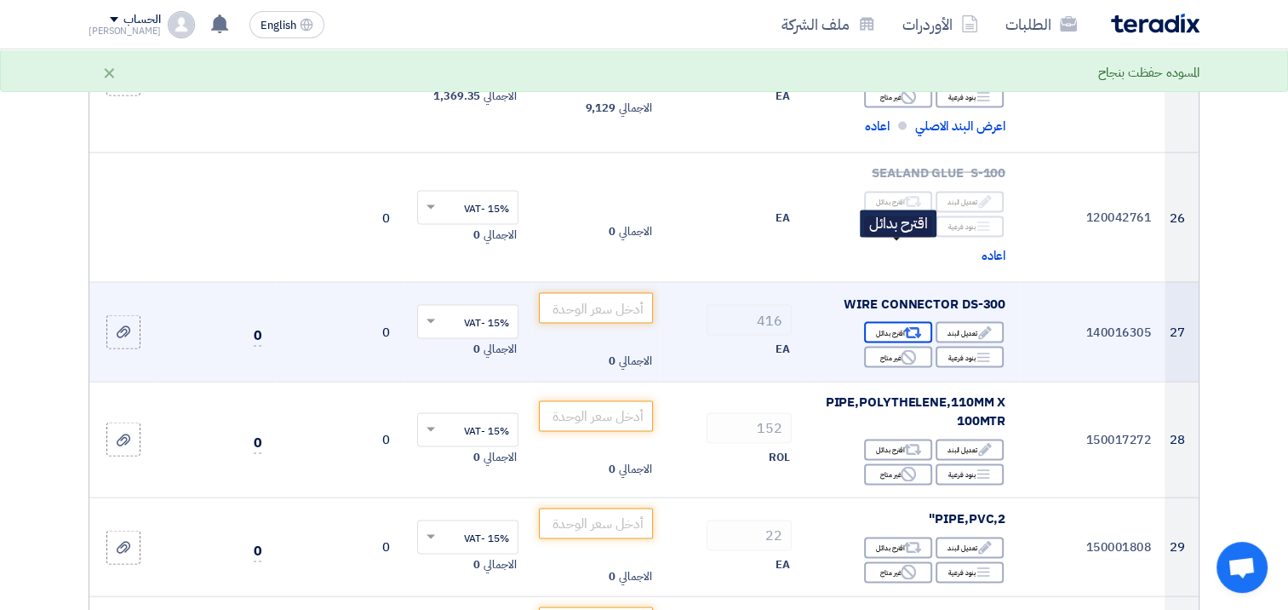
click at [897, 322] on div "Alternative اقترح بدائل" at bounding box center [898, 332] width 68 height 21
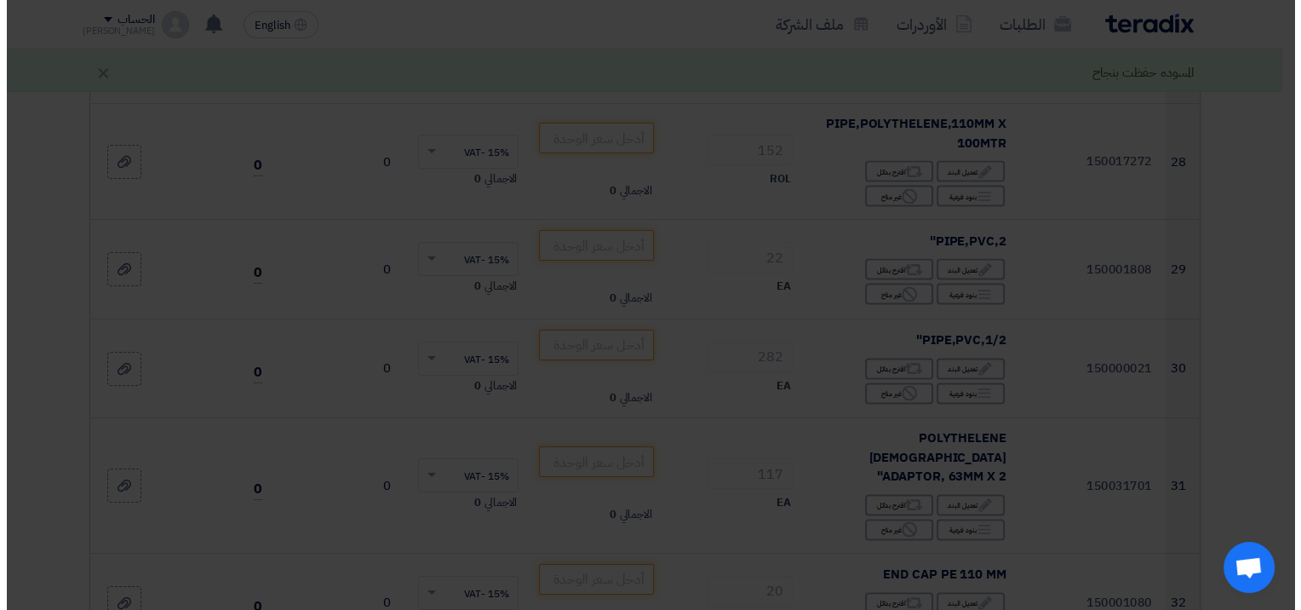
scroll to position [3276, 0]
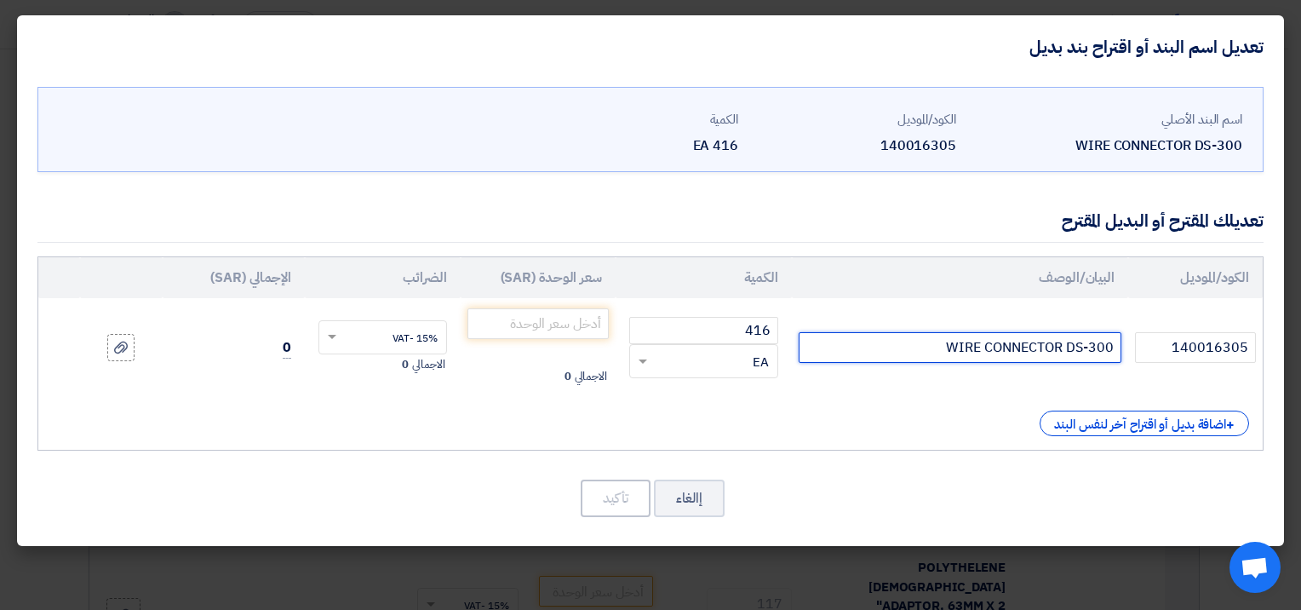
drag, startPoint x: 929, startPoint y: 336, endPoint x: 1091, endPoint y: 371, distance: 165.5
click at [1091, 371] on td "WIRE CONNECTOR DS-300" at bounding box center [960, 347] width 336 height 99
type input "E300"
click at [1032, 384] on td "E300" at bounding box center [960, 347] width 336 height 99
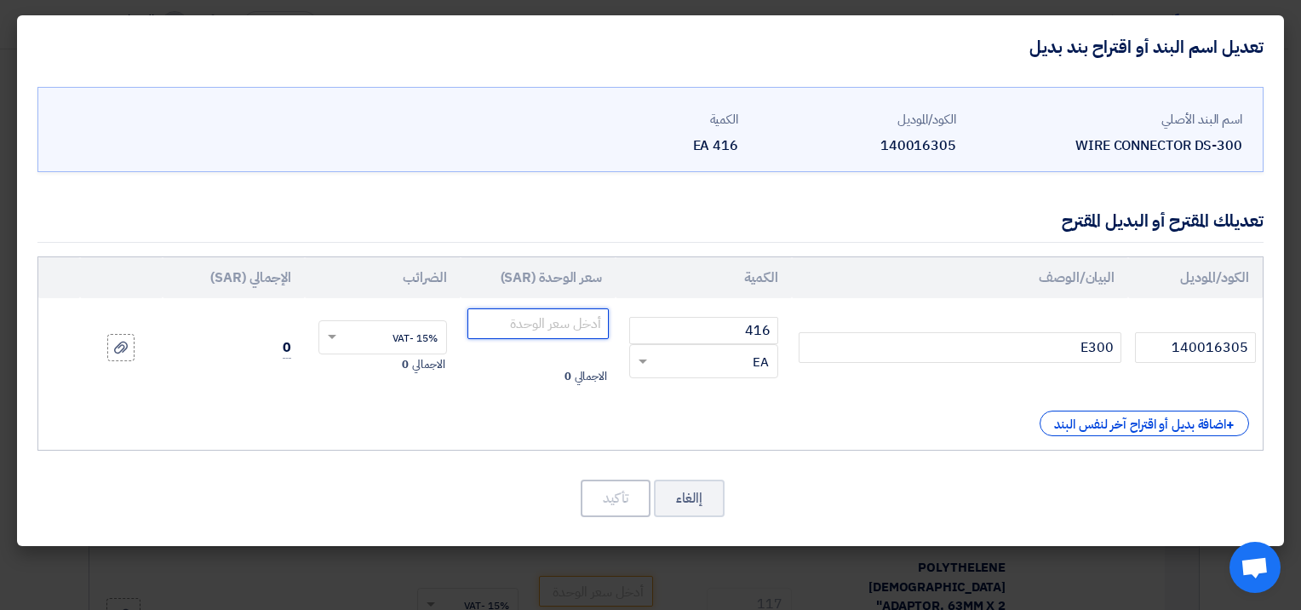
click at [560, 334] on input "number" at bounding box center [537, 323] width 141 height 31
click at [558, 410] on div "+ اضافة بديل أو اقتراح آخر لنفس البند" at bounding box center [650, 423] width 1197 height 26
drag, startPoint x: 562, startPoint y: 324, endPoint x: 627, endPoint y: 327, distance: 64.8
click at [627, 327] on tr "140016305 E300 416 RFQ_STEP1.ITEMS.2.TYPE_PLACEHOLDER" at bounding box center [650, 347] width 1224 height 99
type input "1"
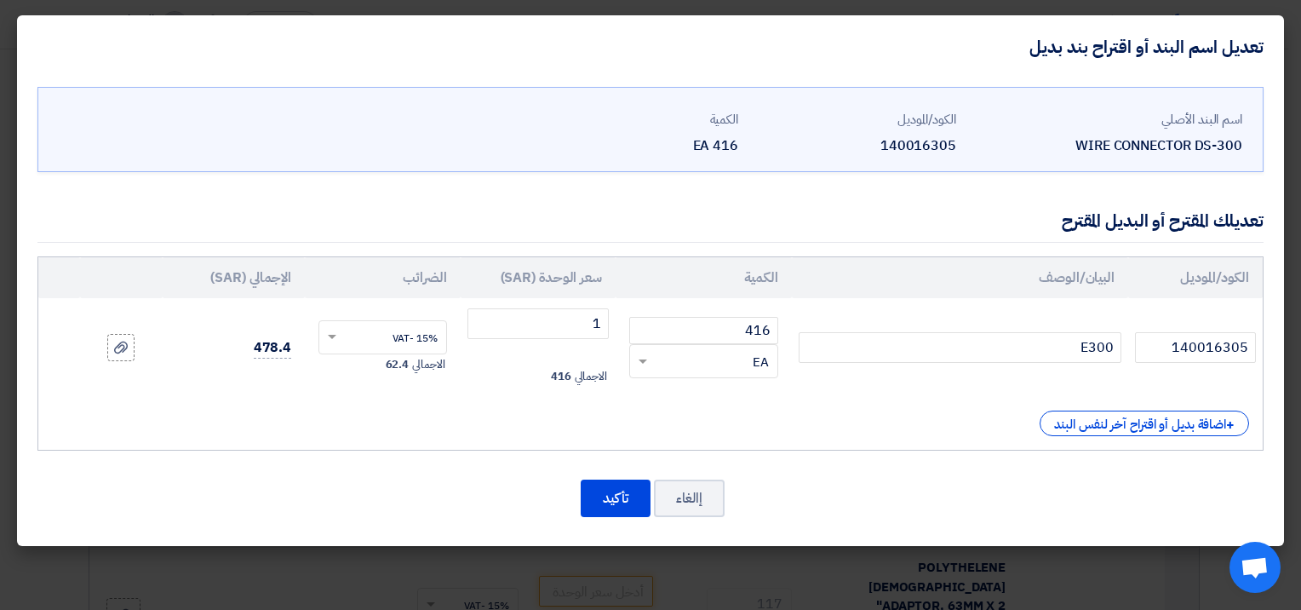
click at [593, 384] on div "الاجمالي 416" at bounding box center [537, 376] width 141 height 20
click at [714, 506] on button "إالغاء" at bounding box center [689, 497] width 71 height 37
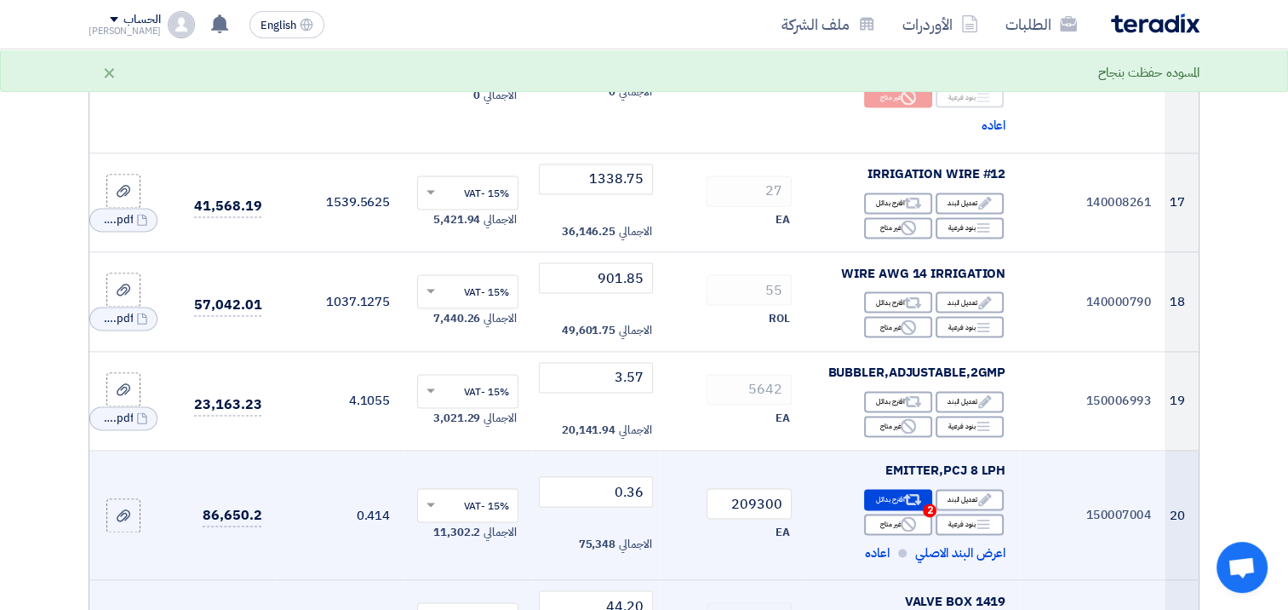
scroll to position [2447, 0]
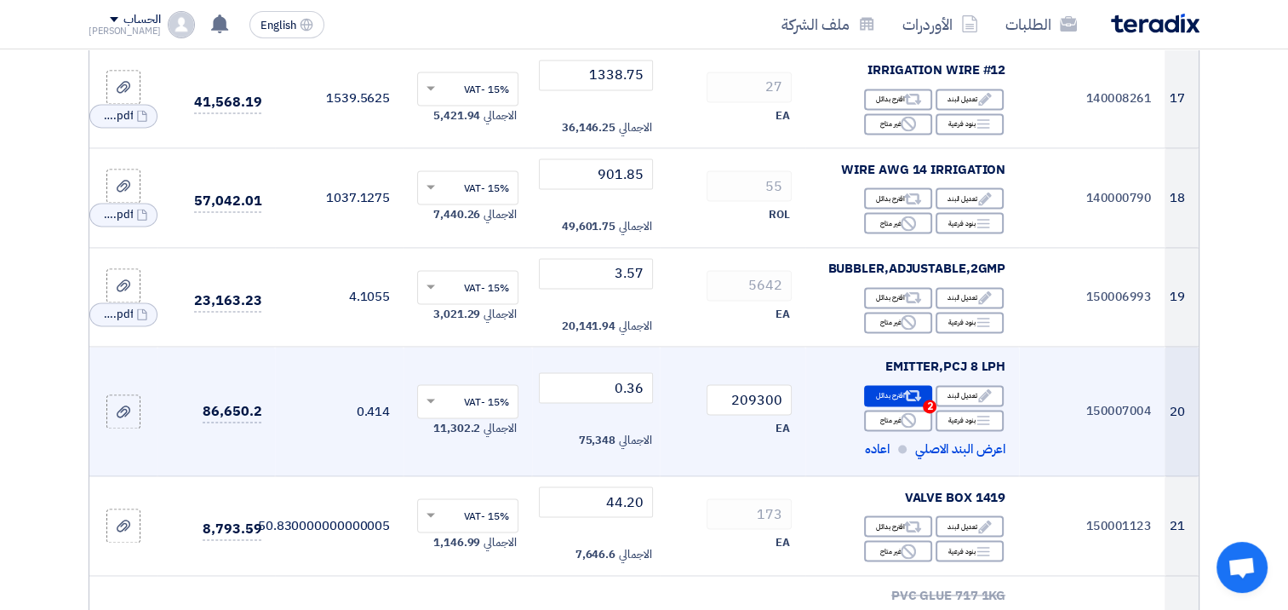
click at [809, 346] on td "EMITTER,PCJ 8 LPH Edit تعديل البند Alternative اقترح بدائل 2 Breakdown Reject" at bounding box center [912, 410] width 214 height 129
click at [881, 385] on div "Alternative اقترح بدائل 2" at bounding box center [898, 395] width 68 height 21
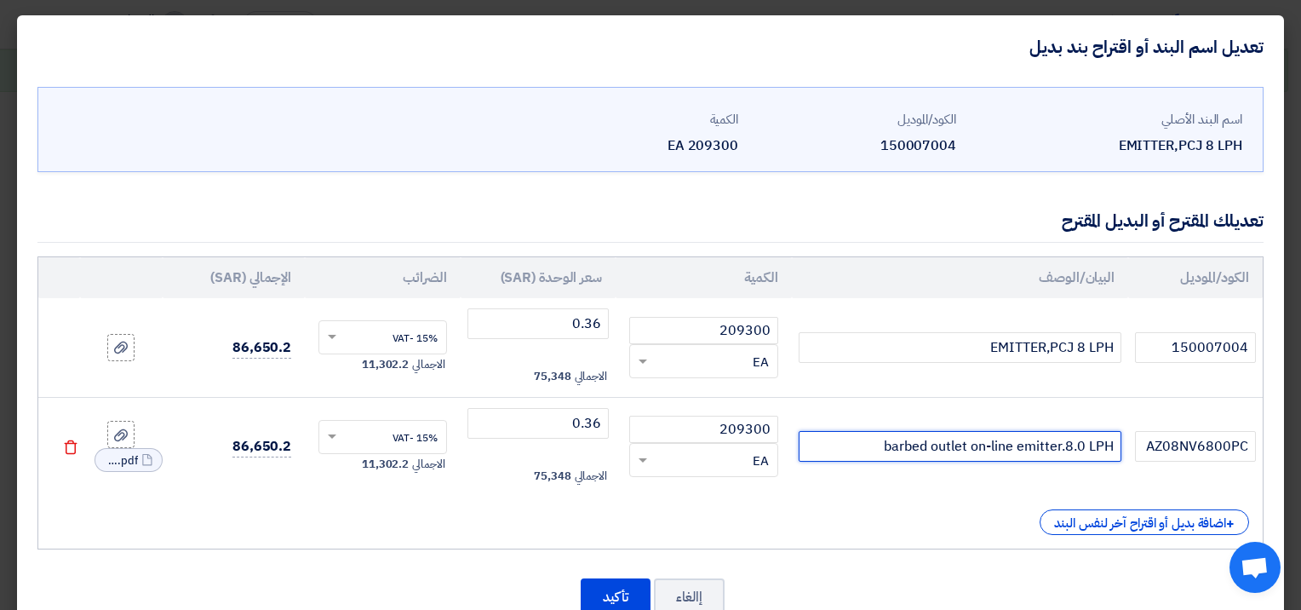
drag, startPoint x: 862, startPoint y: 443, endPoint x: 1137, endPoint y: 479, distance: 276.6
click at [1137, 479] on tr "AZ08NV6800PC barbed outlet on-line emitter.8.0 LPH 209300 RFQ_STEP1.ITEMS.2.TYP…" at bounding box center [650, 446] width 1224 height 99
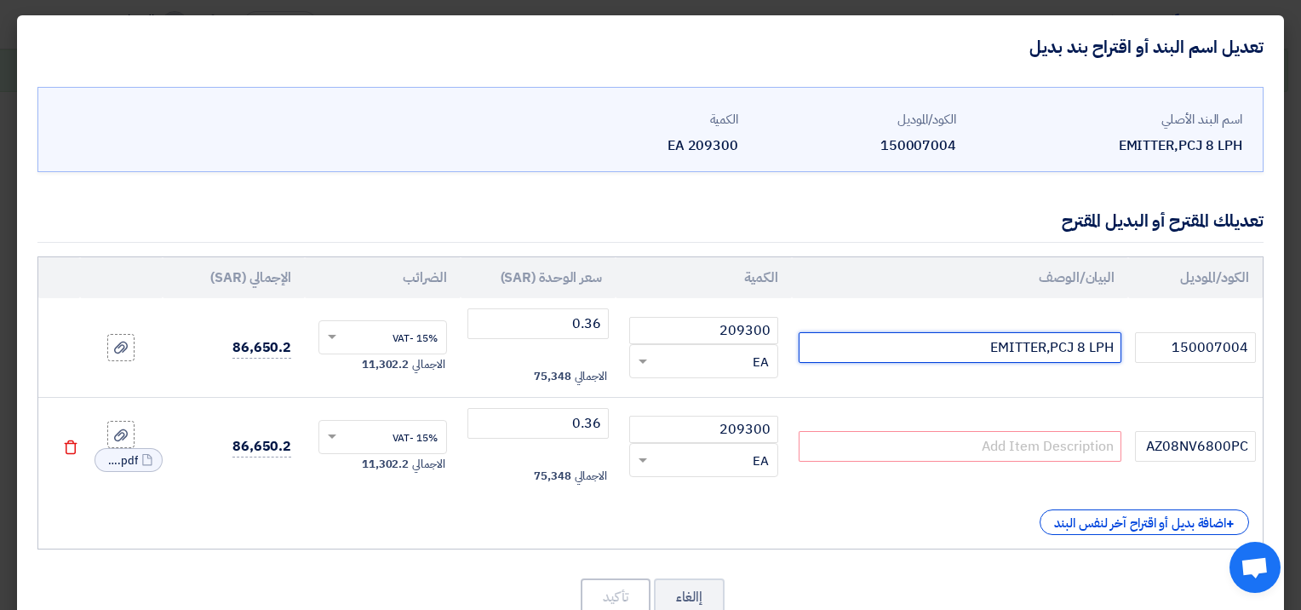
drag, startPoint x: 979, startPoint y: 347, endPoint x: 1179, endPoint y: 367, distance: 201.0
click at [1179, 367] on tr "150007004 EMITTER,PCJ 8 LPH 209300 RFQ_STEP1.ITEMS.2.TYPE_PLACEHOLDER × EA" at bounding box center [650, 347] width 1224 height 99
paste input "barbed outlet on-line emitter.8.0"
type input "barbed outlet on-line emitter.8.0 LPH"
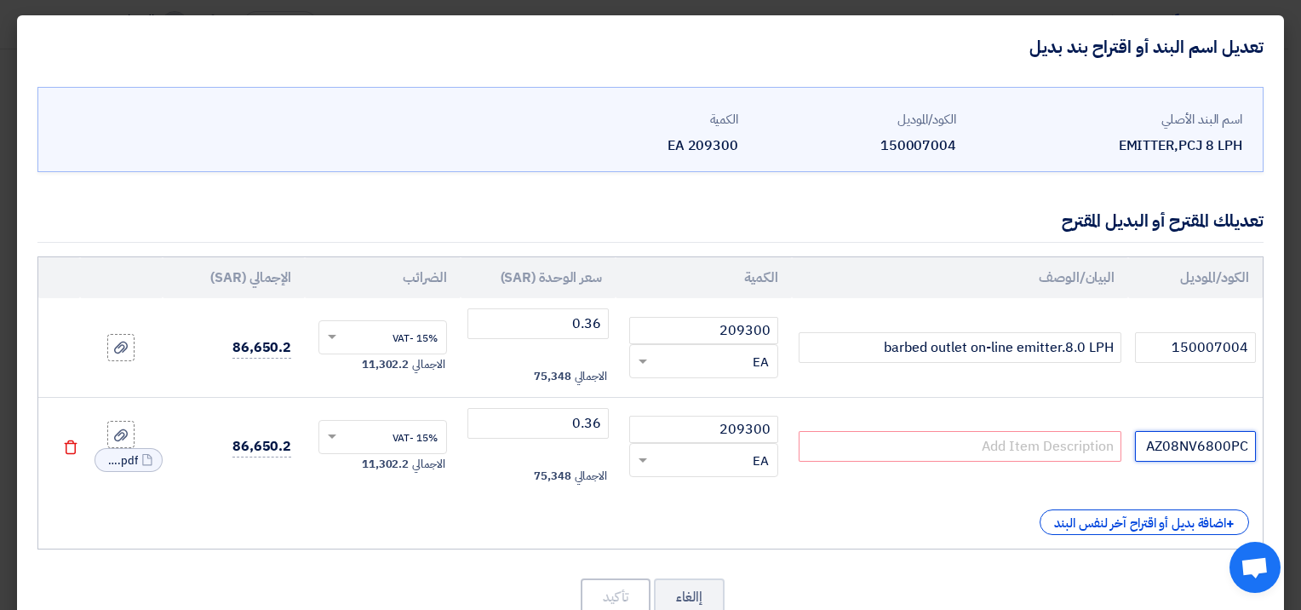
drag, startPoint x: 1144, startPoint y: 448, endPoint x: 1274, endPoint y: 461, distance: 130.1
click at [1274, 461] on div "اسم البند الأصلي EMITTER,PCJ 8 LPH الكود/الموديل 150007004 الكمية 209300 EA" at bounding box center [650, 361] width 1267 height 567
click at [138, 459] on span "AZUD_NAVIA_EMITTER_1757420398811.pdf" at bounding box center [121, 460] width 34 height 17
click at [163, 457] on div "File AZUD_NAVIA_EMITTER_1757420398811.pdf" at bounding box center [128, 460] width 68 height 24
click at [127, 434] on use at bounding box center [121, 434] width 14 height 12
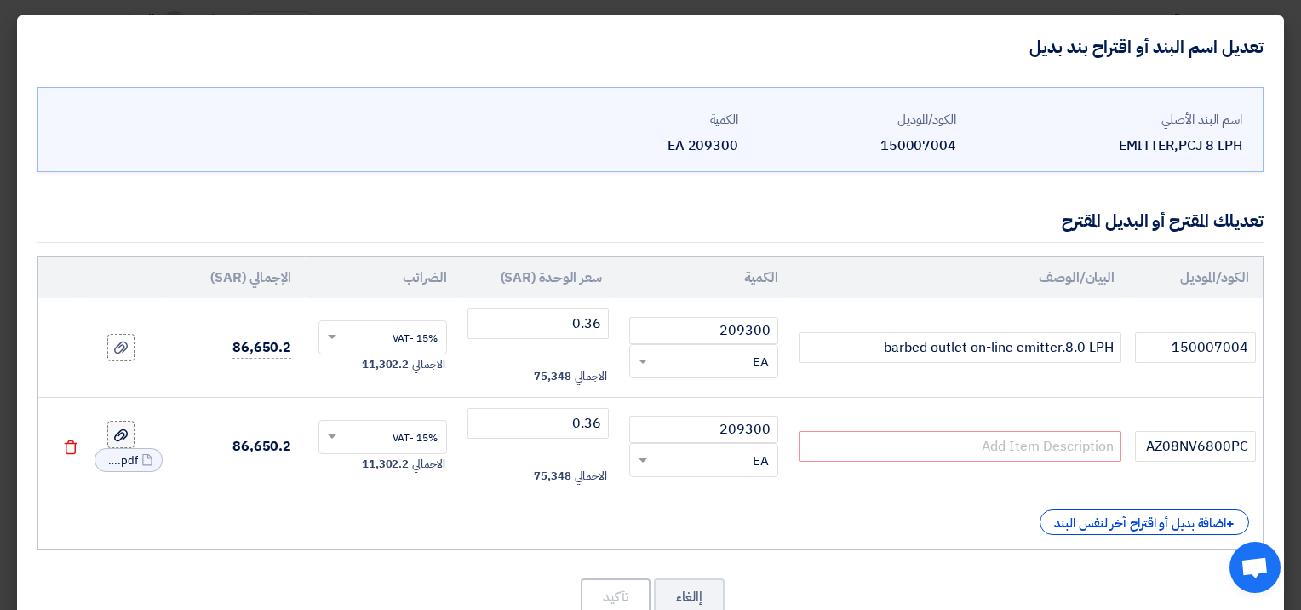
click at [0, 0] on input "file" at bounding box center [0, 0] width 0 height 0
click at [128, 347] on icon at bounding box center [121, 348] width 14 height 14
click at [0, 0] on input "file" at bounding box center [0, 0] width 0 height 0
click at [78, 448] on icon "Delete" at bounding box center [70, 446] width 15 height 15
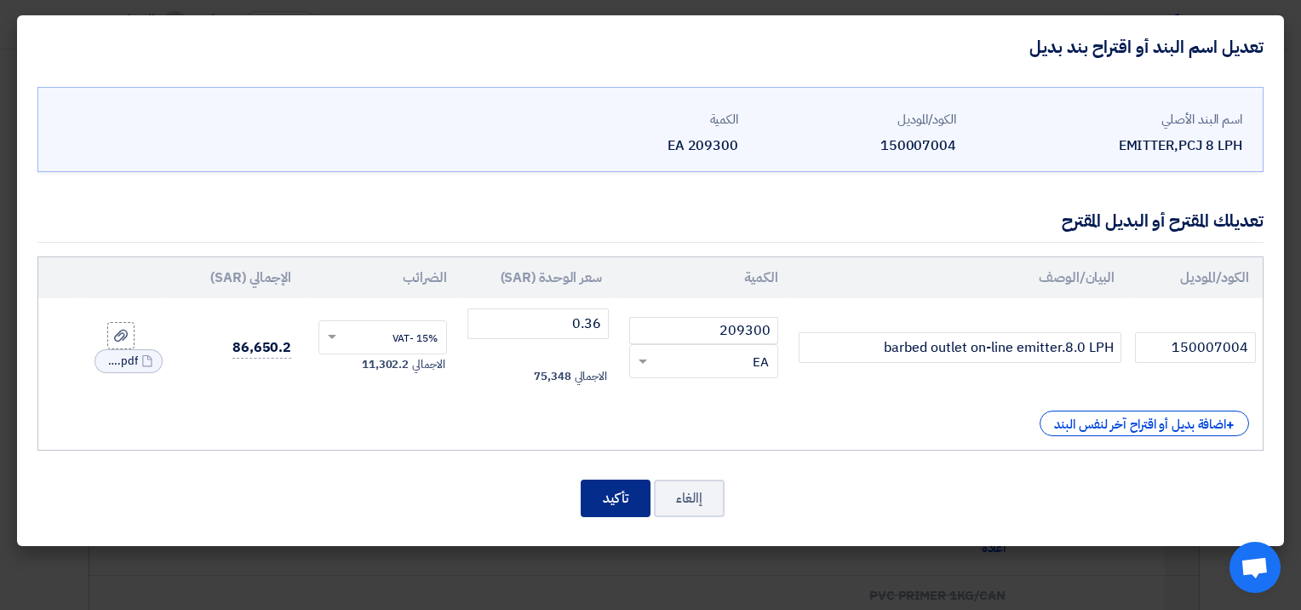
click at [611, 501] on button "تأكيد" at bounding box center [616, 497] width 70 height 37
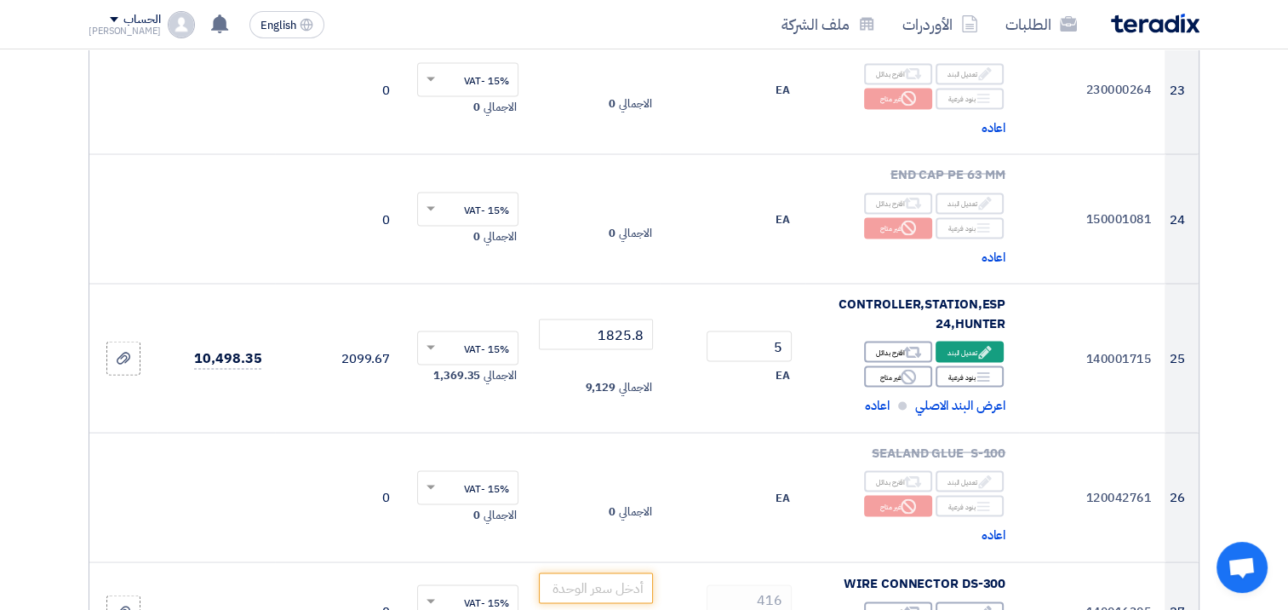
scroll to position [3128, 0]
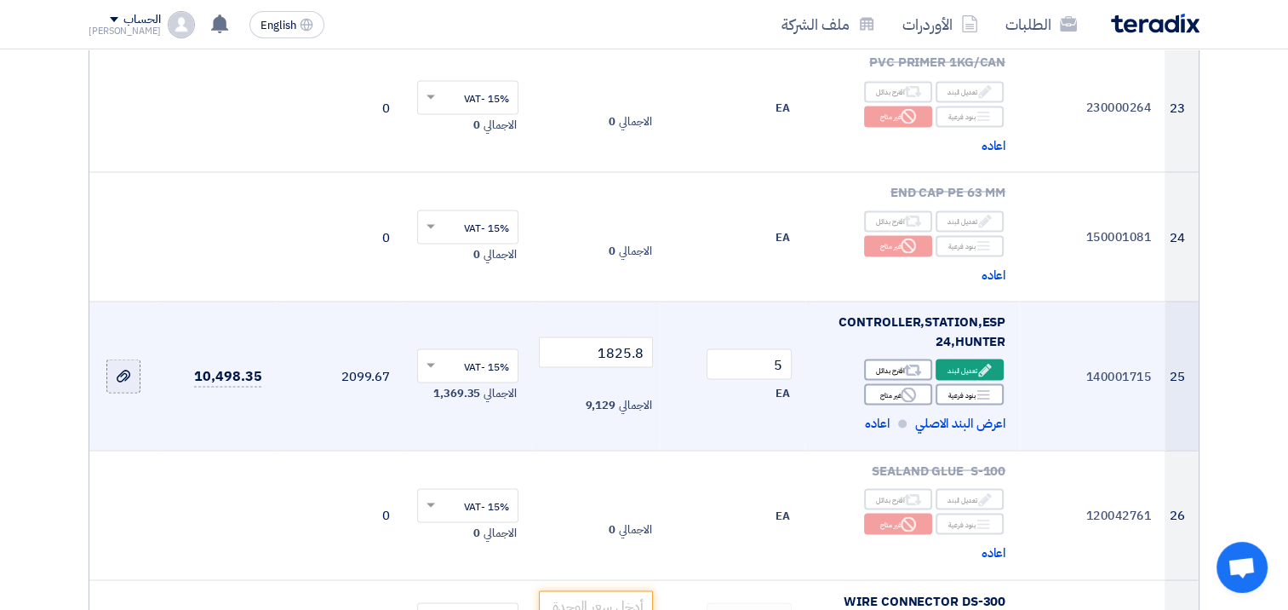
click at [126, 369] on use at bounding box center [124, 375] width 14 height 12
click at [0, 0] on input "file" at bounding box center [0, 0] width 0 height 0
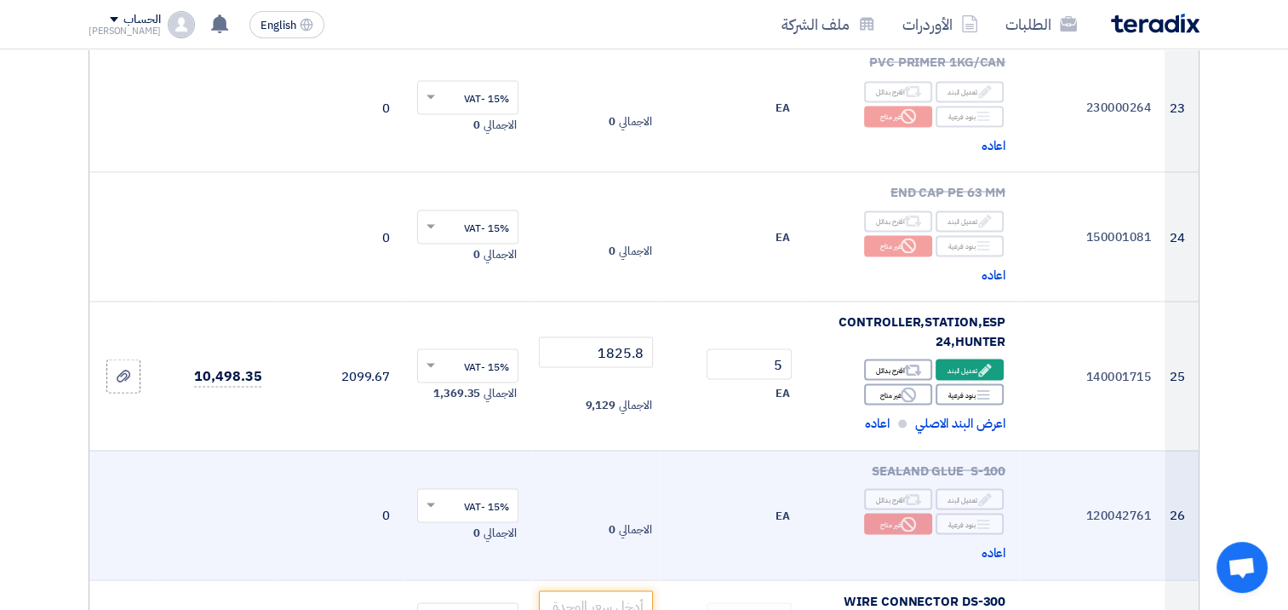
scroll to position [3213, 0]
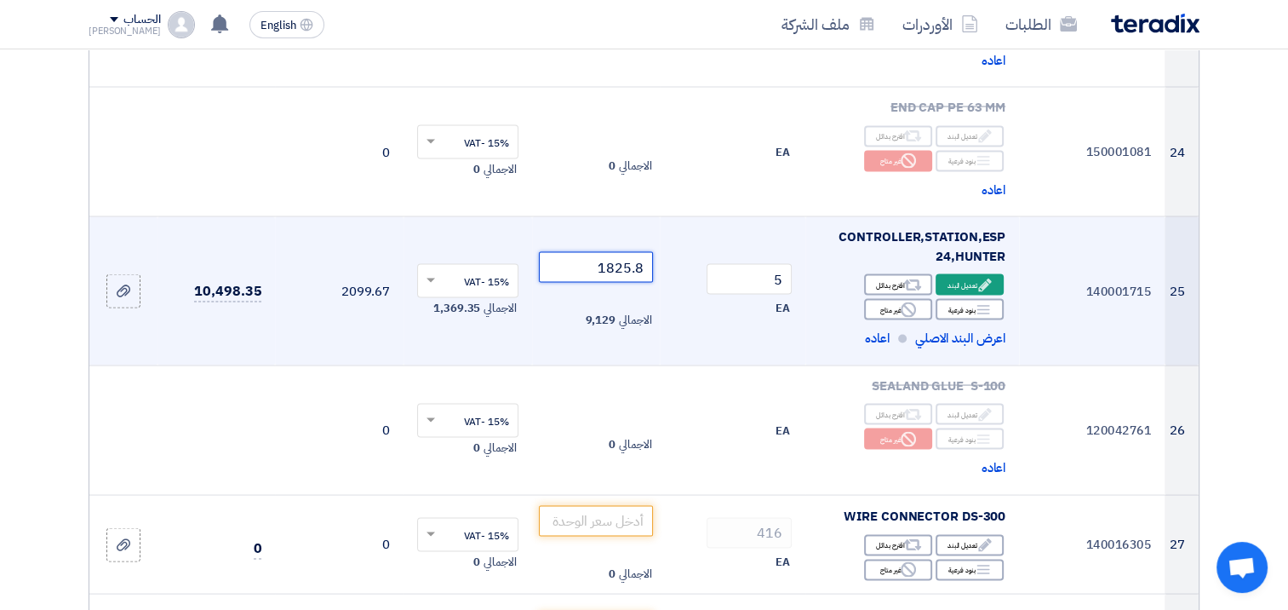
drag, startPoint x: 590, startPoint y: 184, endPoint x: 705, endPoint y: 184, distance: 114.9
click at [705, 216] on tr "25 140001715 CONTROLLER,STATION,ESP 24,HUNTER Edit تعديل البند Alternative 5 ×" at bounding box center [643, 290] width 1109 height 149
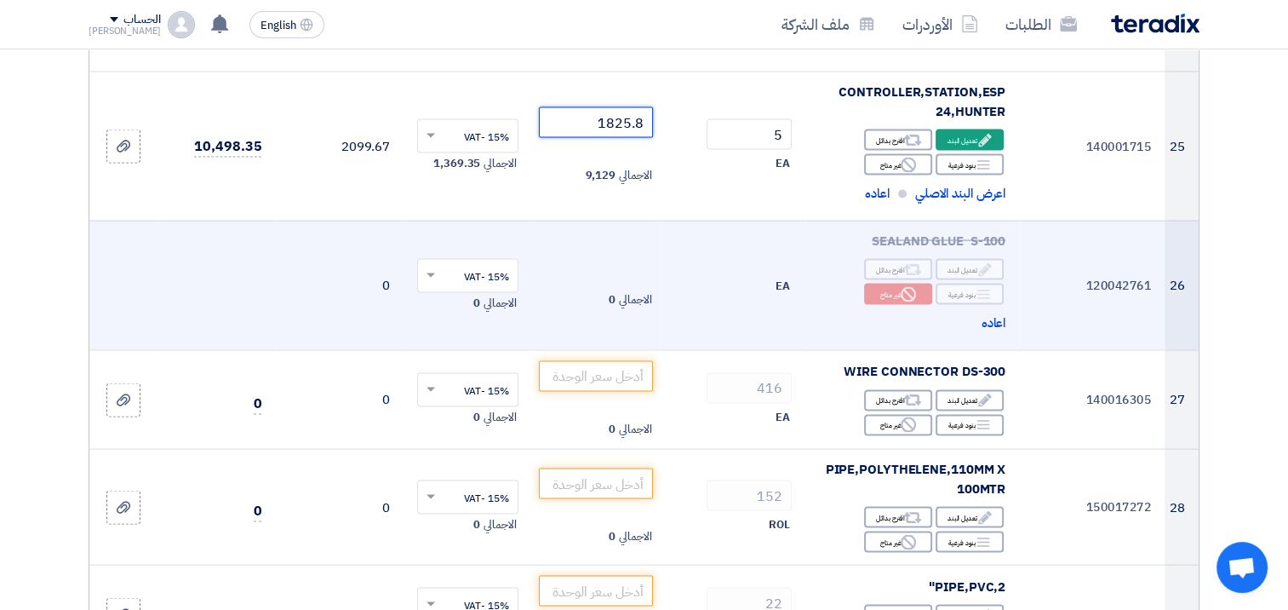
scroll to position [3383, 0]
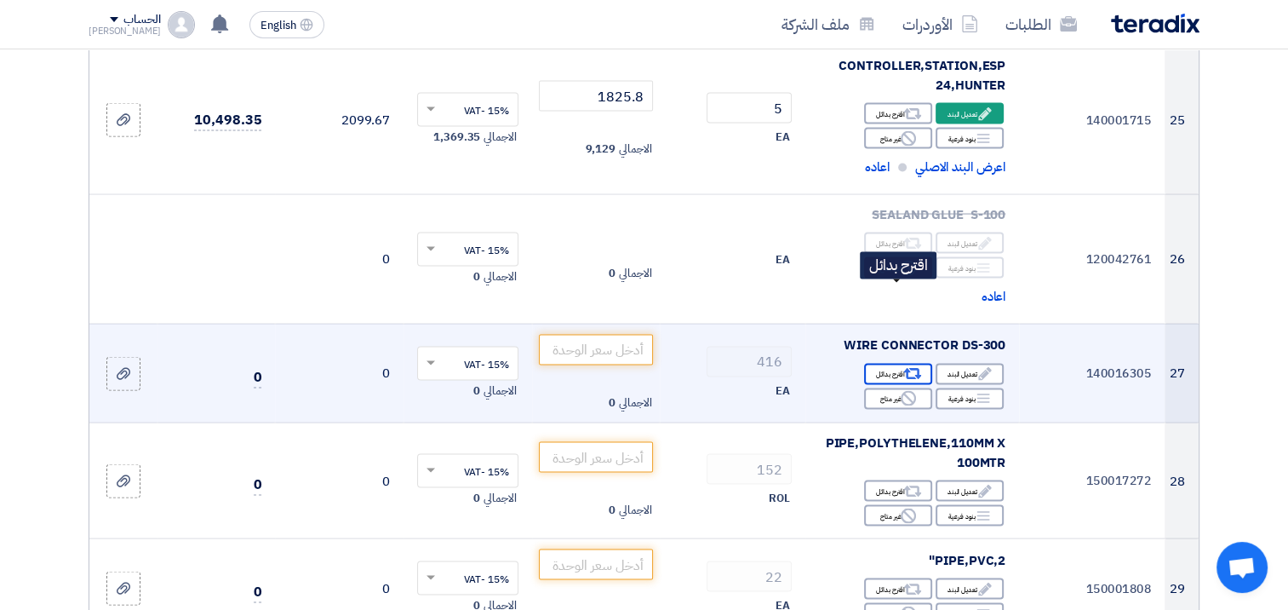
click at [882, 364] on div "Alternative اقترح بدائل" at bounding box center [898, 374] width 68 height 21
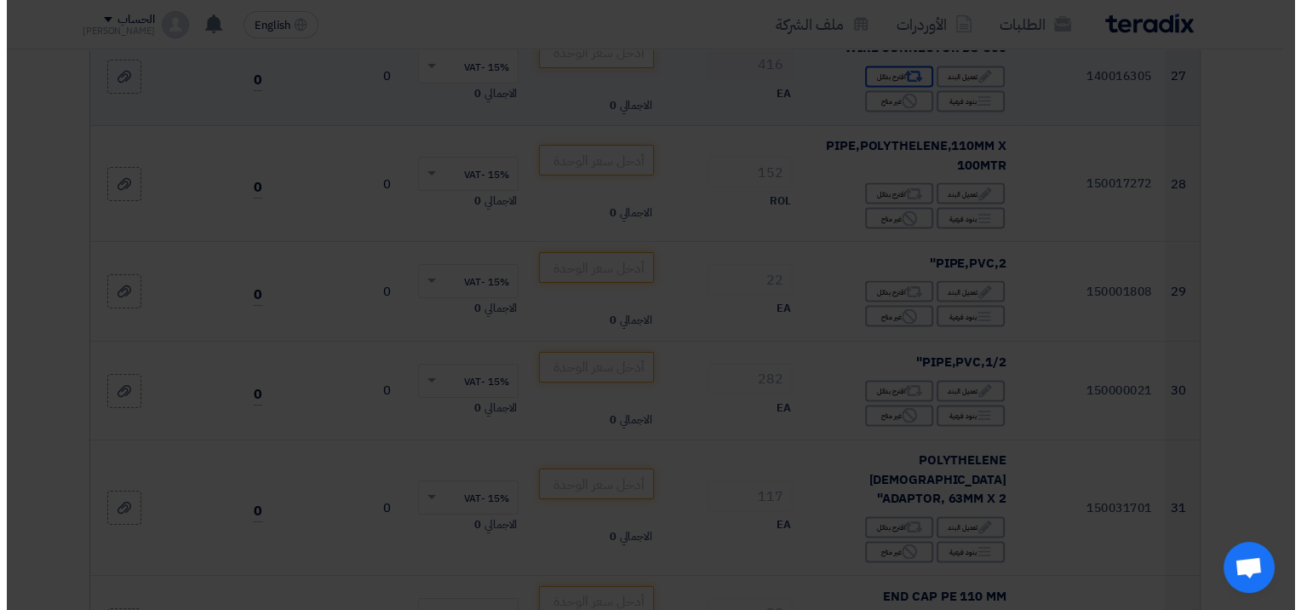
scroll to position [3235, 0]
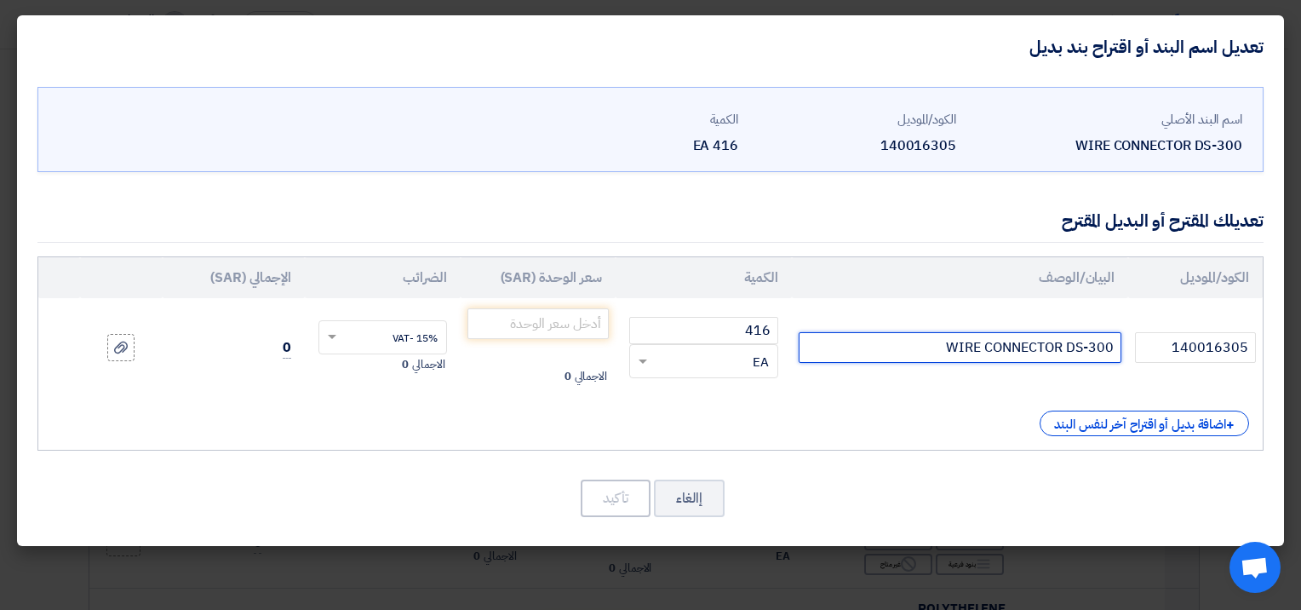
drag, startPoint x: 933, startPoint y: 347, endPoint x: 1165, endPoint y: 364, distance: 233.0
click at [1171, 361] on tr "140016305 WIRE CONNECTOR DS-300 416 RFQ_STEP1.ITEMS.2.TYPE_PLACEHOLDER × EA" at bounding box center [650, 347] width 1224 height 99
paste input "DIRECT BURIAL WATERPROOF CONNECTOR"
type input "DIRECT BURIAL WATERPROOF CONNECTOR"
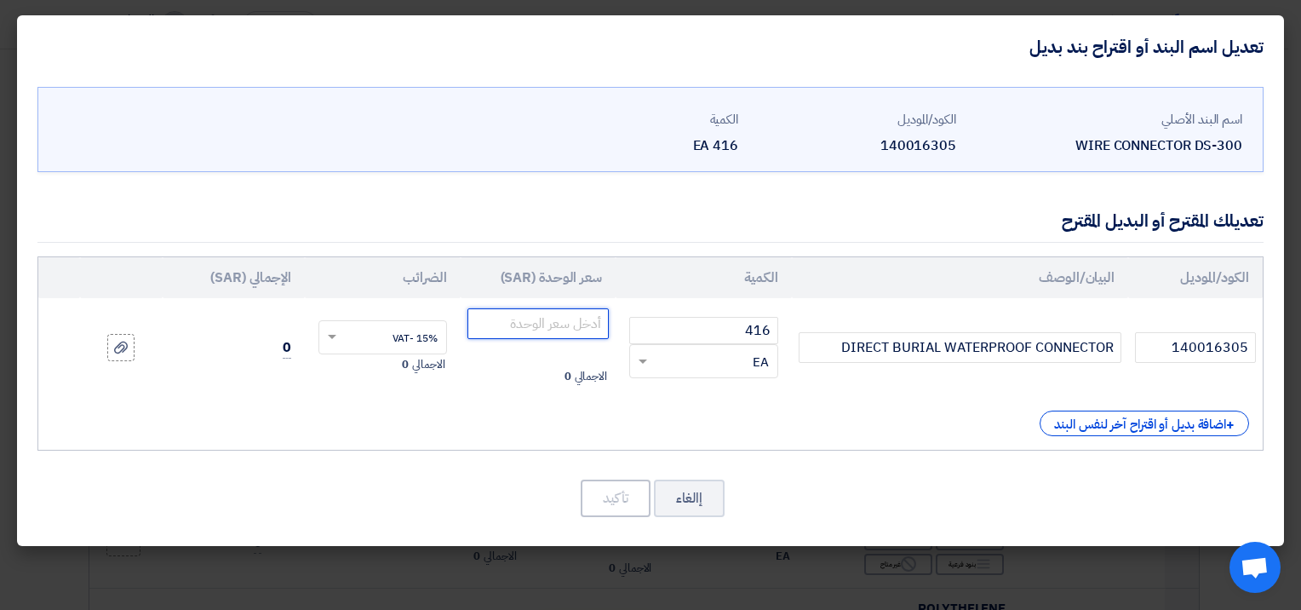
click at [539, 330] on input "number" at bounding box center [537, 323] width 141 height 31
paste input "6.37"
type input "6.37"
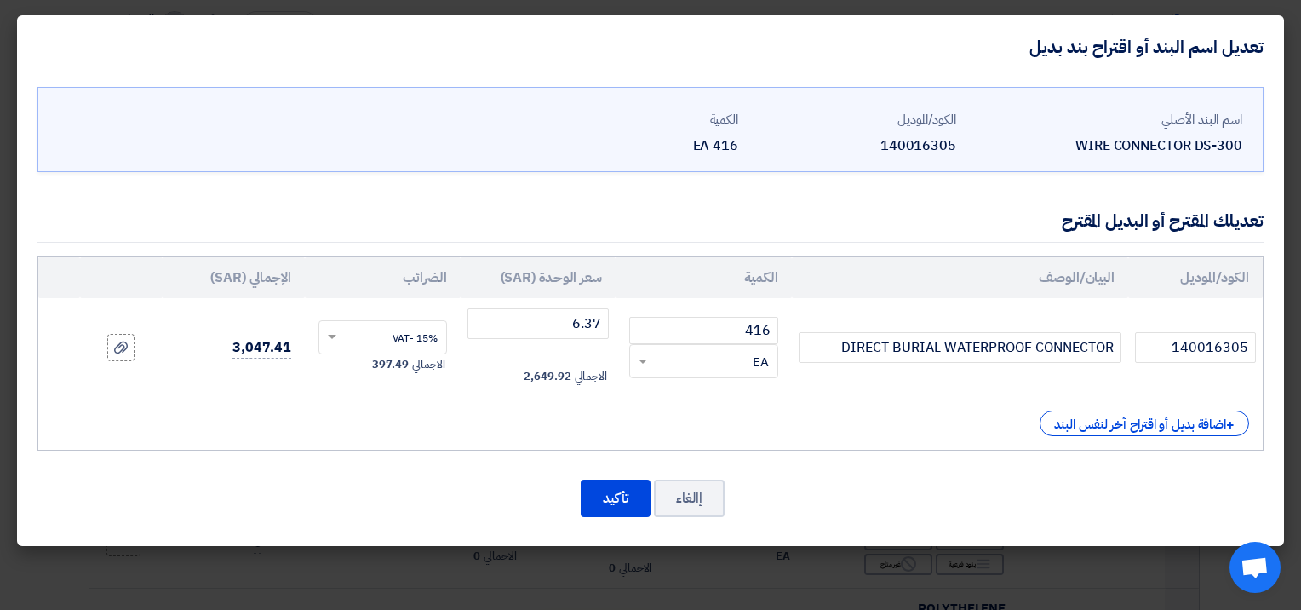
click at [517, 403] on div "الكود/الموديل البيان/الوصف الكمية سعر الوحدة (SAR) [DEMOGRAPHIC_DATA] الإجمالي …" at bounding box center [650, 353] width 1226 height 194
click at [129, 347] on div at bounding box center [120, 348] width 17 height 20
click at [0, 0] on input "file" at bounding box center [0, 0] width 0 height 0
click at [119, 349] on icon at bounding box center [121, 348] width 14 height 14
click at [0, 0] on input "file" at bounding box center [0, 0] width 0 height 0
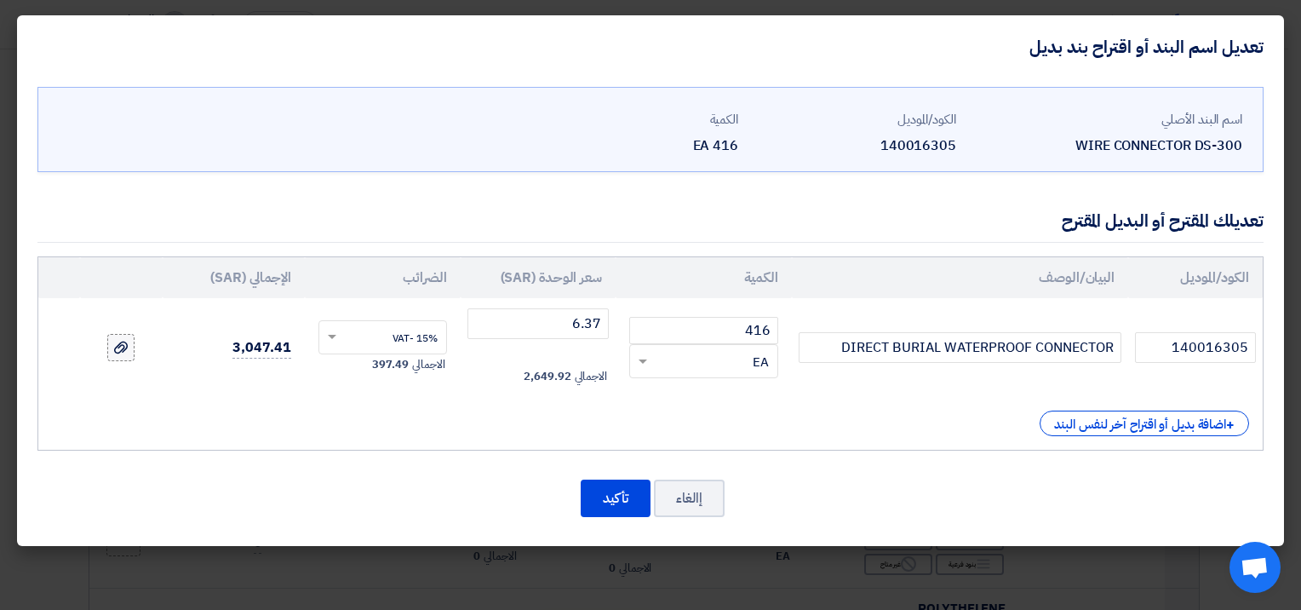
click at [114, 347] on icon at bounding box center [121, 348] width 14 height 14
click at [0, 0] on input "file" at bounding box center [0, 0] width 0 height 0
click at [619, 501] on button "تأكيد" at bounding box center [616, 497] width 70 height 37
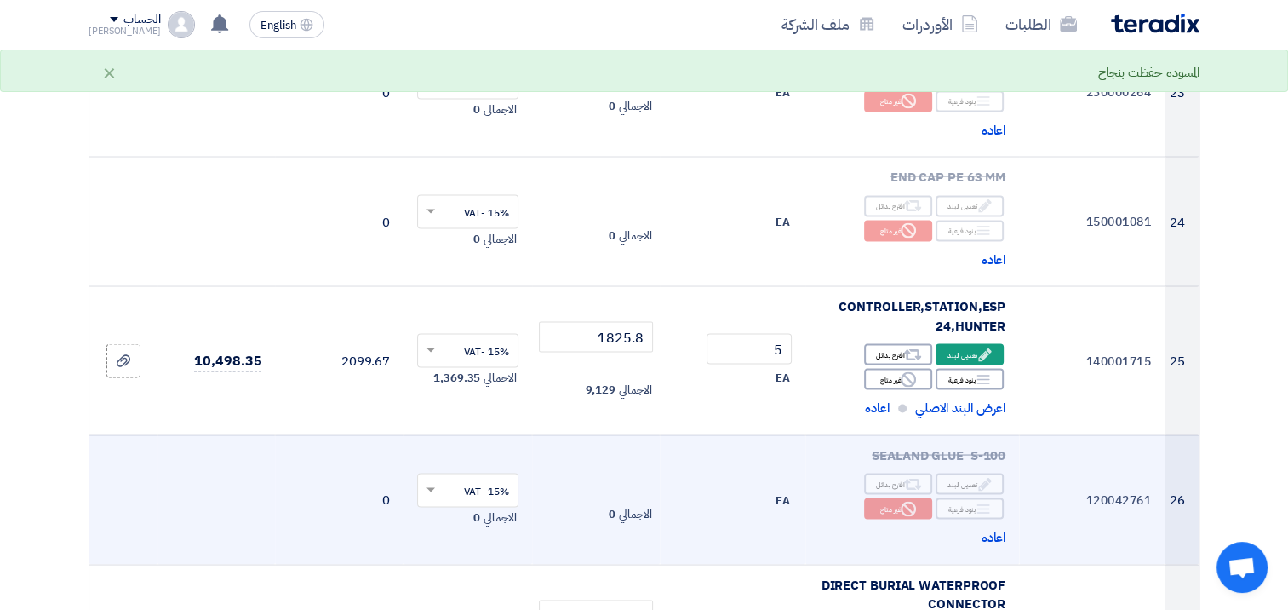
scroll to position [3107, 0]
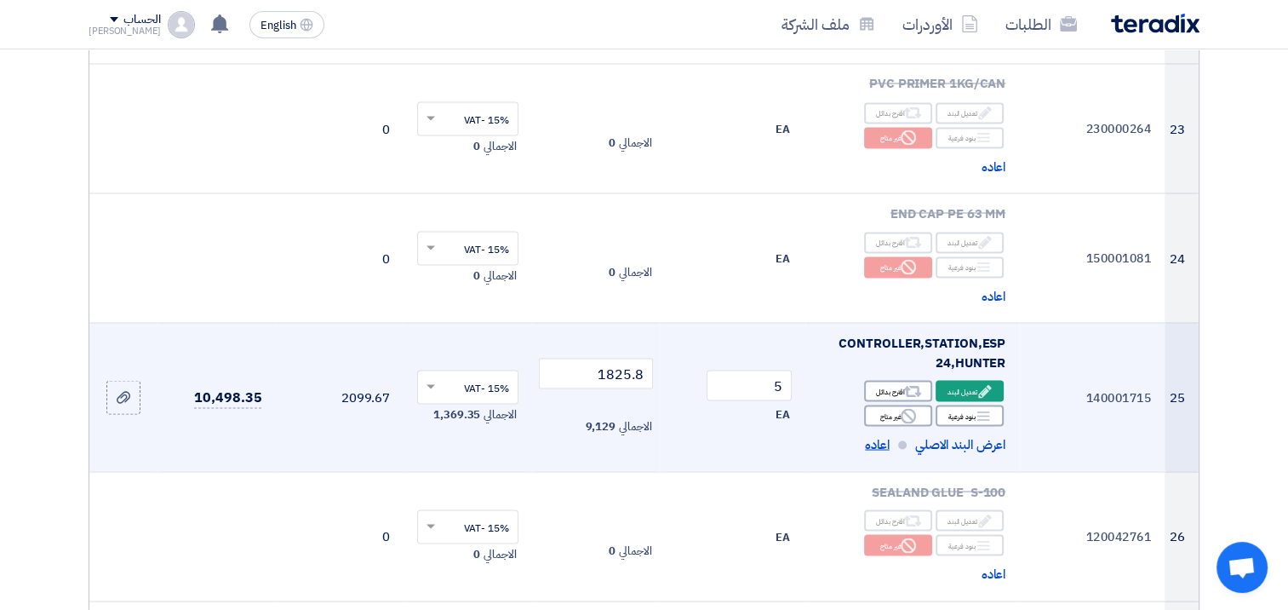
click at [873, 434] on span "اعاده" at bounding box center [877, 444] width 25 height 20
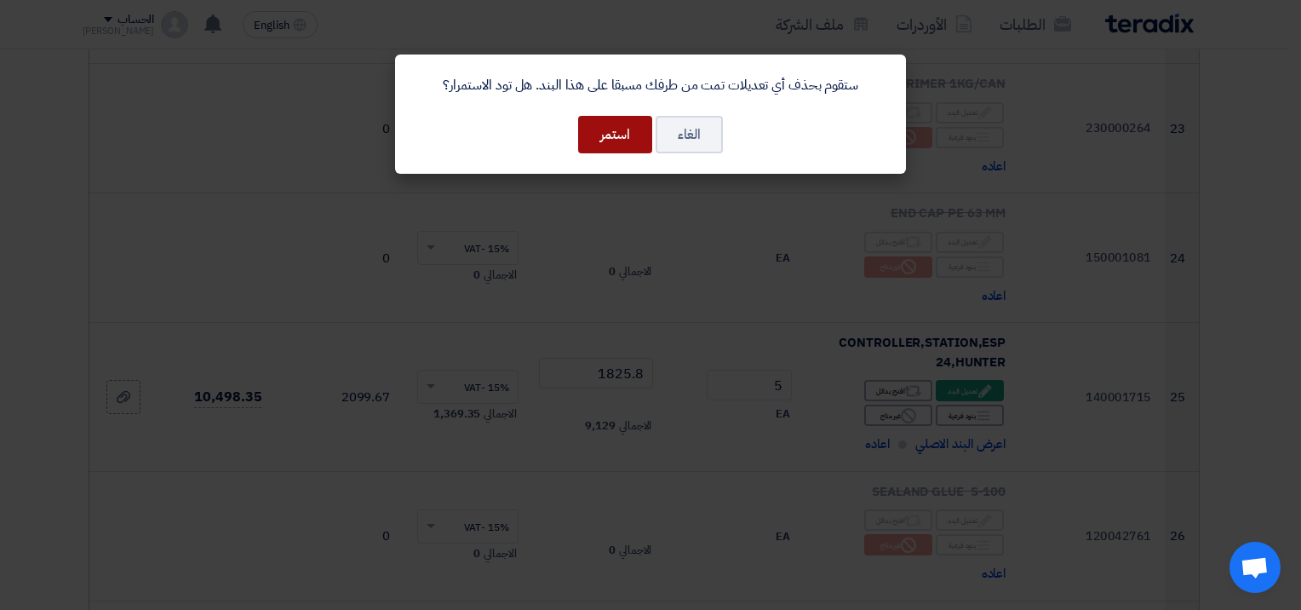
click at [603, 129] on button "استمر" at bounding box center [615, 134] width 74 height 37
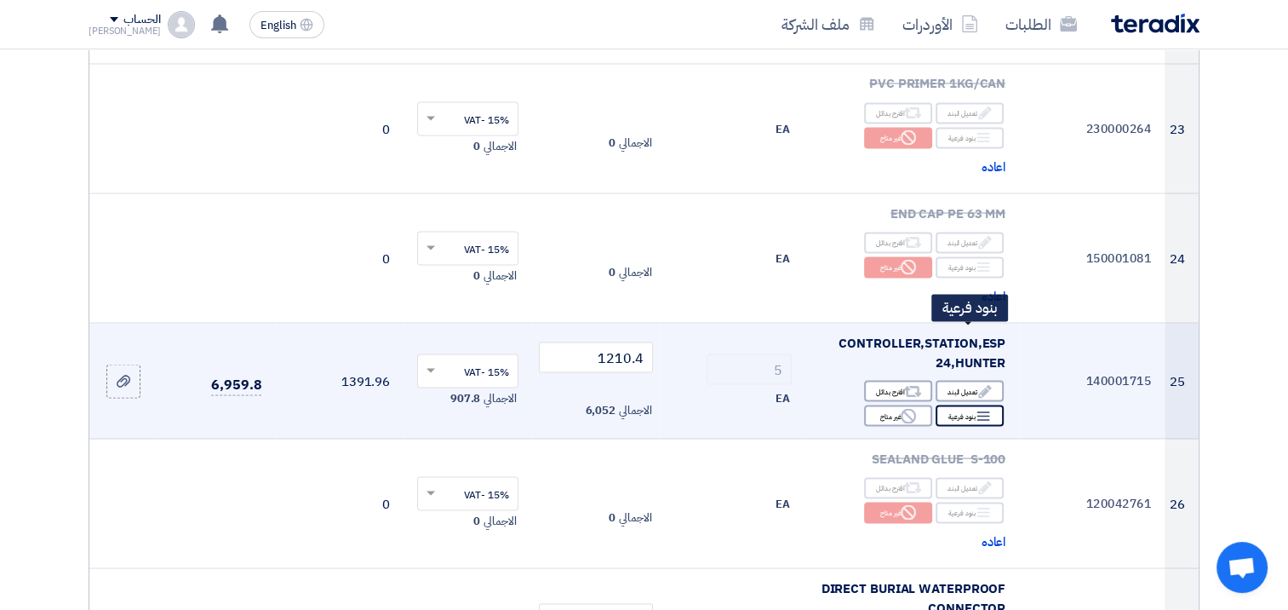
click at [964, 404] on div "Breakdown بنود فرعية" at bounding box center [970, 414] width 68 height 21
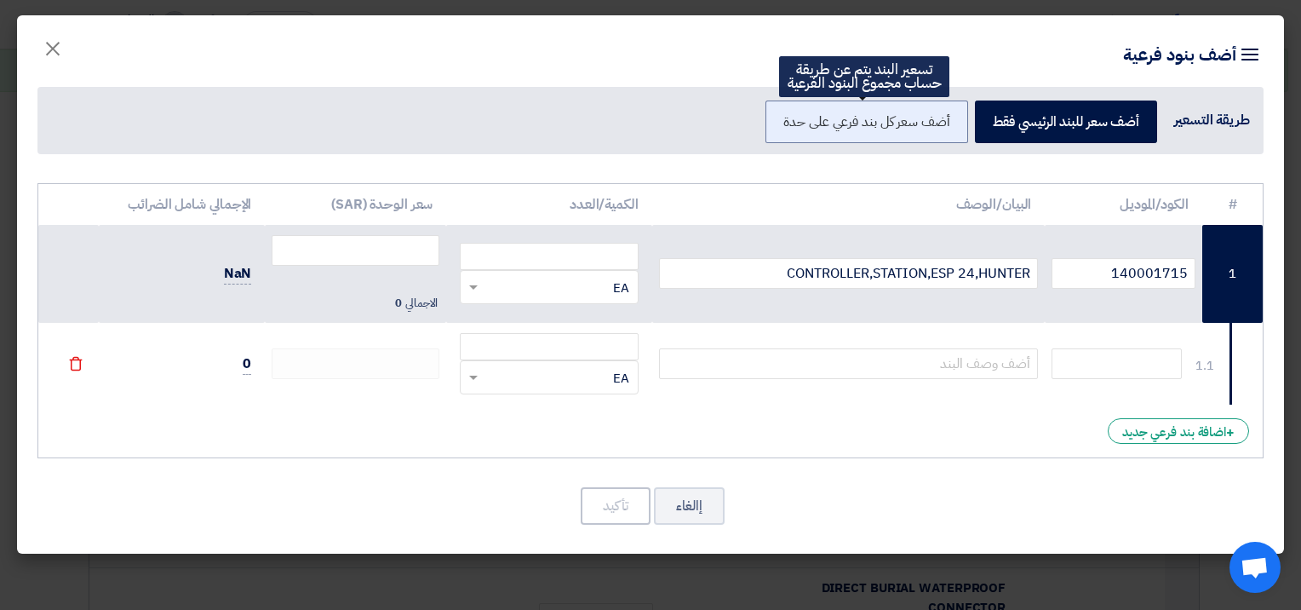
click at [872, 116] on label "أضف سعر كل بند فرعي على حدة" at bounding box center [866, 121] width 202 height 43
click at [939, 116] on input "أضف سعر كل بند فرعي على حدة" at bounding box center [944, 120] width 11 height 11
radio input "true"
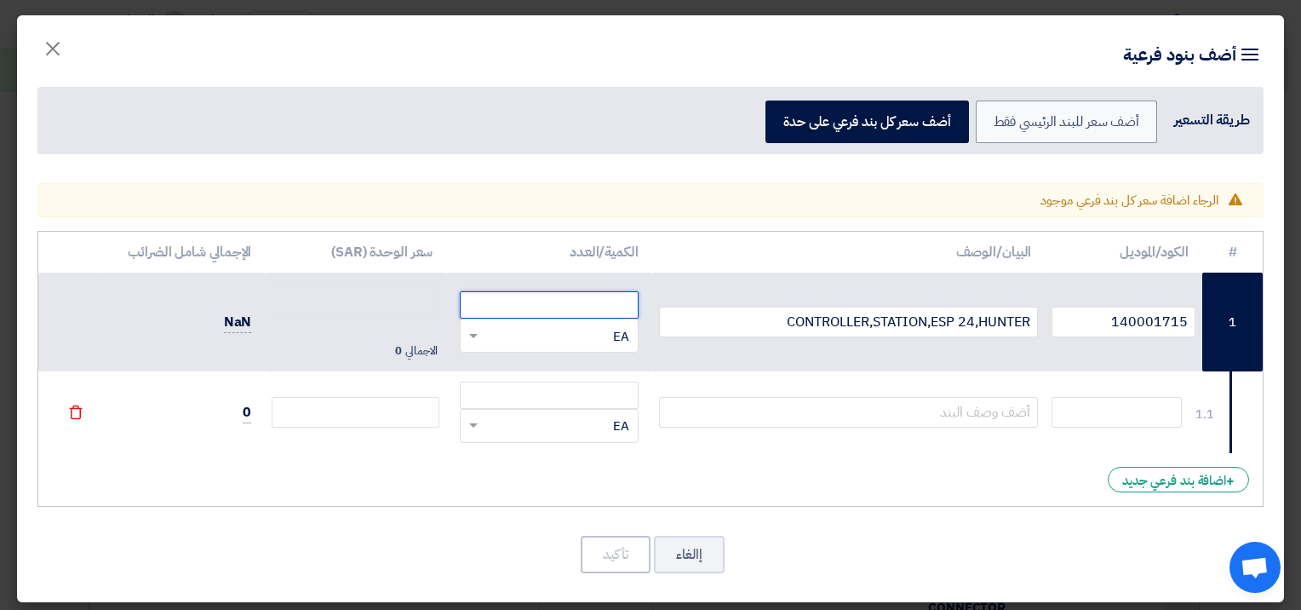
click at [565, 303] on input "number" at bounding box center [549, 304] width 178 height 27
click at [549, 393] on input "number" at bounding box center [549, 394] width 178 height 27
click at [563, 300] on input "number" at bounding box center [549, 304] width 178 height 27
type input "5"
click at [589, 390] on input "number" at bounding box center [549, 394] width 178 height 27
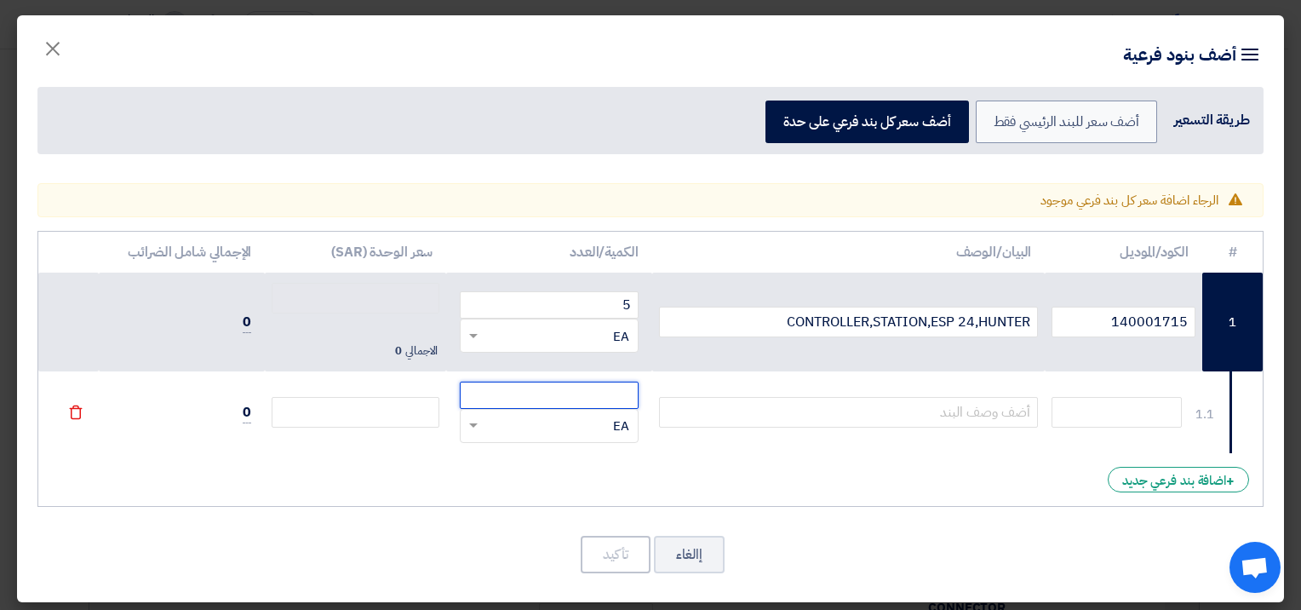
type input "1"
type input "0"
type input "10"
click at [1080, 419] on input "text" at bounding box center [1116, 412] width 130 height 31
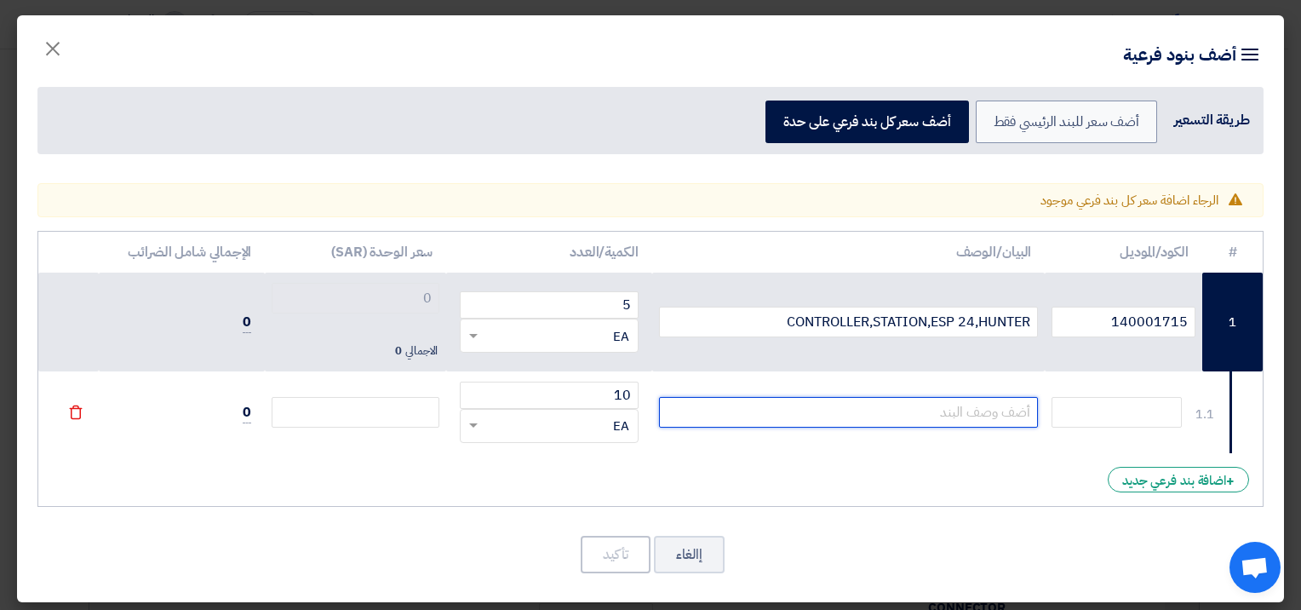
click at [947, 410] on input "text" at bounding box center [849, 412] width 380 height 31
paste input "Module, 8 Stations For ICC Controllers"
type input "Module, 8 Stations For ICC Controllers"
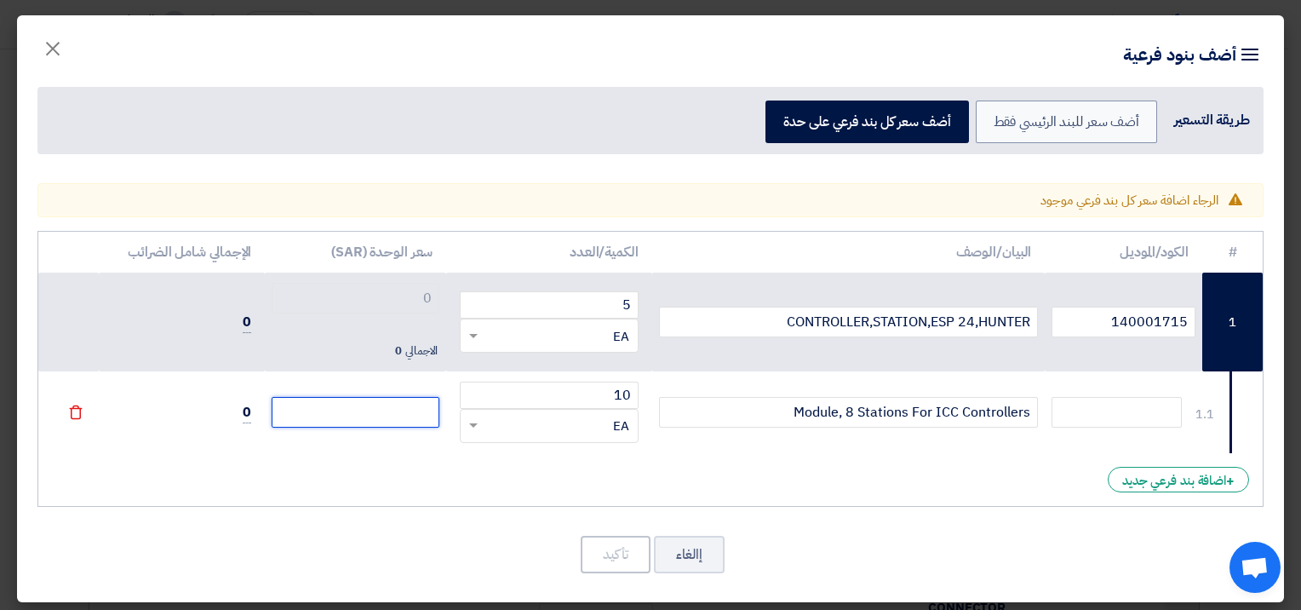
click at [341, 398] on input "number" at bounding box center [356, 412] width 168 height 31
paste input "615.40"
type input "615.40"
type input "615.4"
type input "615.40"
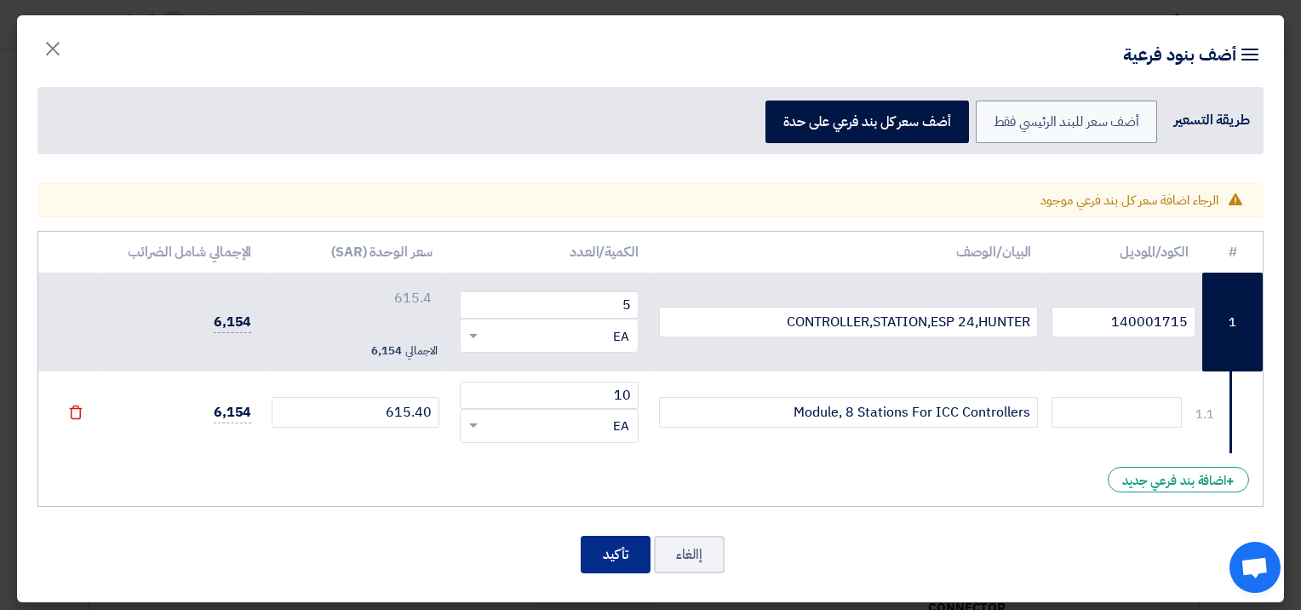
click at [628, 564] on button "تأكيد" at bounding box center [616, 553] width 70 height 37
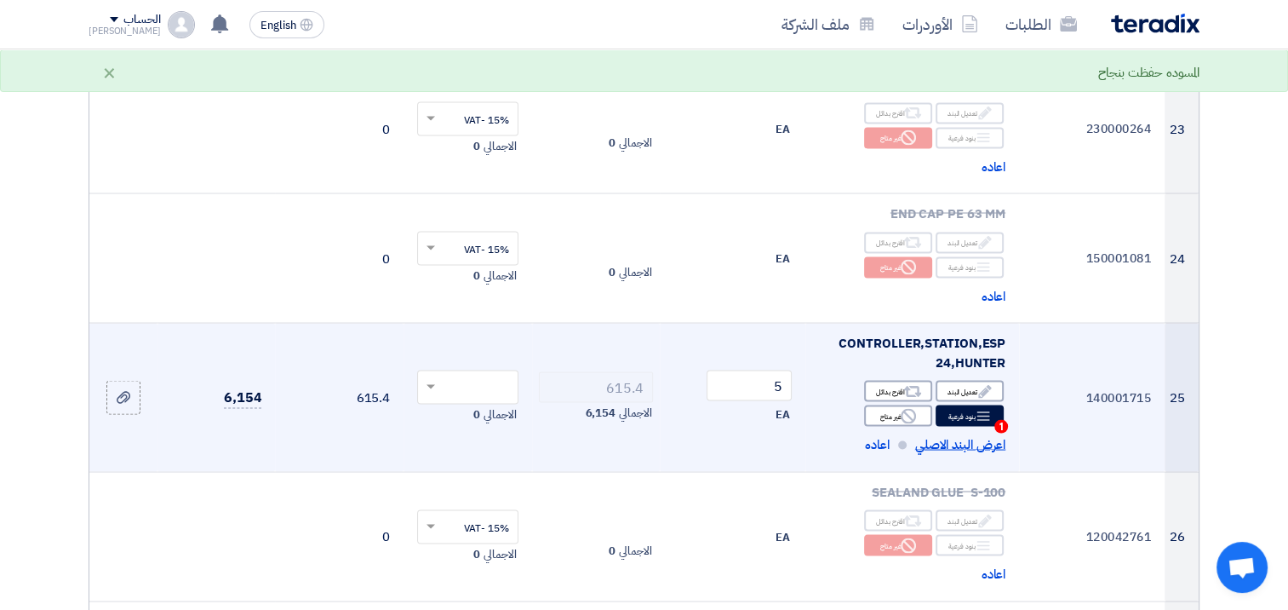
click at [935, 434] on span "اعرض البند الاصلي" at bounding box center [960, 444] width 90 height 20
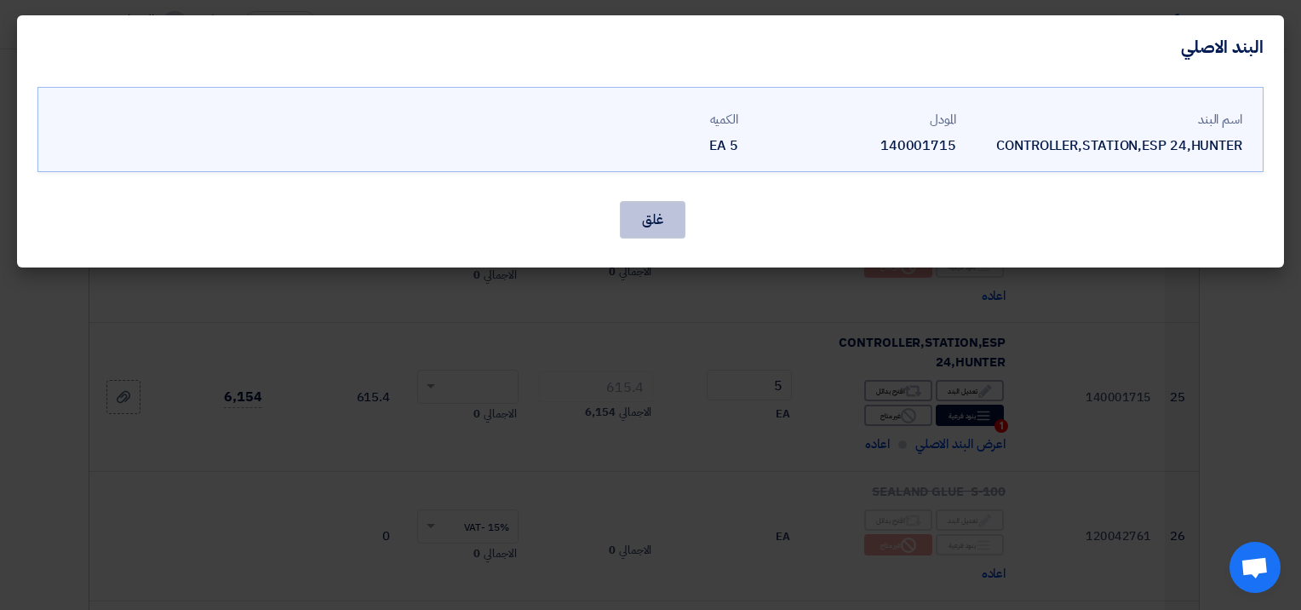
click at [644, 219] on button "غلق" at bounding box center [653, 219] width 66 height 37
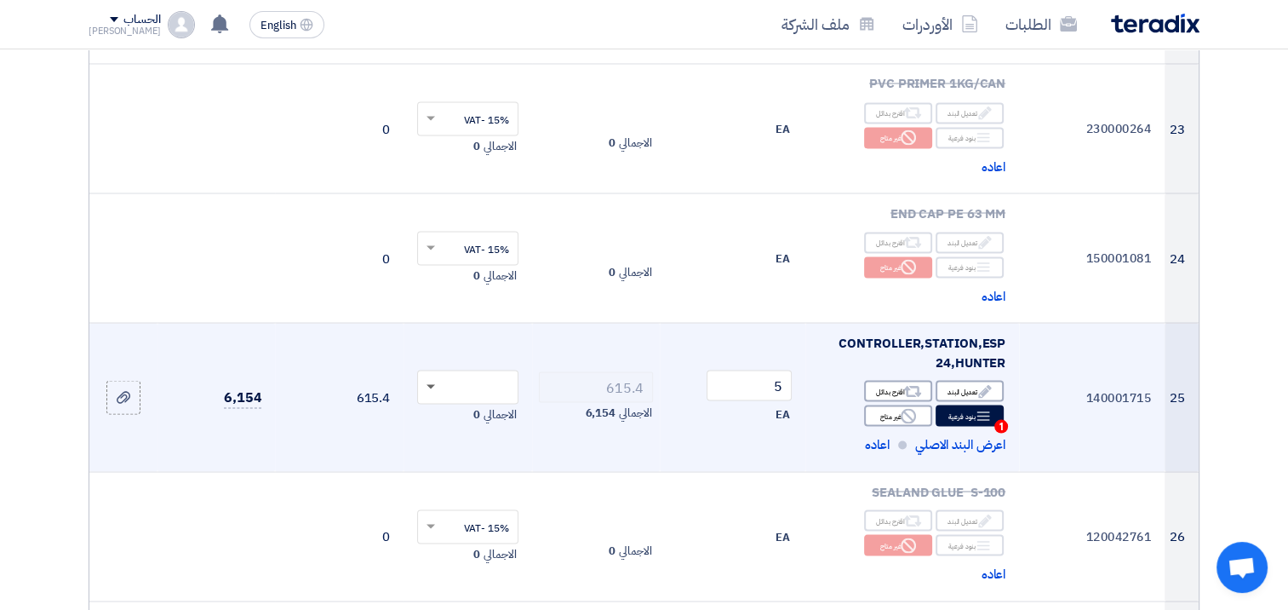
click at [434, 384] on span at bounding box center [431, 387] width 9 height 6
click at [457, 404] on div "15% -VAT" at bounding box center [468, 419] width 100 height 30
click at [602, 350] on td "615.4 الاجمالي 6,154" at bounding box center [596, 397] width 129 height 149
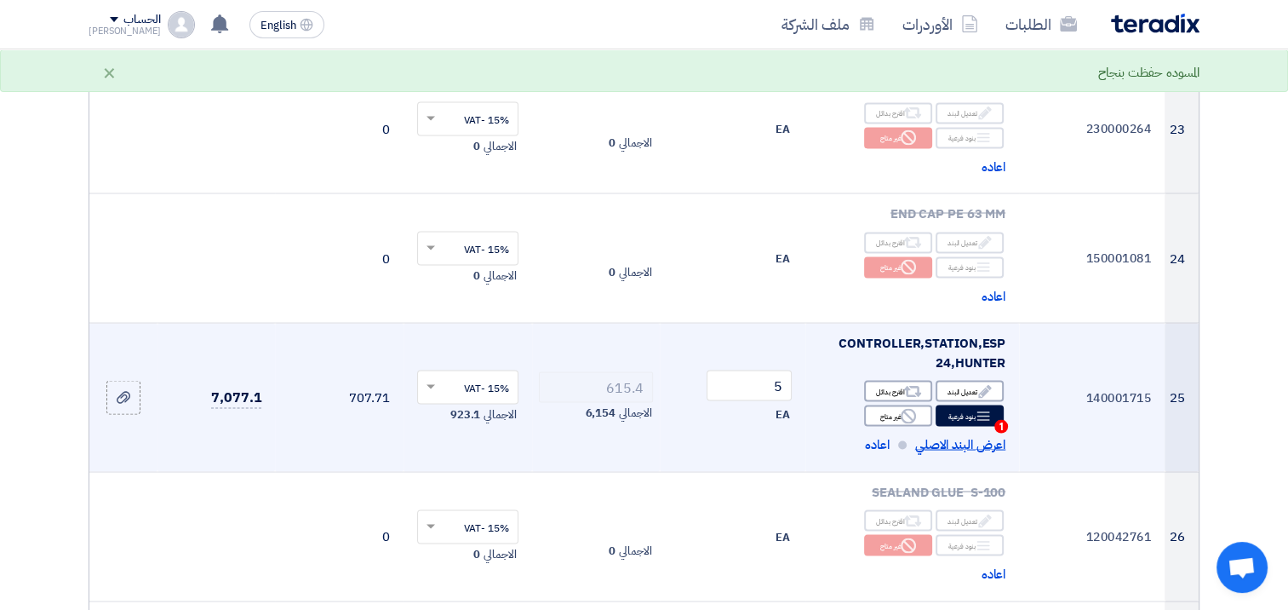
click at [965, 434] on span "اعرض البند الاصلي" at bounding box center [960, 444] width 90 height 20
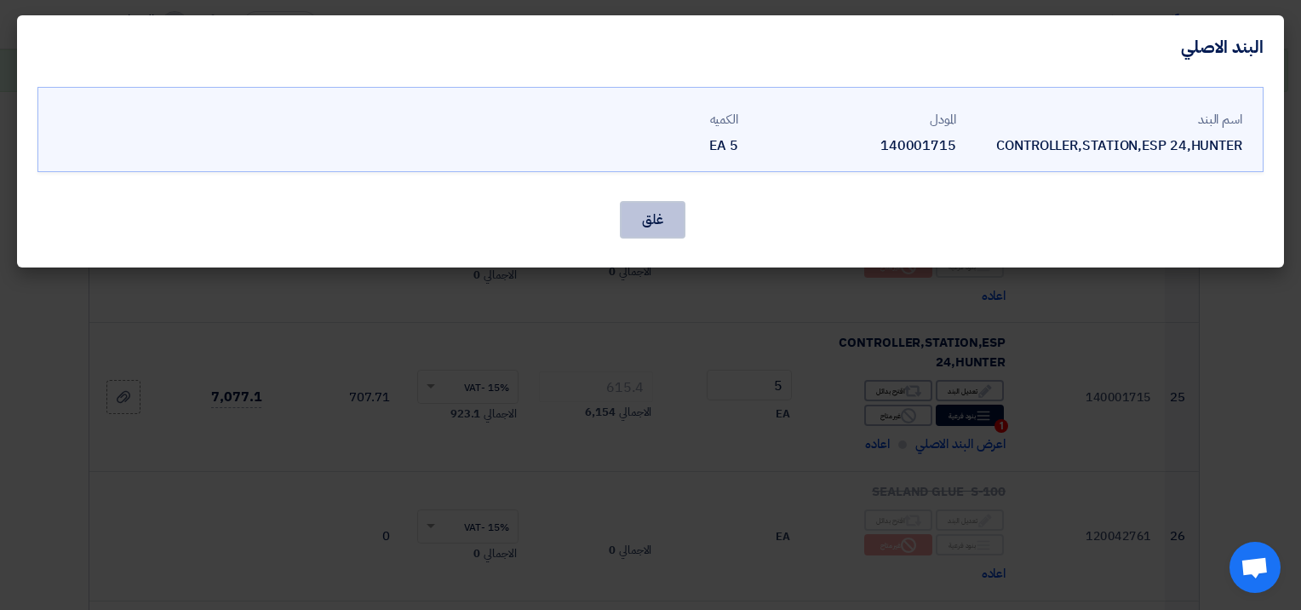
drag, startPoint x: 644, startPoint y: 208, endPoint x: 662, endPoint y: 221, distance: 23.2
click at [646, 211] on button "غلق" at bounding box center [653, 219] width 66 height 37
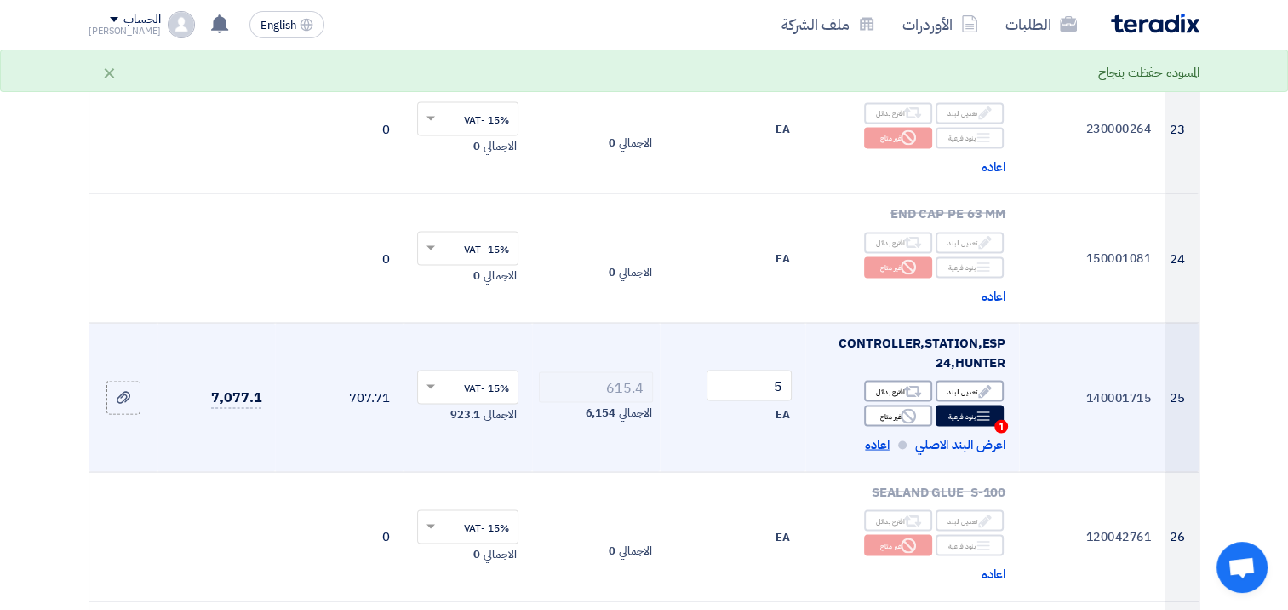
click at [875, 434] on span "اعاده" at bounding box center [877, 444] width 25 height 20
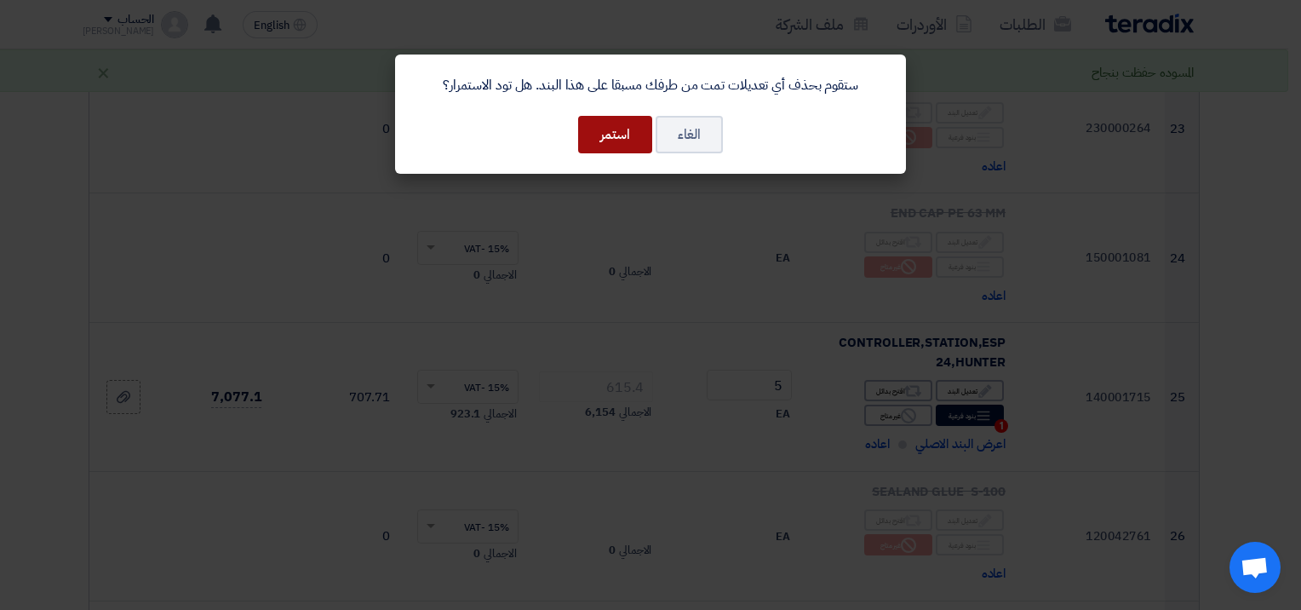
click at [624, 127] on button "استمر" at bounding box center [615, 134] width 74 height 37
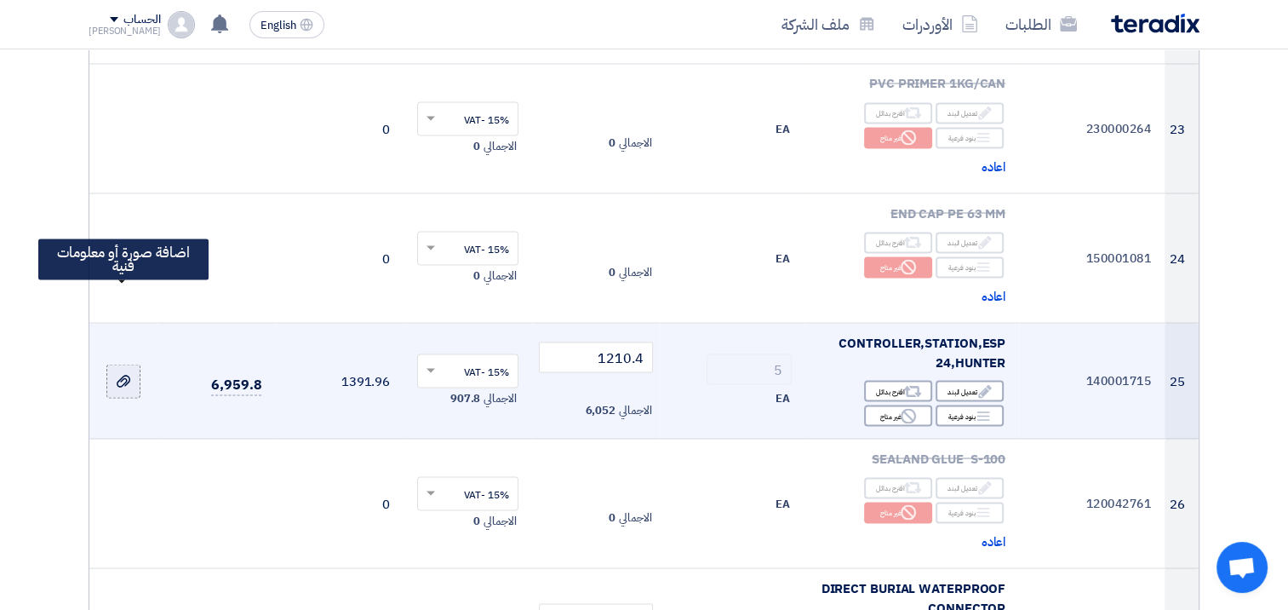
click at [125, 375] on use at bounding box center [124, 381] width 14 height 12
click at [0, 0] on input "file" at bounding box center [0, 0] width 0 height 0
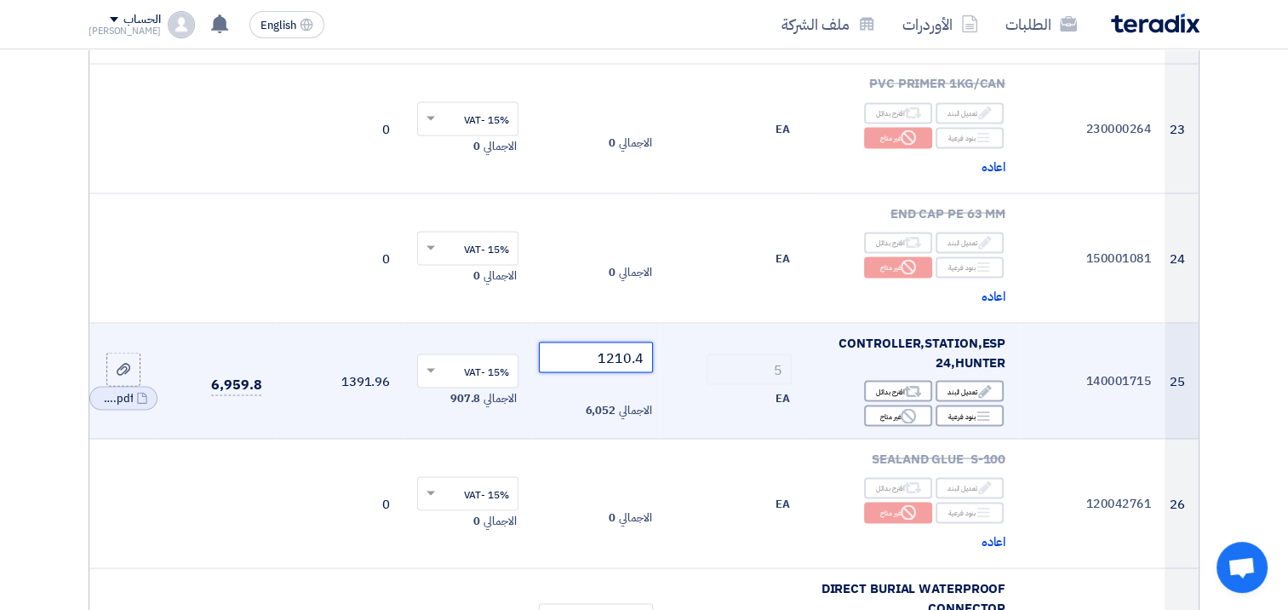
click at [709, 323] on tr "25 140001715 CONTROLLER,STATION,ESP 24,HUNTER Edit تعديل البند Alternative اقتر…" at bounding box center [643, 381] width 1109 height 116
paste input "615.40"
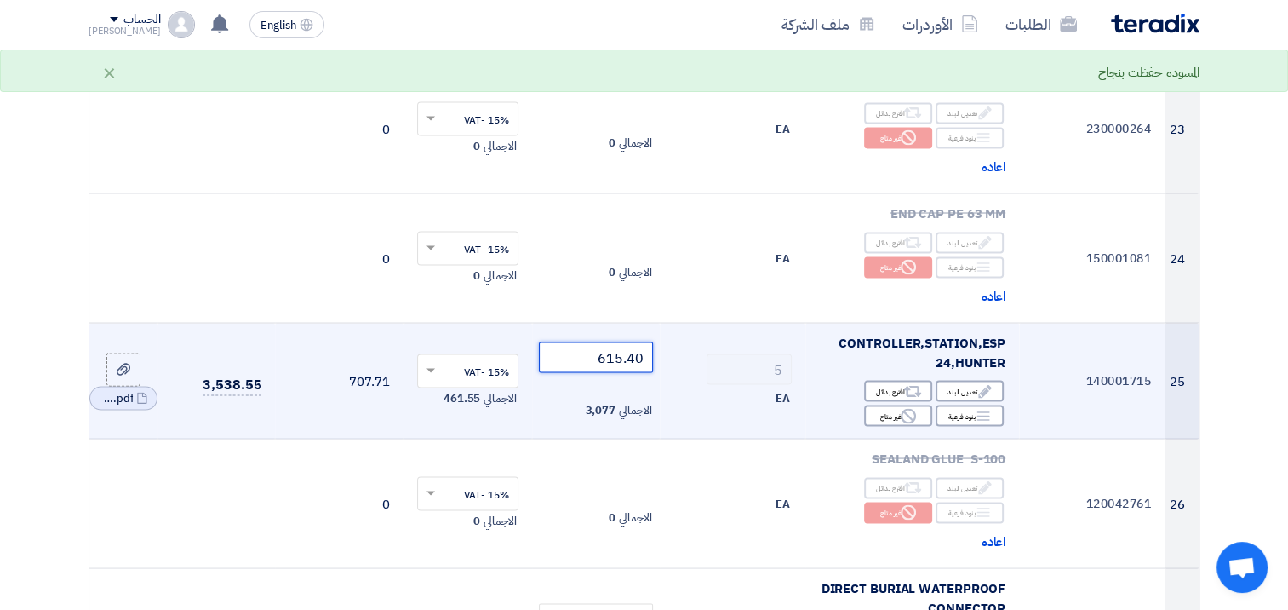
drag, startPoint x: 578, startPoint y: 277, endPoint x: 714, endPoint y: 266, distance: 136.6
click at [714, 323] on tr "25 140001715 CONTROLLER,STATION,ESP 24,HUNTER Edit تعديل البند Alternative اقتر…" at bounding box center [643, 381] width 1109 height 116
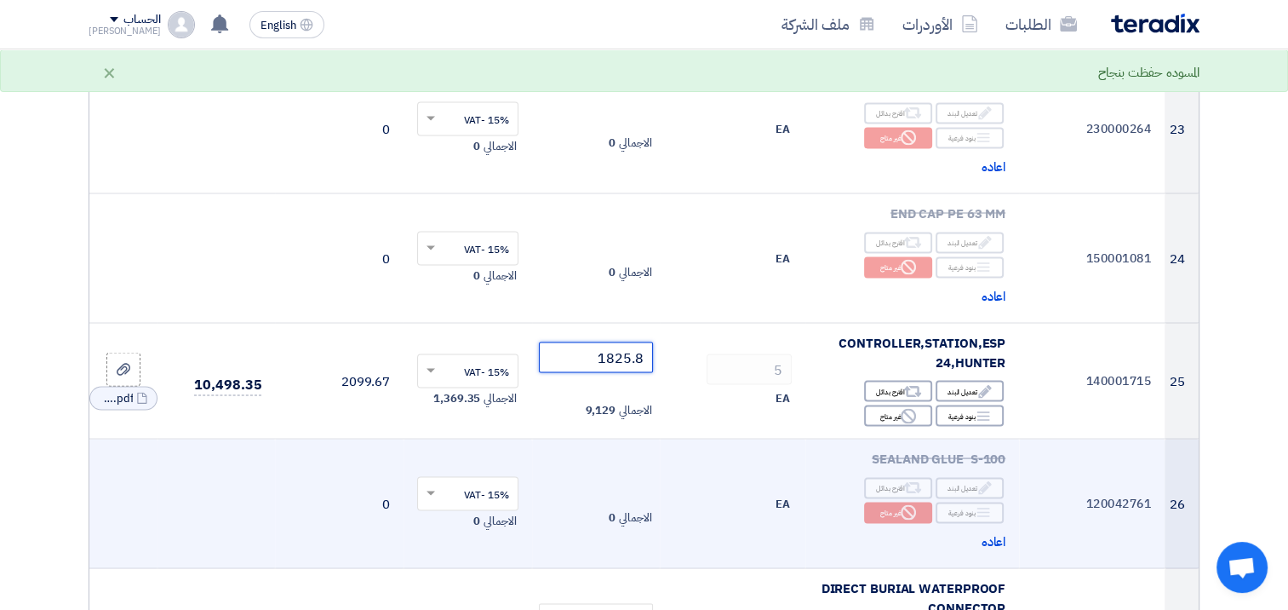
type input "1825.8"
click at [414, 463] on td "15% -VAT × الاجمالي 0" at bounding box center [468, 502] width 129 height 129
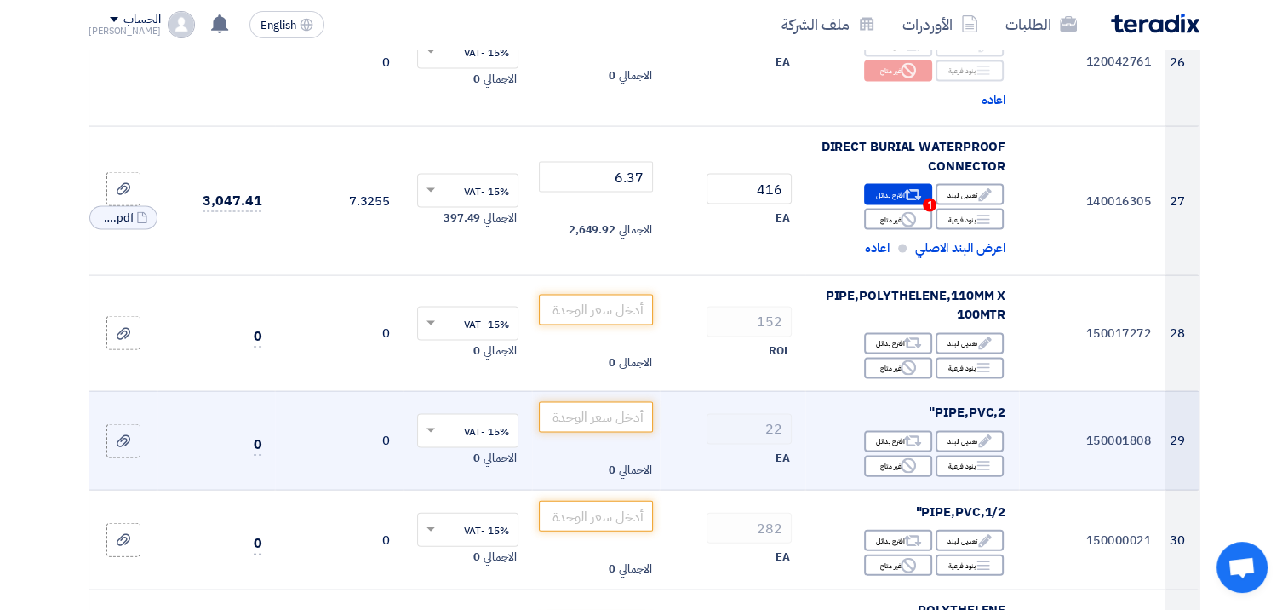
scroll to position [3532, 0]
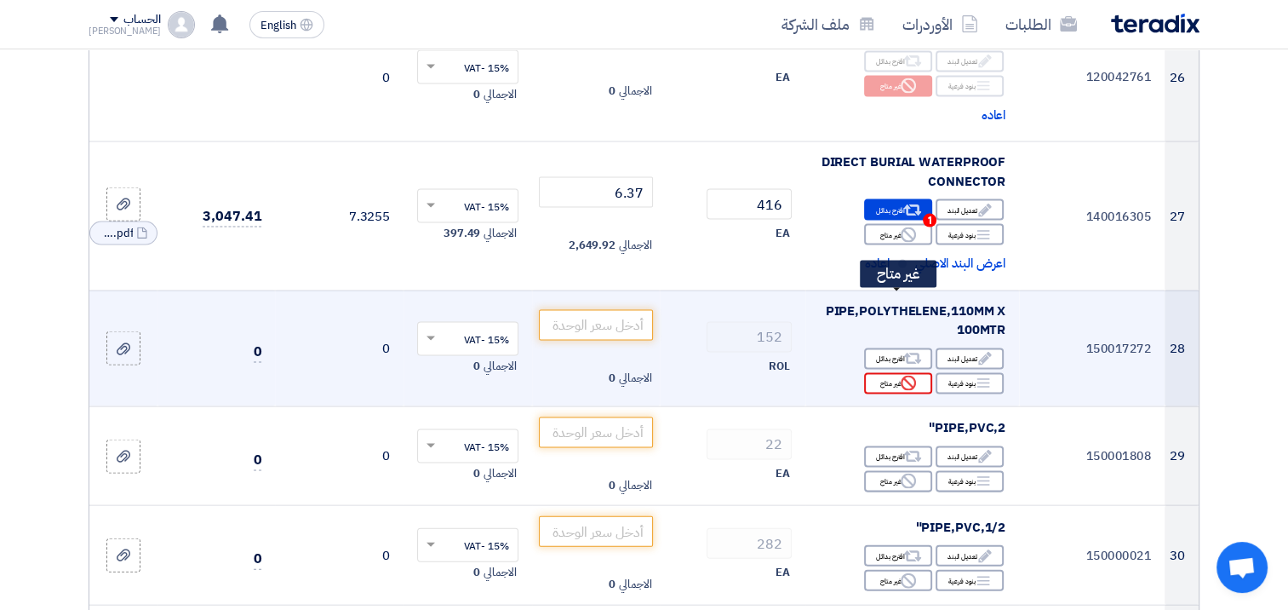
click at [893, 373] on div "Reject غير متاح" at bounding box center [898, 383] width 68 height 21
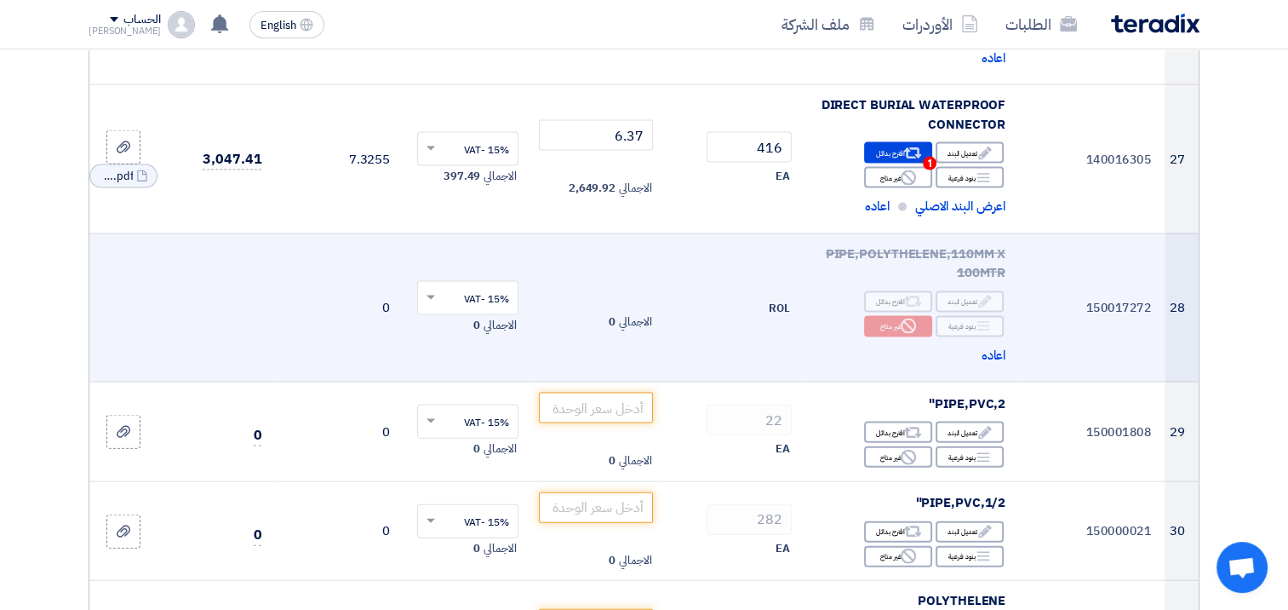
scroll to position [3703, 0]
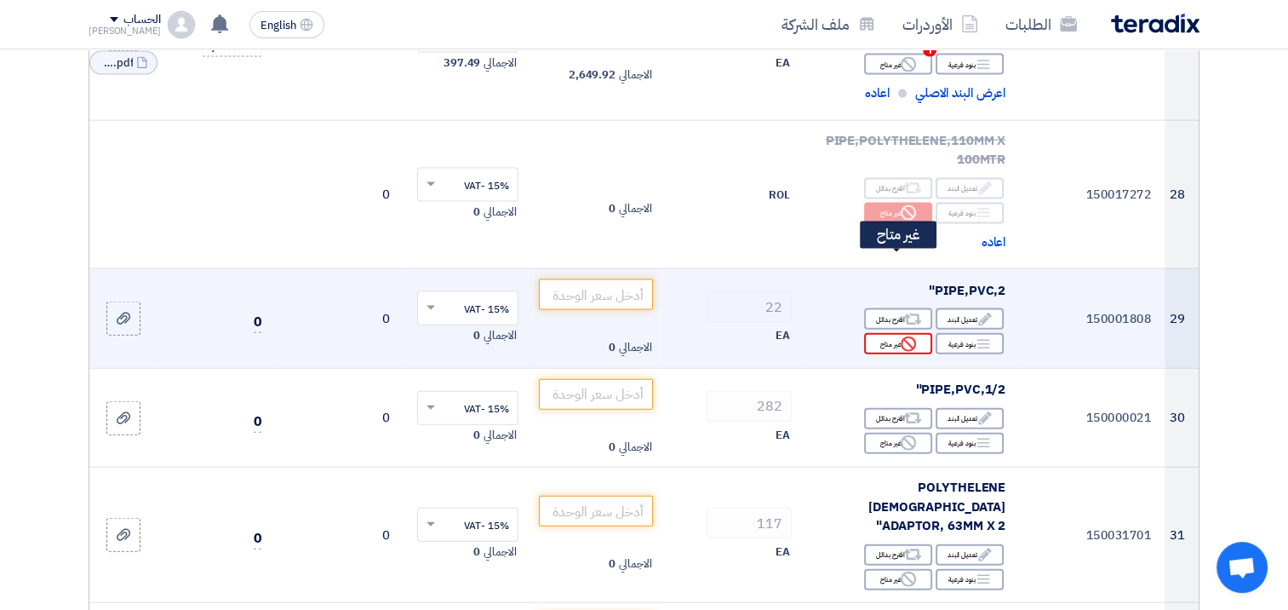
click at [882, 333] on div "Reject غير متاح" at bounding box center [898, 343] width 68 height 21
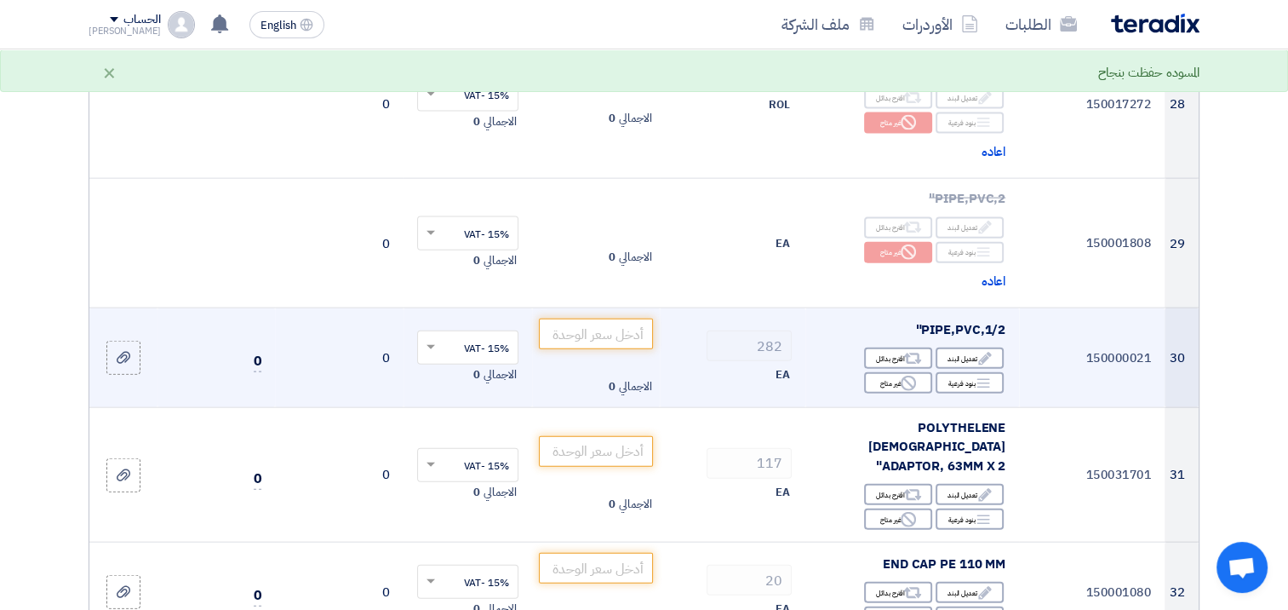
scroll to position [3873, 0]
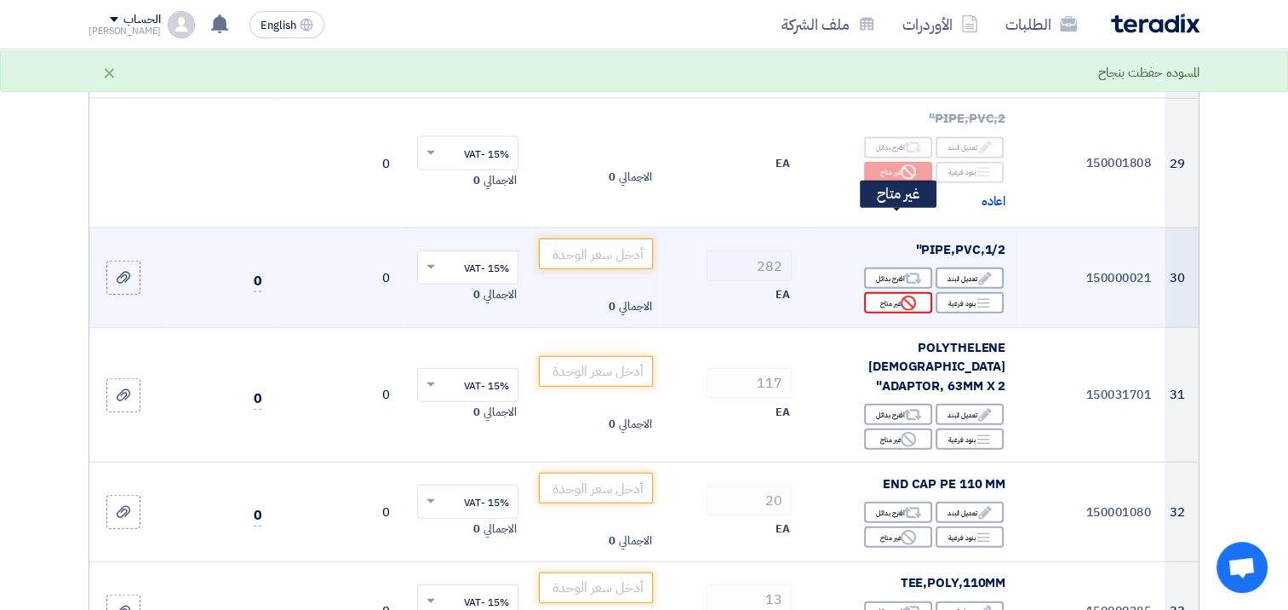
click at [889, 292] on div "Reject غير متاح" at bounding box center [898, 302] width 68 height 21
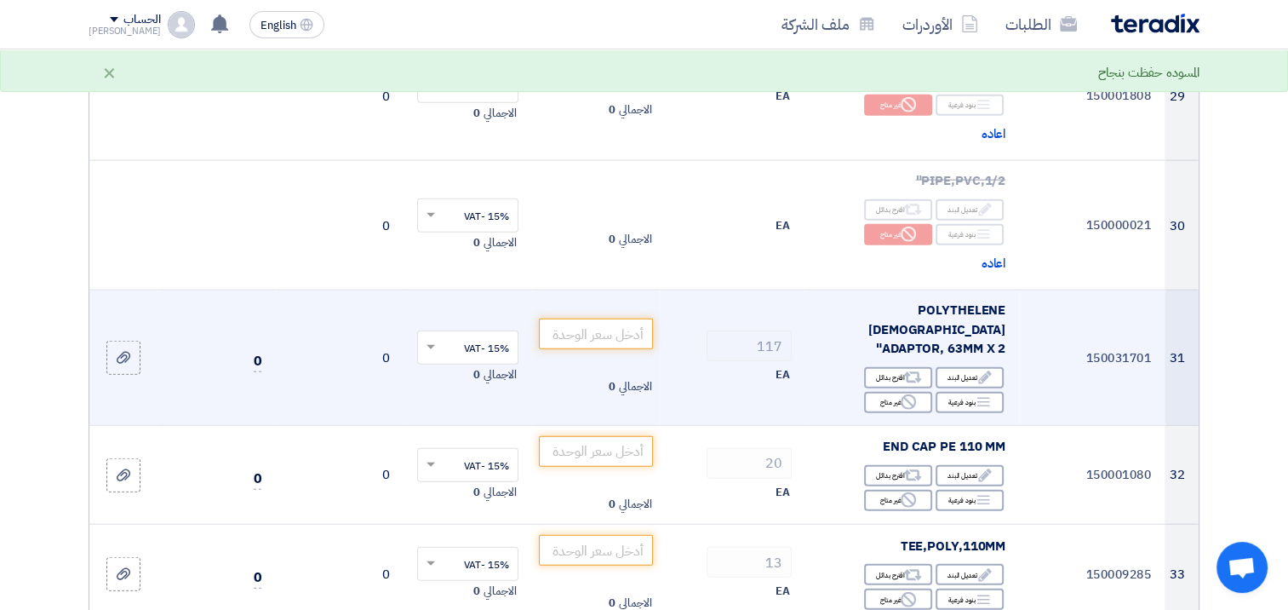
scroll to position [3958, 0]
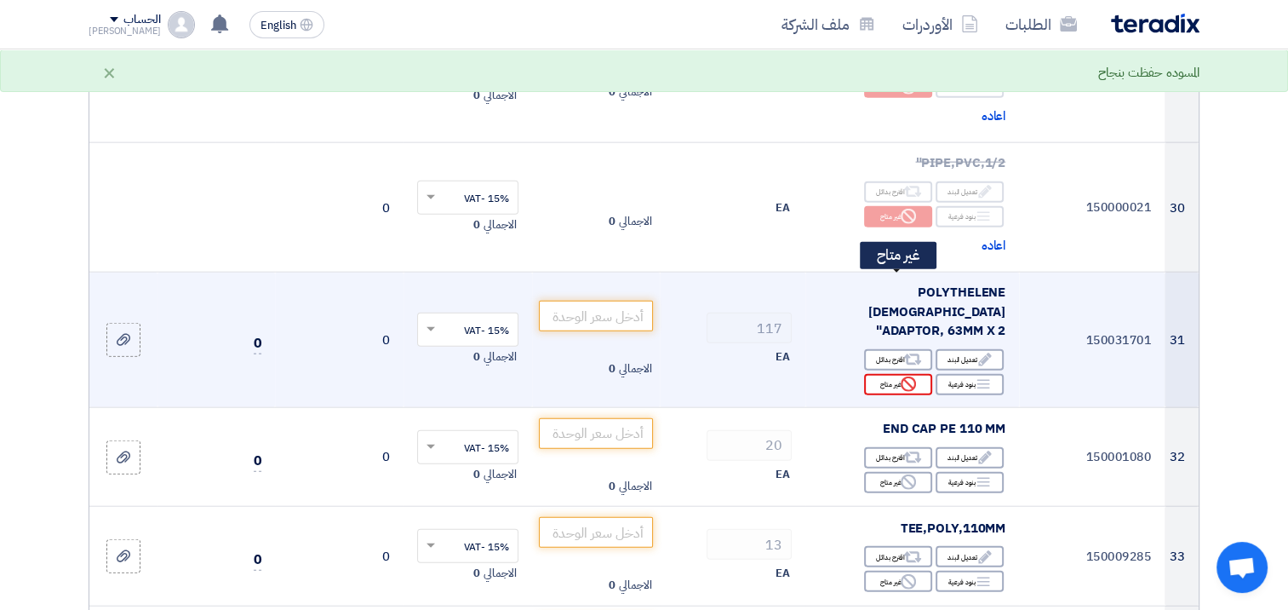
click at [885, 374] on div "Reject غير متاح" at bounding box center [898, 384] width 68 height 21
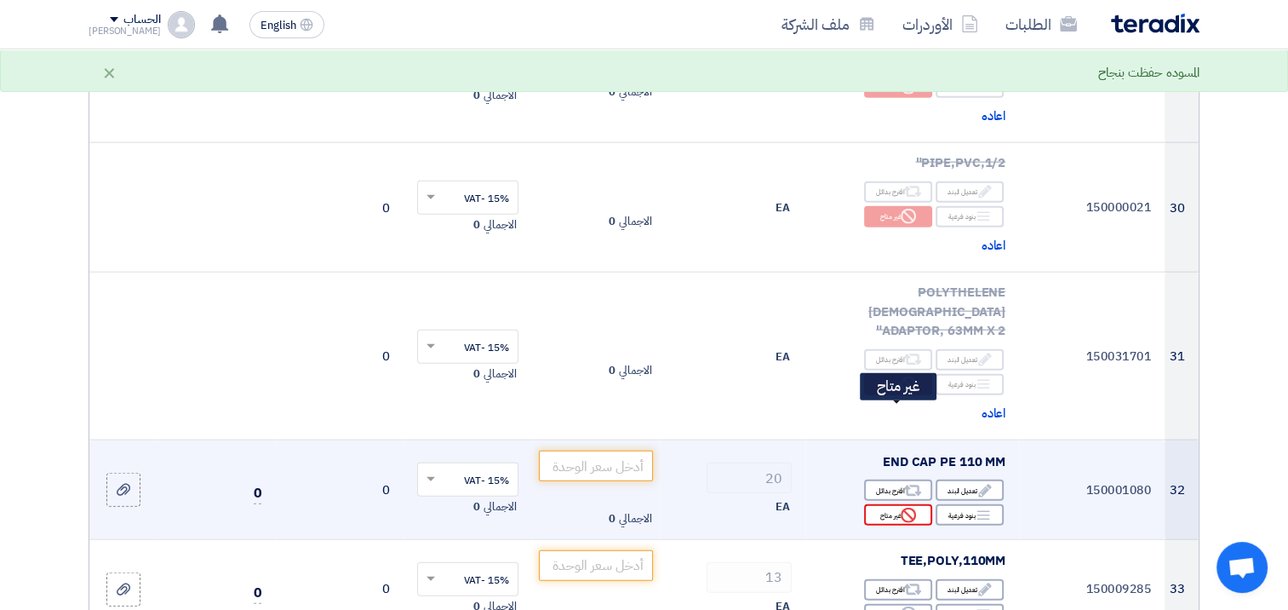
click at [876, 504] on div "Reject غير متاح" at bounding box center [898, 514] width 68 height 21
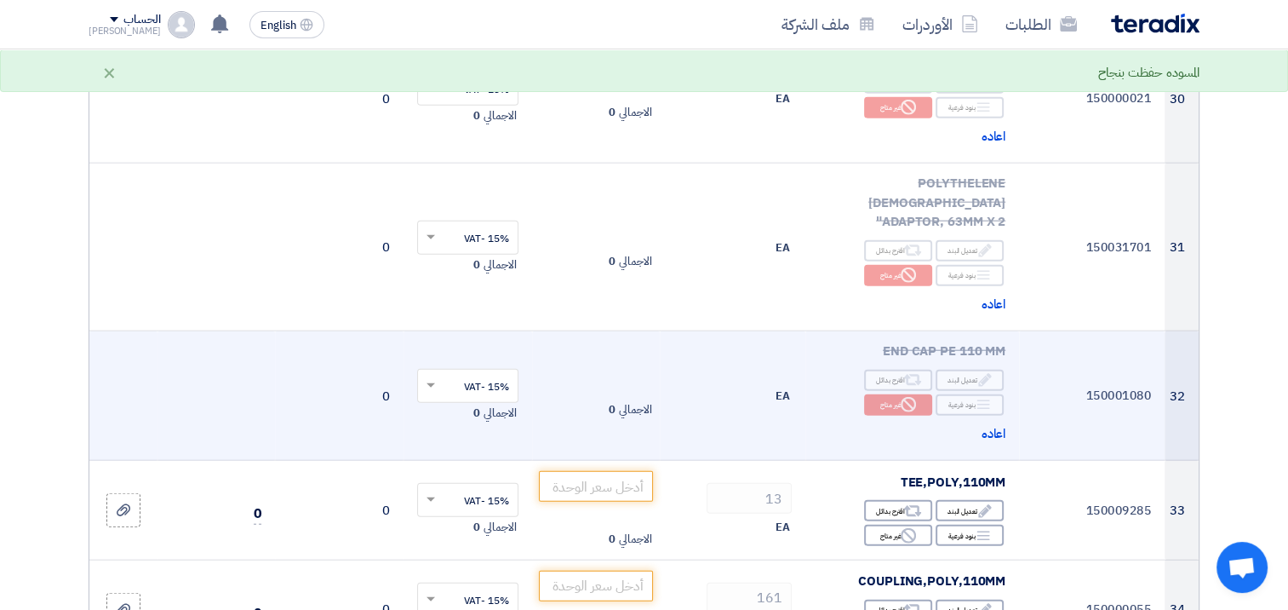
scroll to position [4213, 0]
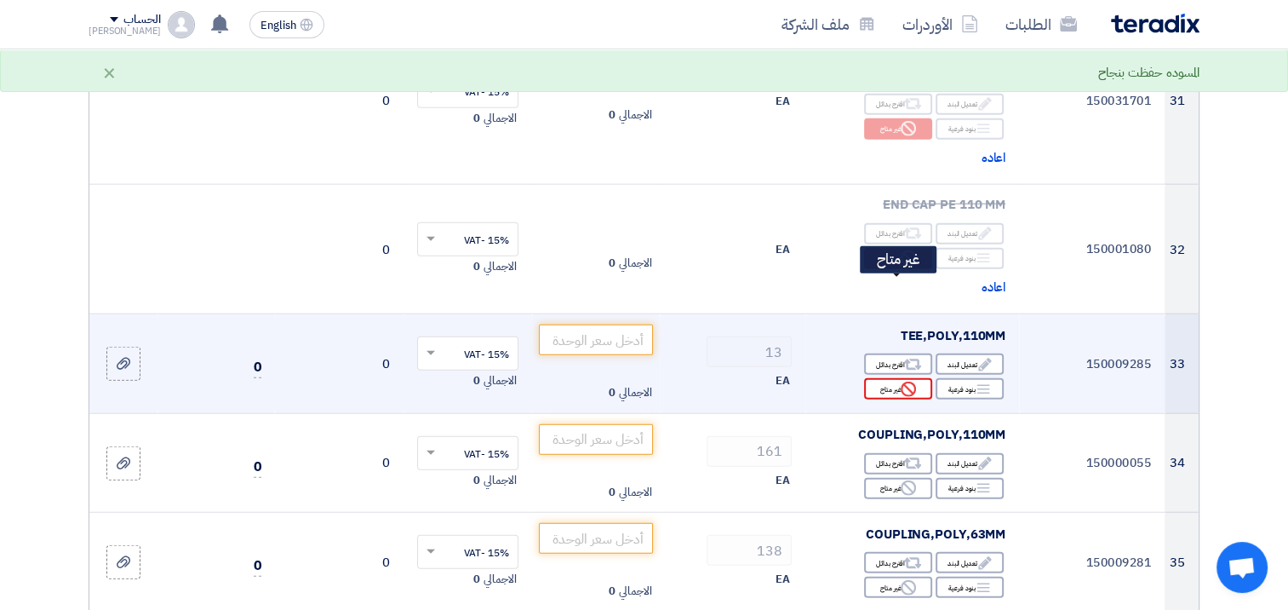
click at [888, 378] on div "Reject غير متاح" at bounding box center [898, 388] width 68 height 21
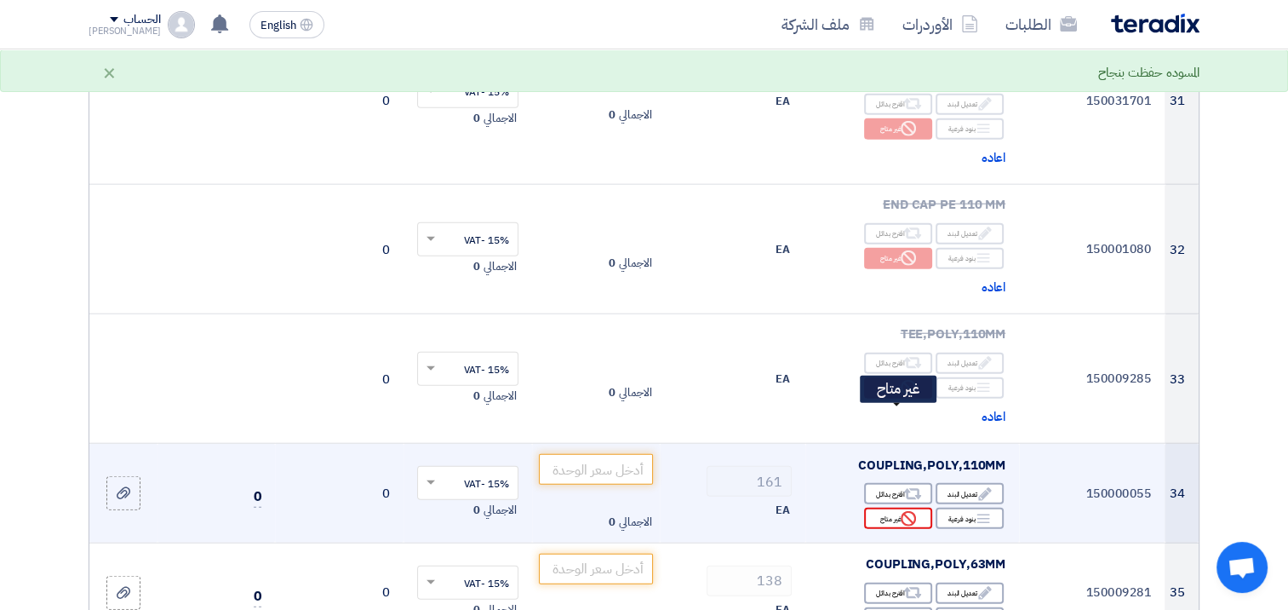
click at [890, 507] on div "Reject غير متاح" at bounding box center [898, 517] width 68 height 21
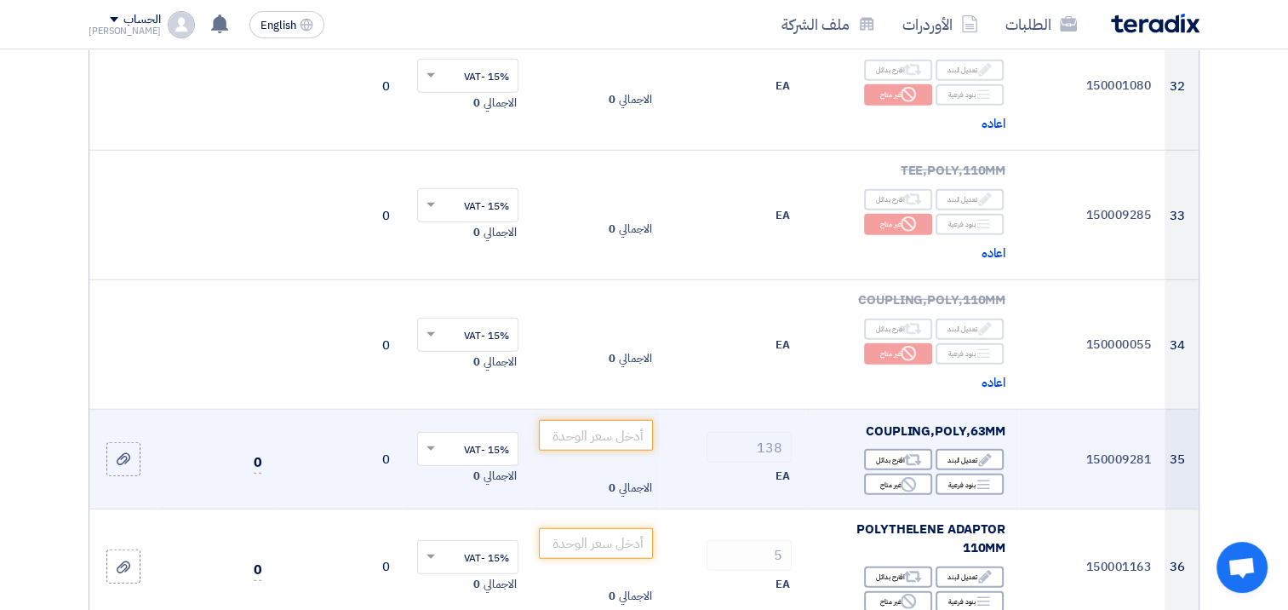
scroll to position [4384, 0]
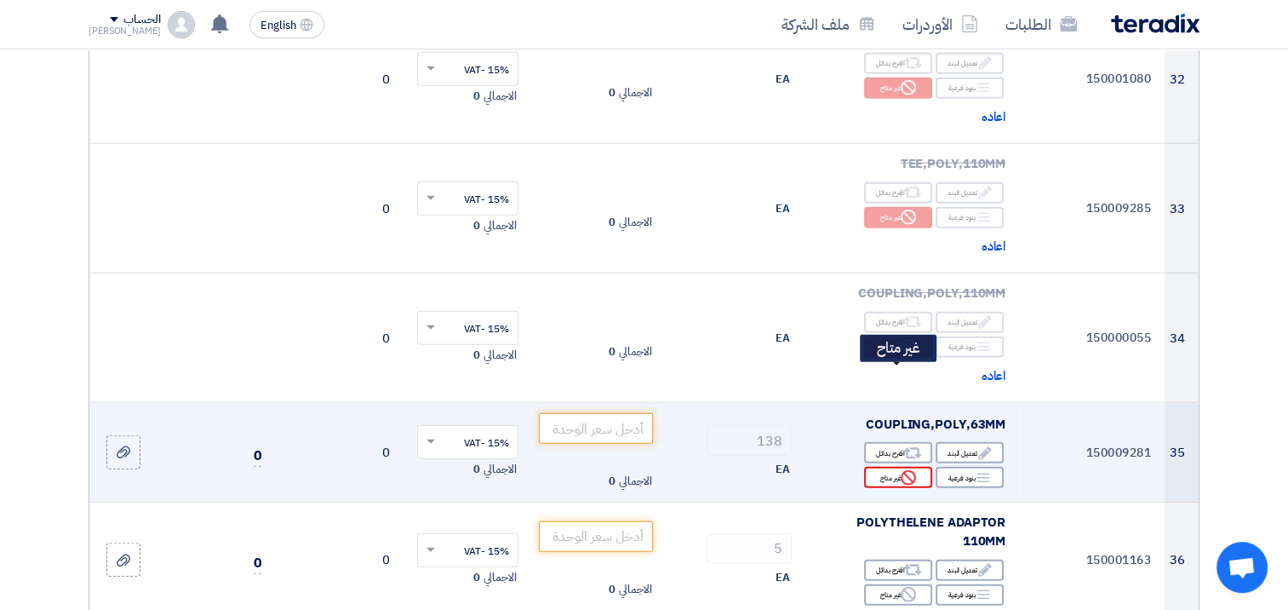
click at [873, 467] on div "Reject غير متاح" at bounding box center [898, 477] width 68 height 21
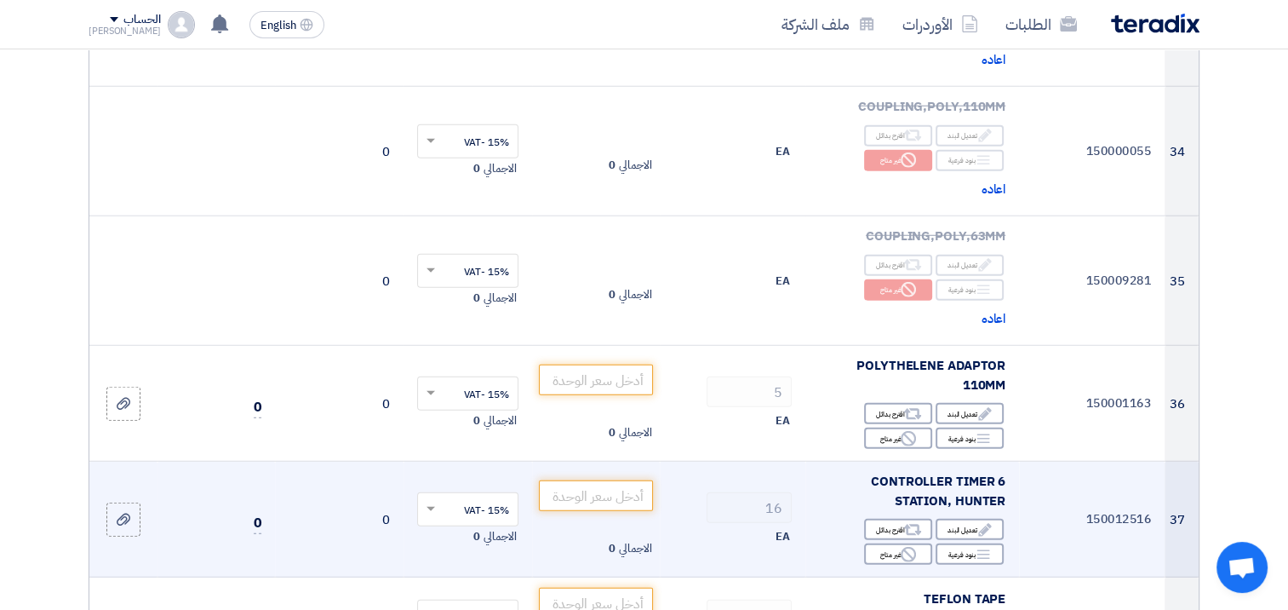
scroll to position [4639, 0]
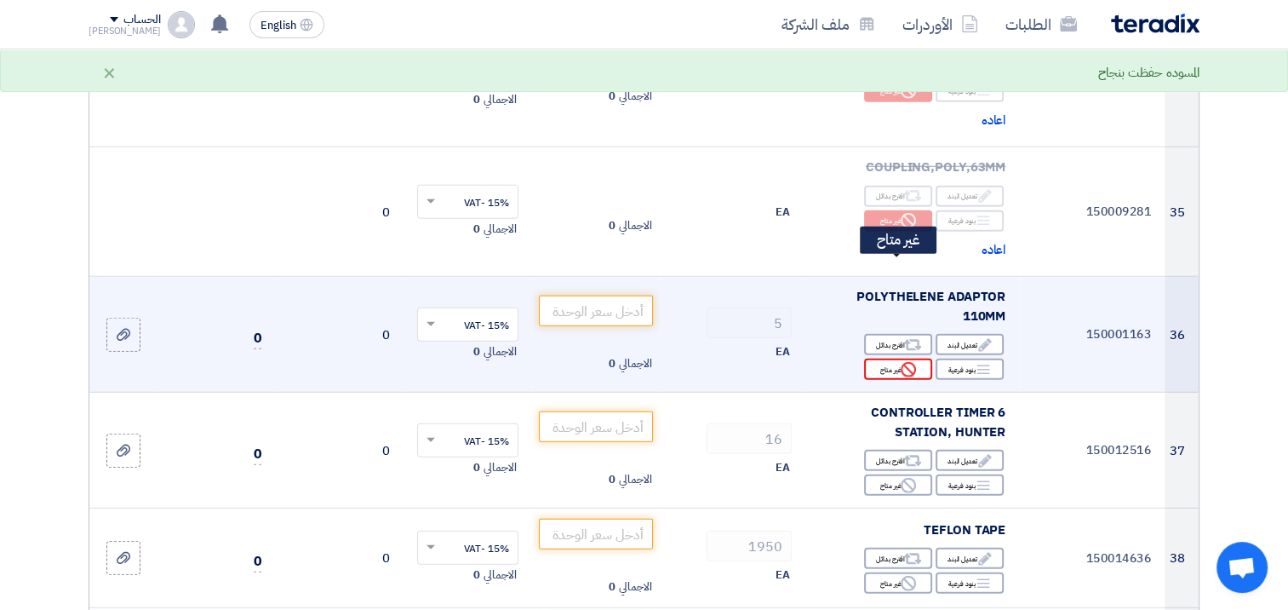
click at [897, 358] on div "Reject غير متاح" at bounding box center [898, 368] width 68 height 21
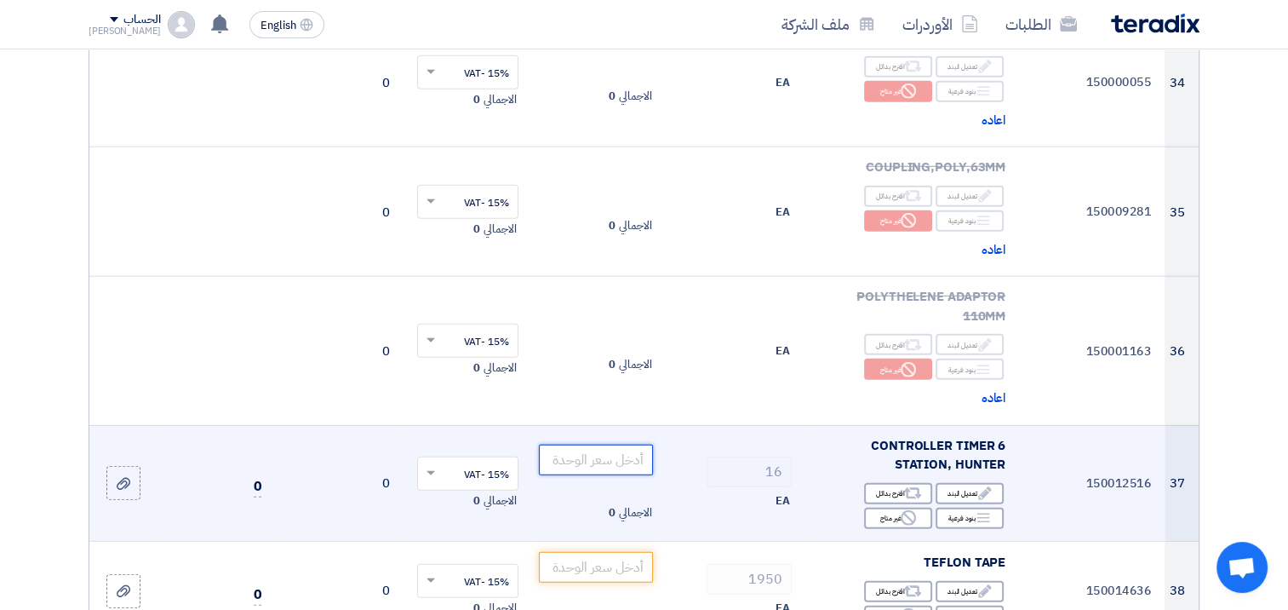
click at [595, 444] on input "number" at bounding box center [596, 459] width 115 height 31
paste input "351.05"
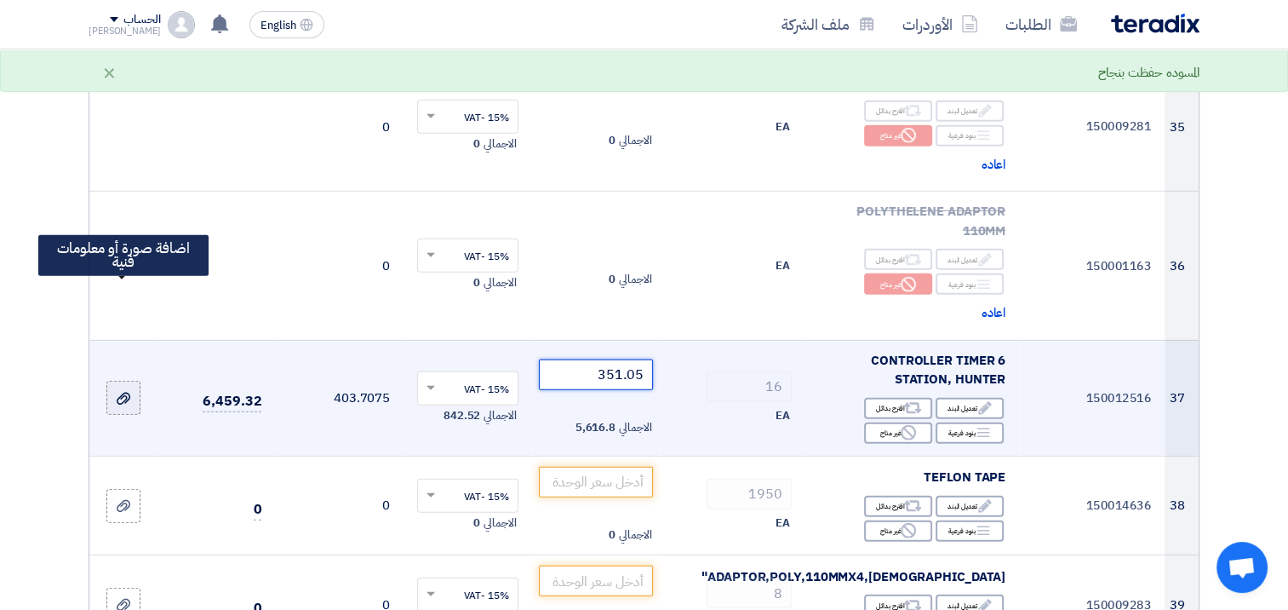
type input "351.05"
click at [129, 392] on icon at bounding box center [124, 399] width 14 height 14
click at [0, 0] on input "file" at bounding box center [0, 0] width 0 height 0
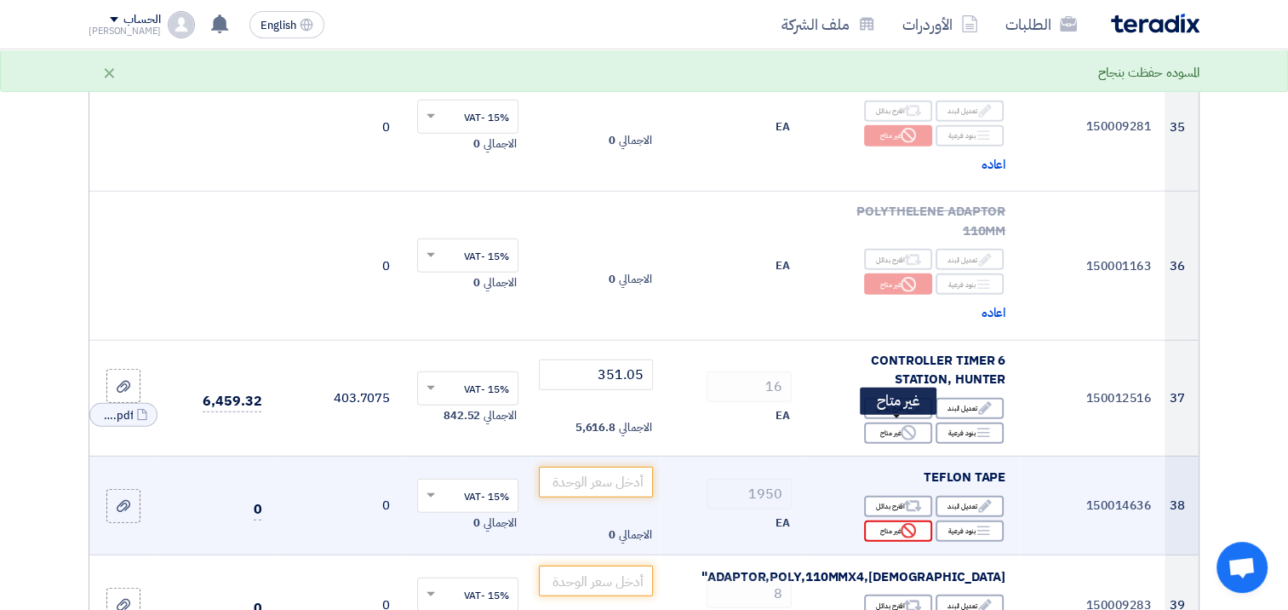
click at [899, 520] on div "Reject غير متاح" at bounding box center [898, 530] width 68 height 21
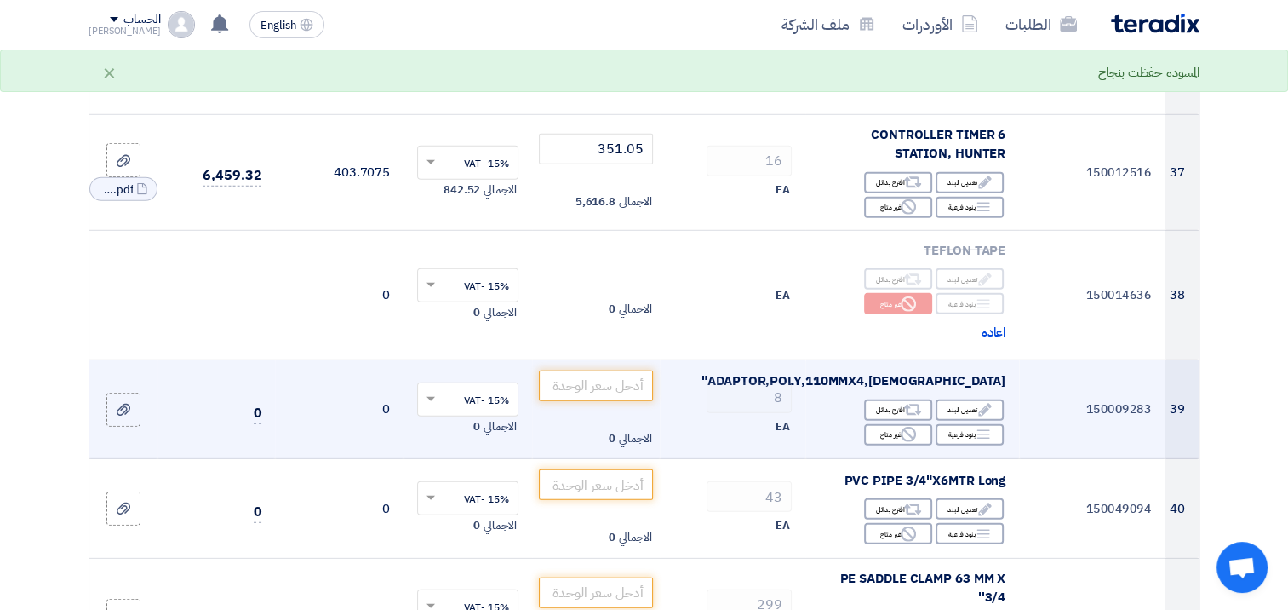
scroll to position [4980, 0]
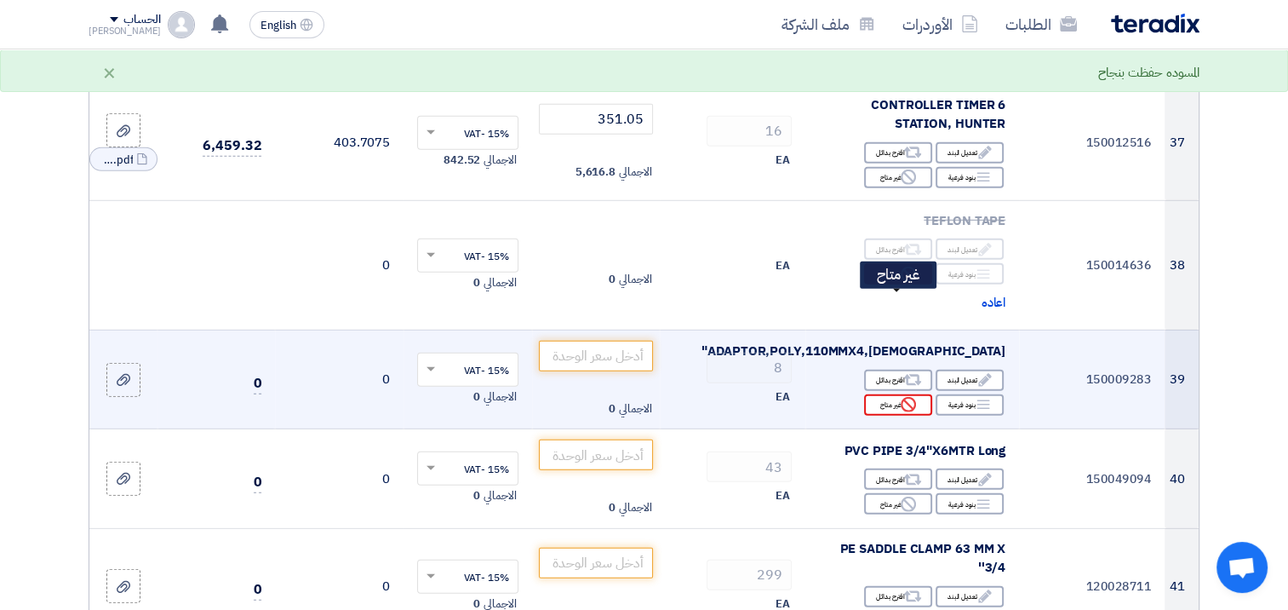
click at [901, 397] on icon "Reject" at bounding box center [908, 404] width 15 height 15
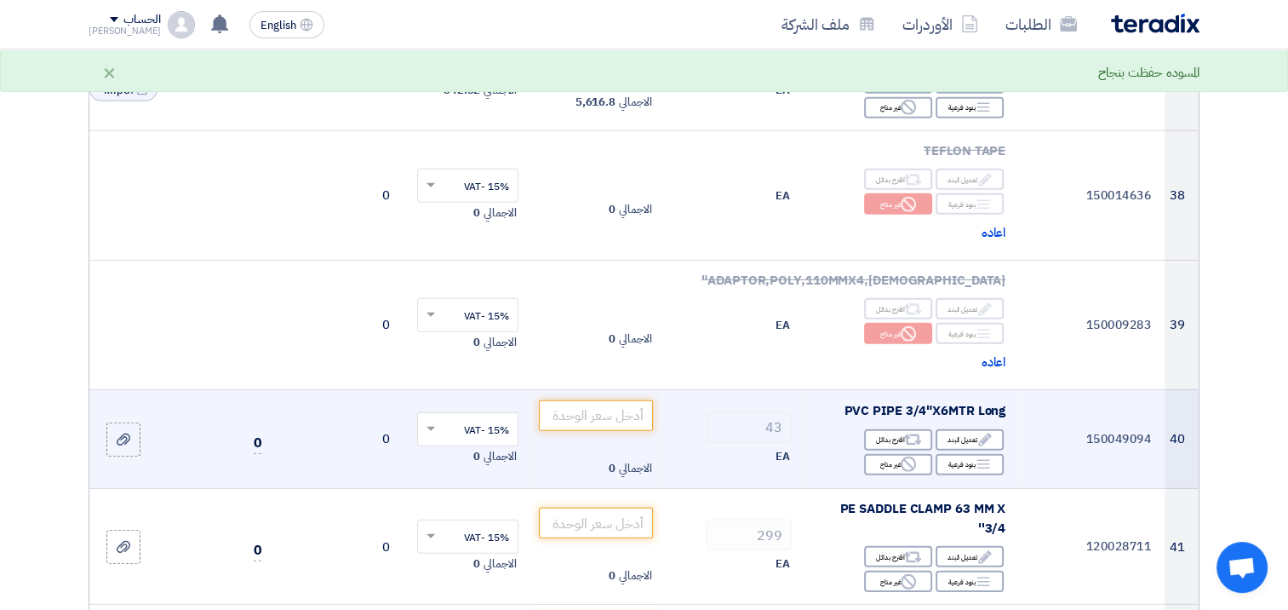
scroll to position [5150, 0]
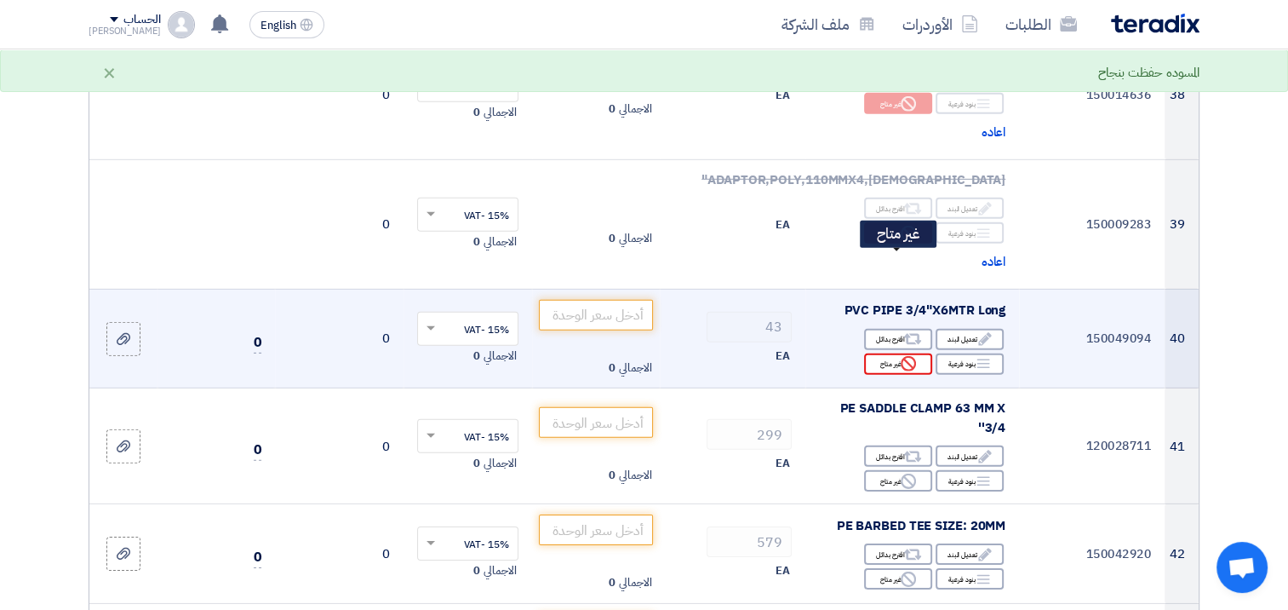
click at [892, 353] on div "Reject غير متاح" at bounding box center [898, 363] width 68 height 21
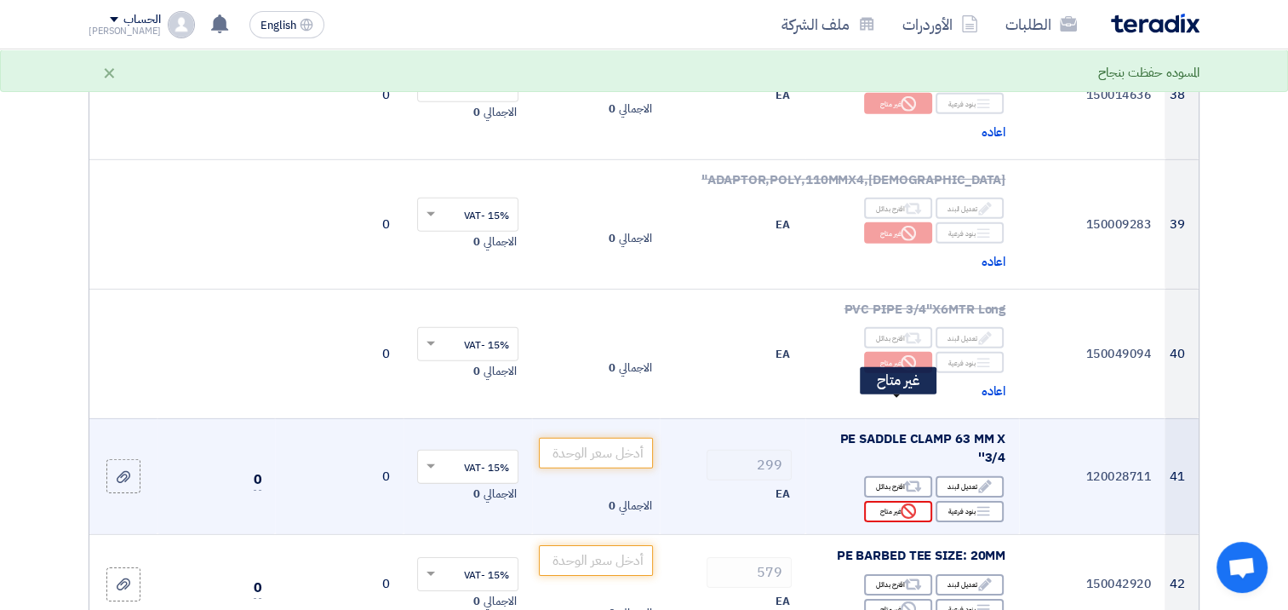
click at [888, 501] on div "Reject غير متاح" at bounding box center [898, 511] width 68 height 21
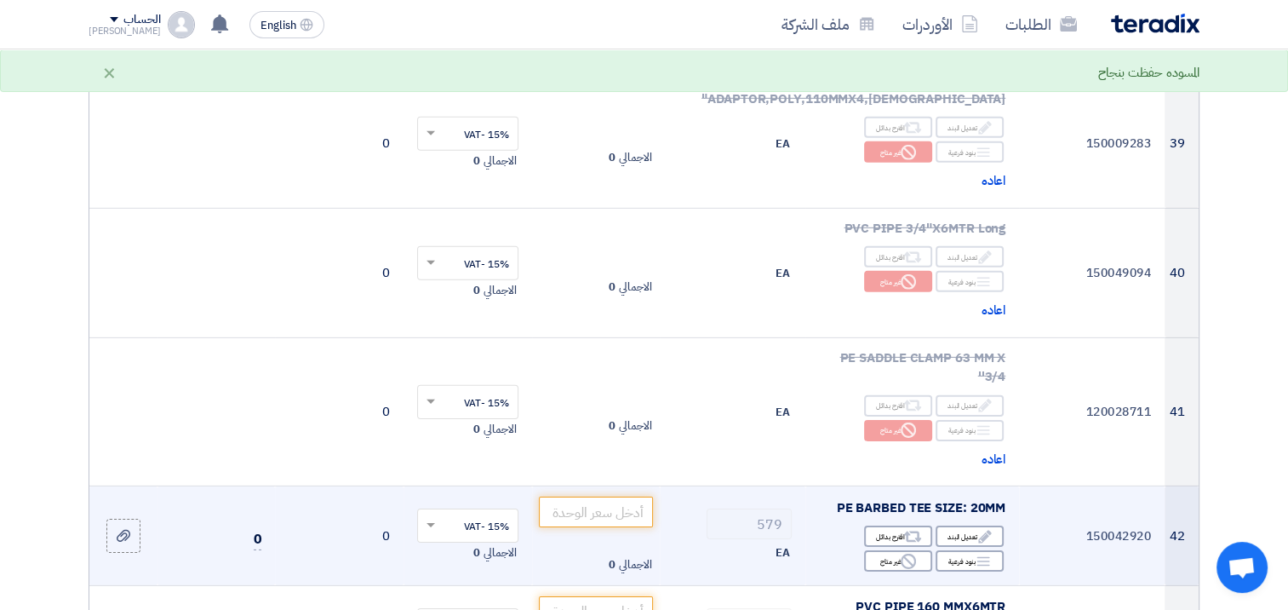
scroll to position [5320, 0]
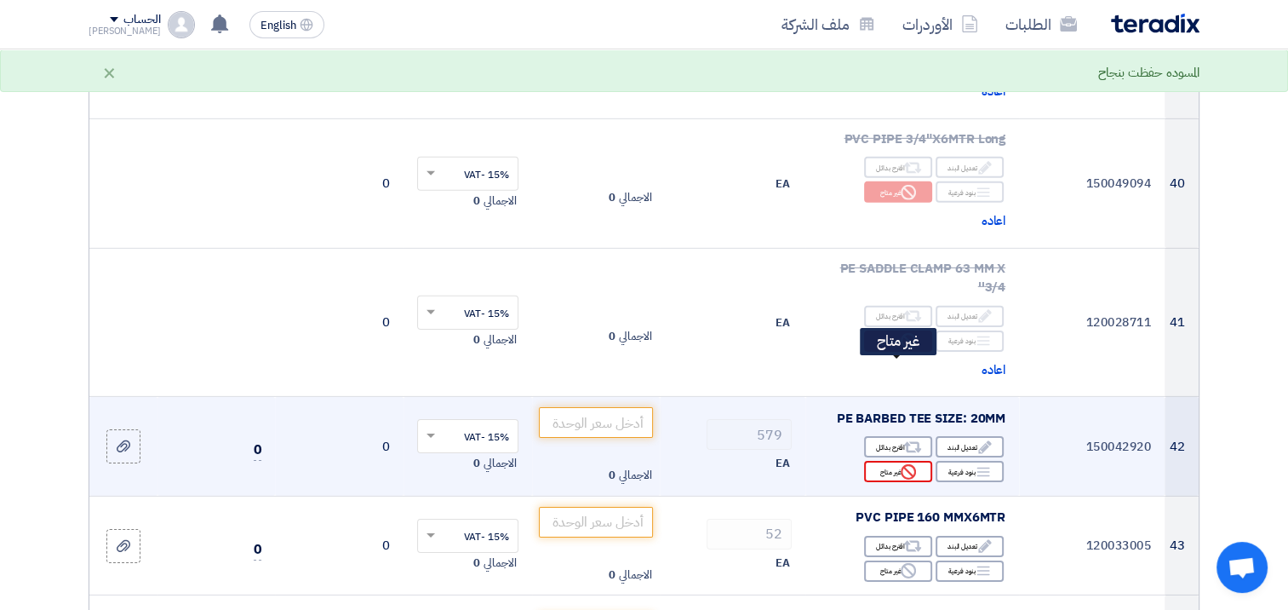
click at [894, 461] on div "Reject غير متاح" at bounding box center [898, 471] width 68 height 21
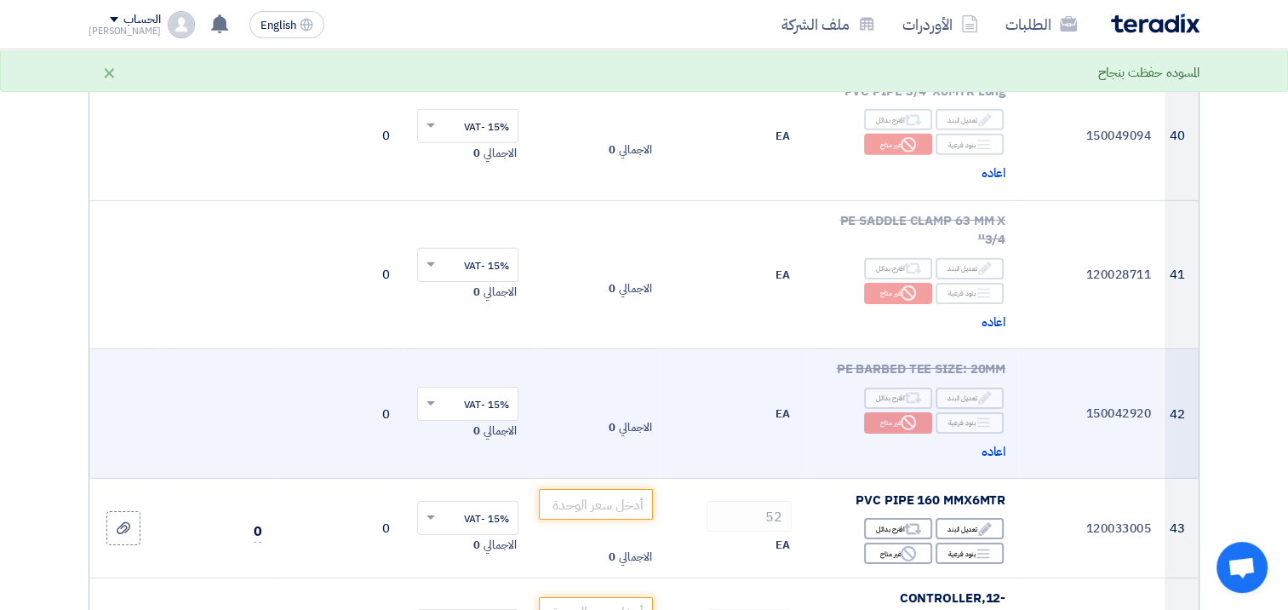
scroll to position [5490, 0]
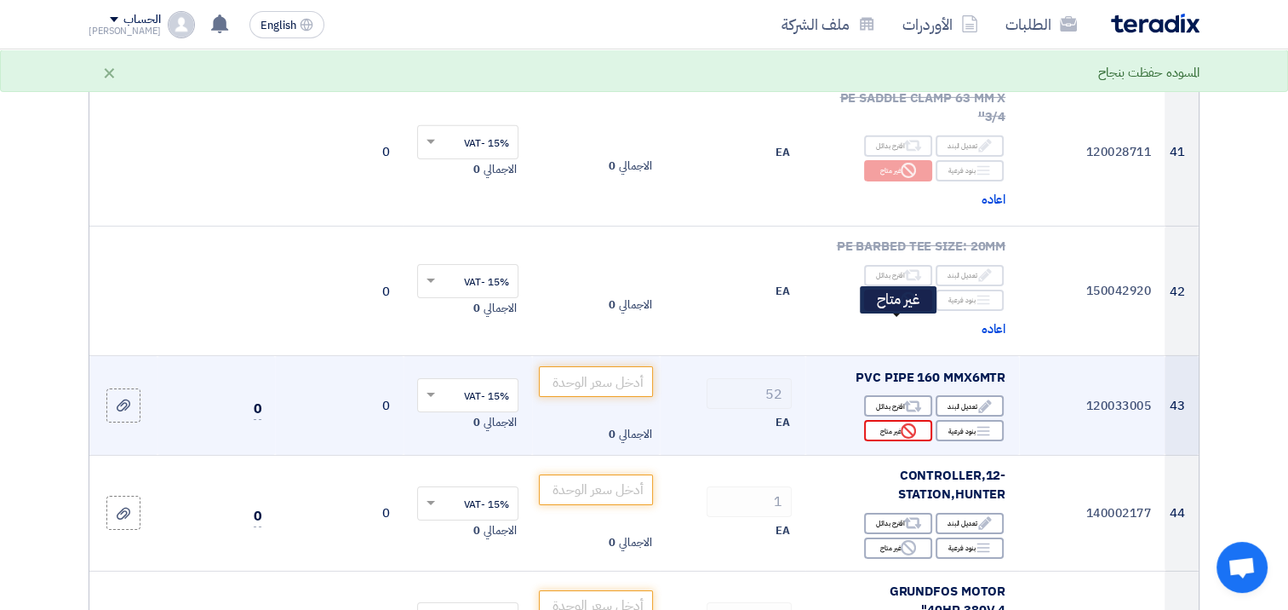
click at [906, 423] on icon "Reject" at bounding box center [908, 430] width 15 height 15
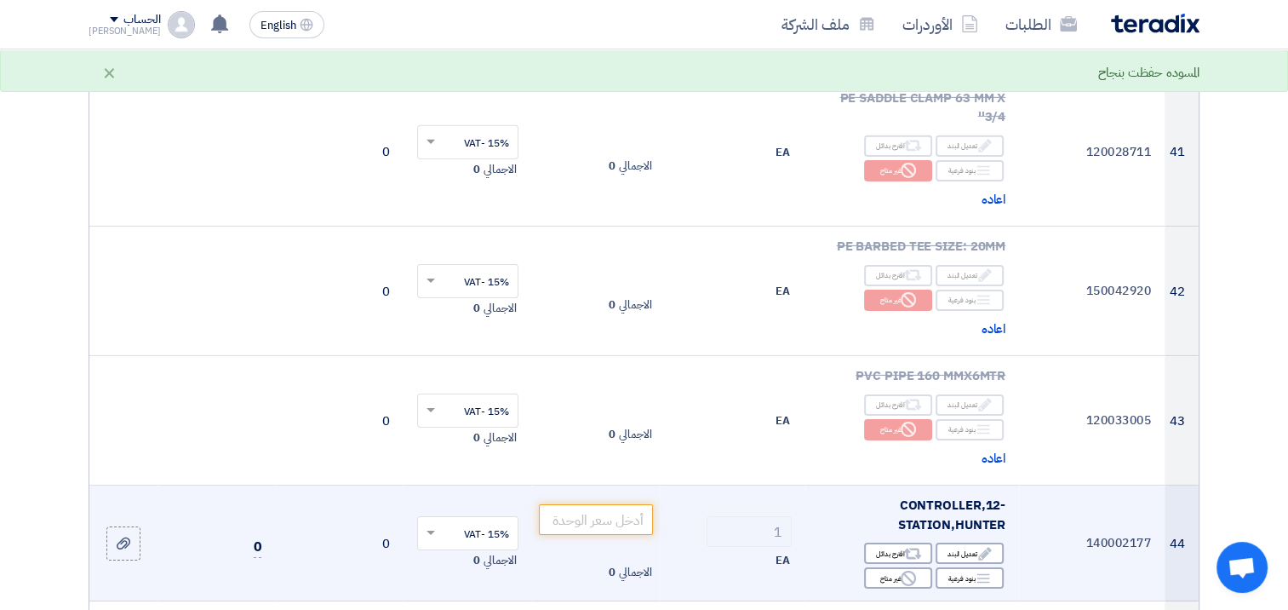
scroll to position [5661, 0]
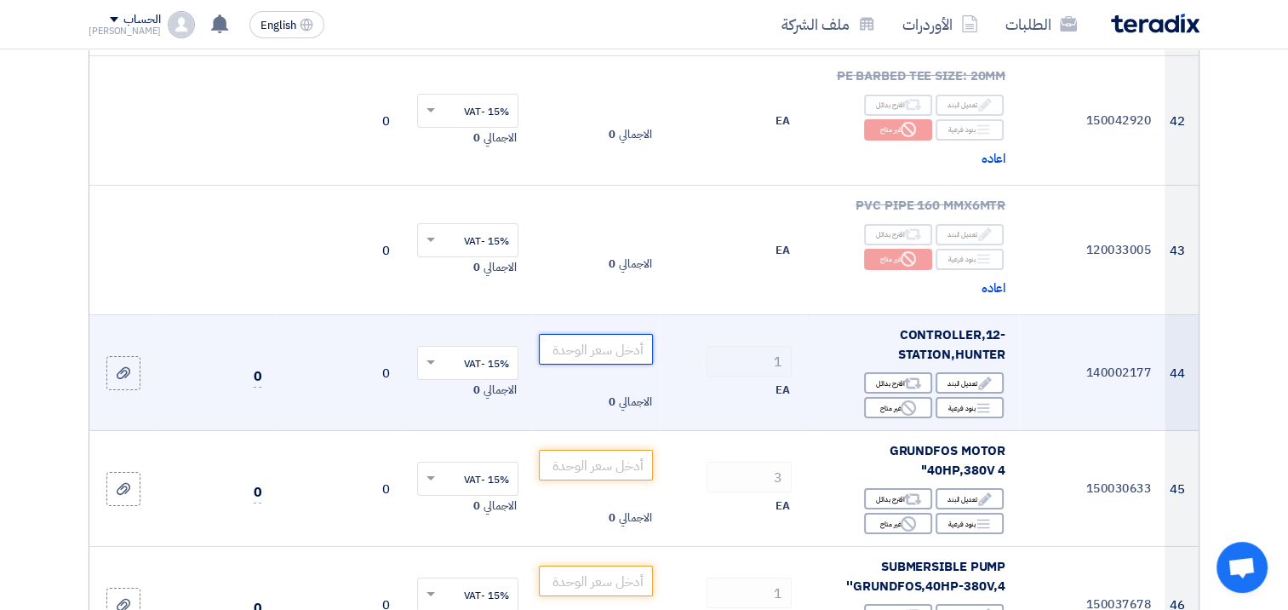
click at [589, 334] on input "number" at bounding box center [596, 349] width 115 height 31
paste input "828.75"
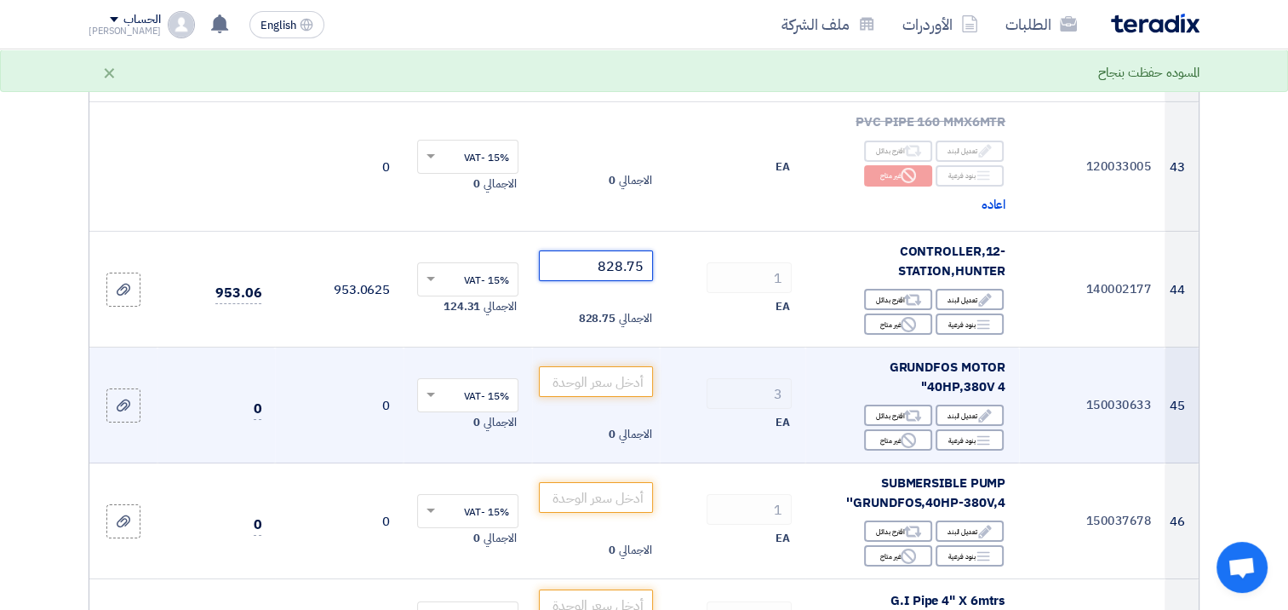
scroll to position [5746, 0]
type input "828.75"
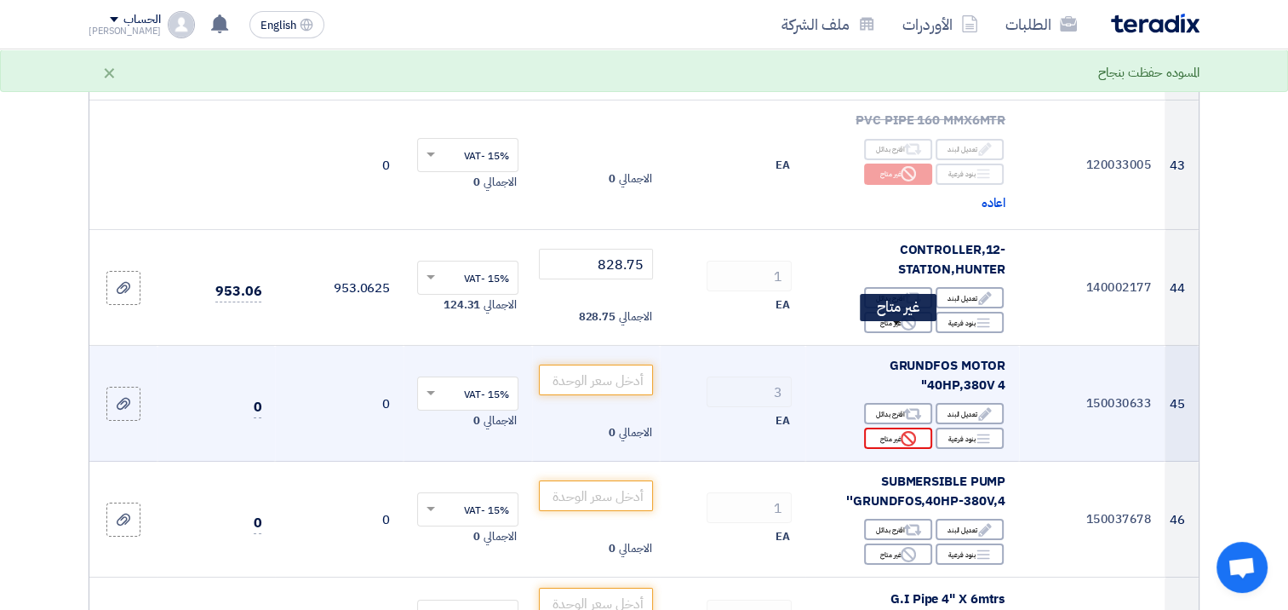
click at [889, 427] on div "Reject غير متاح" at bounding box center [898, 437] width 68 height 21
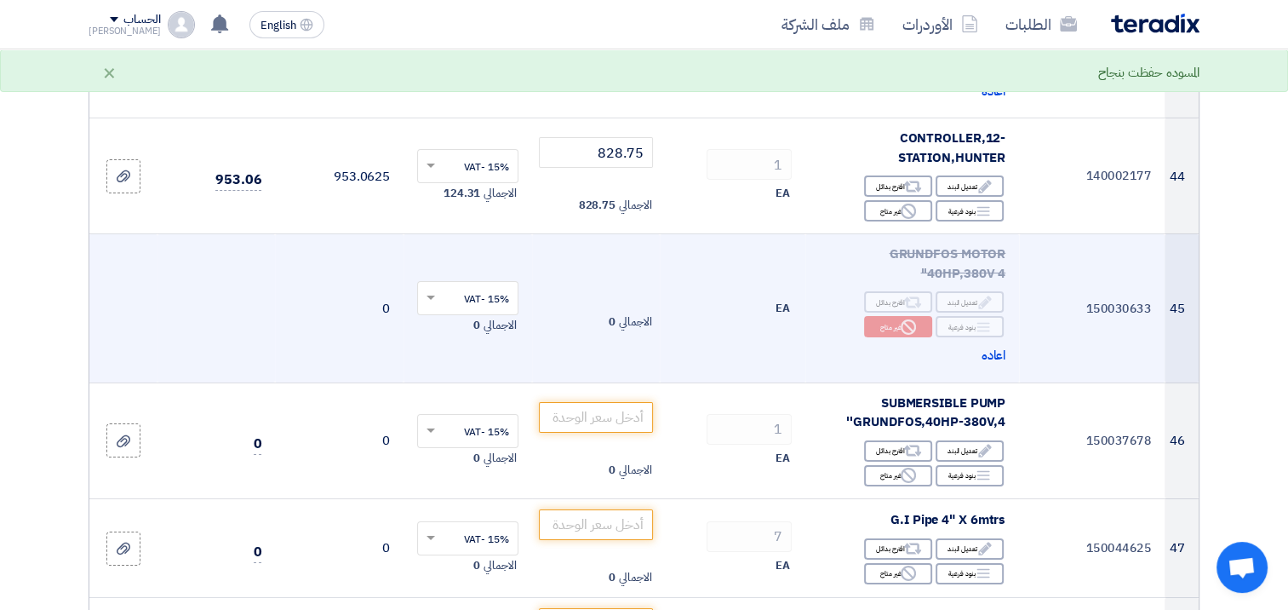
scroll to position [5916, 0]
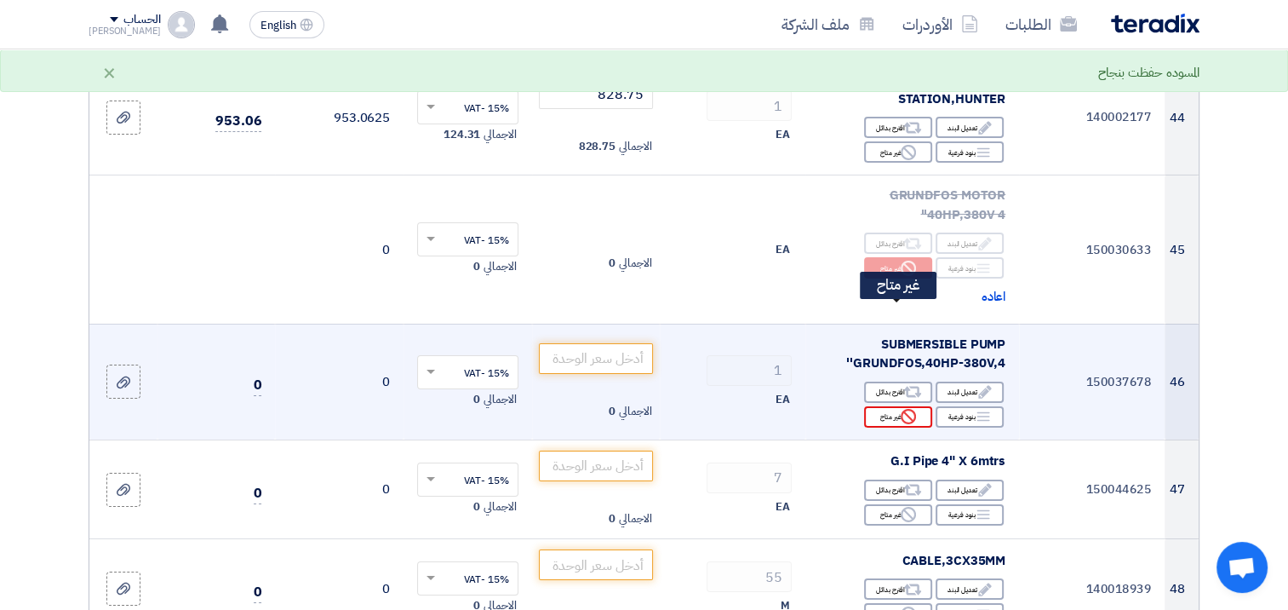
click at [889, 406] on div "Reject غير متاح" at bounding box center [898, 416] width 68 height 21
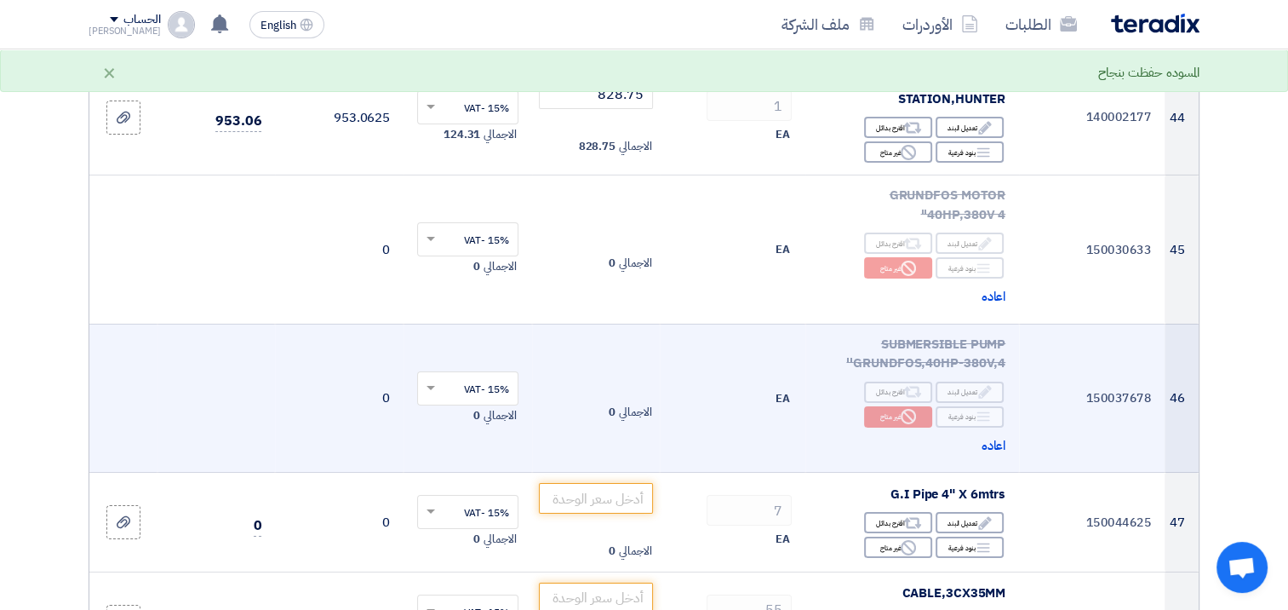
scroll to position [6086, 0]
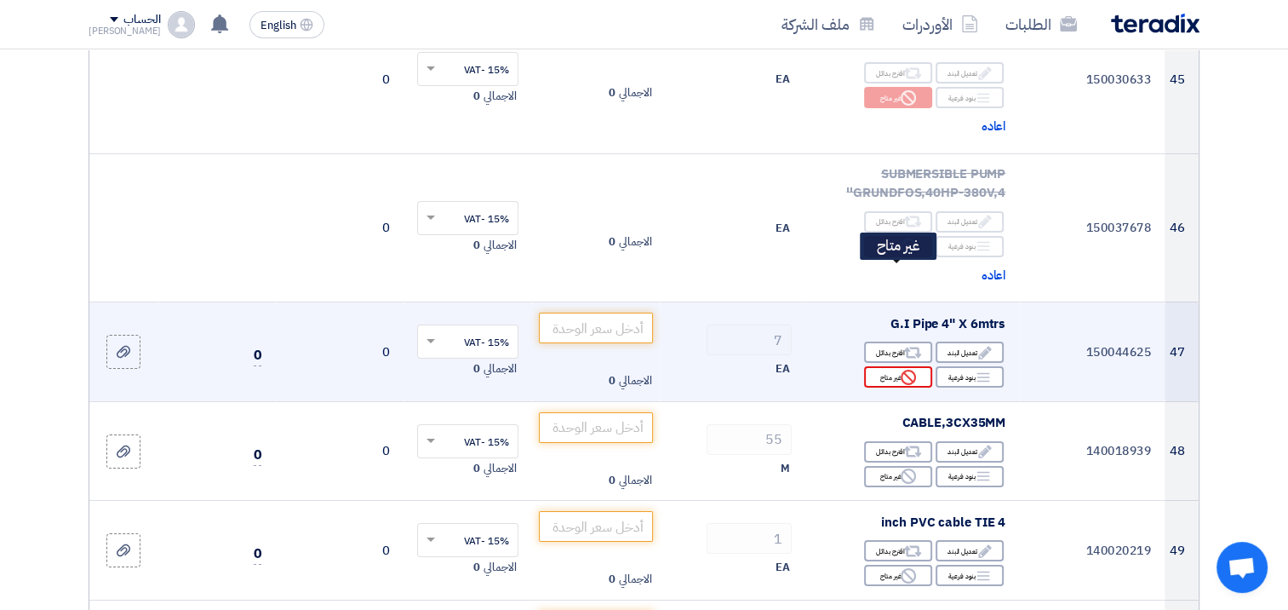
click at [883, 366] on div "Reject غير متاح" at bounding box center [898, 376] width 68 height 21
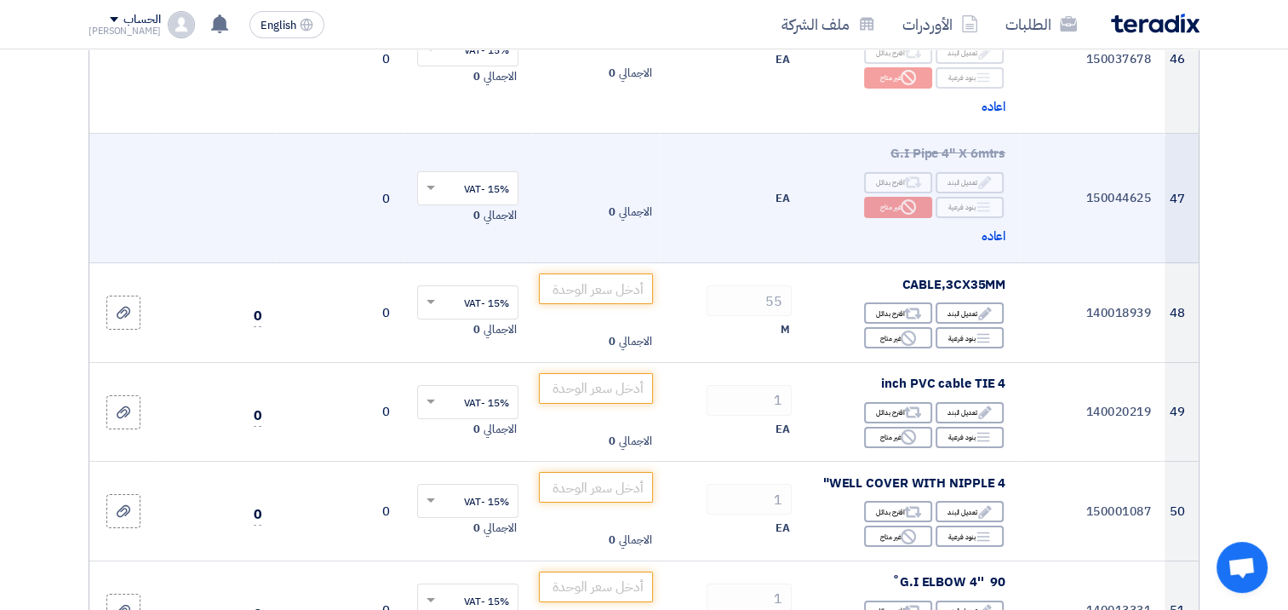
scroll to position [6257, 0]
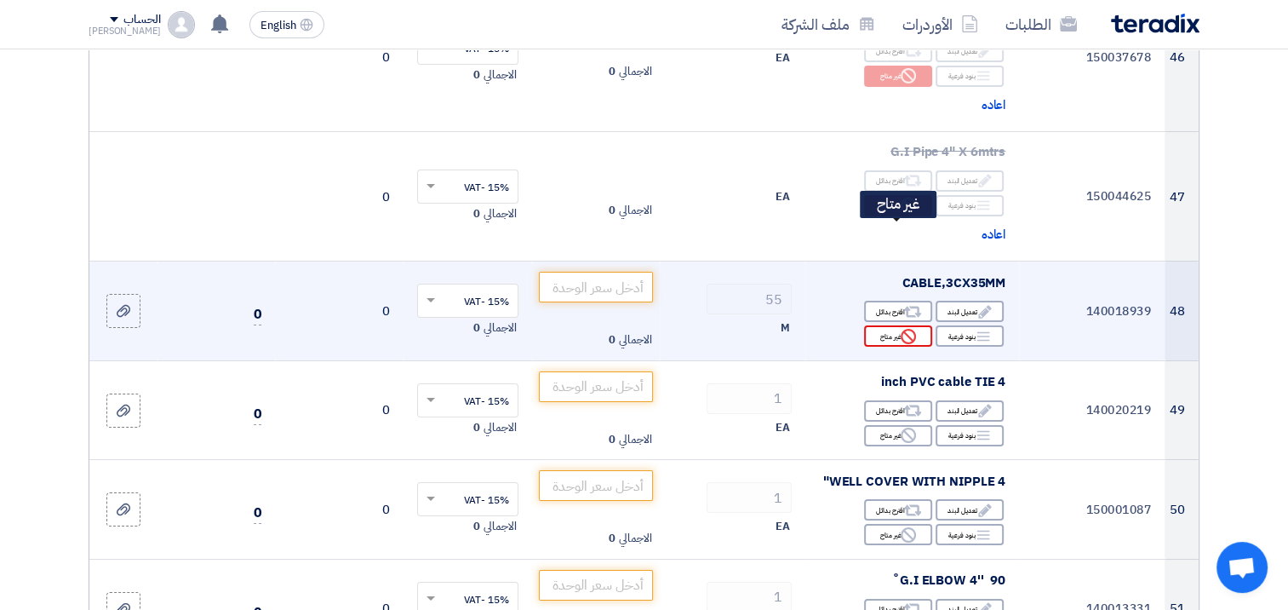
click at [892, 325] on div "Reject غير متاح" at bounding box center [898, 335] width 68 height 21
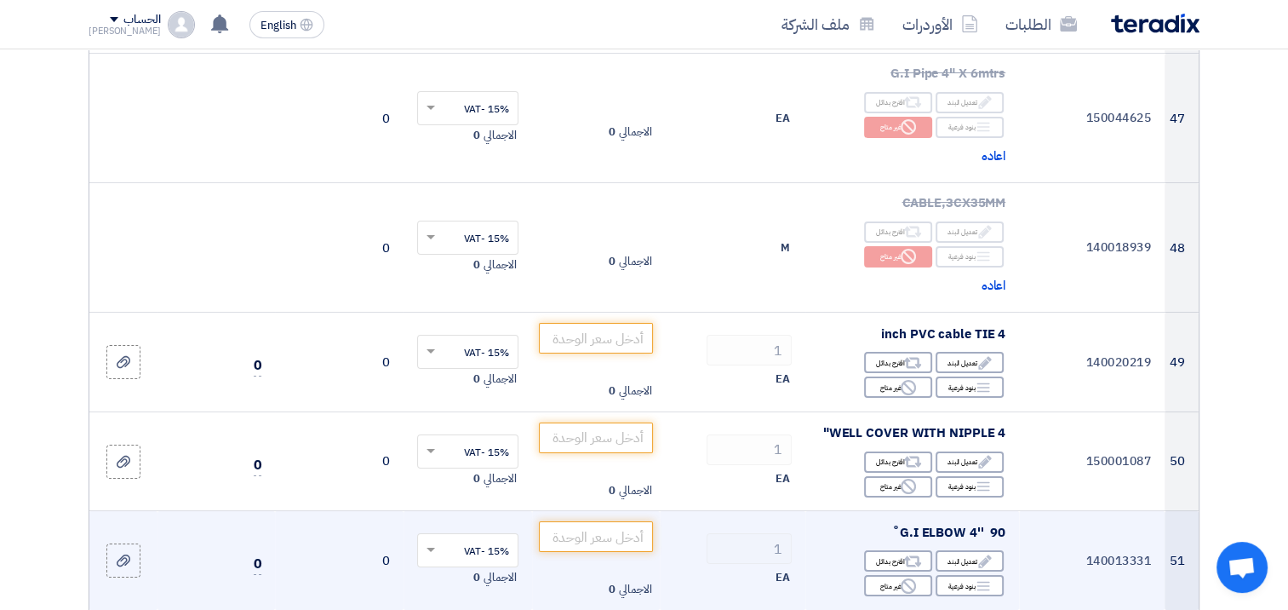
scroll to position [6427, 0]
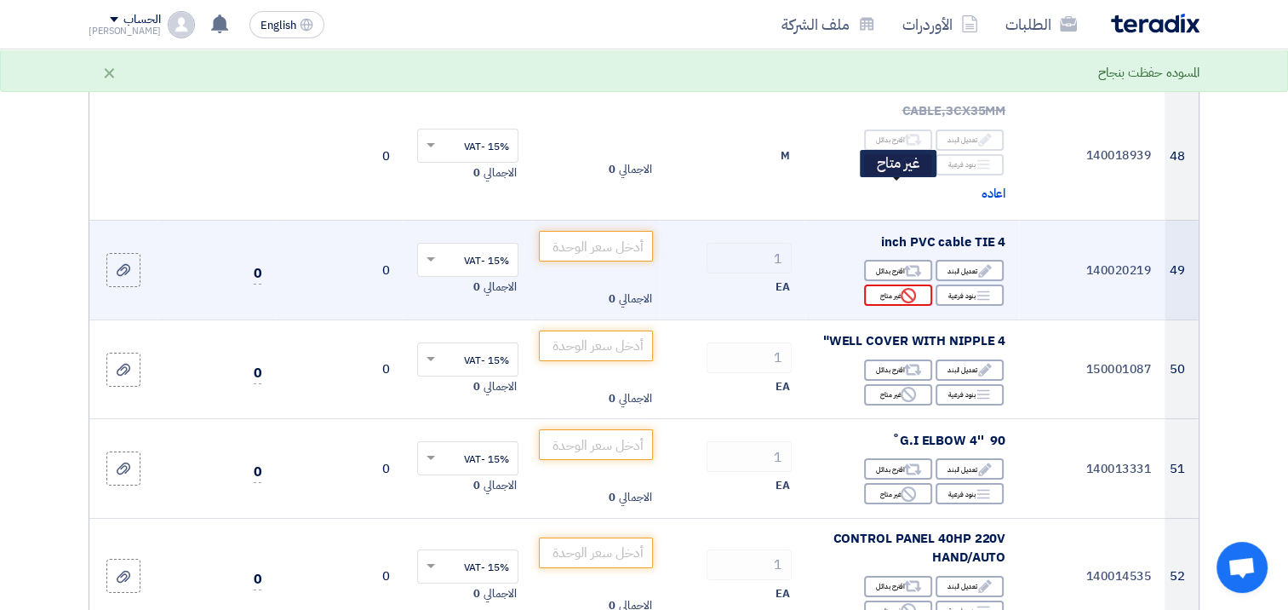
click at [892, 284] on div "Reject غير متاح" at bounding box center [898, 294] width 68 height 21
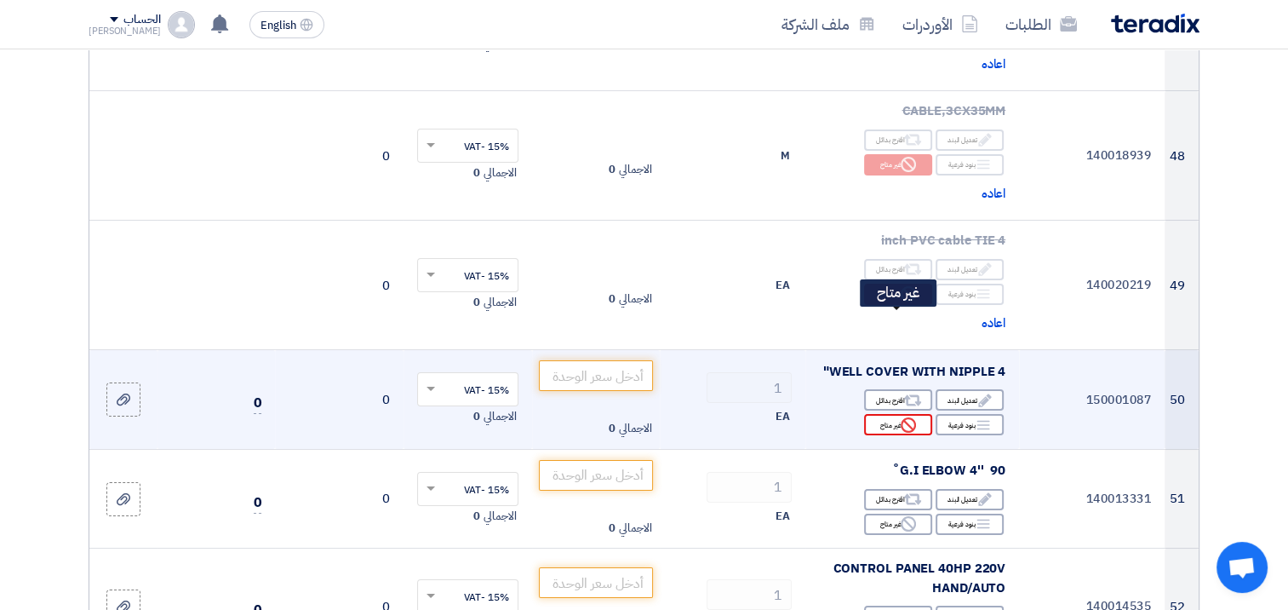
click at [891, 414] on div "Reject غير متاح" at bounding box center [898, 424] width 68 height 21
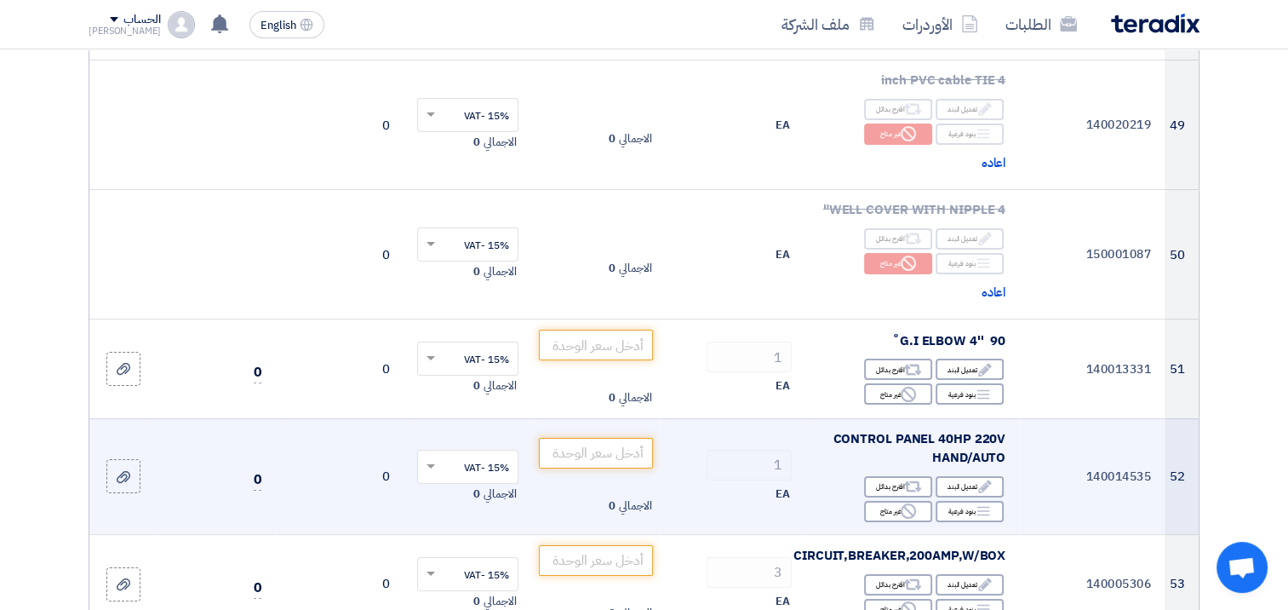
scroll to position [6597, 0]
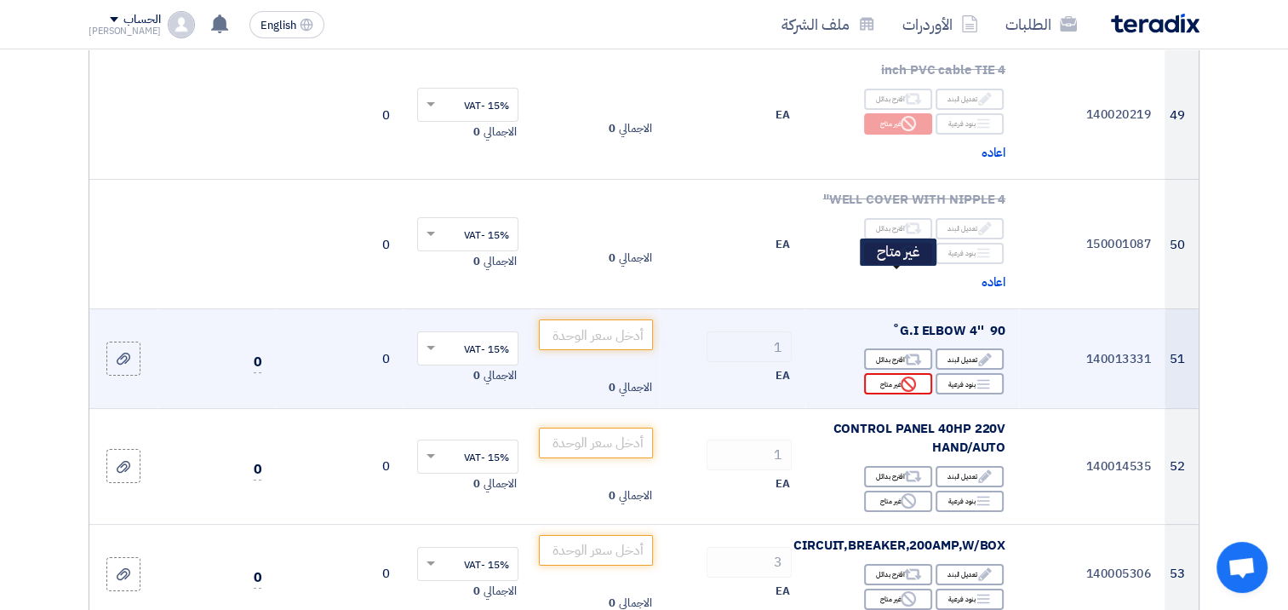
click at [894, 373] on div "Reject غير متاح" at bounding box center [898, 383] width 68 height 21
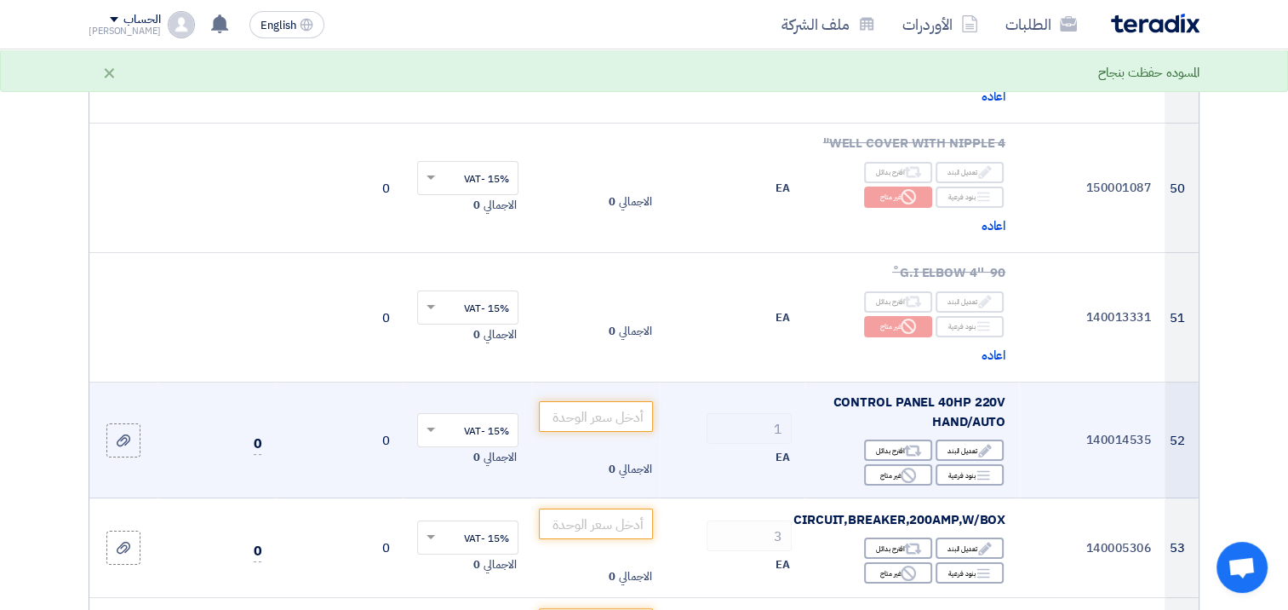
scroll to position [6682, 0]
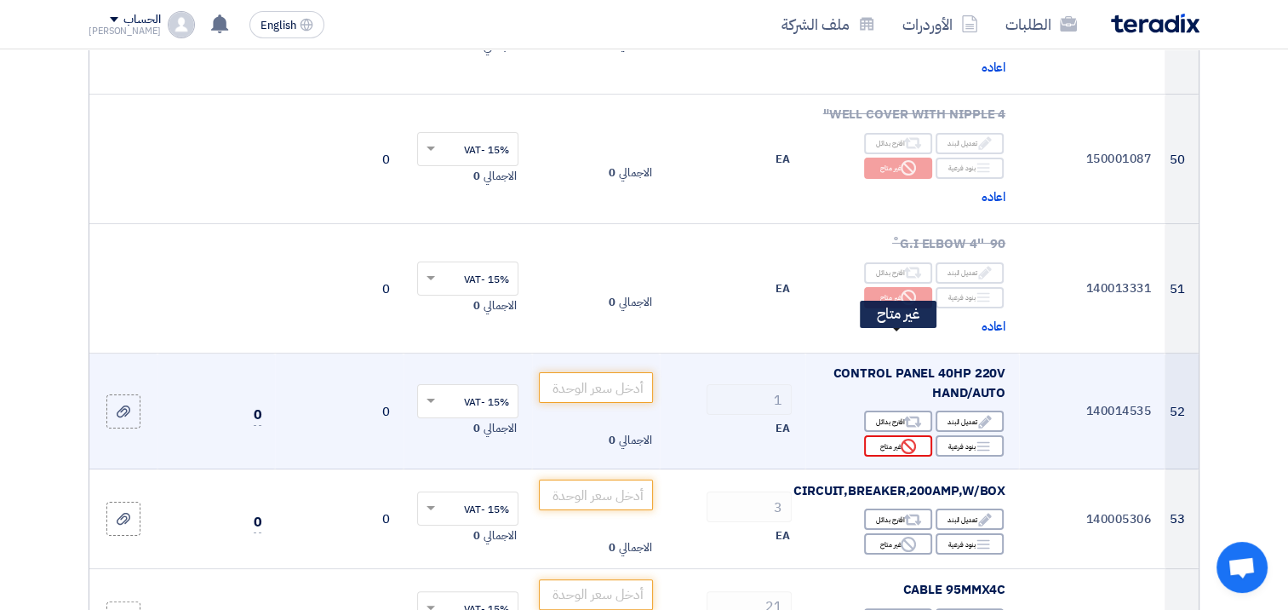
click at [885, 435] on div "Reject غير متاح" at bounding box center [898, 445] width 68 height 21
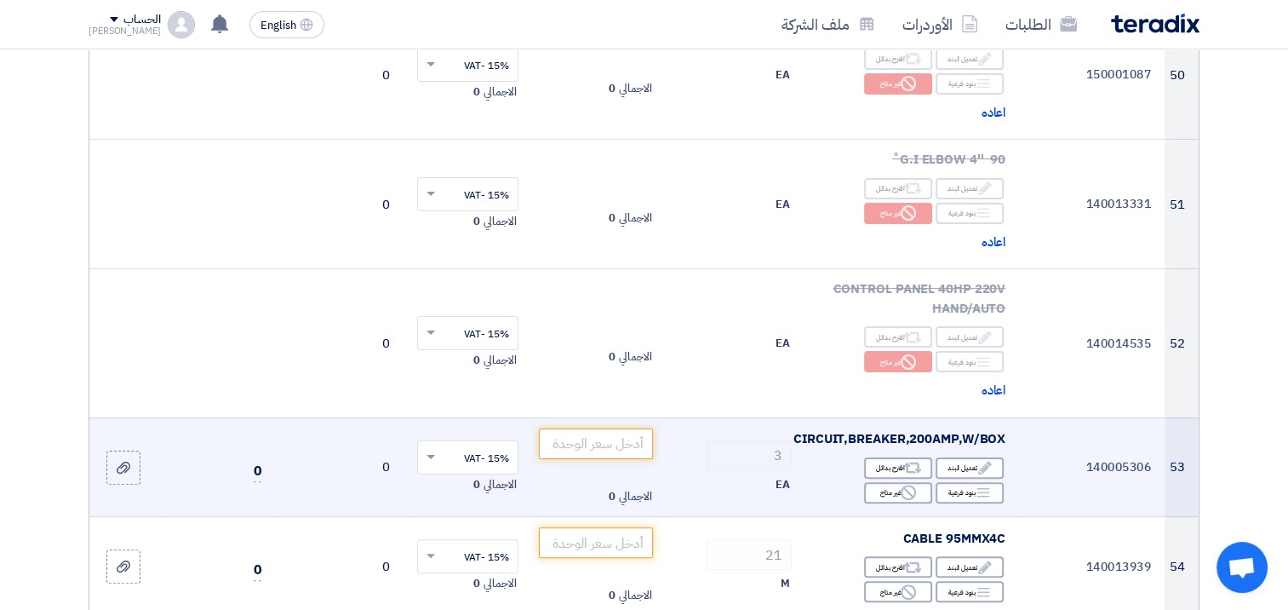
scroll to position [6852, 0]
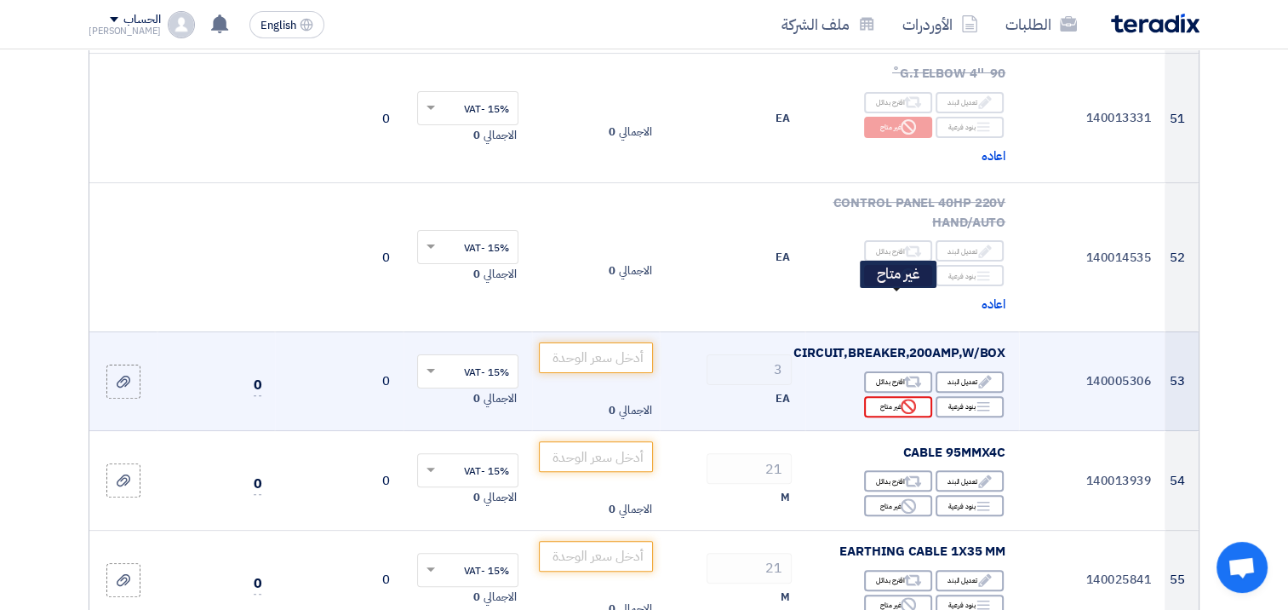
click at [887, 396] on div "Reject غير متاح" at bounding box center [898, 406] width 68 height 21
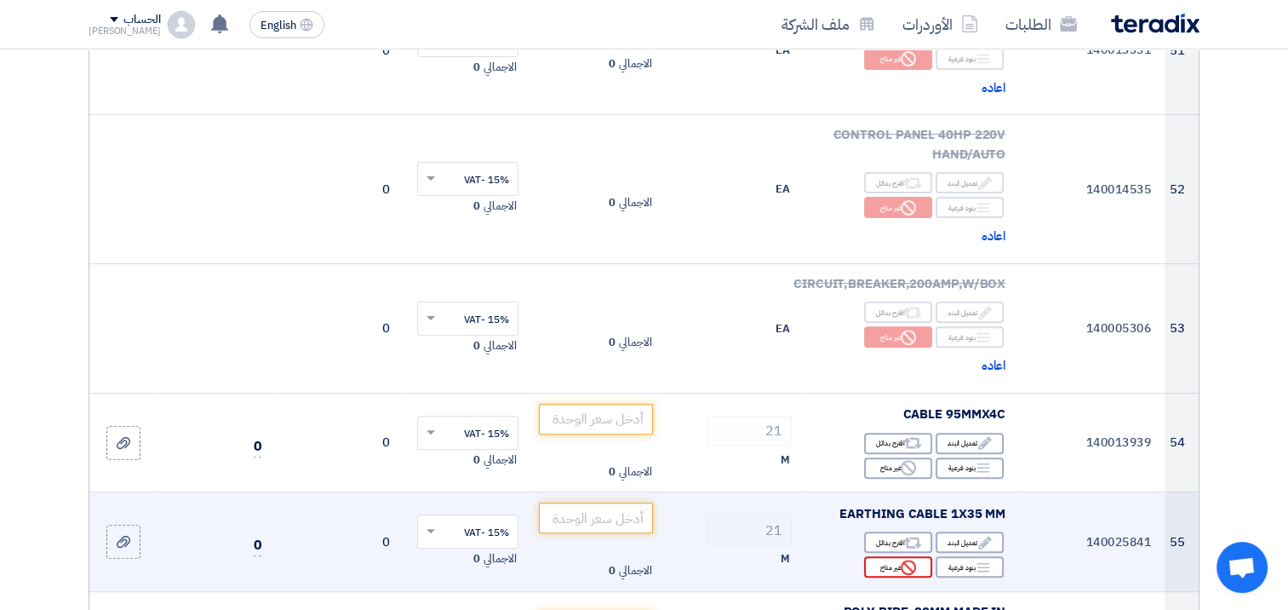
scroll to position [7023, 0]
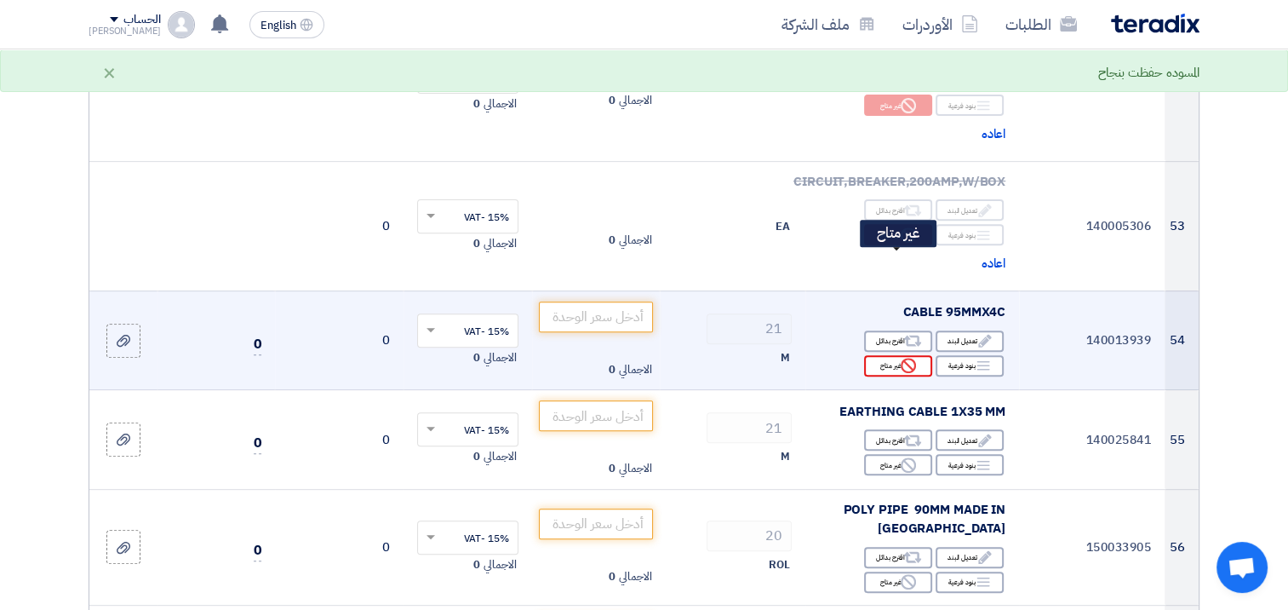
click at [901, 358] on icon "Reject" at bounding box center [908, 365] width 15 height 15
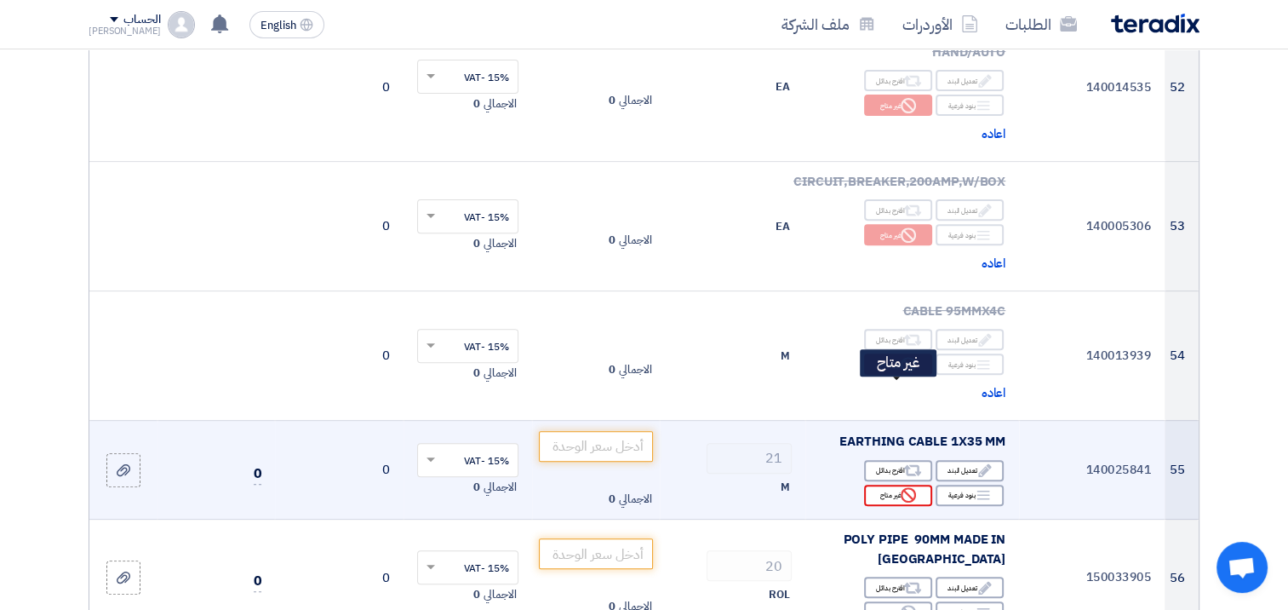
click at [887, 484] on div "Reject غير متاح" at bounding box center [898, 494] width 68 height 21
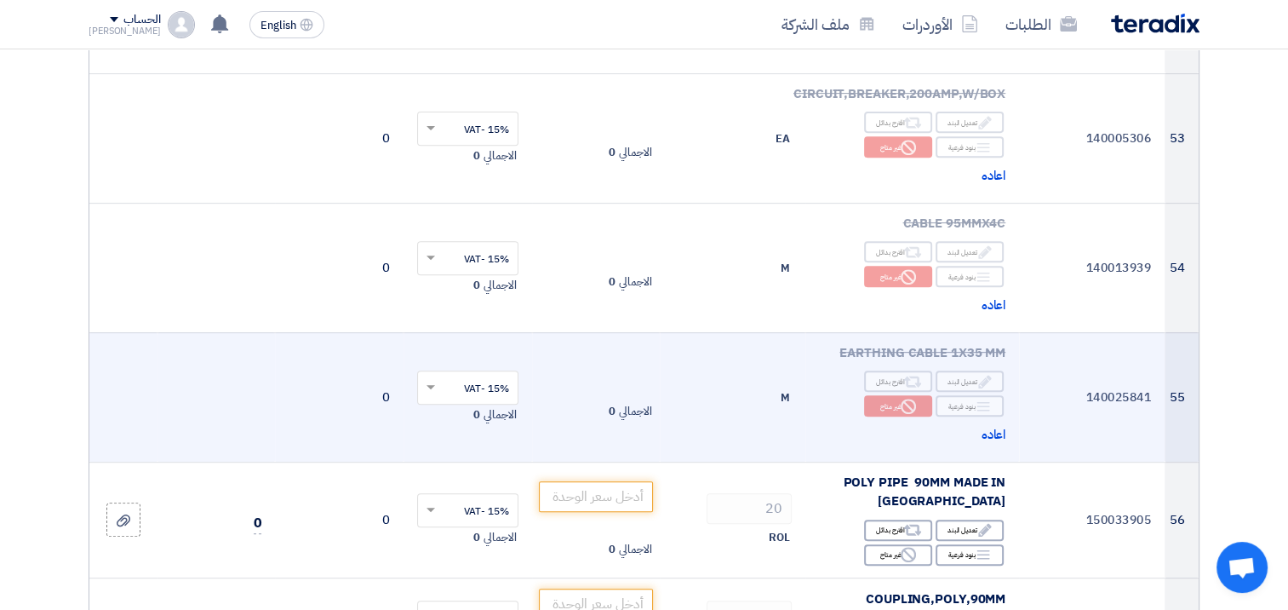
scroll to position [7278, 0]
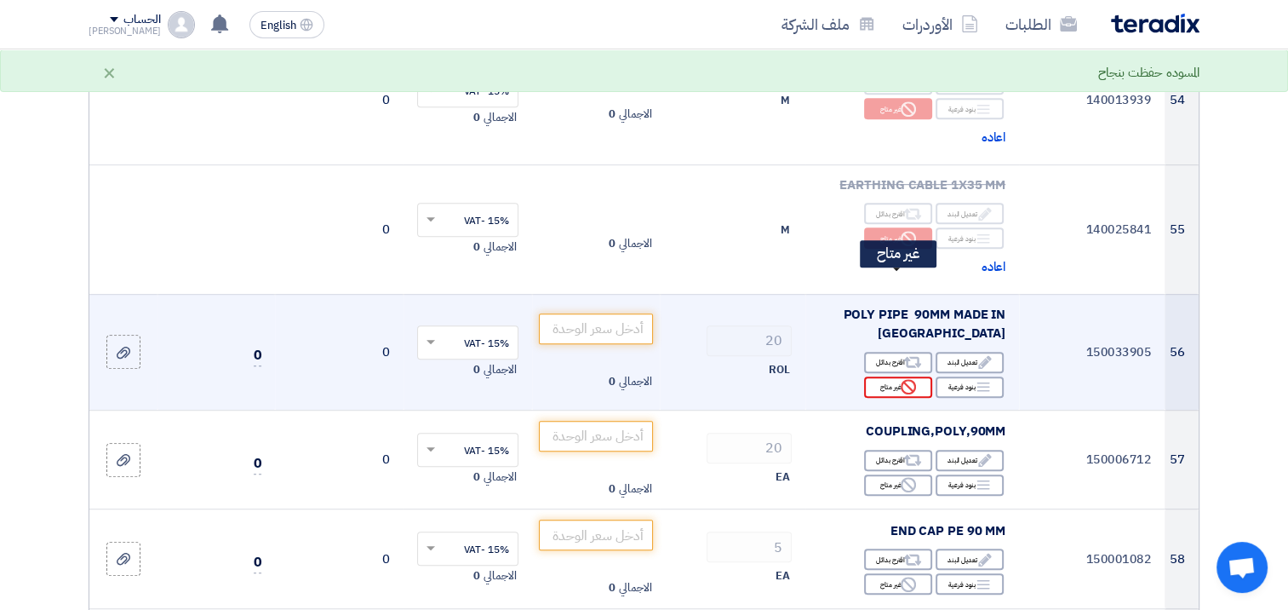
click at [885, 376] on div "Reject غير متاح" at bounding box center [898, 386] width 68 height 21
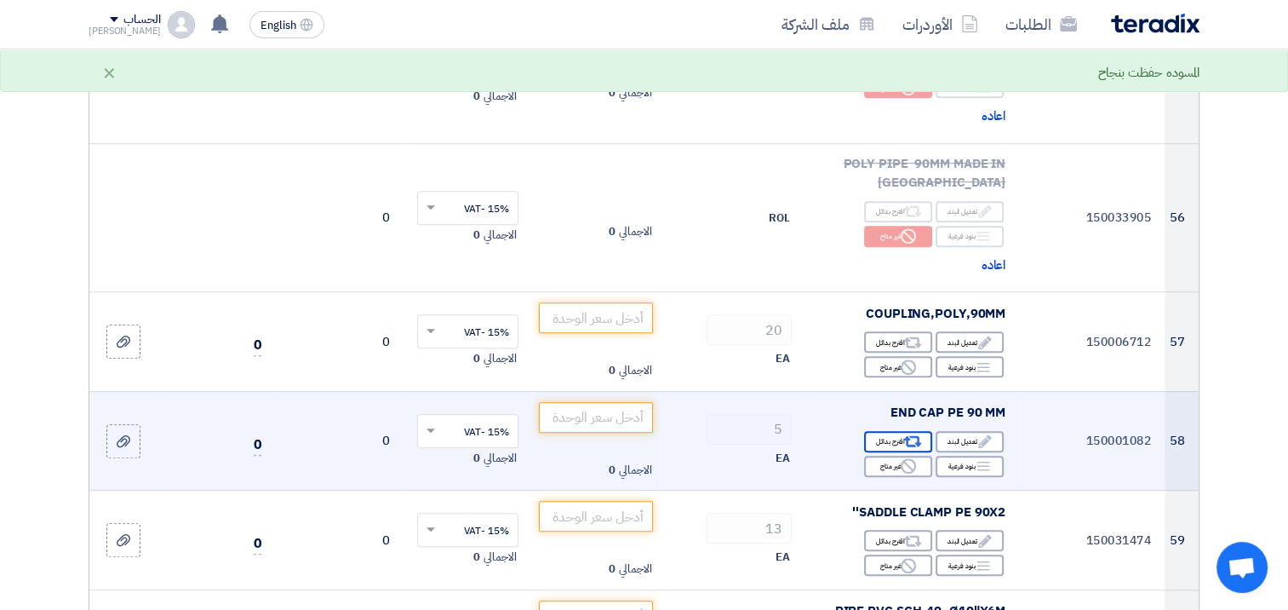
scroll to position [7448, 0]
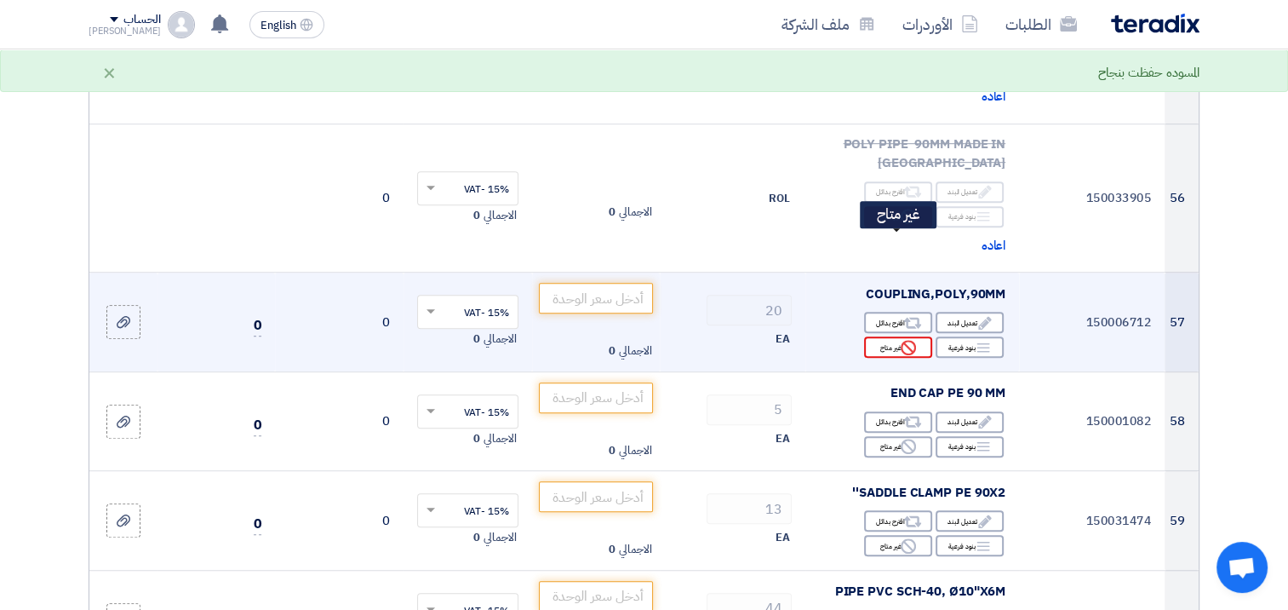
click at [893, 336] on div "Reject غير متاح" at bounding box center [898, 346] width 68 height 21
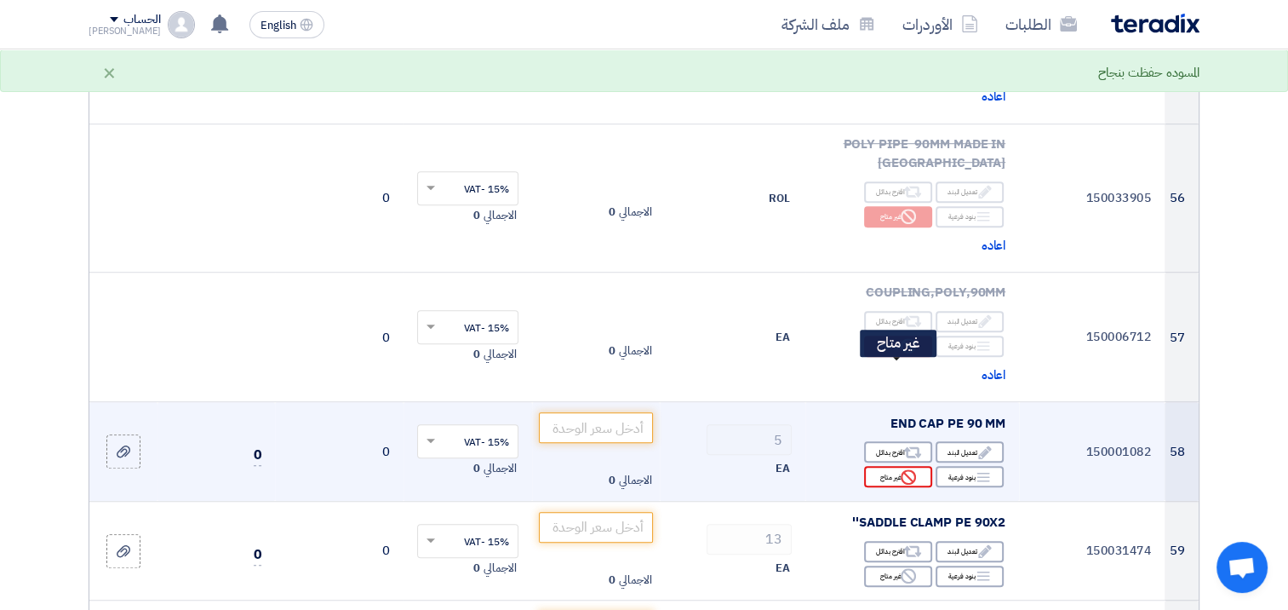
click at [885, 466] on div "Reject غير متاح" at bounding box center [898, 476] width 68 height 21
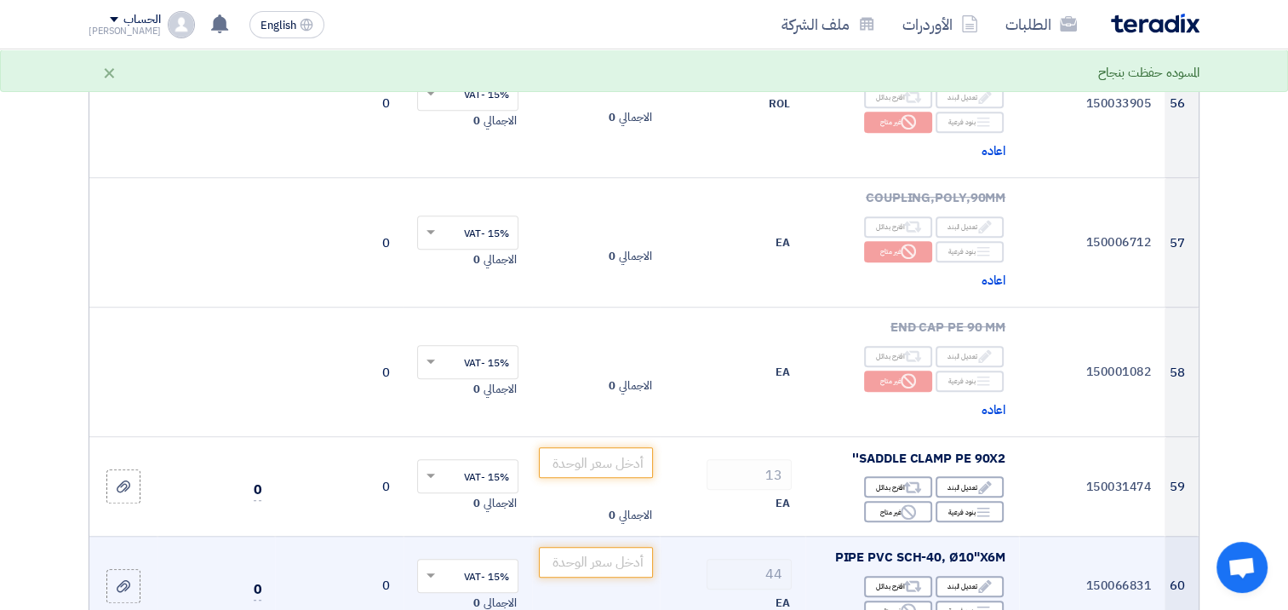
scroll to position [7619, 0]
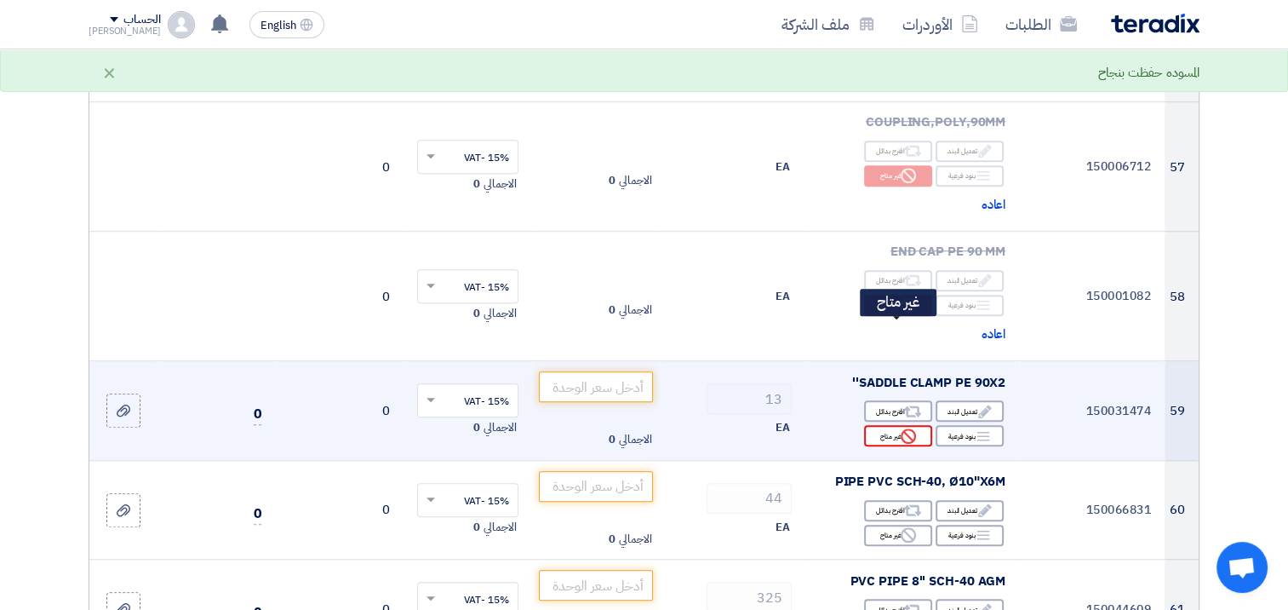
click at [870, 425] on div "Reject غير متاح" at bounding box center [898, 435] width 68 height 21
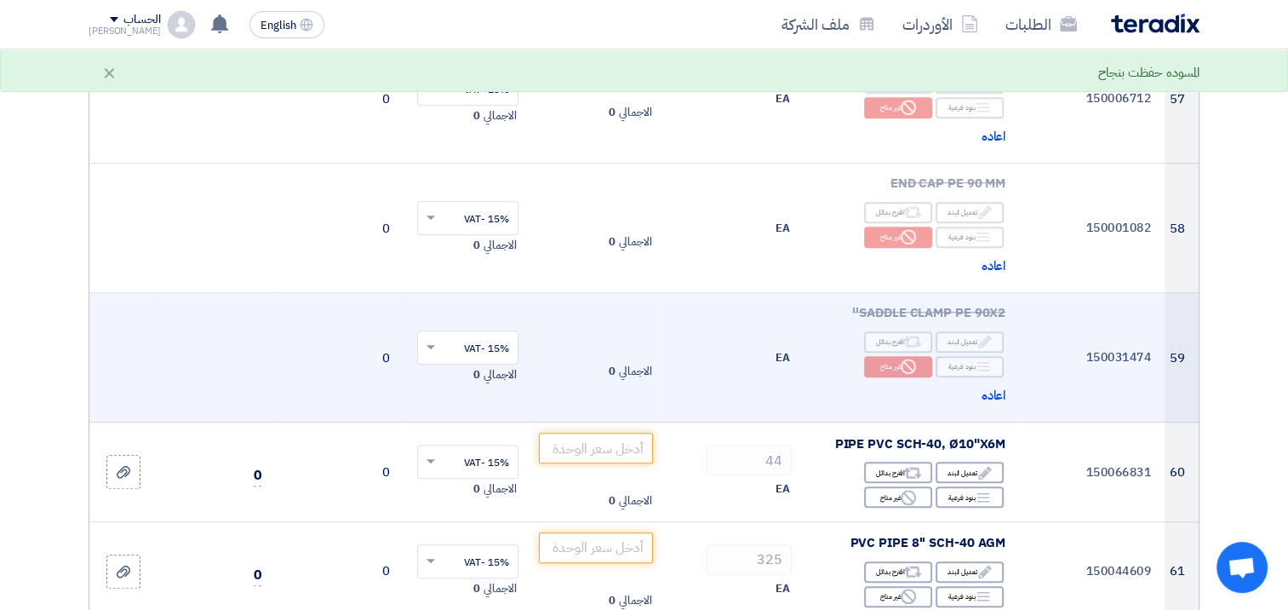
scroll to position [7789, 0]
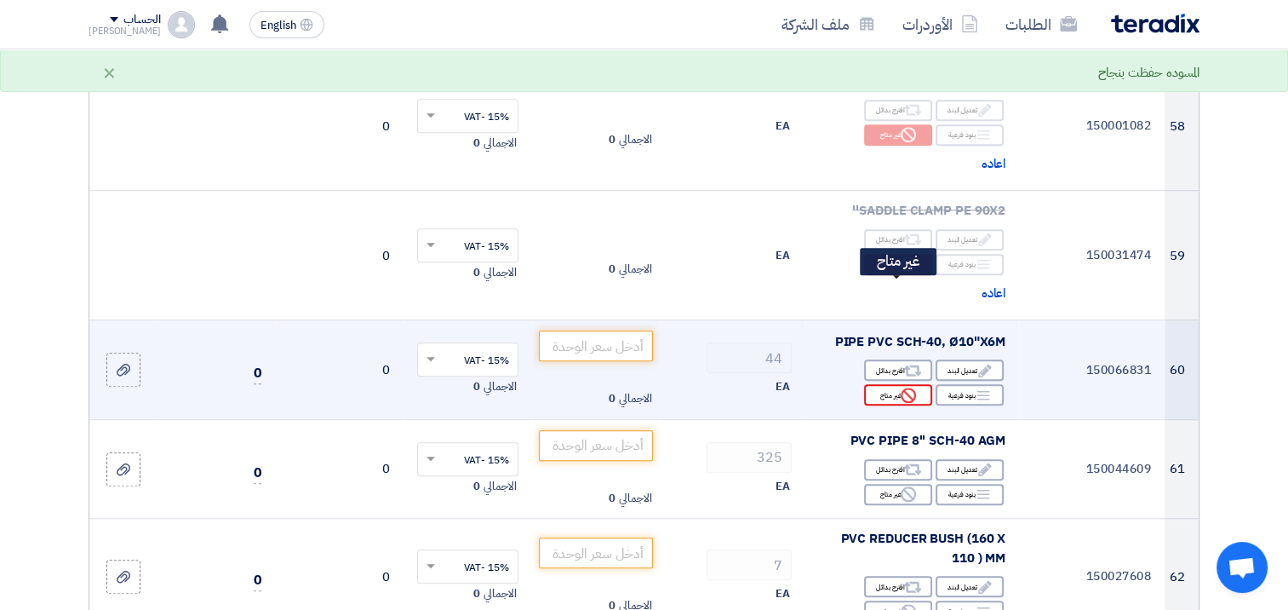
click at [891, 384] on div "Reject غير متاح" at bounding box center [898, 394] width 68 height 21
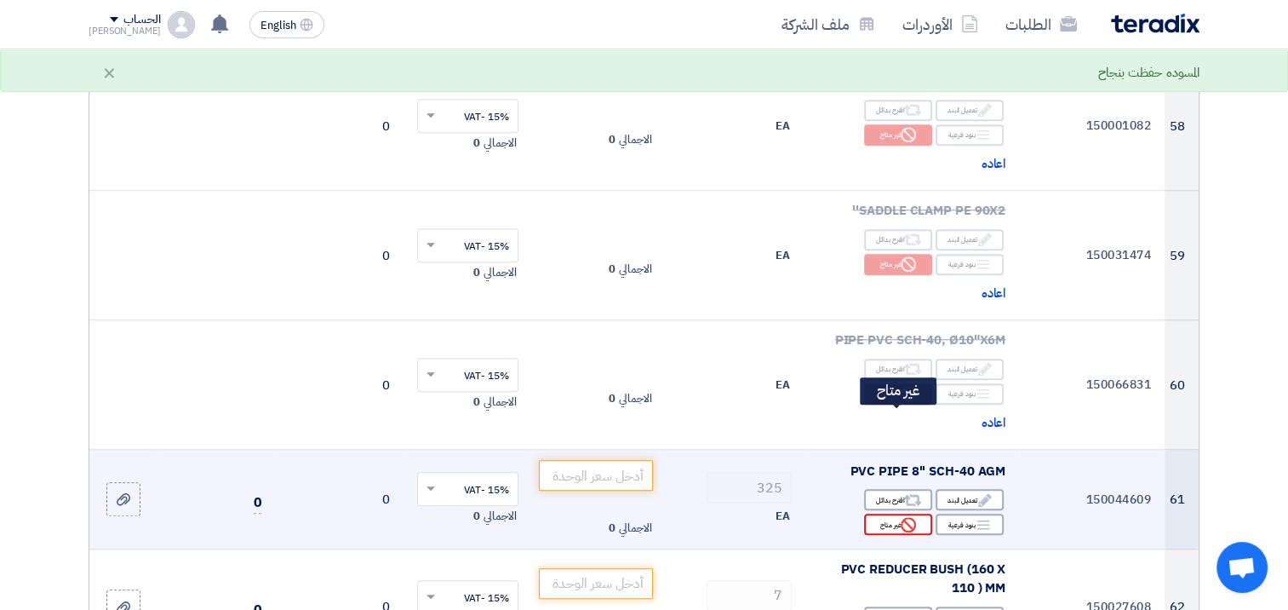
click at [885, 513] on div "Reject غير متاح" at bounding box center [898, 523] width 68 height 21
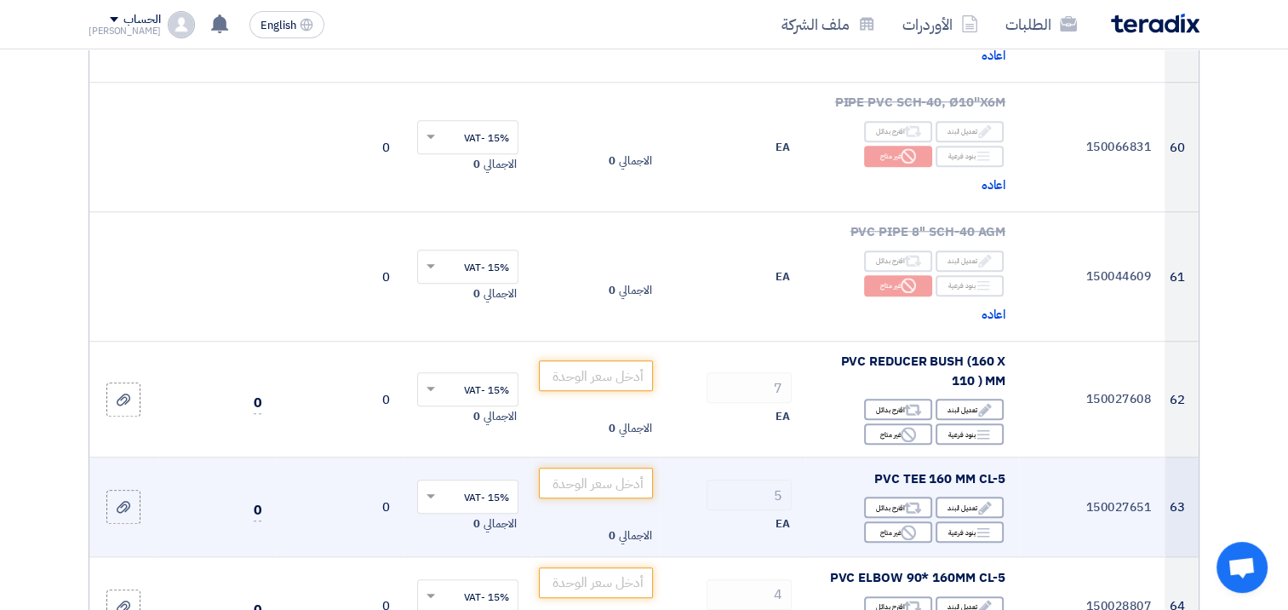
scroll to position [8044, 0]
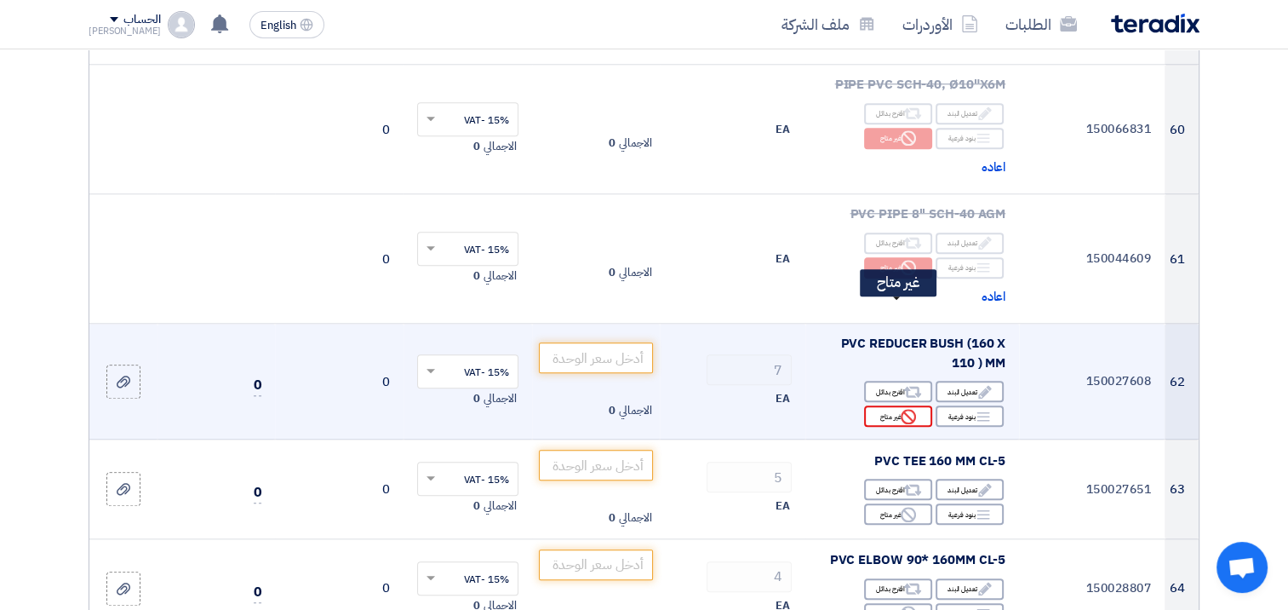
click at [892, 405] on div "Reject غير متاح" at bounding box center [898, 415] width 68 height 21
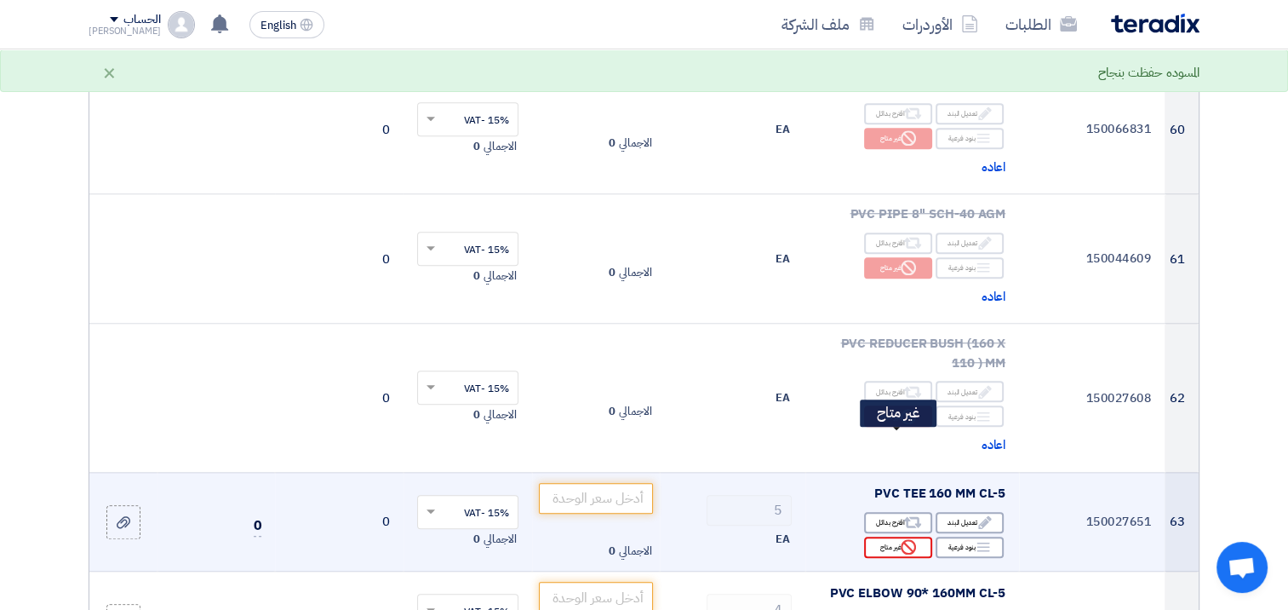
click at [887, 536] on div "Reject غير متاح" at bounding box center [898, 546] width 68 height 21
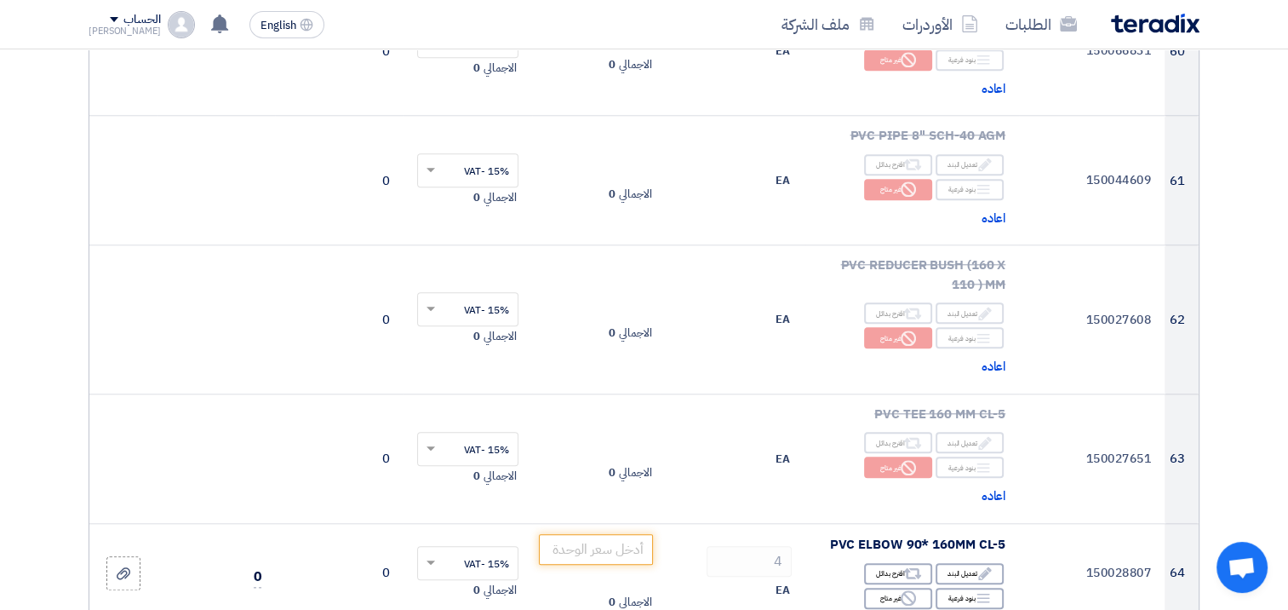
scroll to position [8300, 0]
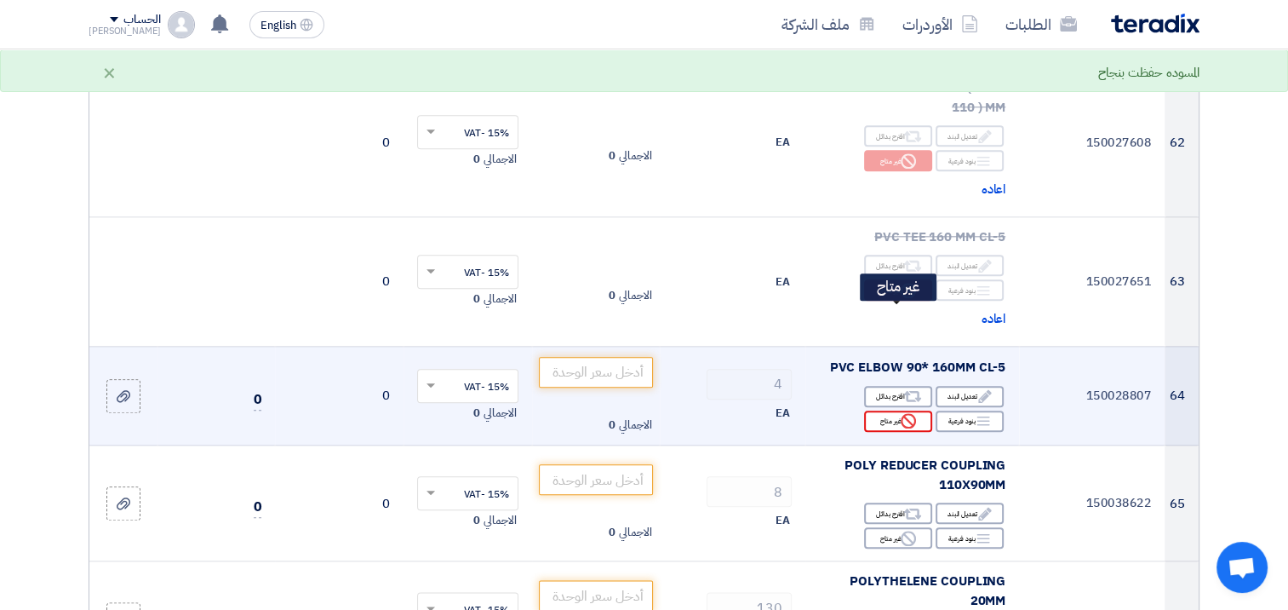
click at [879, 410] on div "Reject غير متاح" at bounding box center [898, 420] width 68 height 21
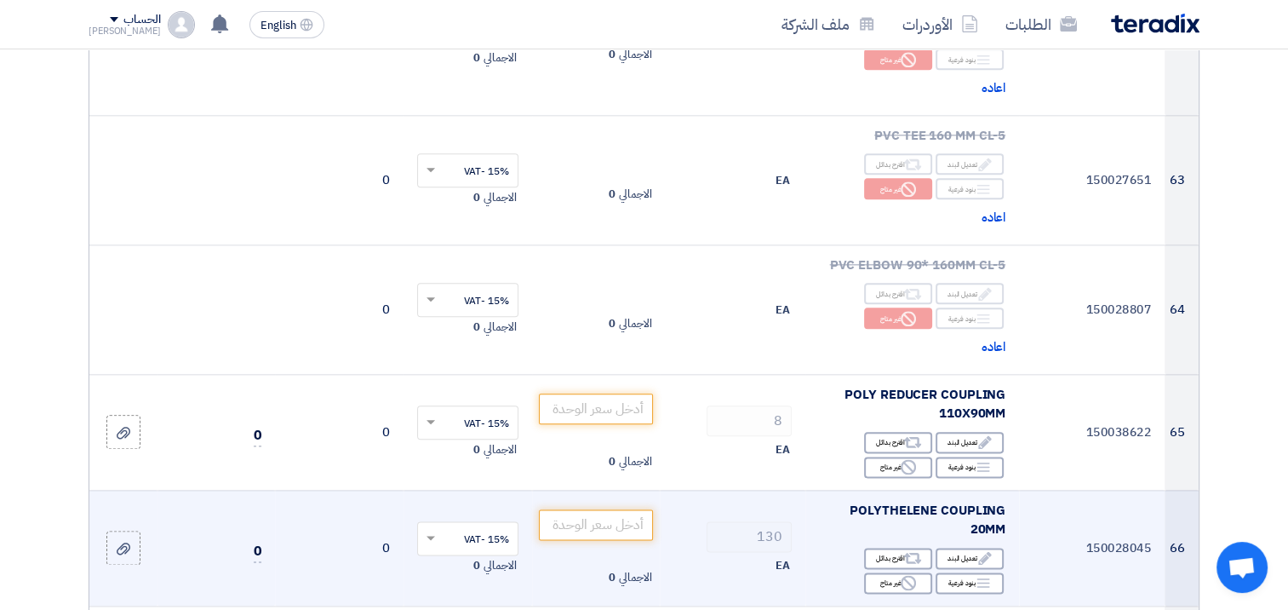
scroll to position [8470, 0]
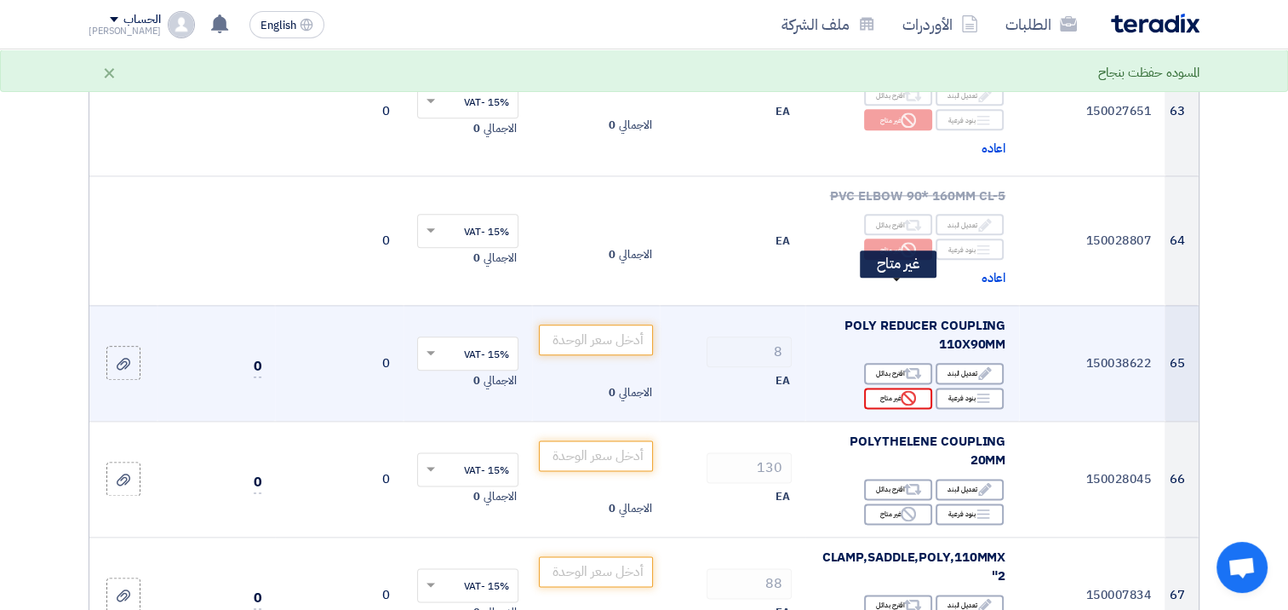
click at [892, 387] on div "Reject غير متاح" at bounding box center [898, 397] width 68 height 21
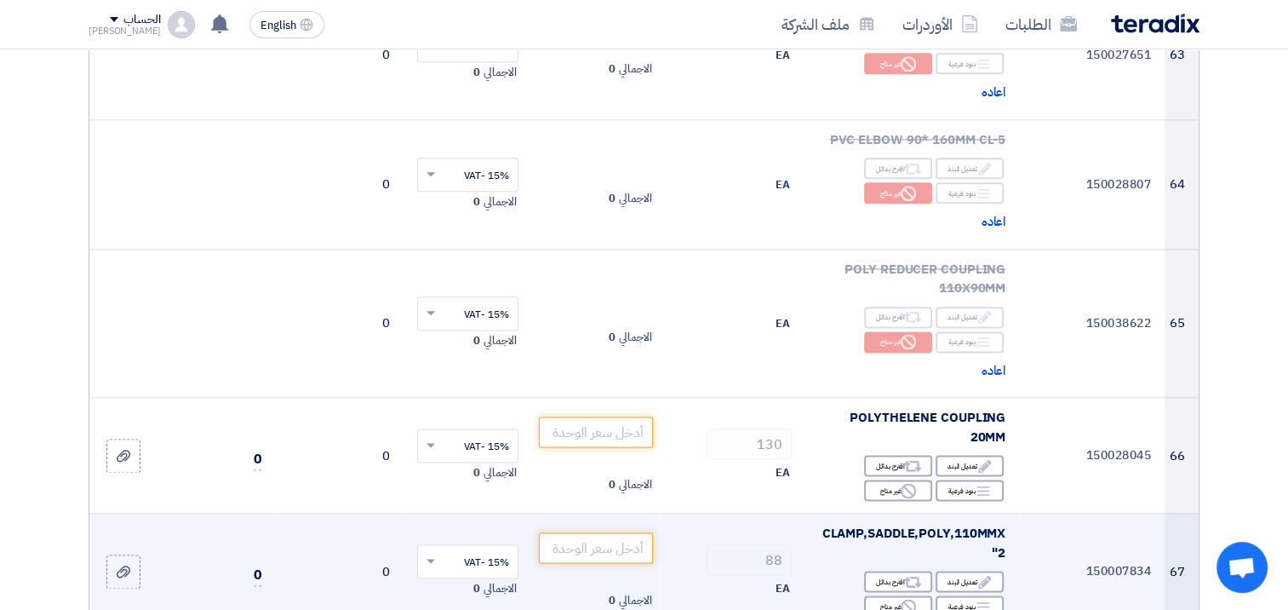
scroll to position [8555, 0]
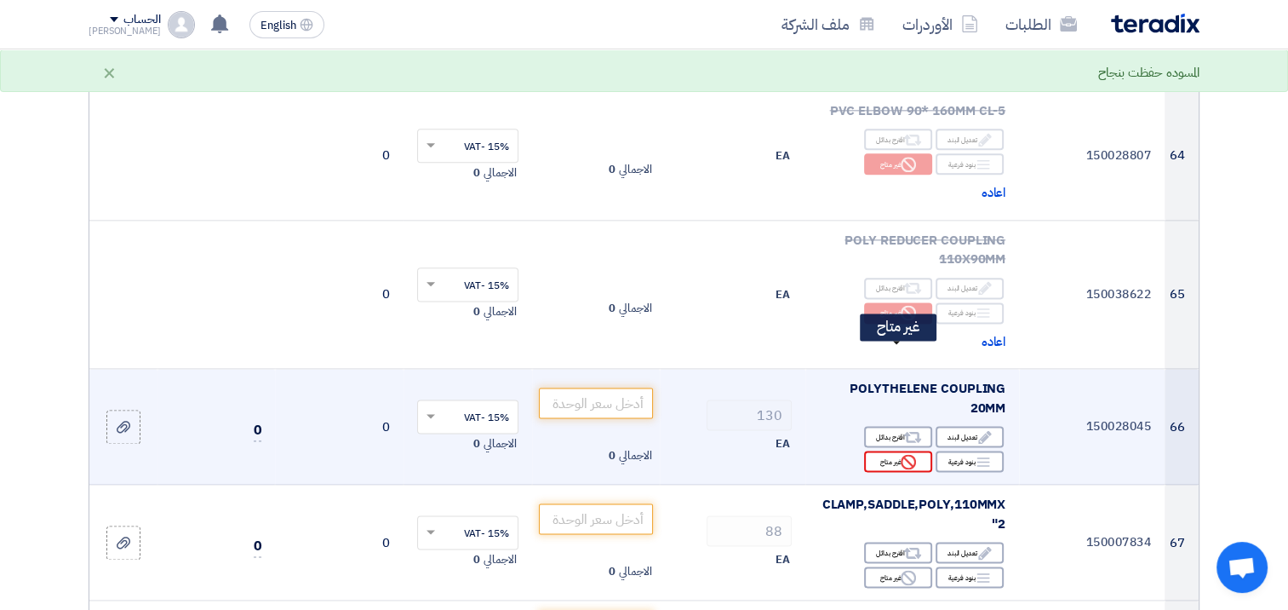
click at [877, 450] on div "Reject غير متاح" at bounding box center [898, 460] width 68 height 21
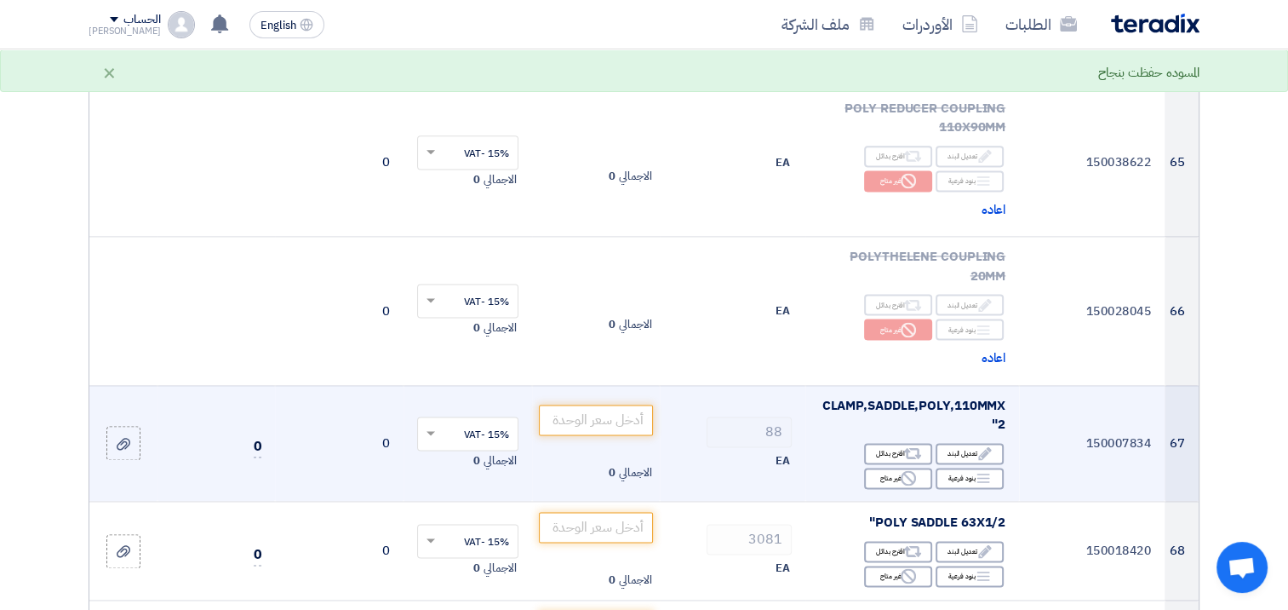
scroll to position [8725, 0]
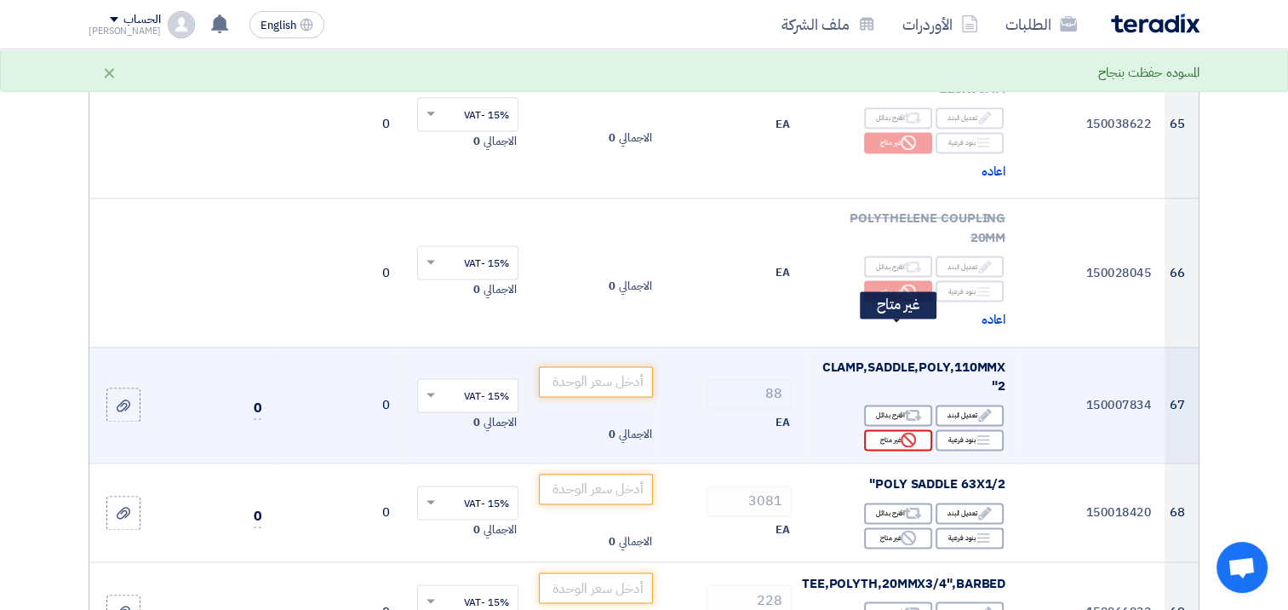
click at [886, 429] on div "Reject غير متاح" at bounding box center [898, 439] width 68 height 21
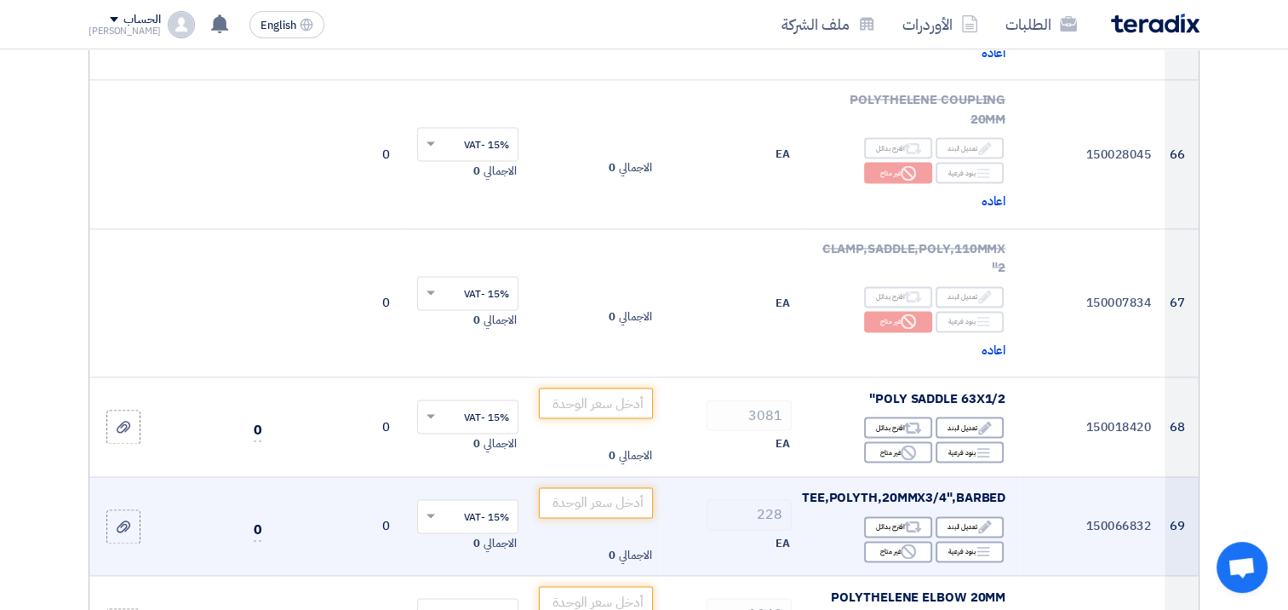
scroll to position [8896, 0]
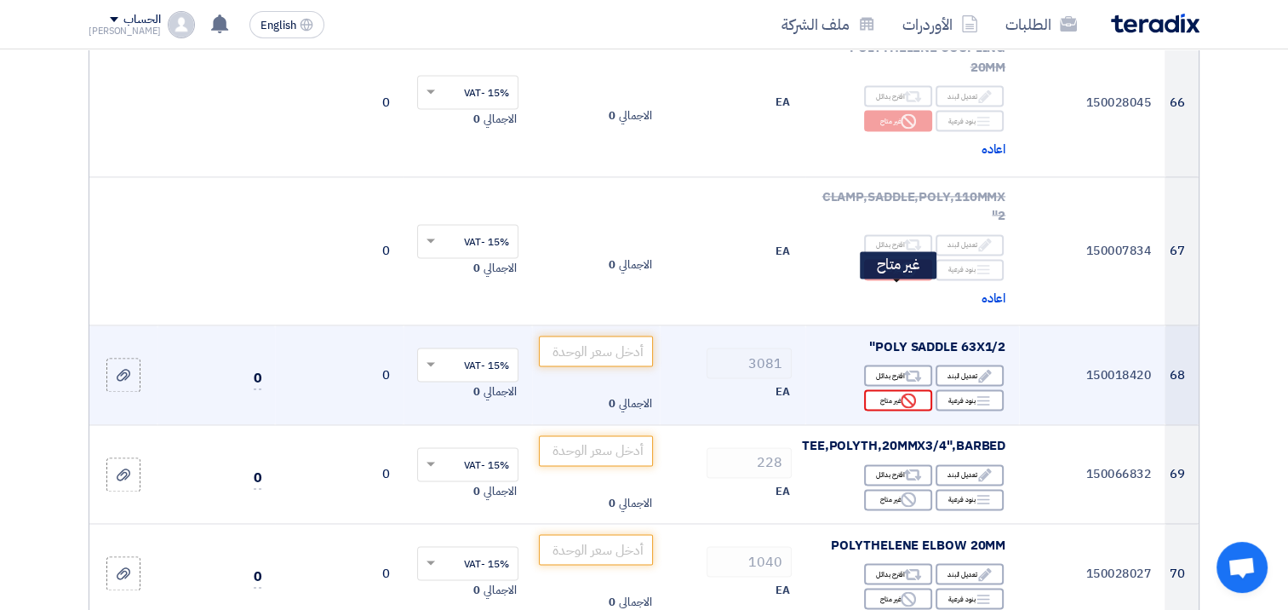
click at [886, 389] on div "Reject غير متاح" at bounding box center [898, 399] width 68 height 21
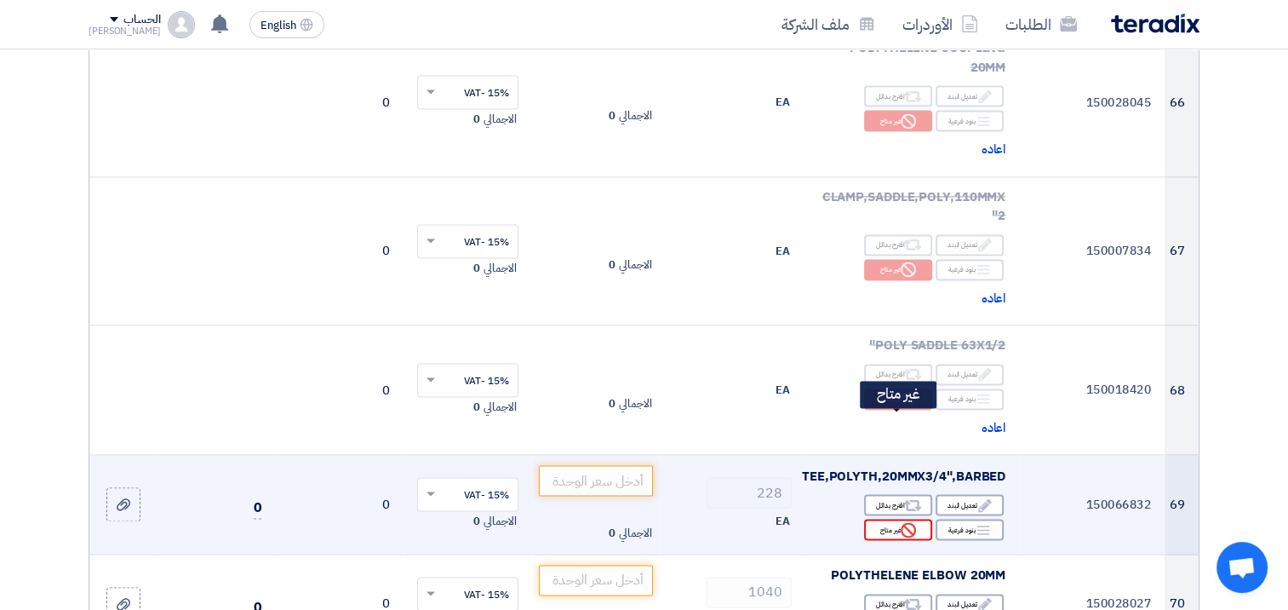
click at [879, 518] on div "Reject غير متاح" at bounding box center [898, 528] width 68 height 21
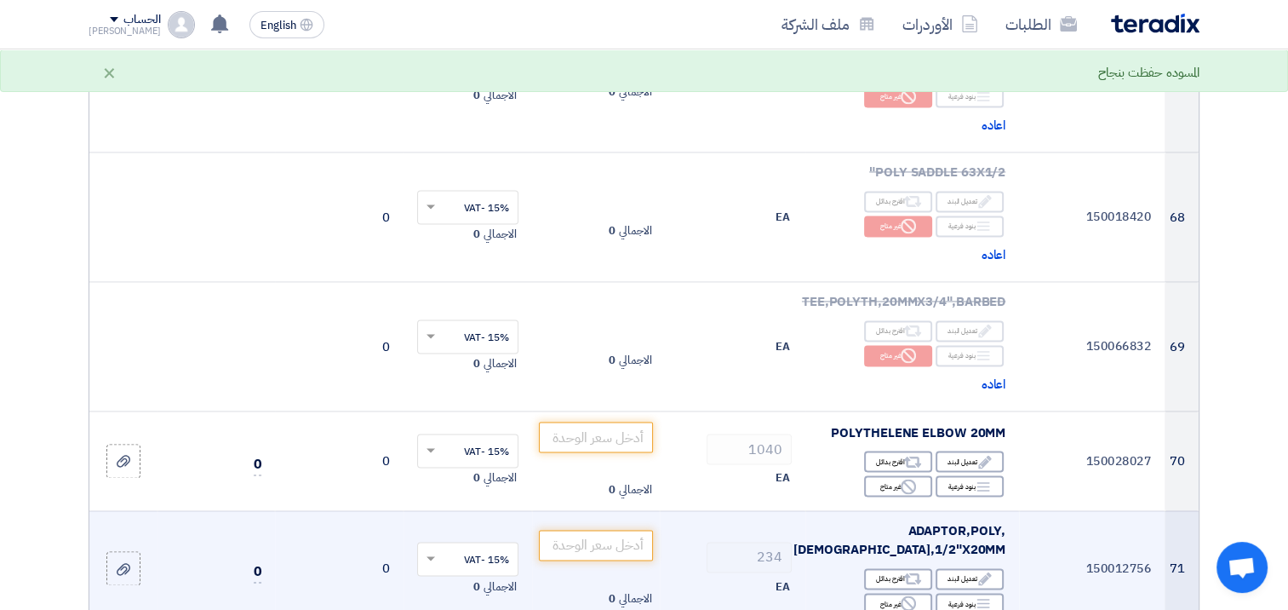
scroll to position [9151, 0]
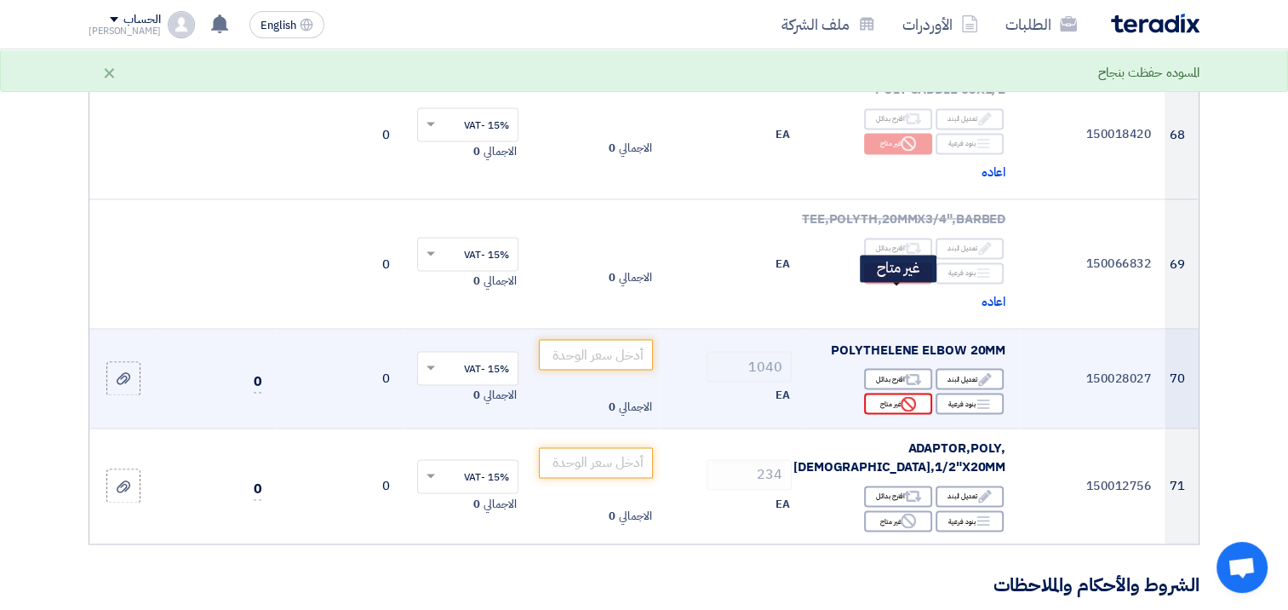
click at [889, 392] on div "Reject غير متاح" at bounding box center [898, 402] width 68 height 21
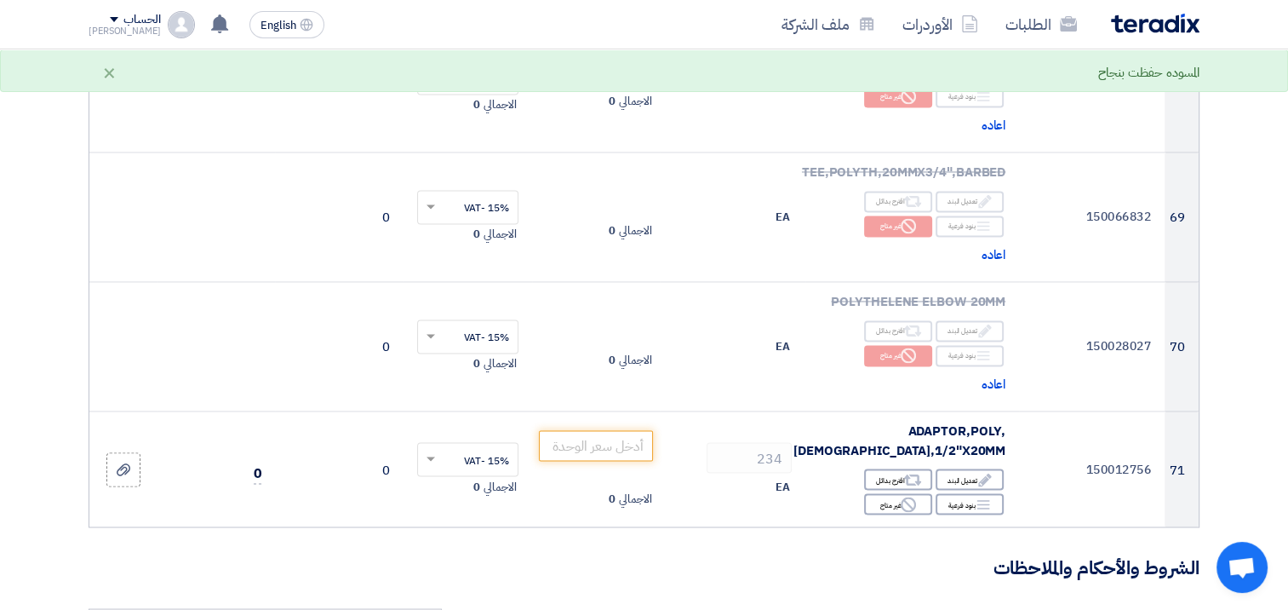
scroll to position [9236, 0]
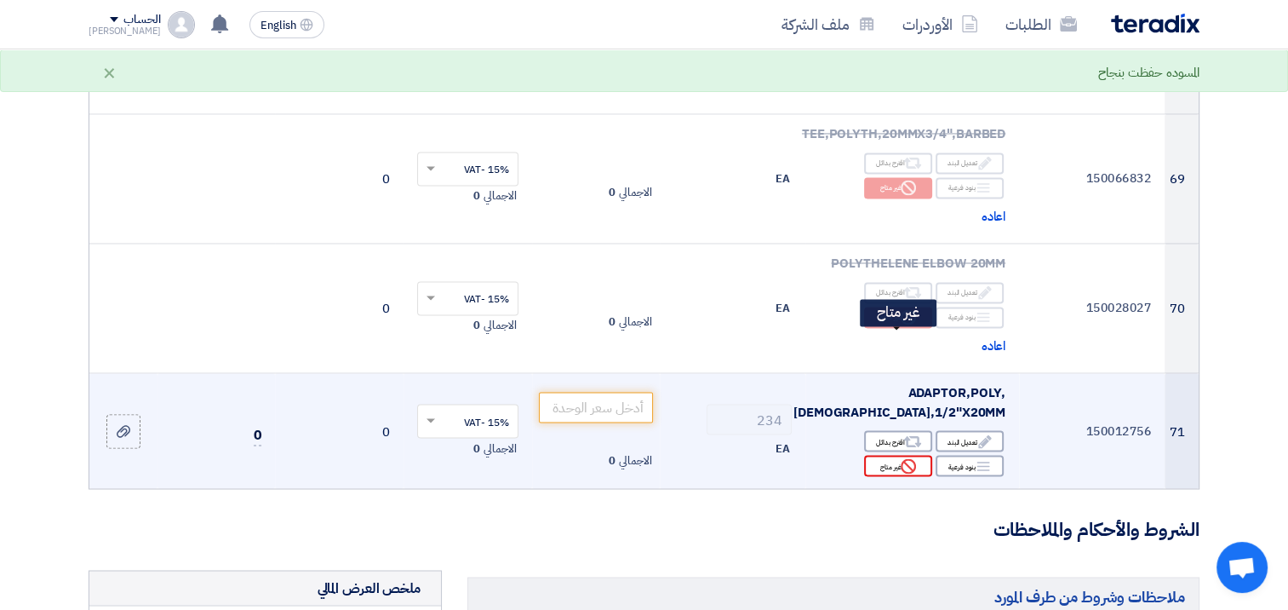
click at [882, 455] on div "Reject غير متاح" at bounding box center [898, 465] width 68 height 21
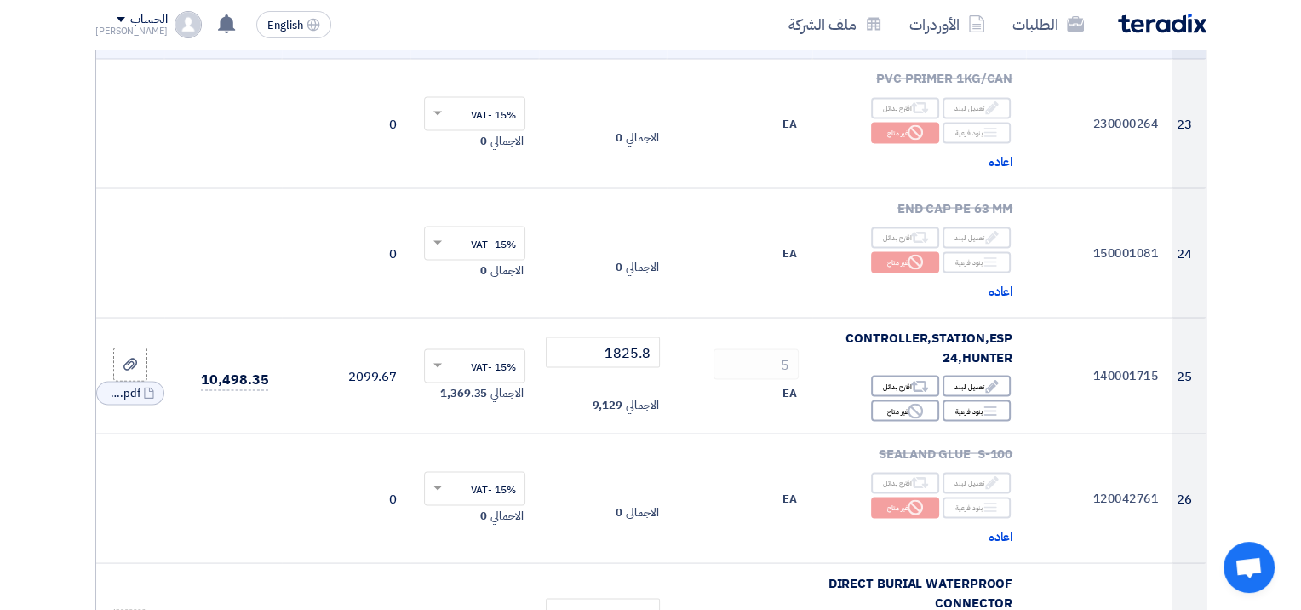
scroll to position [3150, 0]
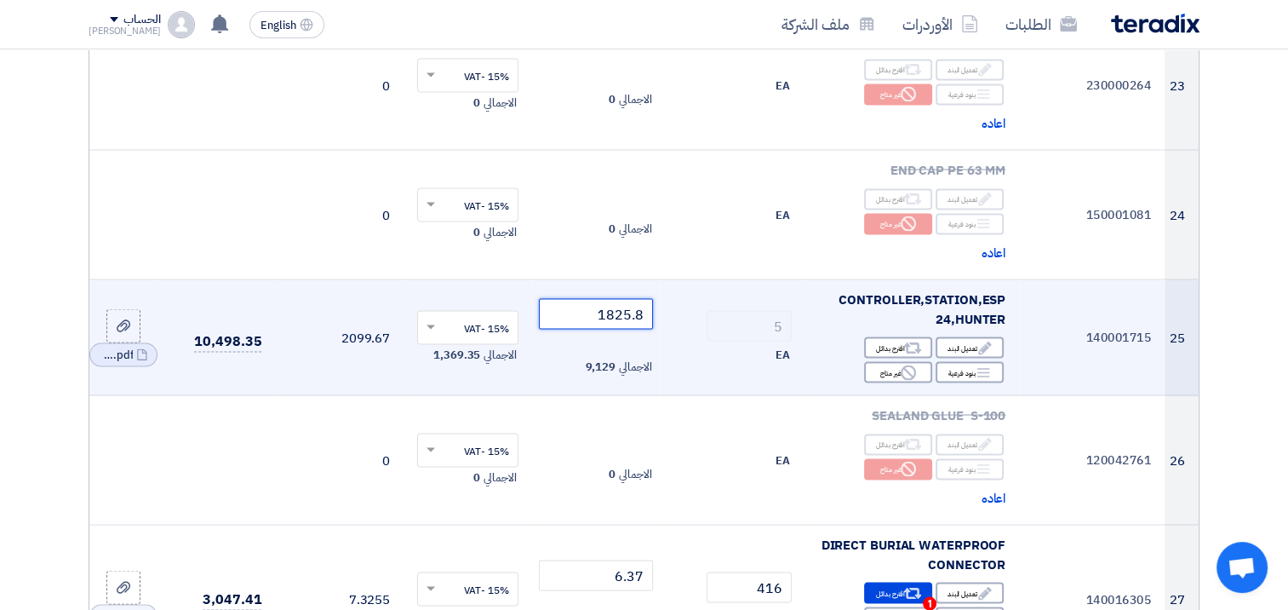
drag, startPoint x: 591, startPoint y: 229, endPoint x: 661, endPoint y: 230, distance: 70.7
click at [661, 279] on tr "25 140001715 CONTROLLER,STATION,ESP 24,HUNTER Edit تعديل البند Alternative اقتر…" at bounding box center [643, 337] width 1109 height 116
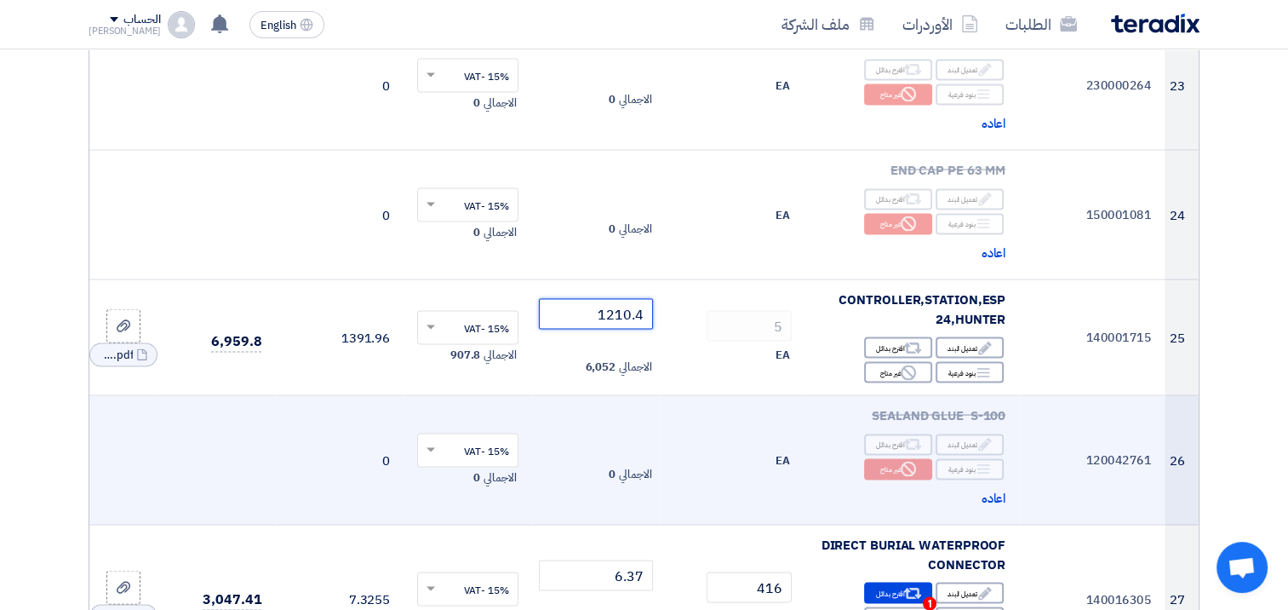
type input "1210.4"
click at [665, 395] on td "EA" at bounding box center [733, 459] width 146 height 129
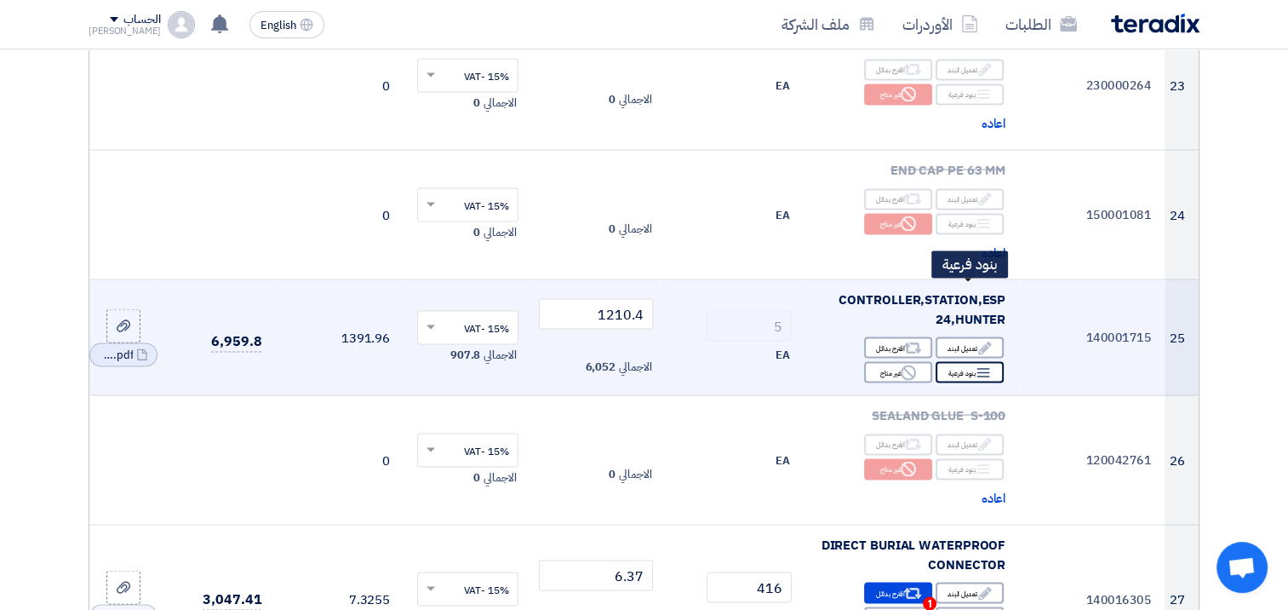
click at [969, 361] on div "Breakdown بنود فرعية" at bounding box center [970, 371] width 68 height 21
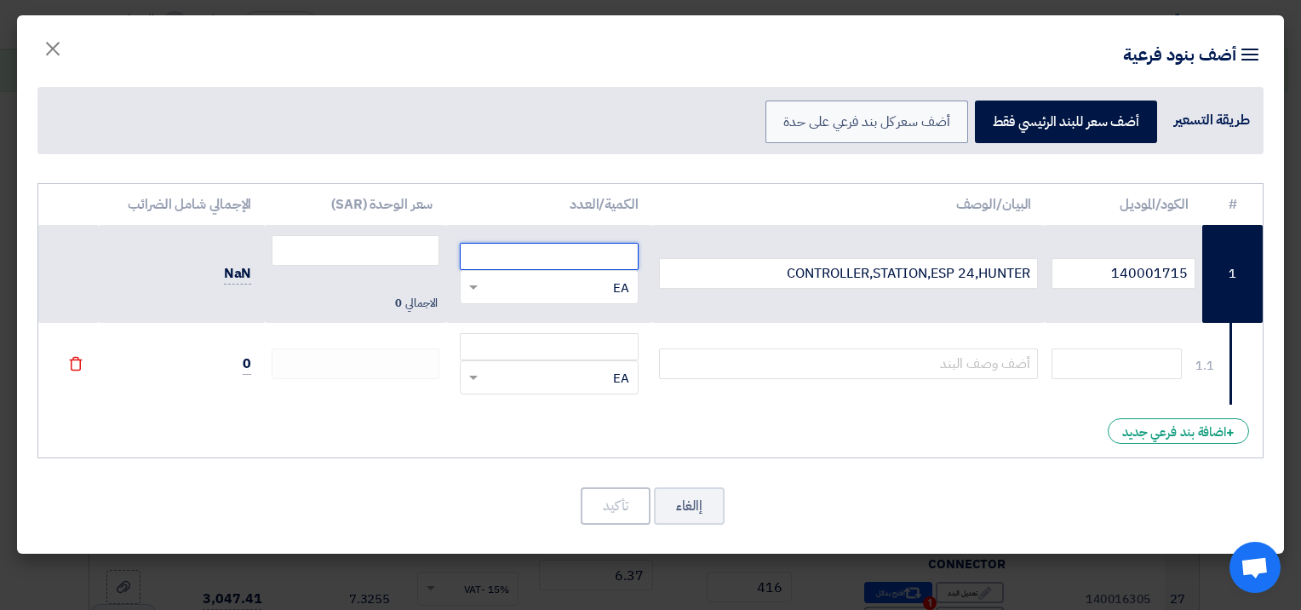
click at [581, 259] on input "number" at bounding box center [549, 256] width 178 height 27
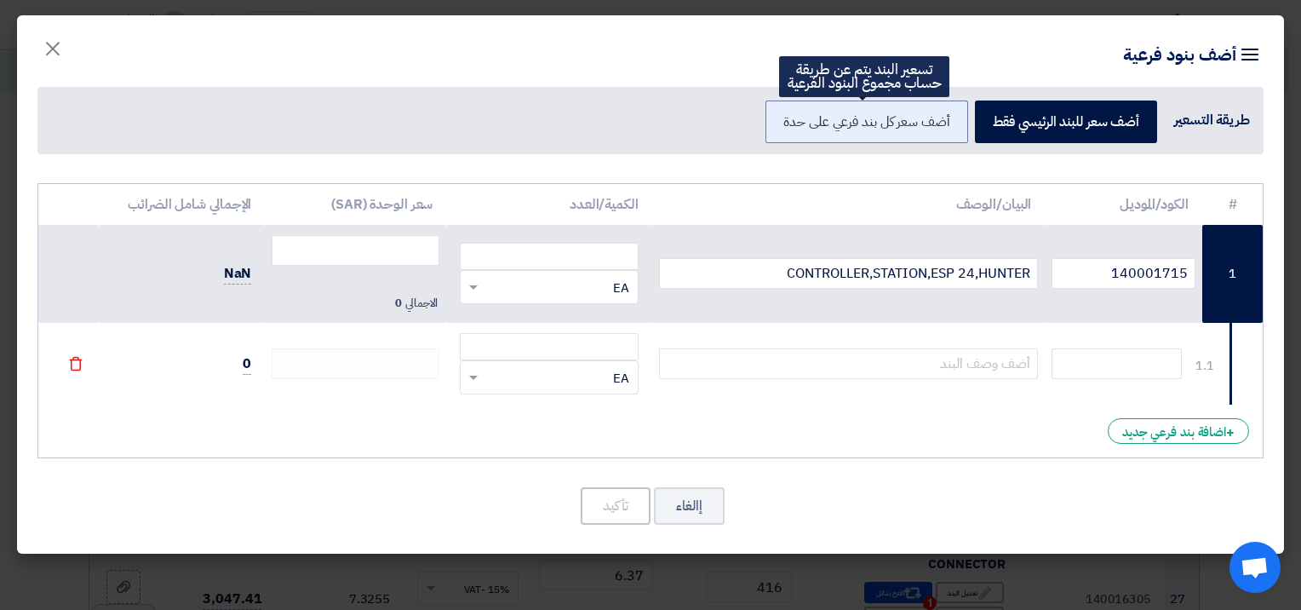
click at [844, 125] on label "أضف سعر كل بند فرعي على حدة" at bounding box center [866, 121] width 202 height 43
click at [939, 125] on input "أضف سعر كل بند فرعي على حدة" at bounding box center [944, 120] width 11 height 11
radio input "true"
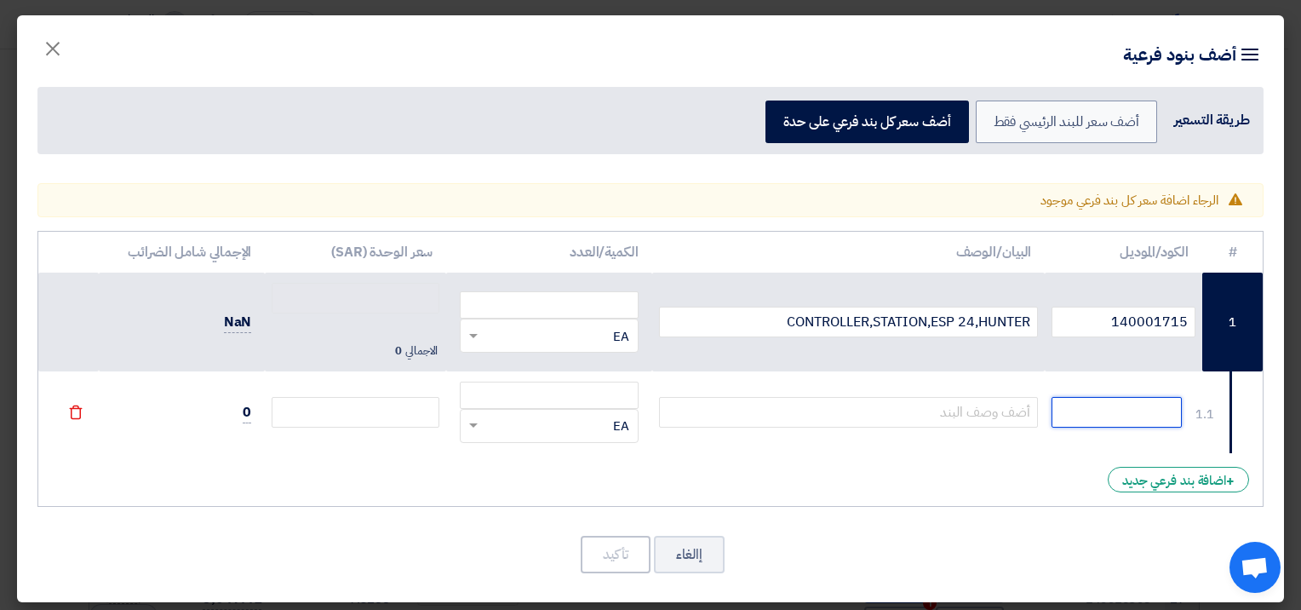
drag, startPoint x: 1108, startPoint y: 419, endPoint x: 1060, endPoint y: 415, distance: 47.8
click at [1107, 418] on input "text" at bounding box center [1116, 412] width 130 height 31
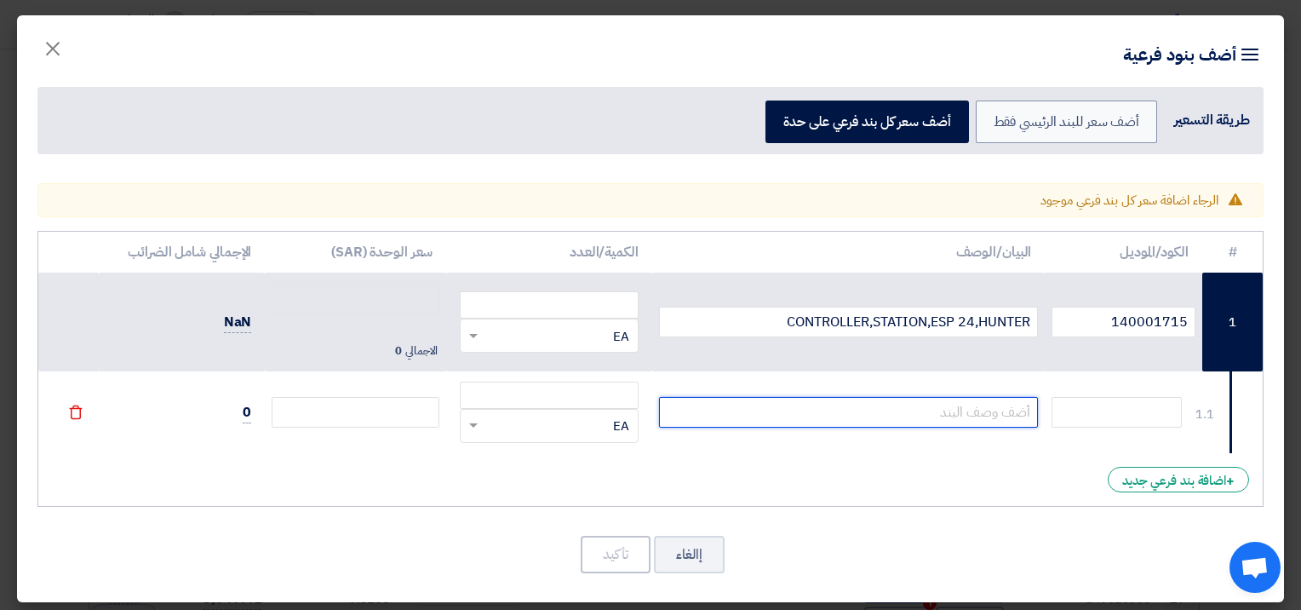
click at [981, 409] on input "text" at bounding box center [849, 412] width 380 height 31
paste input "Module, 8 Stations For ICC Controllers"
type input "Module, 8 Stations For ICC Controllers"
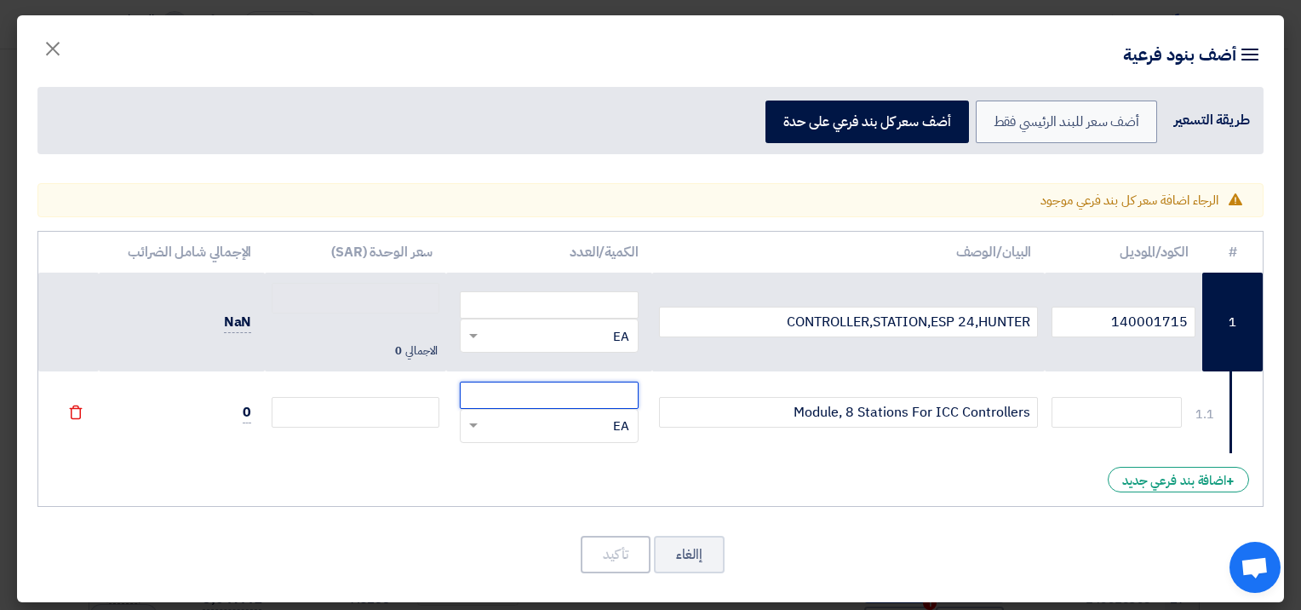
click at [594, 393] on input "number" at bounding box center [549, 394] width 178 height 27
type input "1"
type input "0"
type input "10"
click at [400, 418] on input "number" at bounding box center [356, 412] width 168 height 31
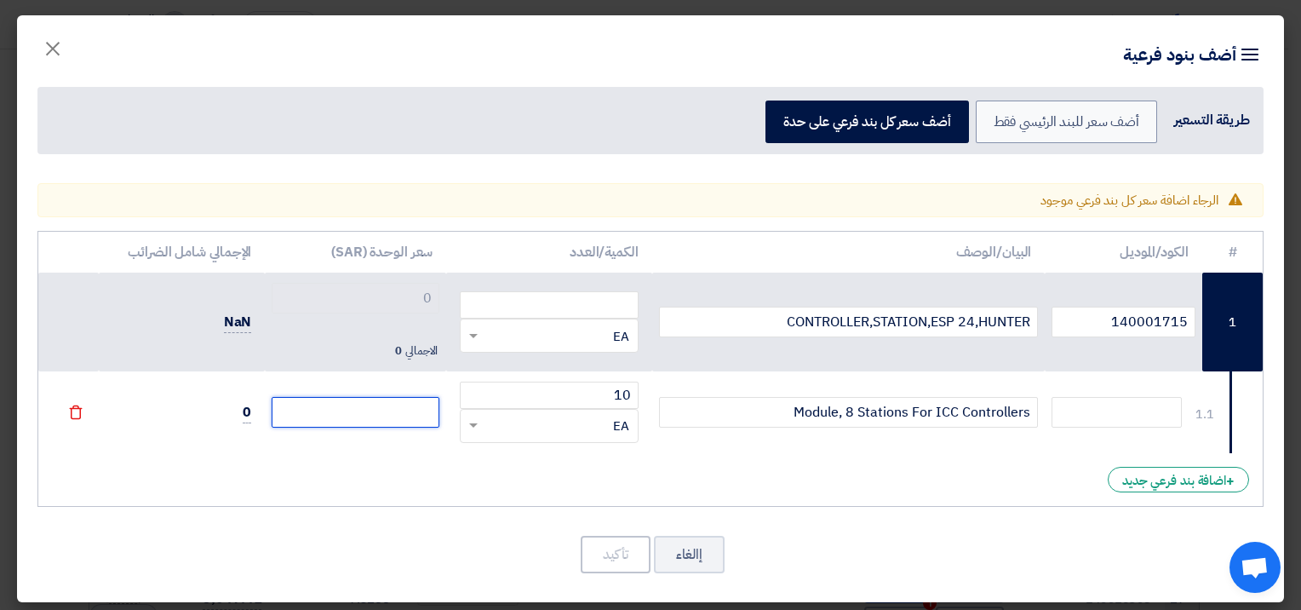
paste input "615.40"
type input "615.40"
type input "615.4"
type input "615.40"
click at [425, 467] on div "# الكود/الموديل البيان/الوصف الكمية/العدد سعر الوحدة (SAR) [PERSON_NAME] الضرائ…" at bounding box center [650, 369] width 1226 height 276
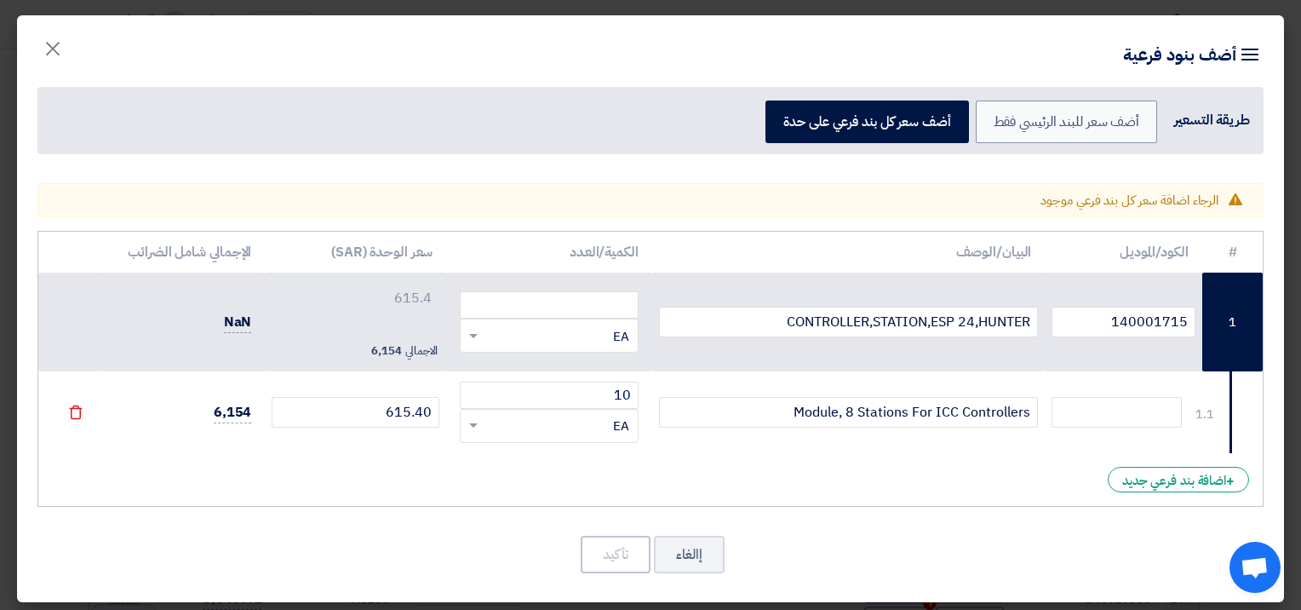
click at [335, 452] on div "# الكود/الموديل البيان/الوصف الكمية/العدد سعر الوحدة (SAR) [PERSON_NAME] الضرائ…" at bounding box center [650, 369] width 1226 height 276
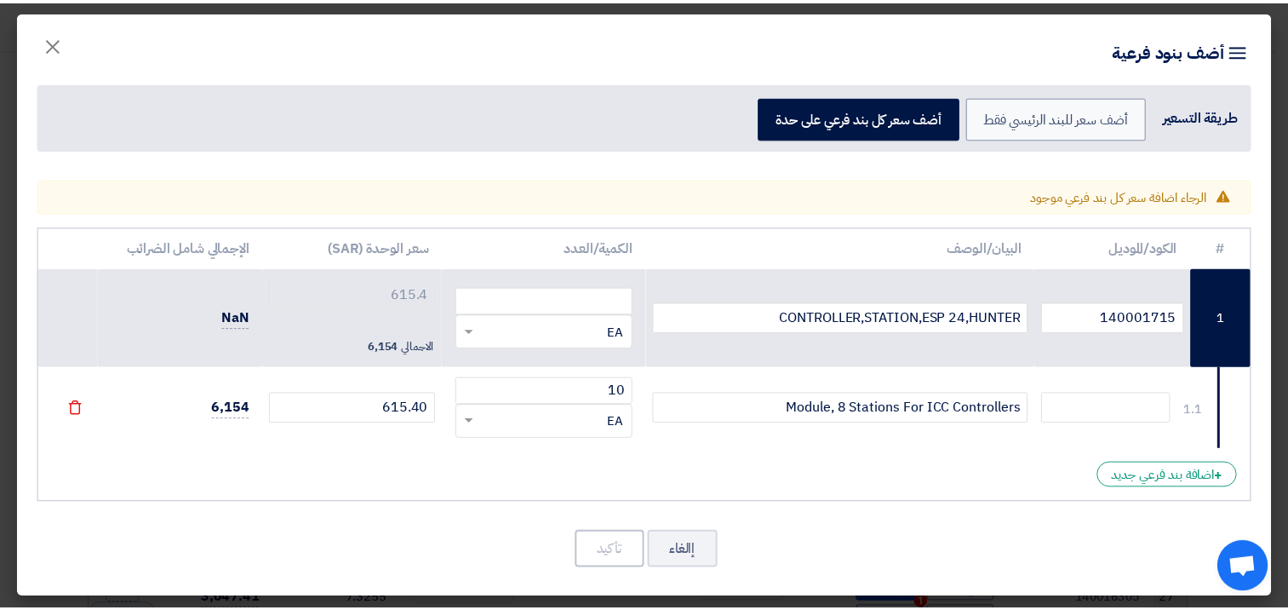
scroll to position [5, 0]
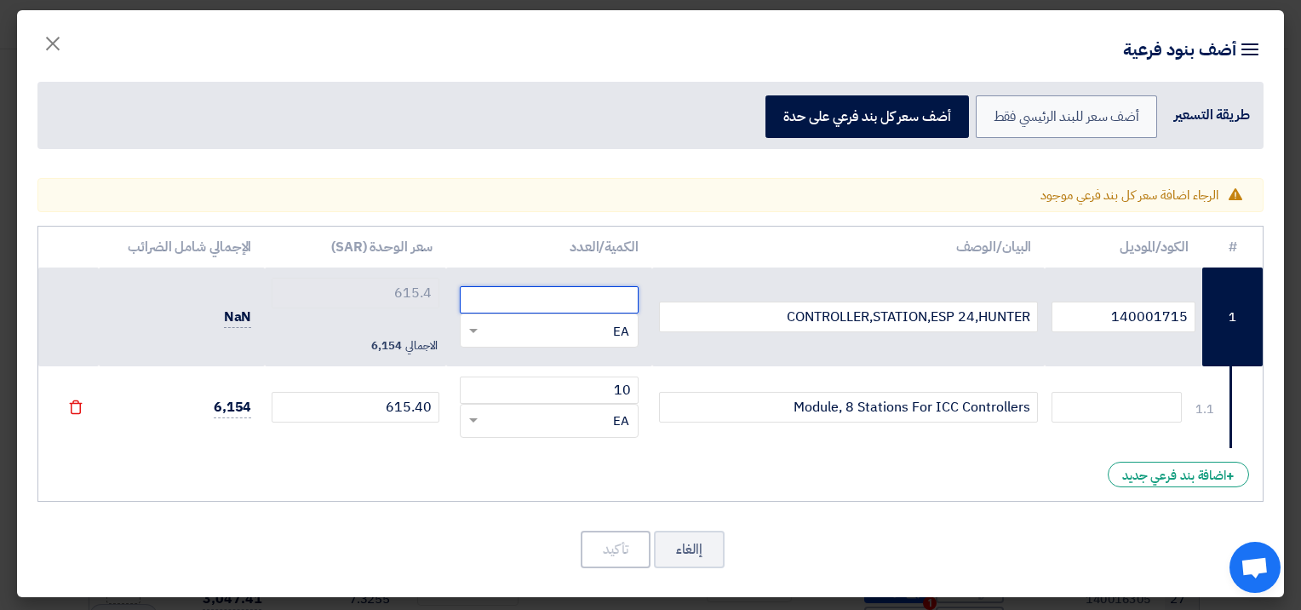
click at [576, 300] on input "number" at bounding box center [549, 299] width 178 height 27
type input "10"
click at [667, 485] on div "# الكود/الموديل البيان/الوصف الكمية/العدد سعر الوحدة (SAR) [PERSON_NAME] الضرائ…" at bounding box center [650, 364] width 1226 height 276
click at [629, 541] on button "تأكيد" at bounding box center [616, 548] width 70 height 37
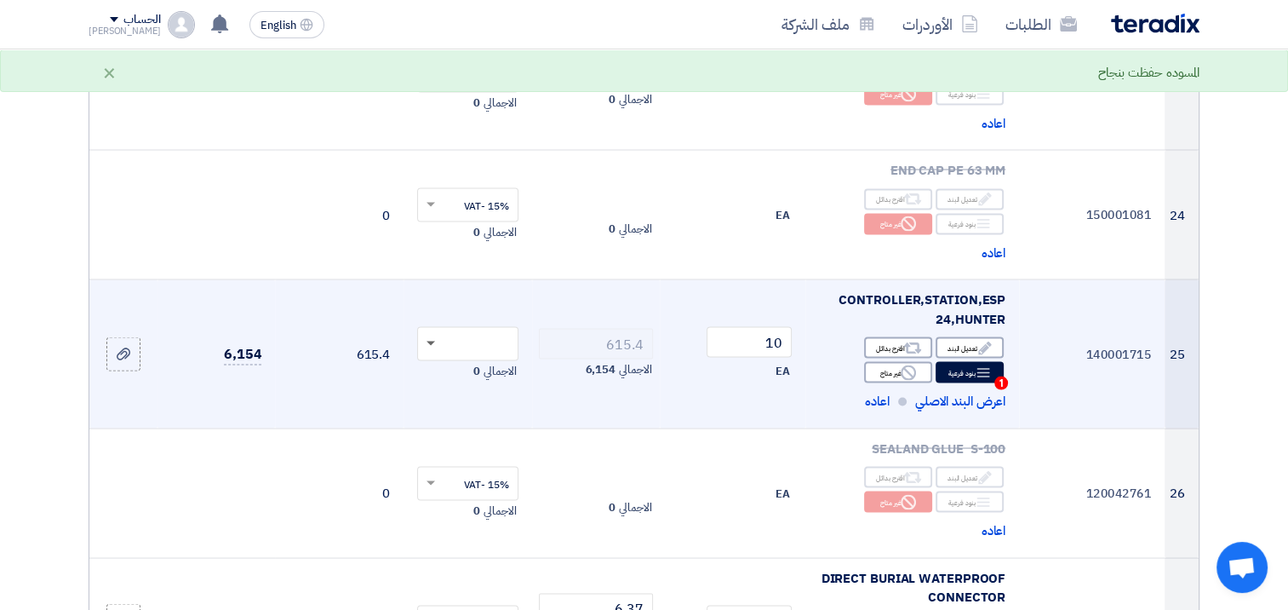
click at [432, 341] on span at bounding box center [431, 344] width 9 height 6
click at [455, 360] on div "15% -VAT" at bounding box center [468, 375] width 100 height 30
click at [582, 322] on td "615.4 الاجمالي 6,154" at bounding box center [596, 353] width 129 height 149
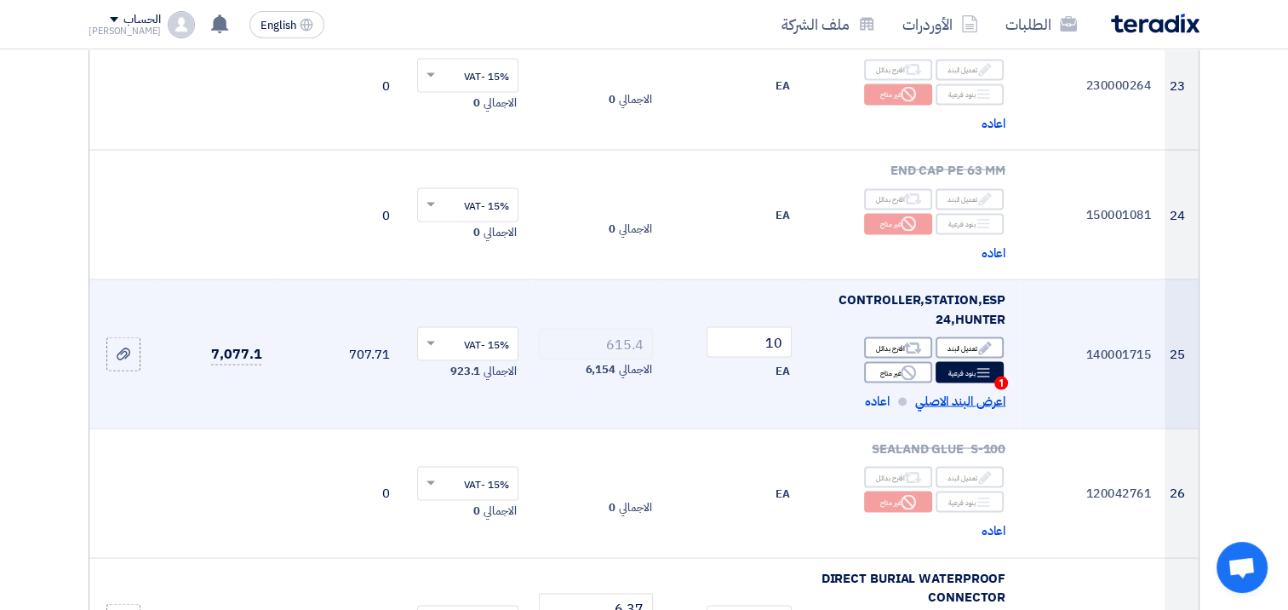
click at [956, 391] on span "اعرض البند الاصلي" at bounding box center [960, 401] width 90 height 20
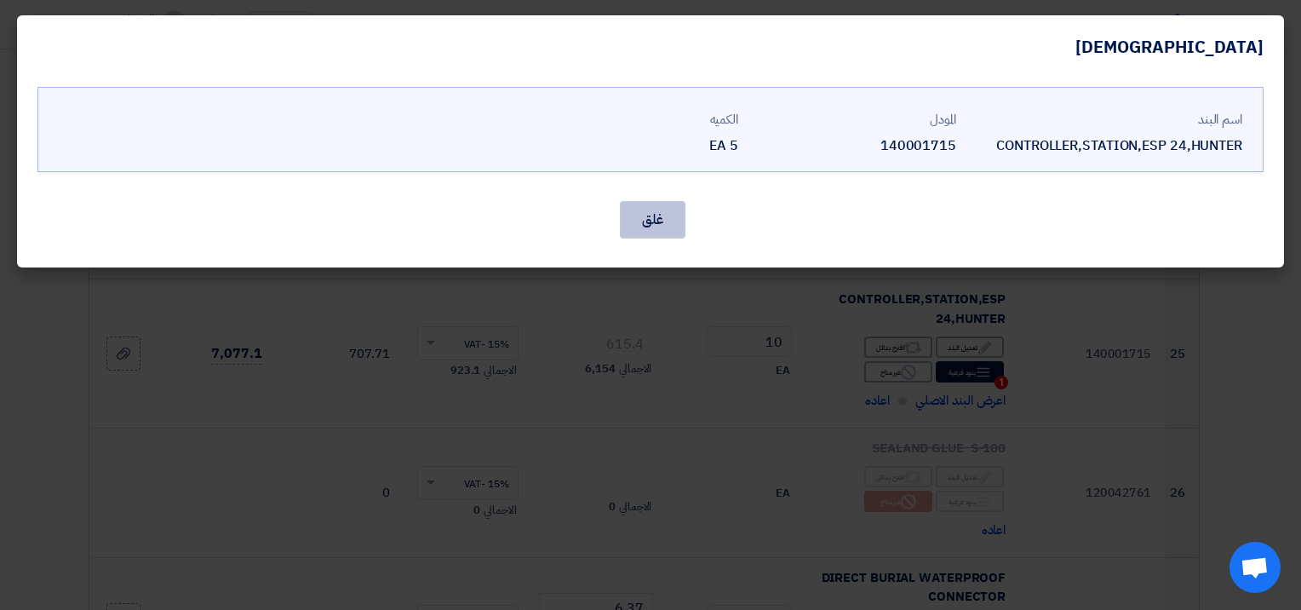
click at [647, 226] on button "غلق" at bounding box center [653, 219] width 66 height 37
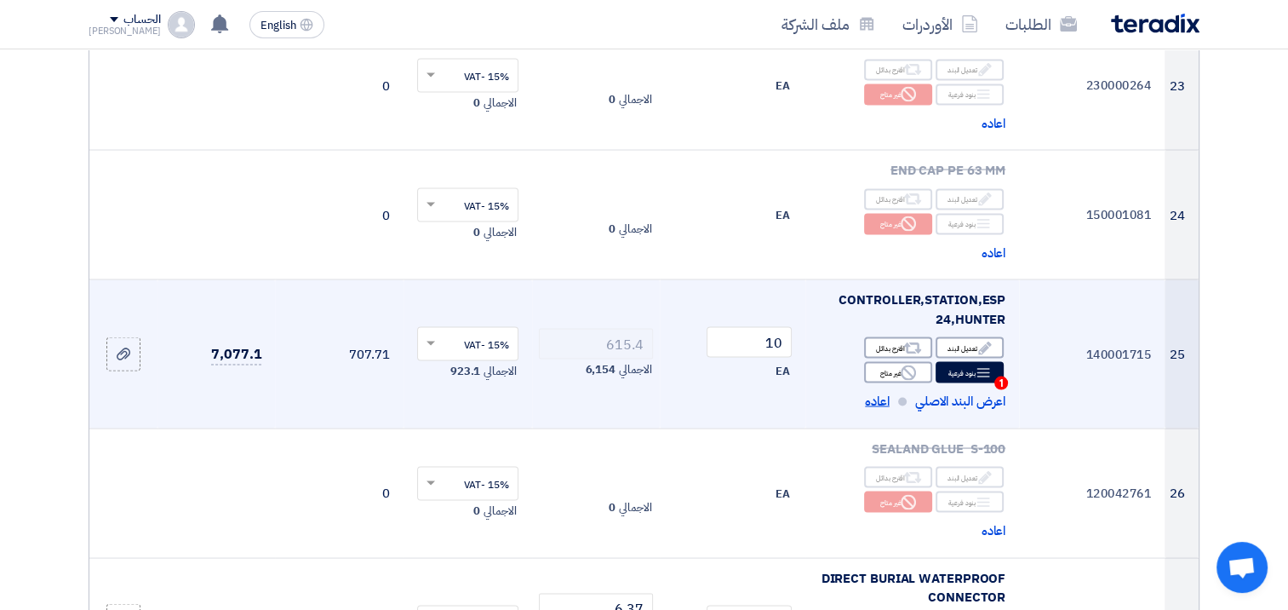
click at [879, 391] on span "اعاده" at bounding box center [877, 401] width 25 height 20
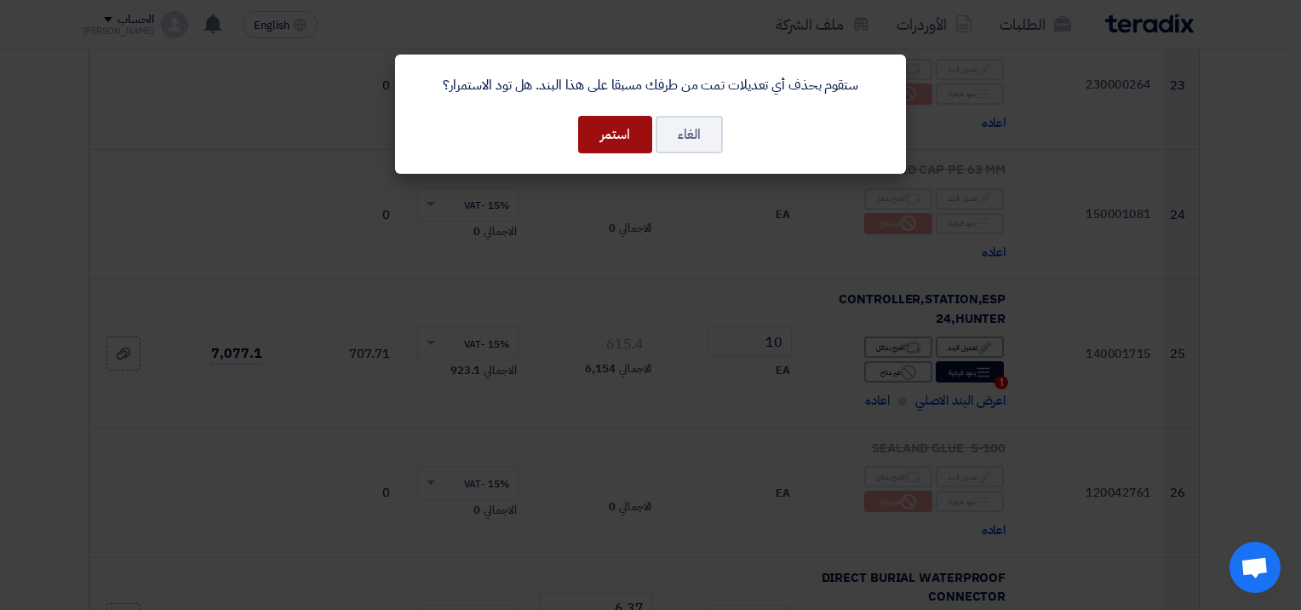
click at [610, 130] on button "استمر" at bounding box center [615, 134] width 74 height 37
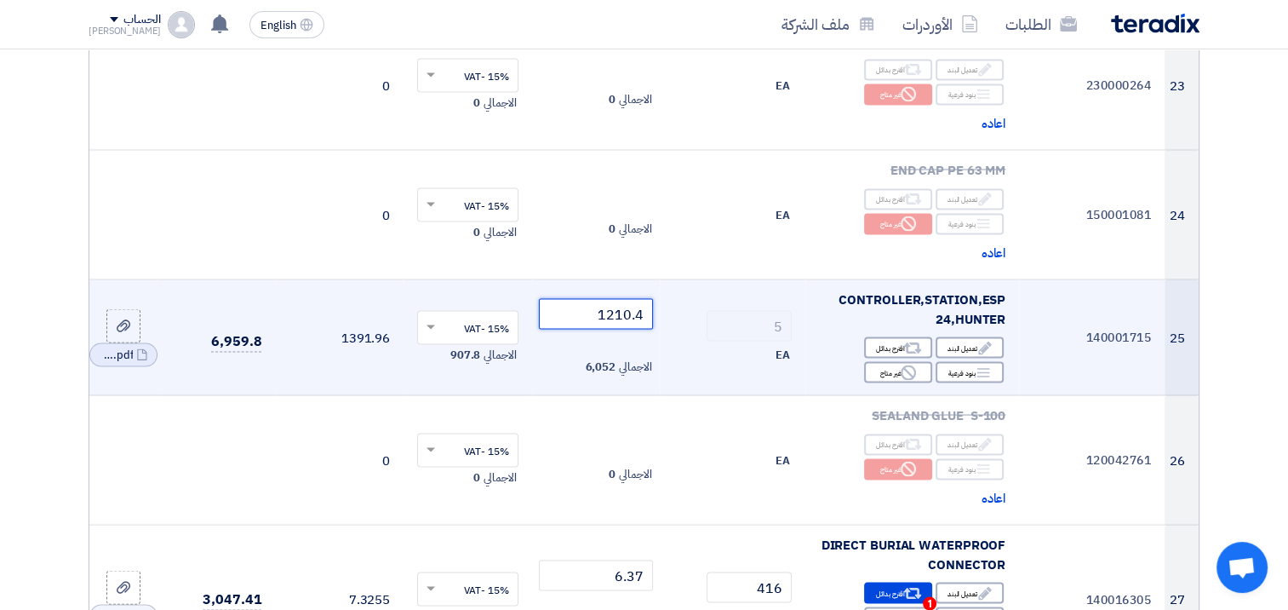
drag, startPoint x: 569, startPoint y: 225, endPoint x: 793, endPoint y: 276, distance: 230.5
click at [797, 279] on tr "25 140001715 CONTROLLER,STATION,ESP 24,HUNTER Edit تعديل البند Alternative اقتر…" at bounding box center [643, 337] width 1109 height 116
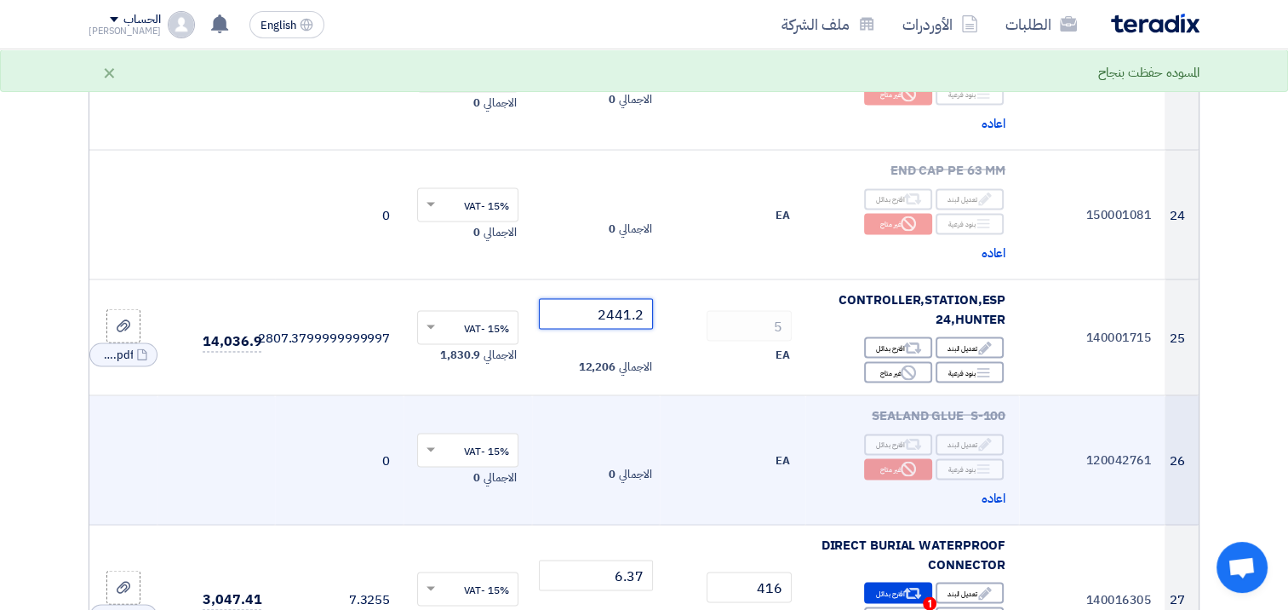
type input "2441.2"
click at [632, 395] on td "الاجمالي 0" at bounding box center [596, 459] width 129 height 129
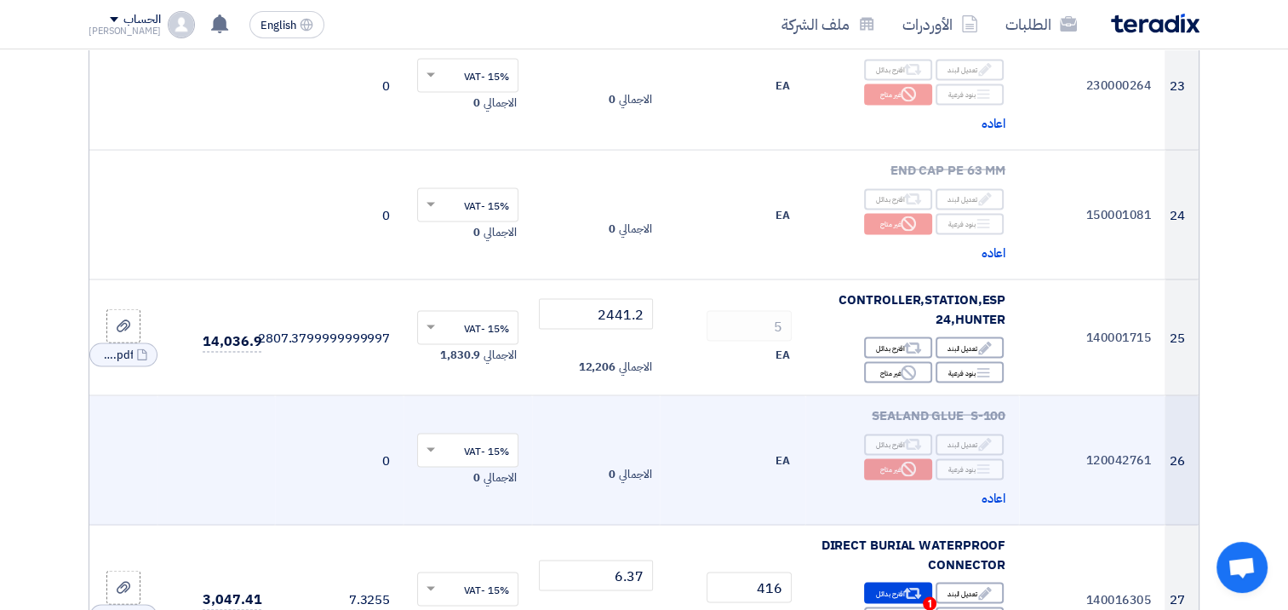
click at [432, 395] on td "15% -VAT × الاجمالي 0" at bounding box center [468, 459] width 129 height 129
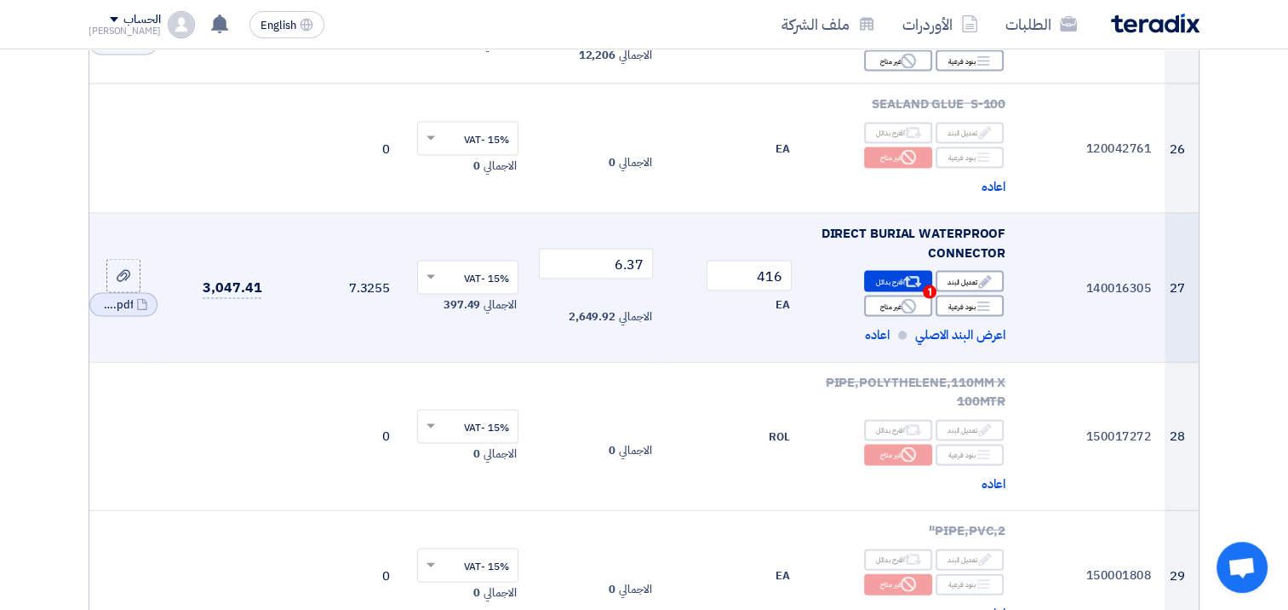
scroll to position [3491, 0]
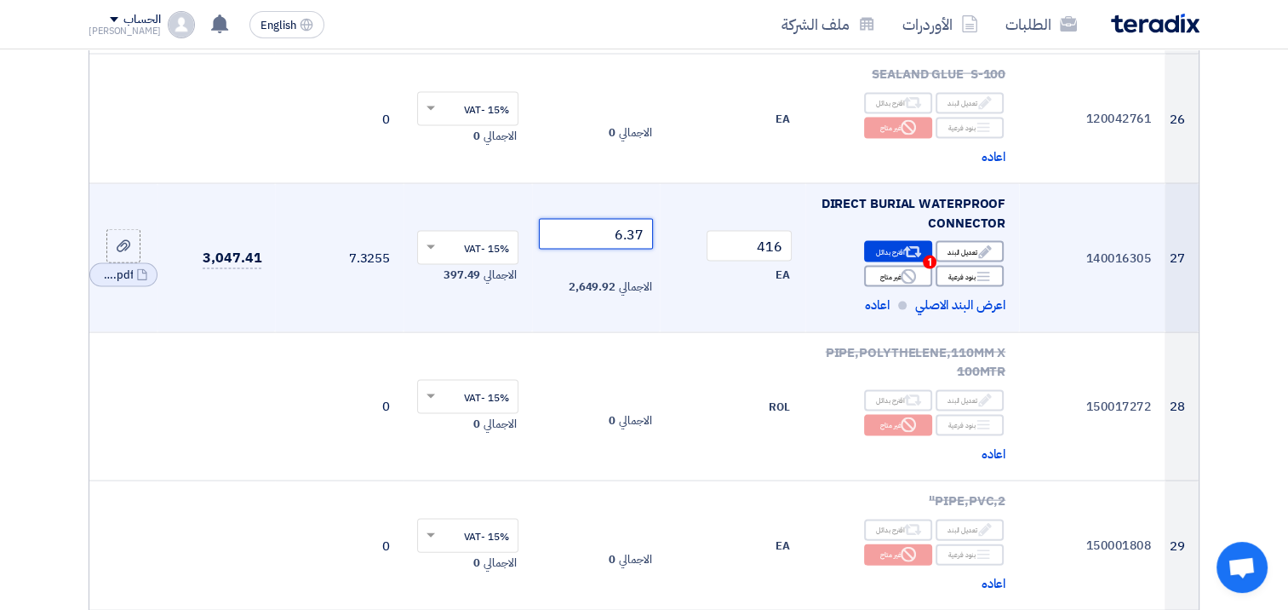
drag, startPoint x: 635, startPoint y: 150, endPoint x: 644, endPoint y: 150, distance: 9.4
click at [644, 219] on input "6.37" at bounding box center [596, 234] width 115 height 31
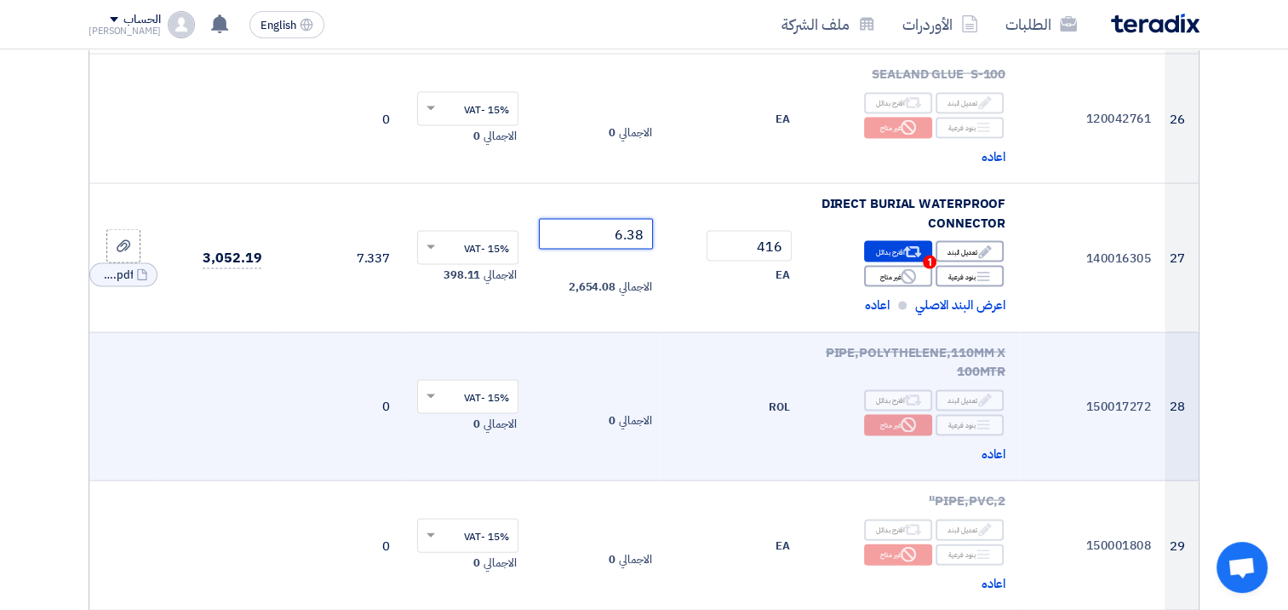
type input "6.38"
click at [577, 332] on td "الاجمالي 0" at bounding box center [596, 406] width 129 height 149
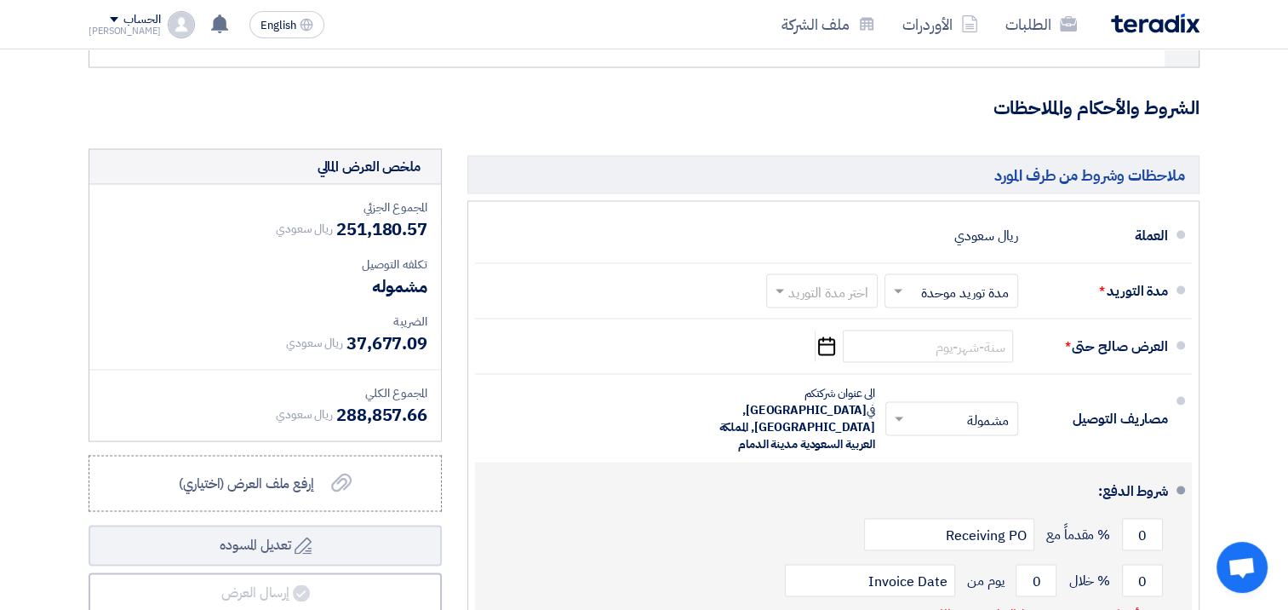
scroll to position [9705, 0]
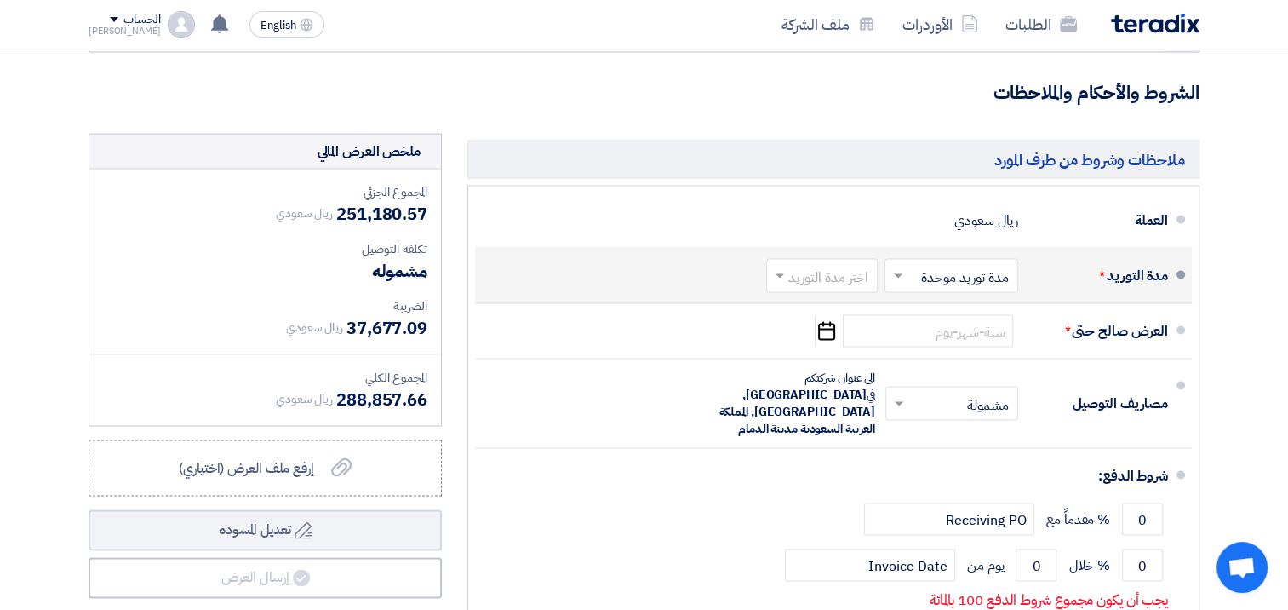
click at [909, 266] on input "text" at bounding box center [947, 278] width 125 height 25
click at [927, 302] on span "مدد توريد متعددة" at bounding box center [966, 312] width 92 height 20
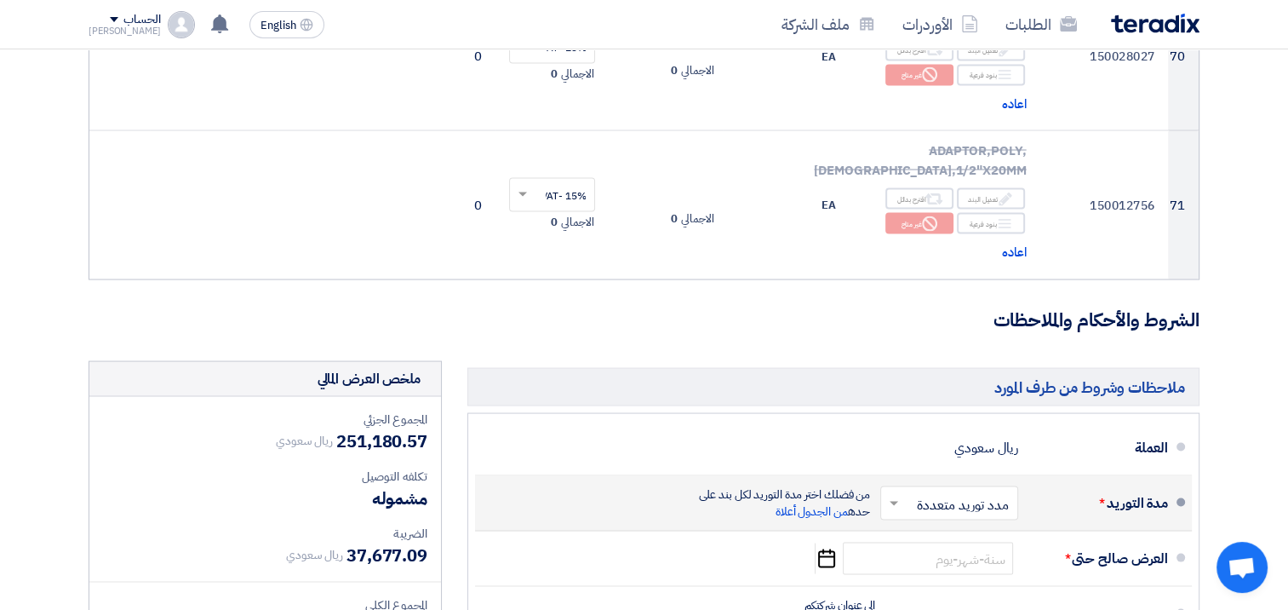
scroll to position [9876, 0]
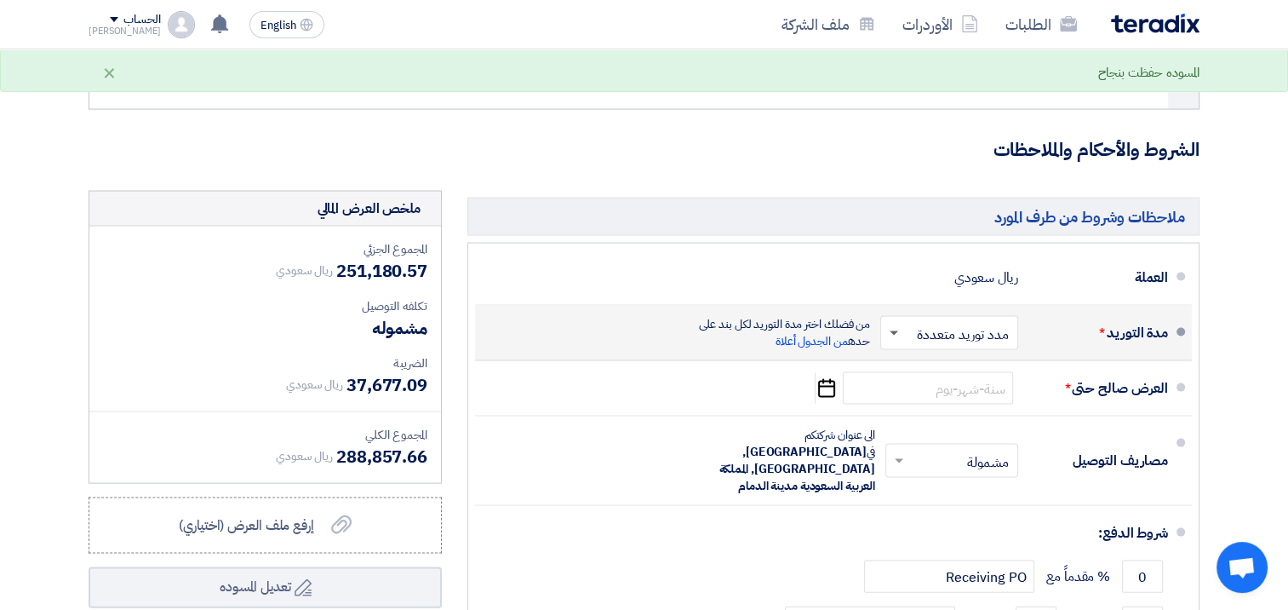
click at [898, 331] on span at bounding box center [894, 334] width 9 height 6
click at [933, 391] on span "مدة توريد موحدة" at bounding box center [969, 401] width 88 height 20
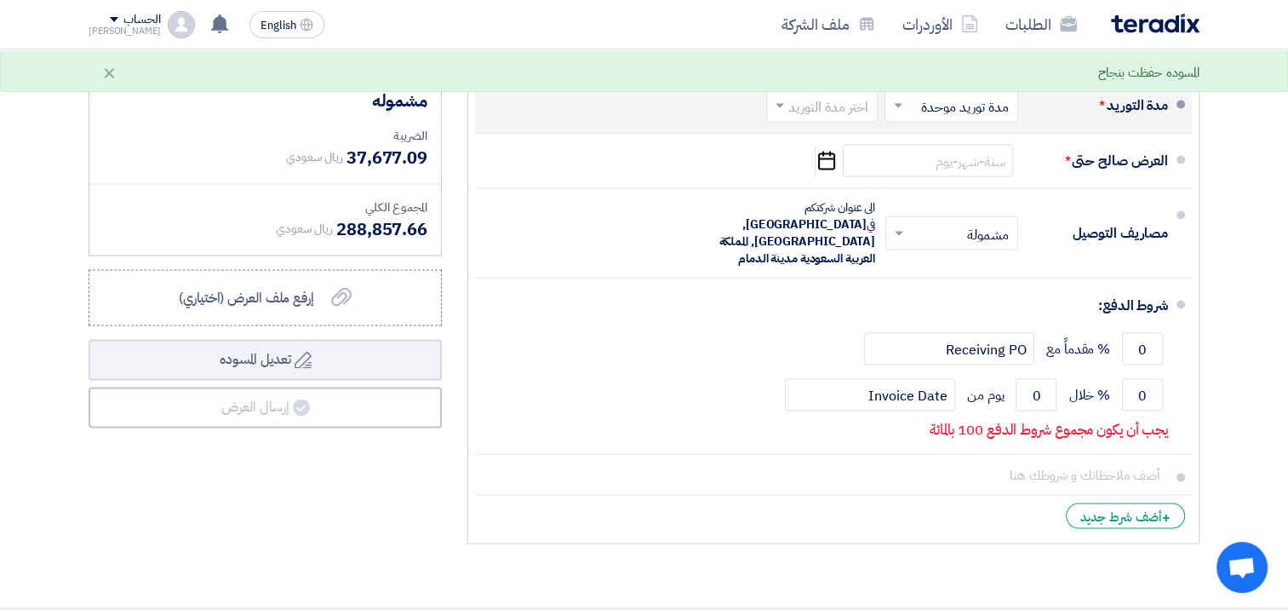
scroll to position [9705, 0]
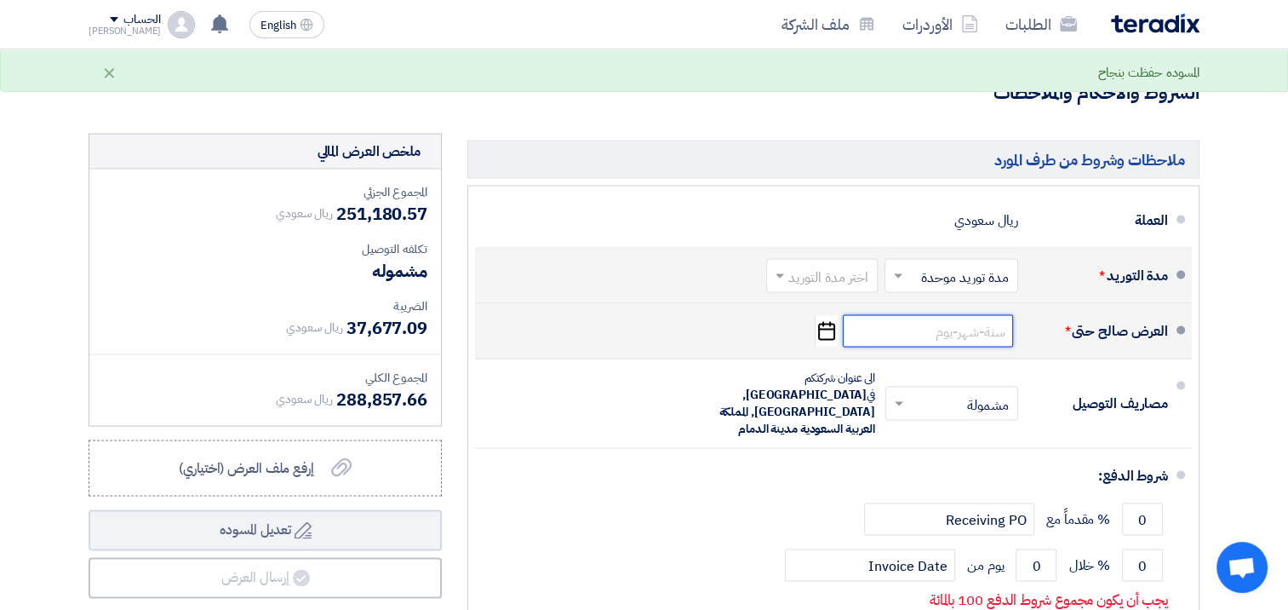
click at [913, 315] on input at bounding box center [928, 331] width 170 height 32
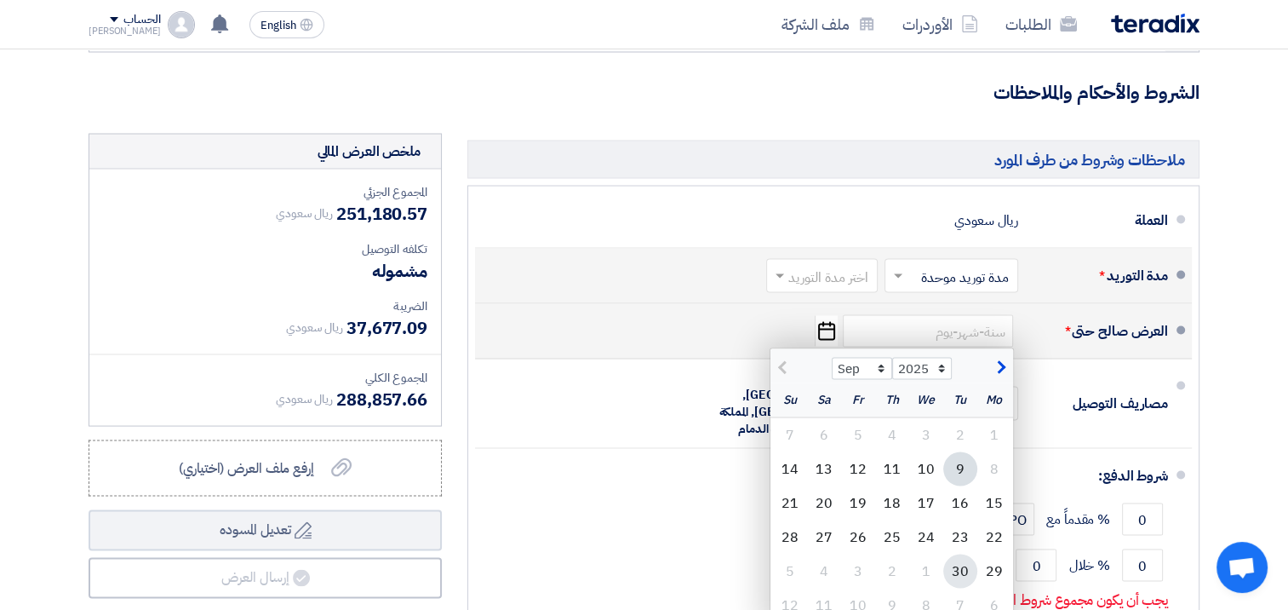
click at [964, 554] on div "30" at bounding box center [960, 571] width 34 height 34
type input "[DATE]"
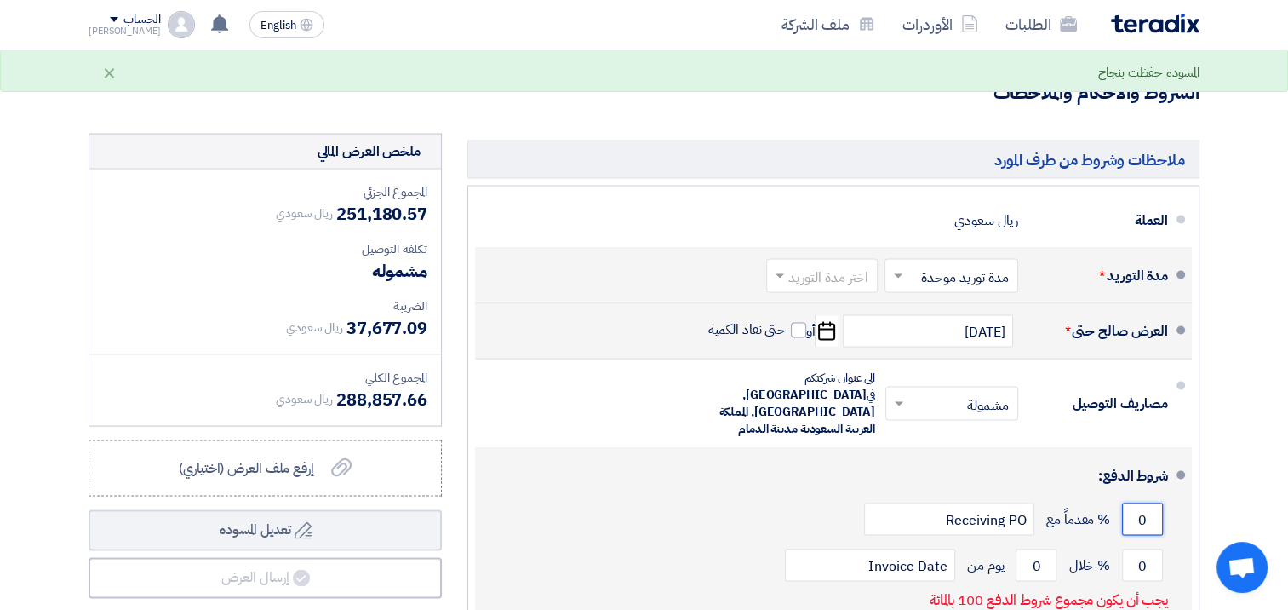
drag, startPoint x: 1148, startPoint y: 372, endPoint x: 1136, endPoint y: 375, distance: 12.2
click at [1136, 503] on input "0" at bounding box center [1142, 519] width 41 height 32
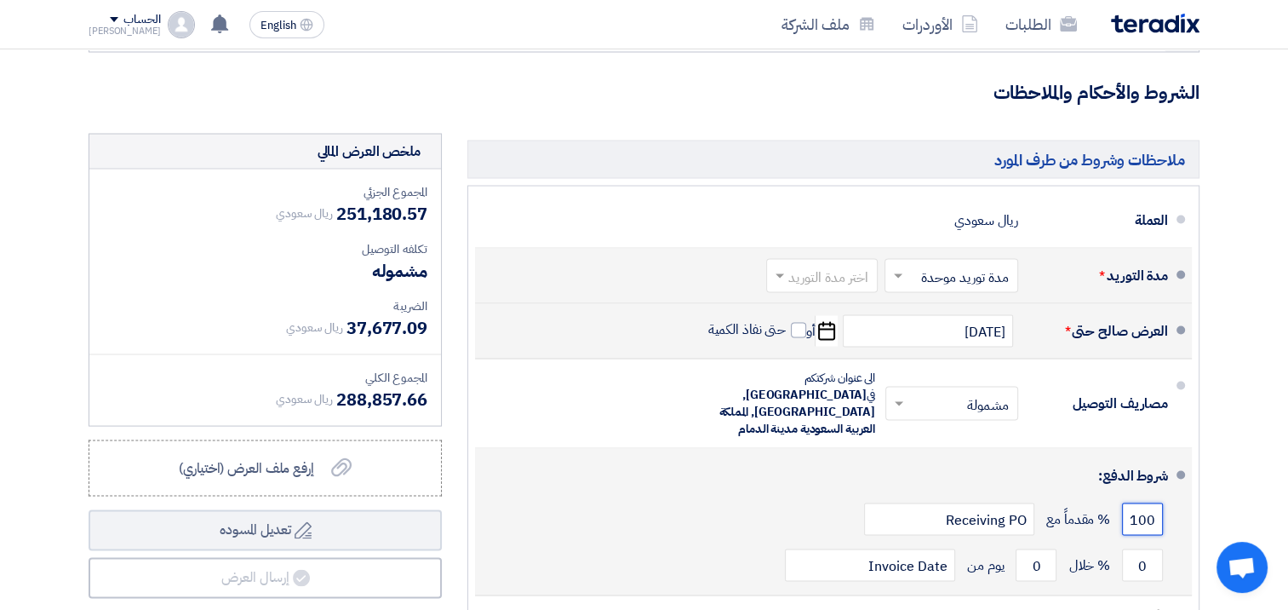
type input "100"
click at [691, 496] on div "100 % مقدماً مع Receiving PO" at bounding box center [828, 519] width 679 height 46
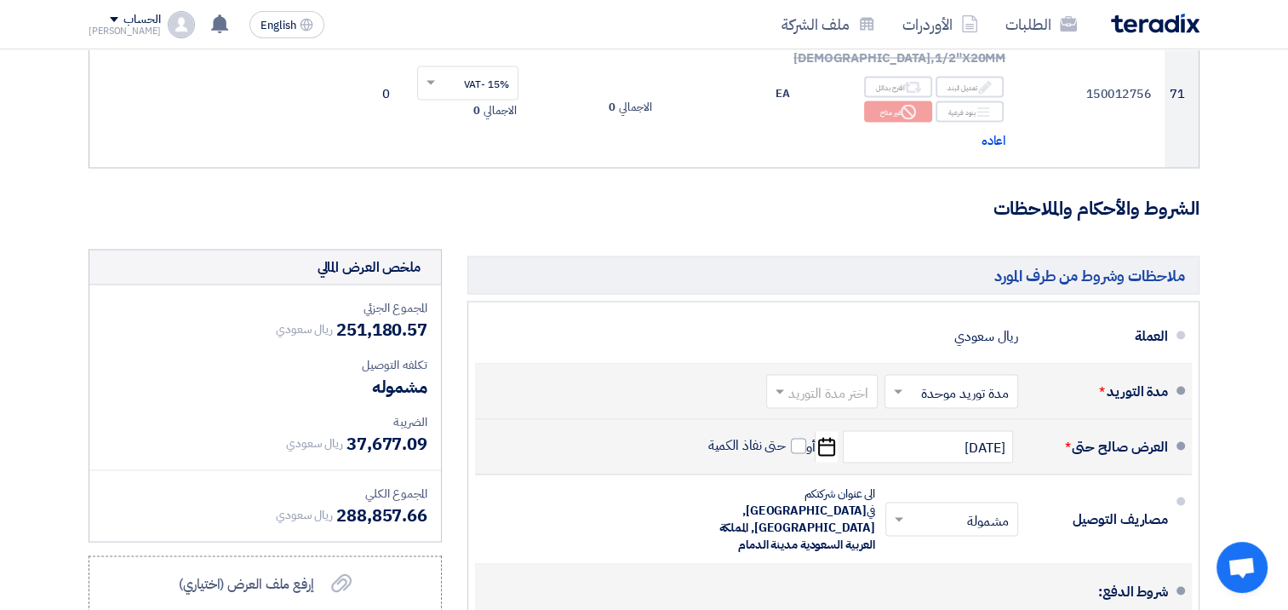
scroll to position [9748, 0]
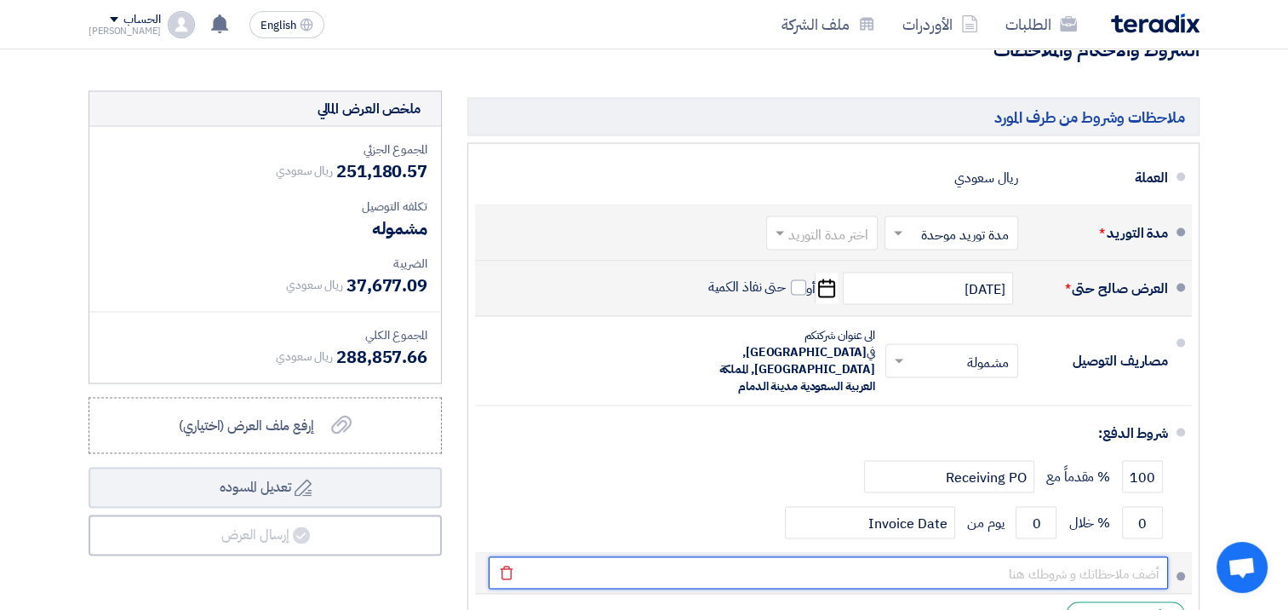
click at [936, 557] on input "text" at bounding box center [828, 573] width 679 height 32
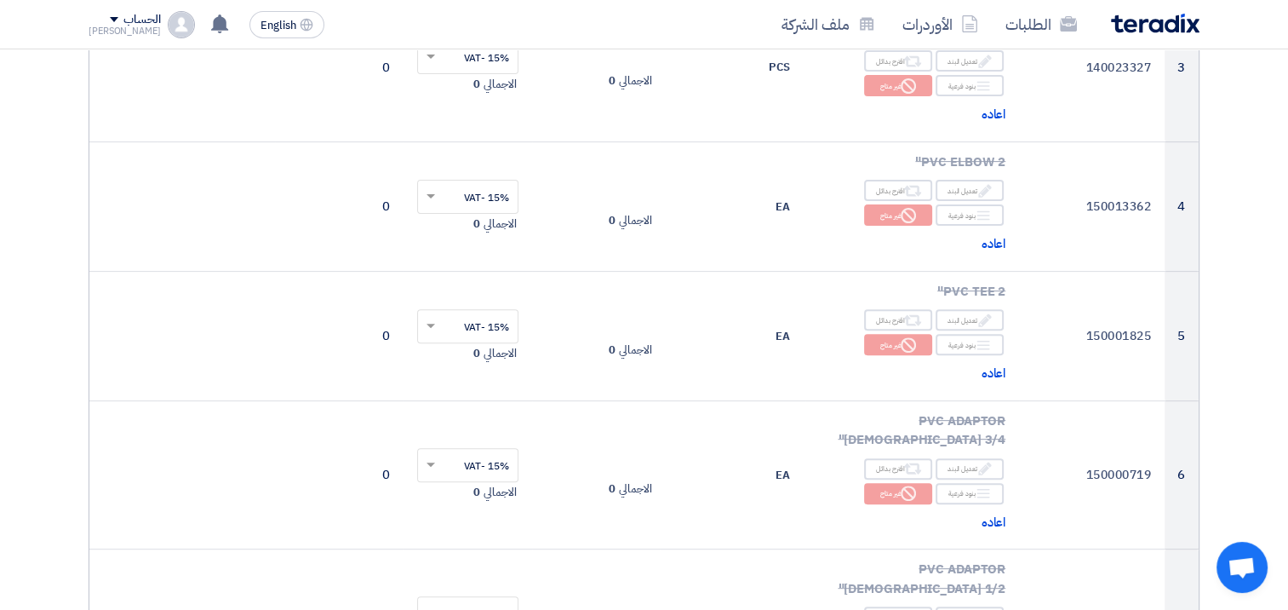
scroll to position [0, 0]
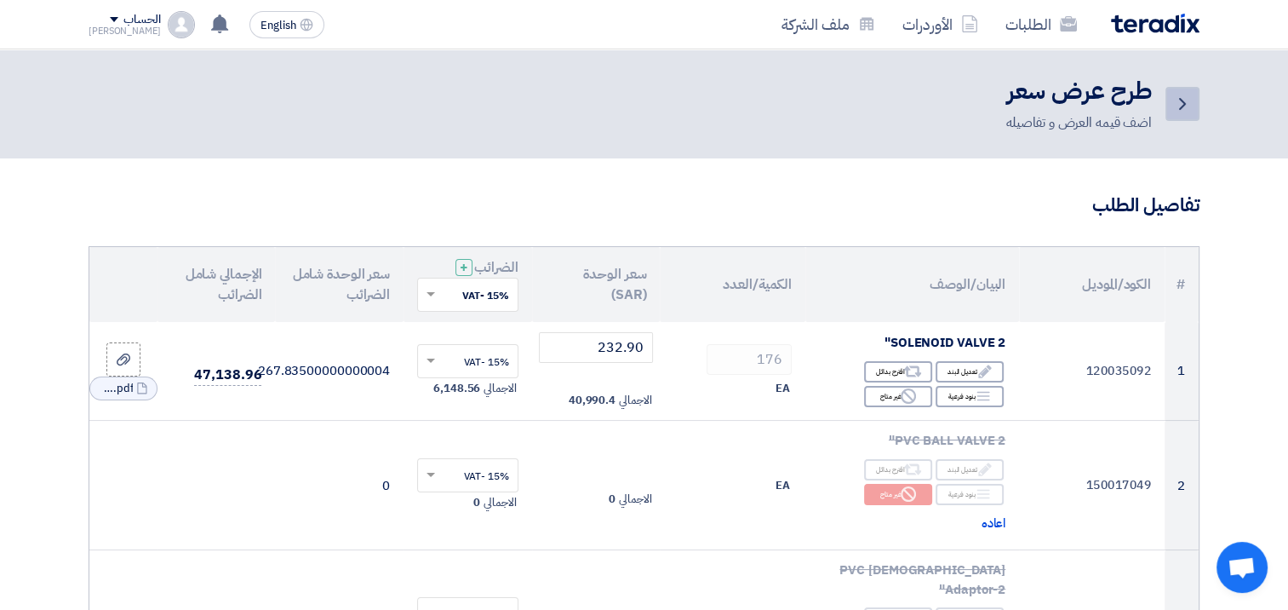
click at [1182, 110] on icon "Back" at bounding box center [1182, 104] width 20 height 20
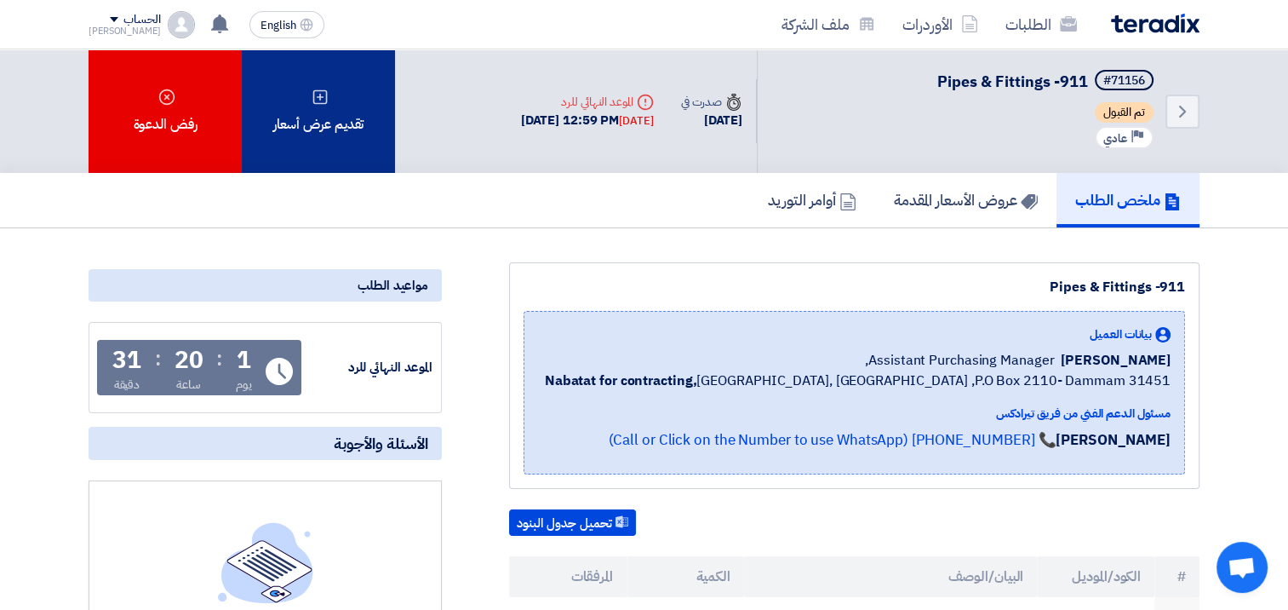
click at [341, 107] on div "تقديم عرض أسعار" at bounding box center [318, 110] width 153 height 123
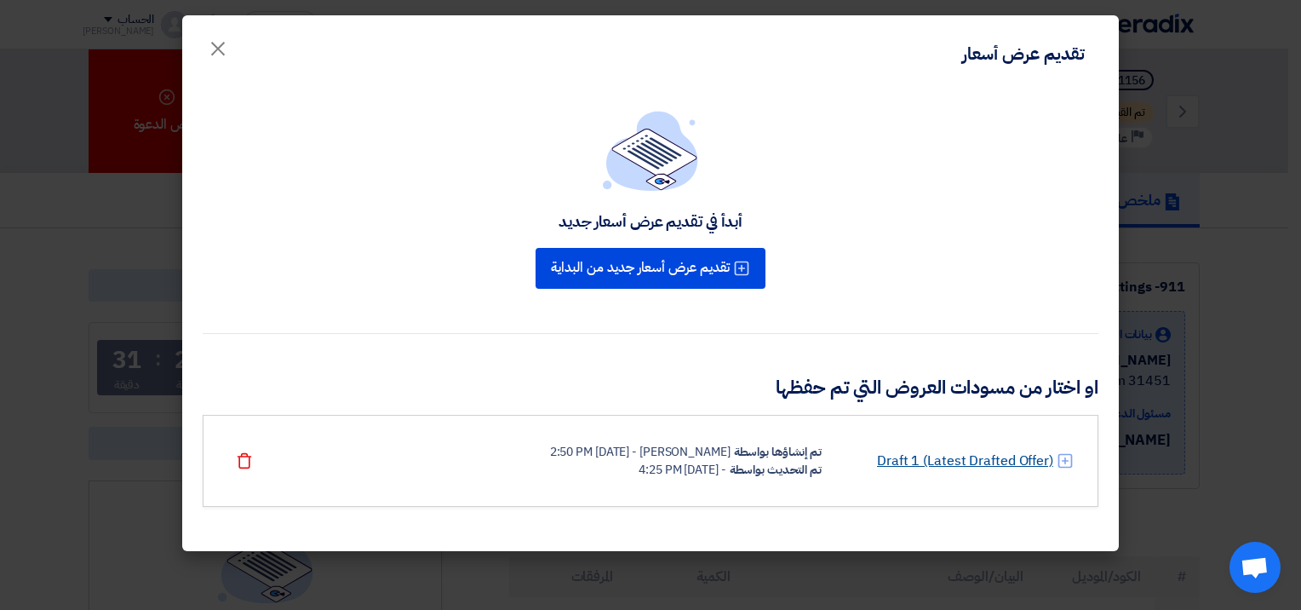
click at [920, 463] on link "Draft 1 (Latest Drafted Offer)" at bounding box center [965, 460] width 176 height 20
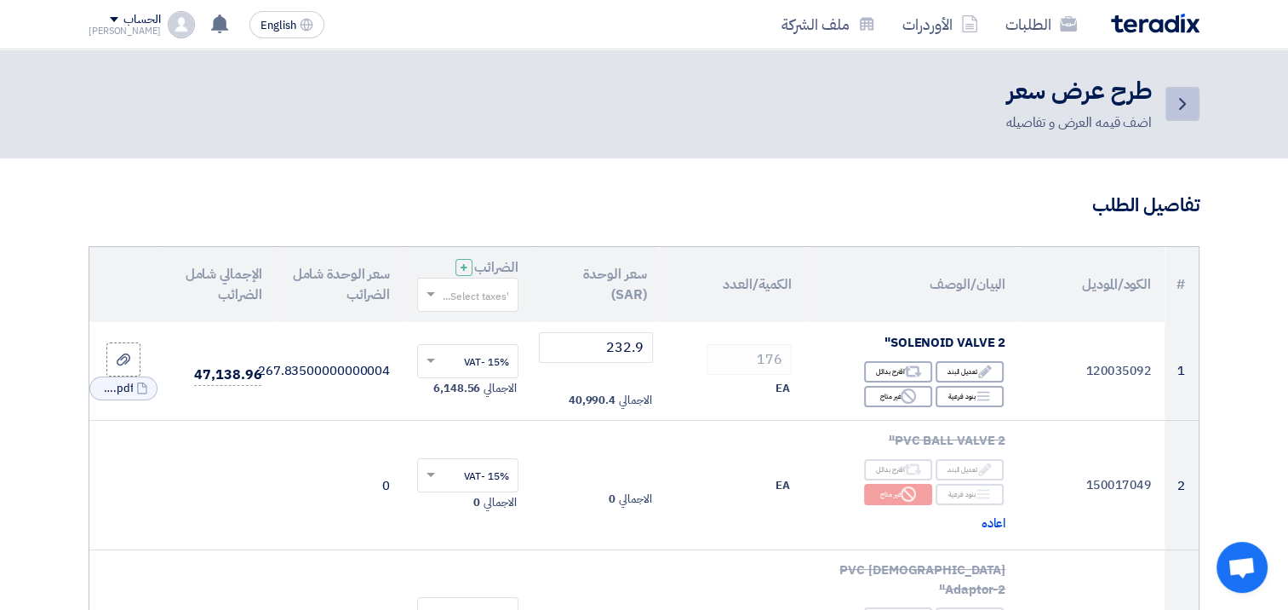
click at [1180, 109] on use at bounding box center [1182, 104] width 7 height 12
